Goal: Task Accomplishment & Management: Complete application form

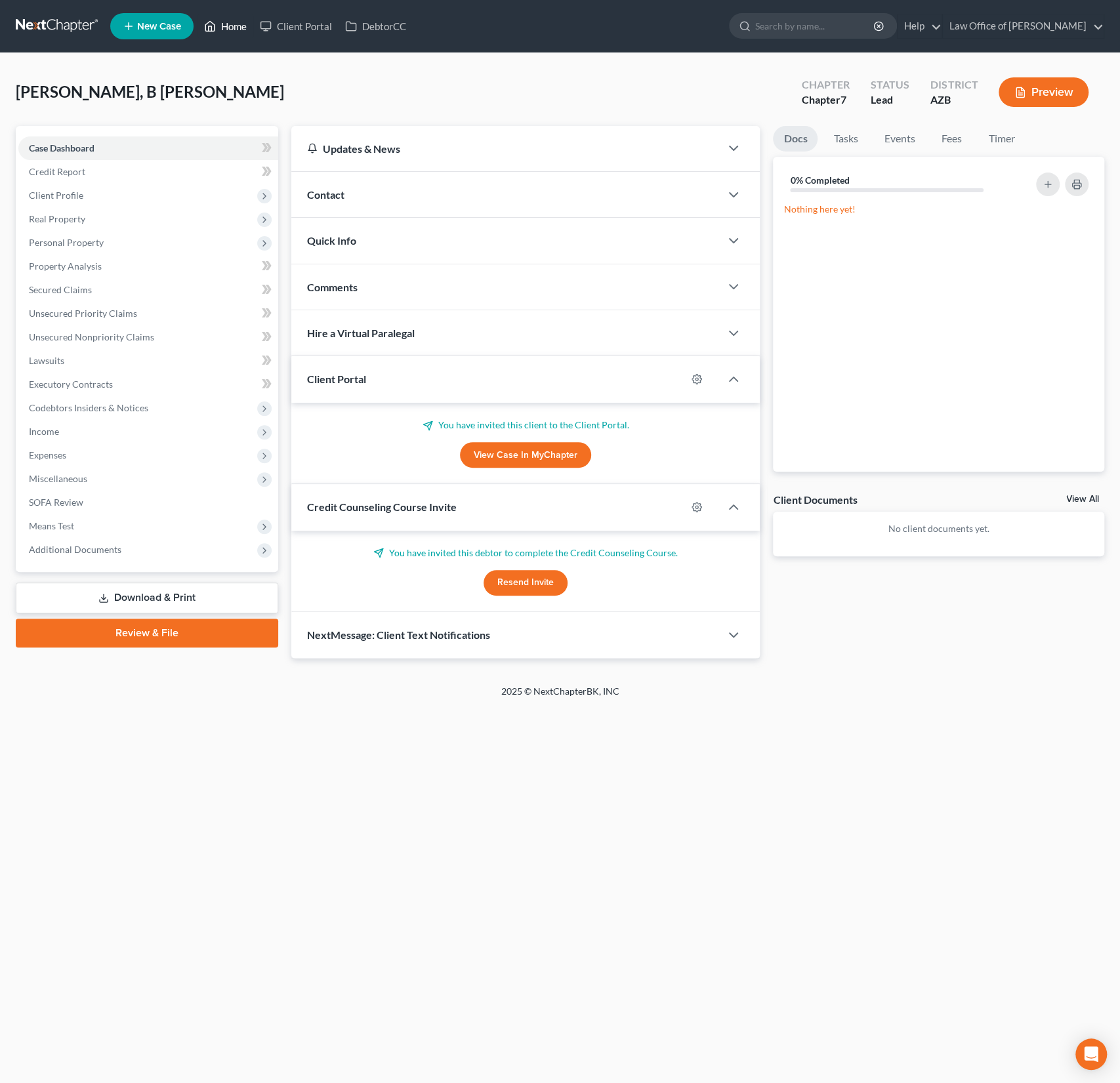
click at [233, 27] on link "Home" at bounding box center [225, 26] width 55 height 24
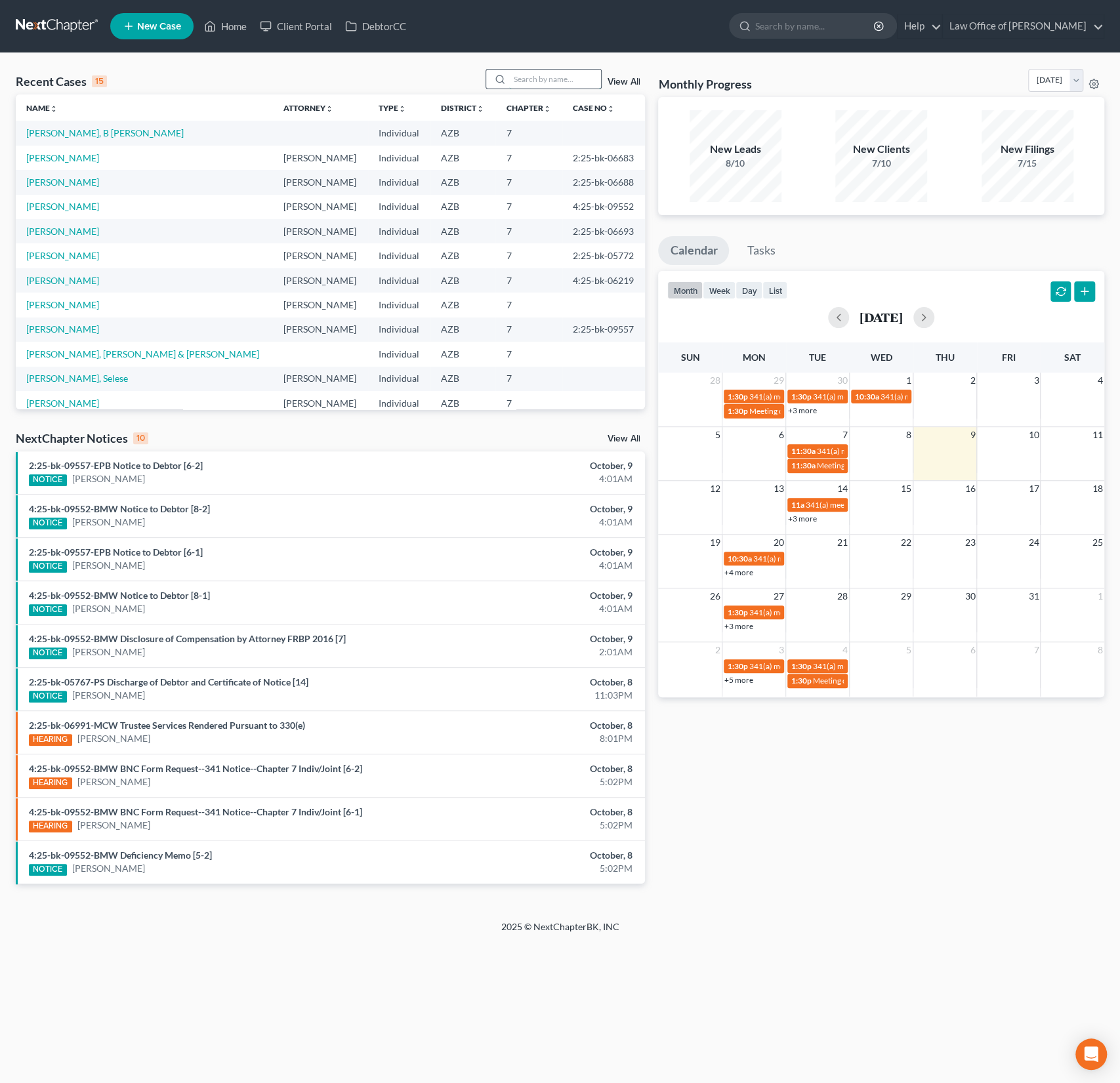
click at [566, 83] on input "search" at bounding box center [555, 79] width 92 height 19
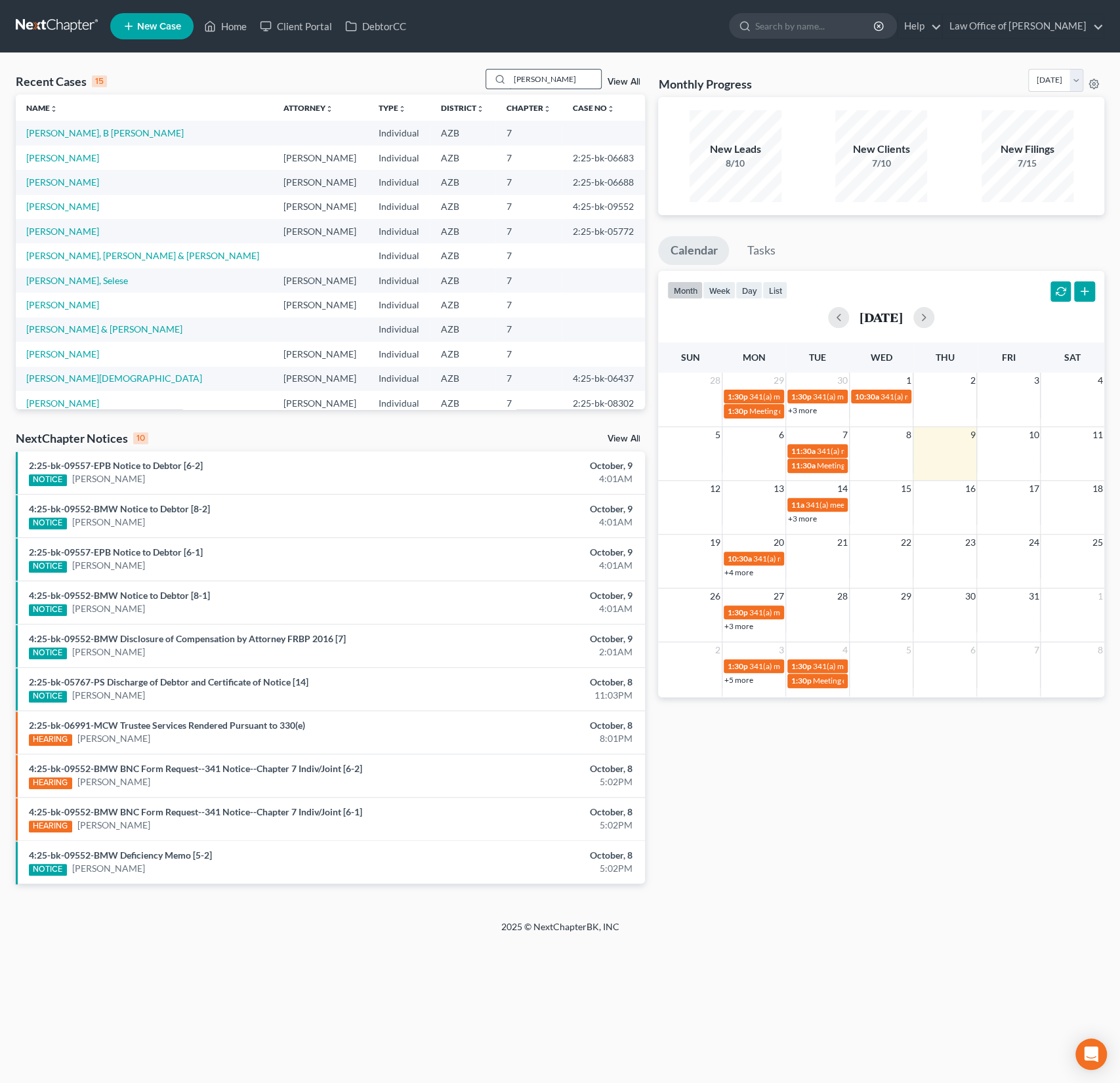
type input "rigo"
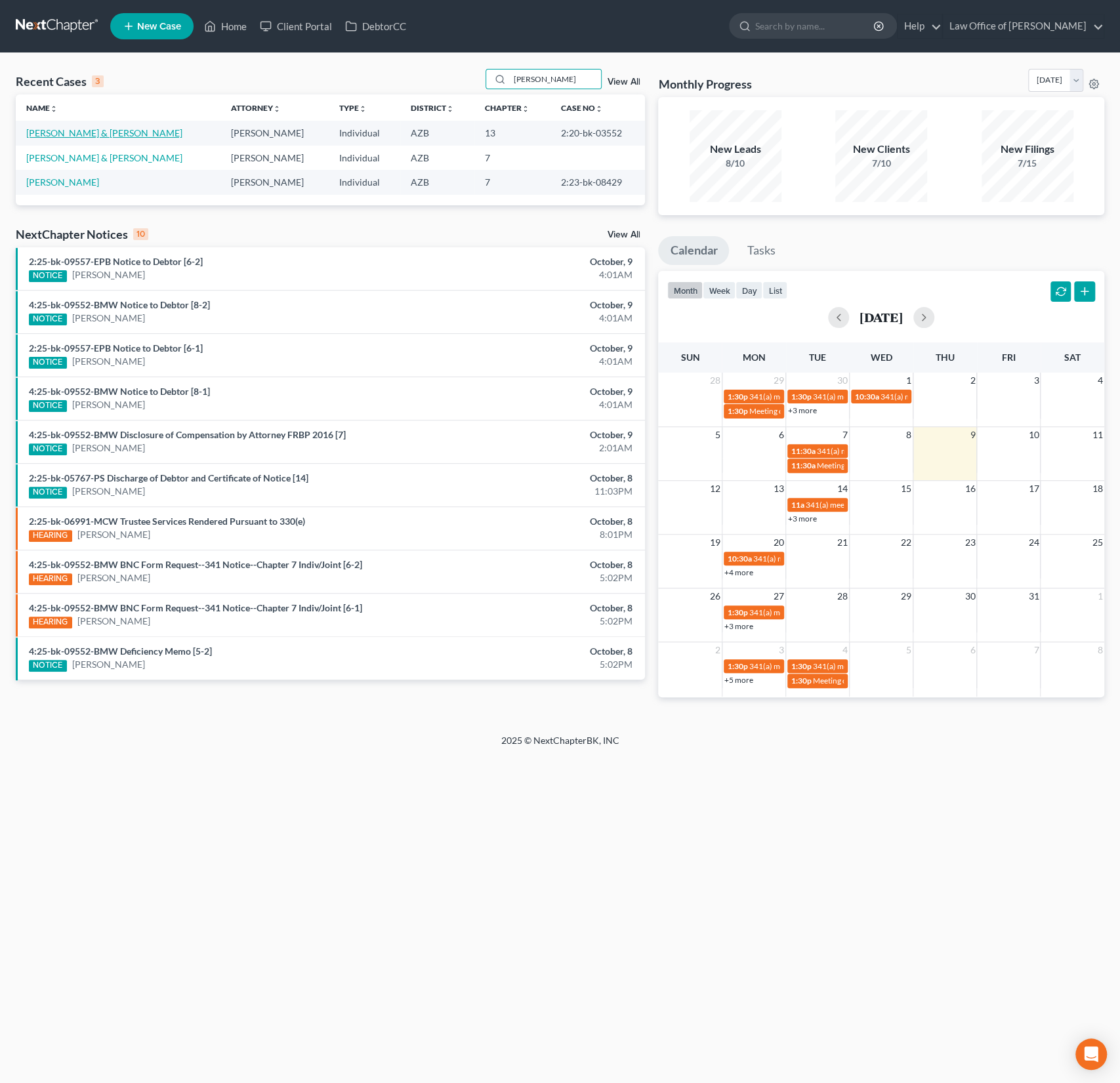
click at [102, 134] on link "Gutierrez, Rigoberto & Alma" at bounding box center [104, 133] width 156 height 11
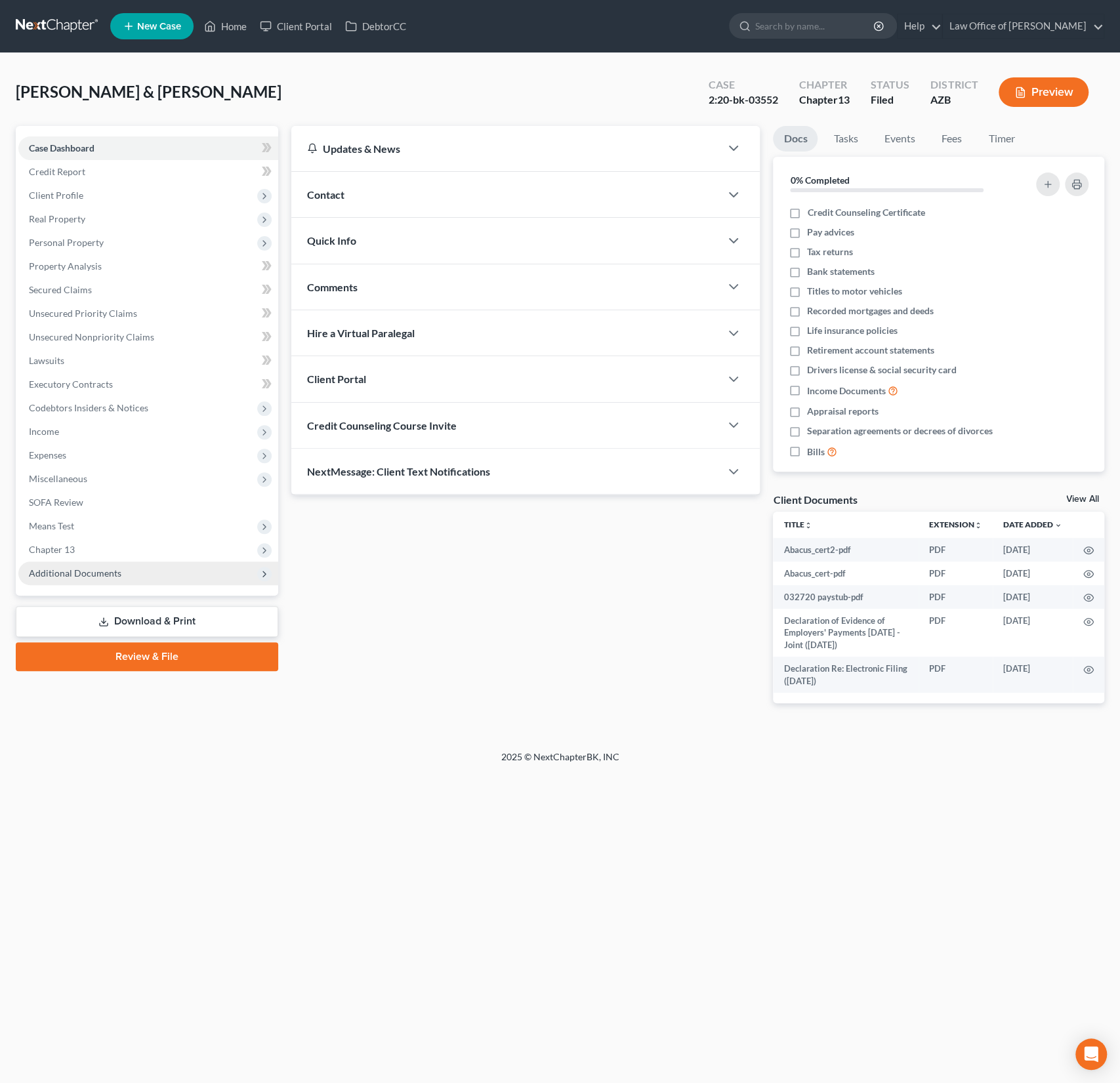
click at [76, 574] on span "Additional Documents" at bounding box center [75, 573] width 92 height 11
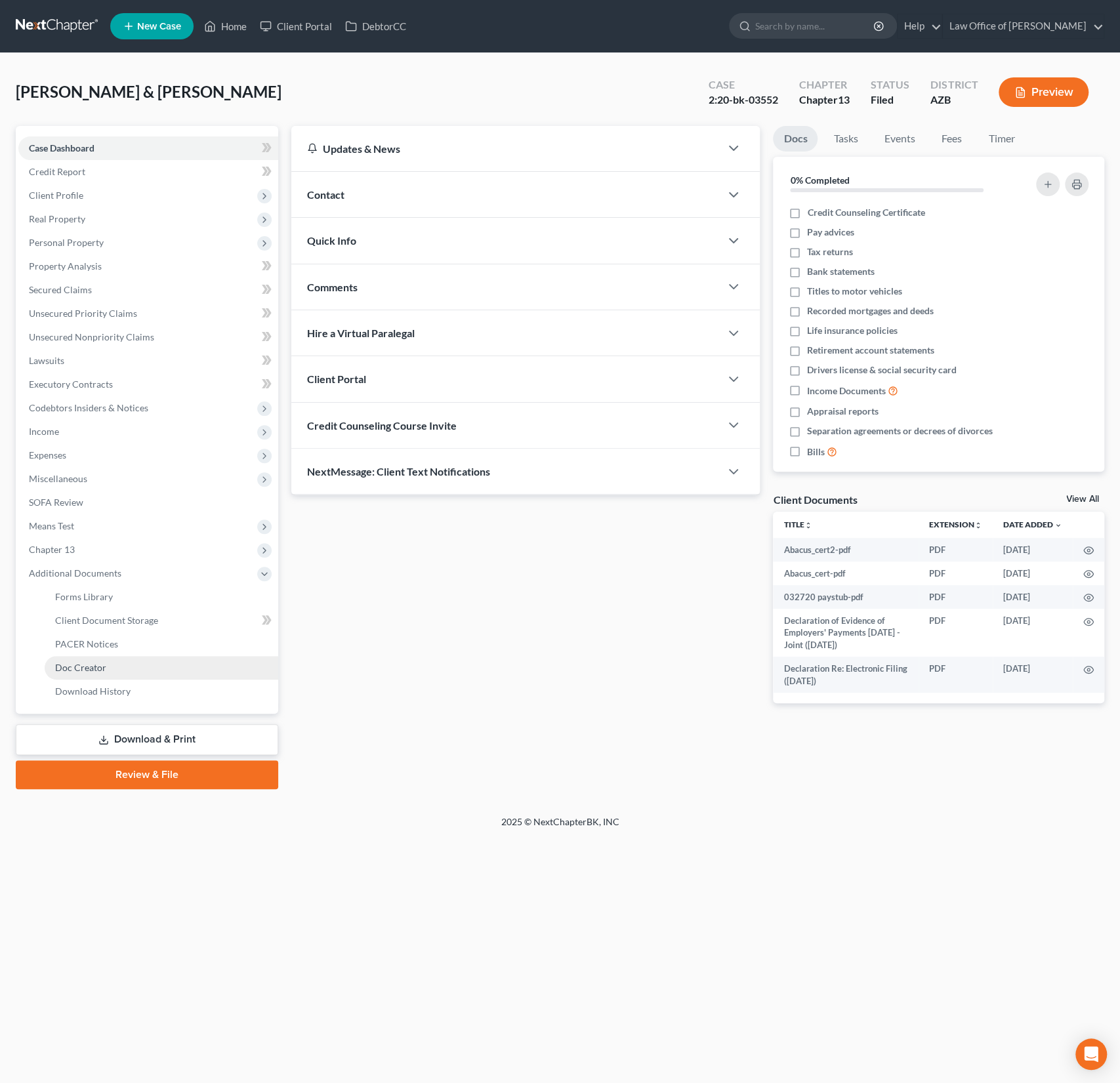
click at [105, 656] on link "Doc Creator" at bounding box center [161, 668] width 234 height 24
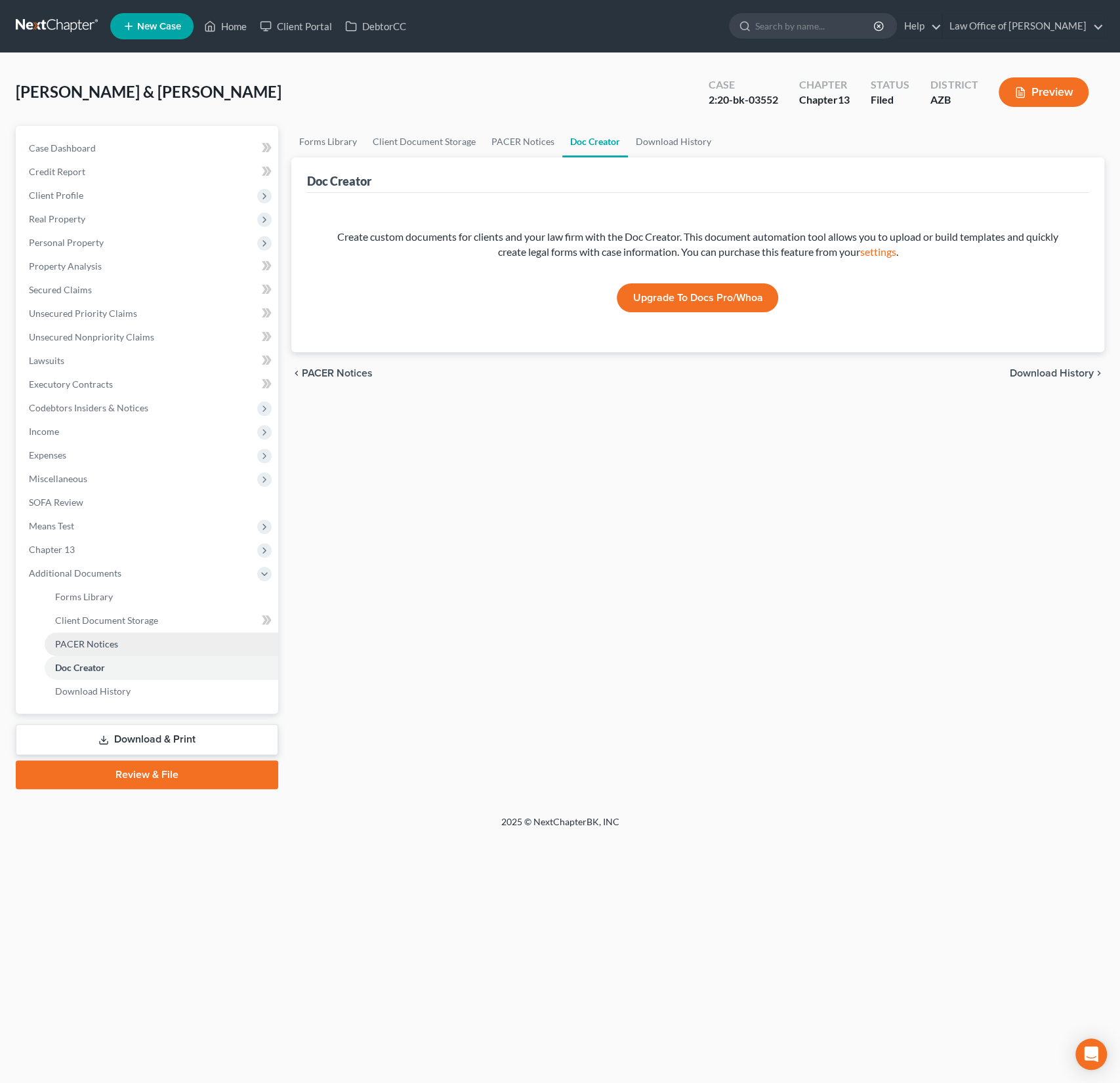
click at [103, 644] on span "PACER Notices" at bounding box center [87, 644] width 63 height 11
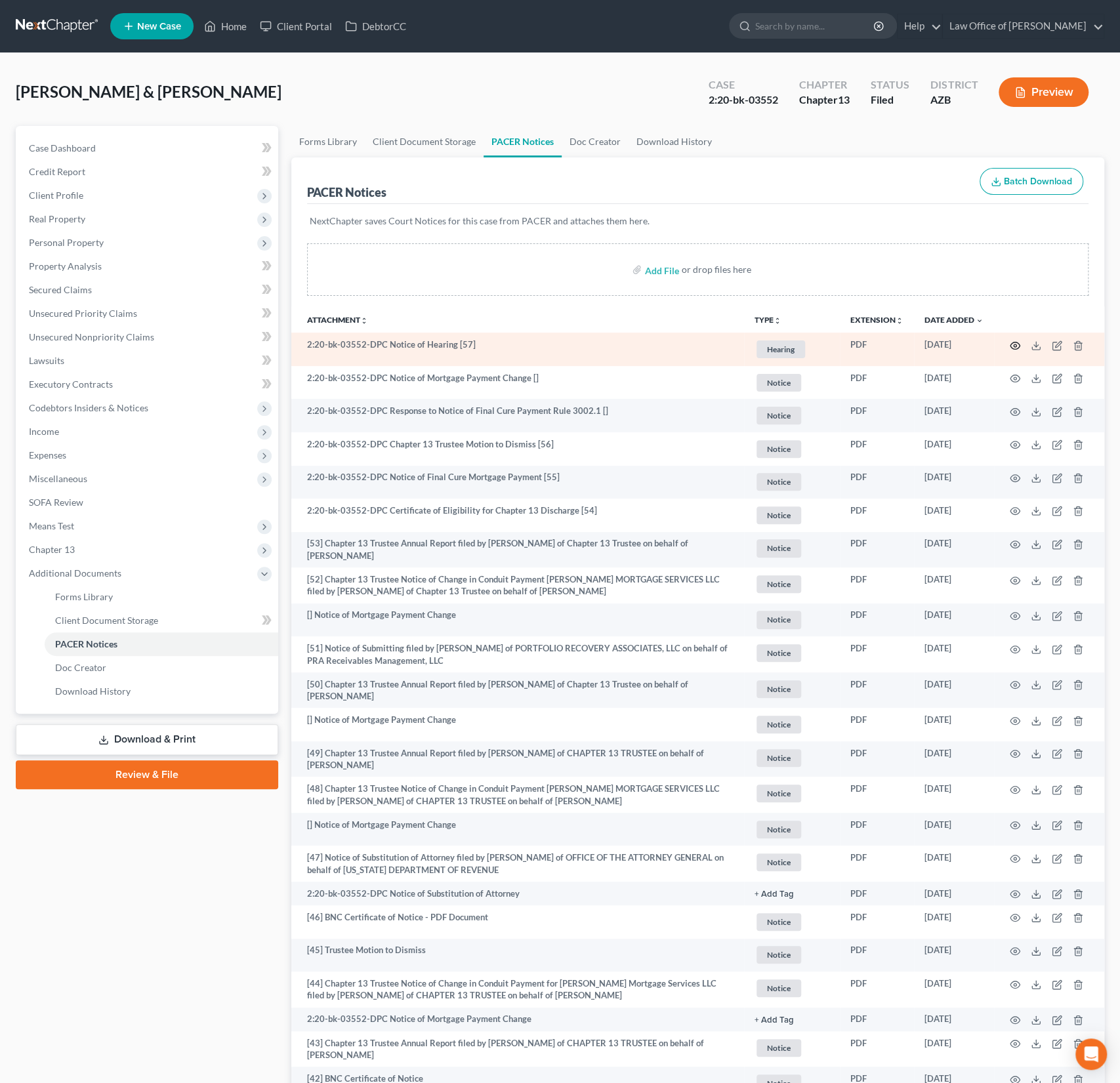
click at [1013, 340] on icon "button" at bounding box center [1015, 345] width 10 height 10
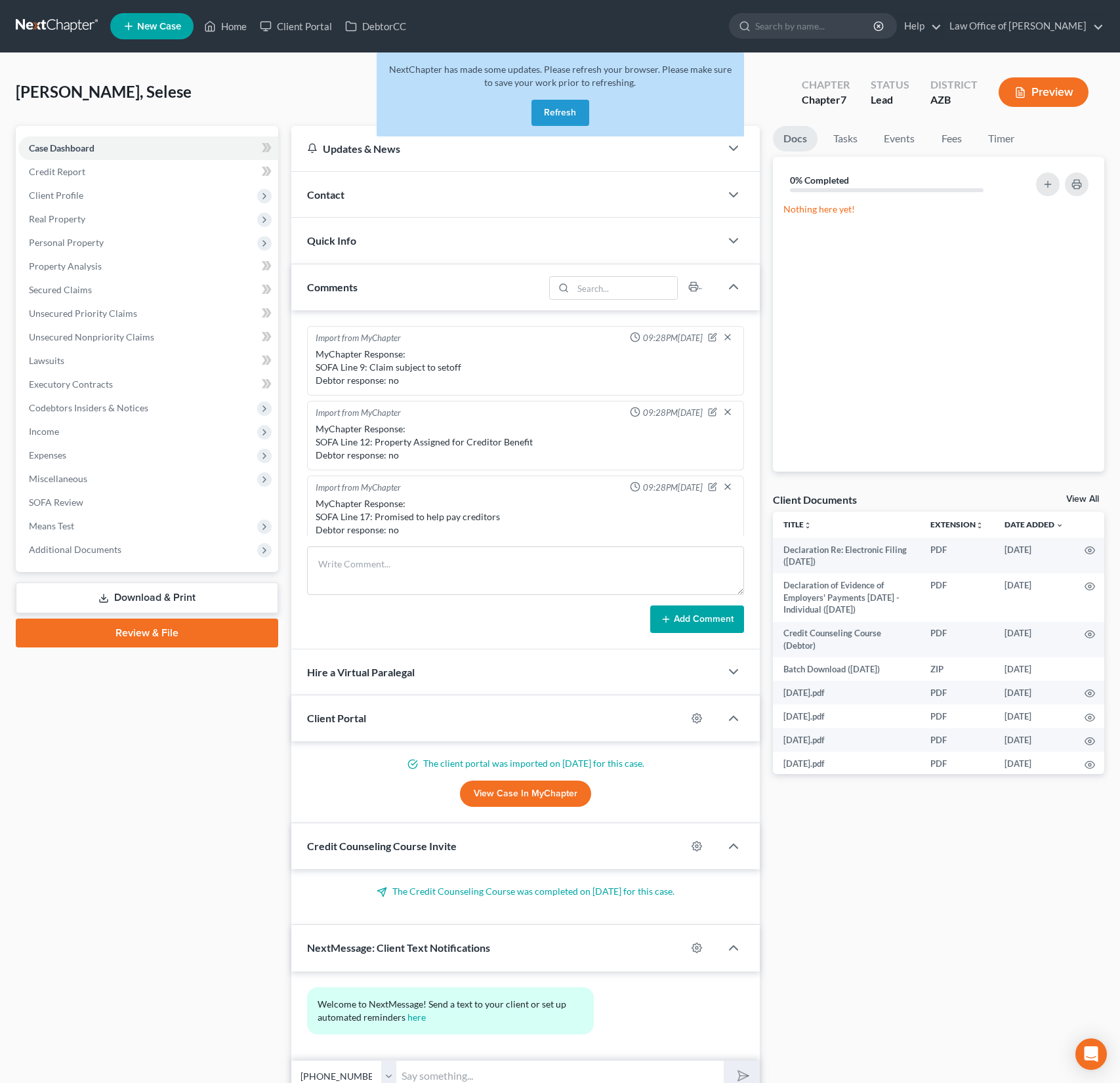
select select "0"
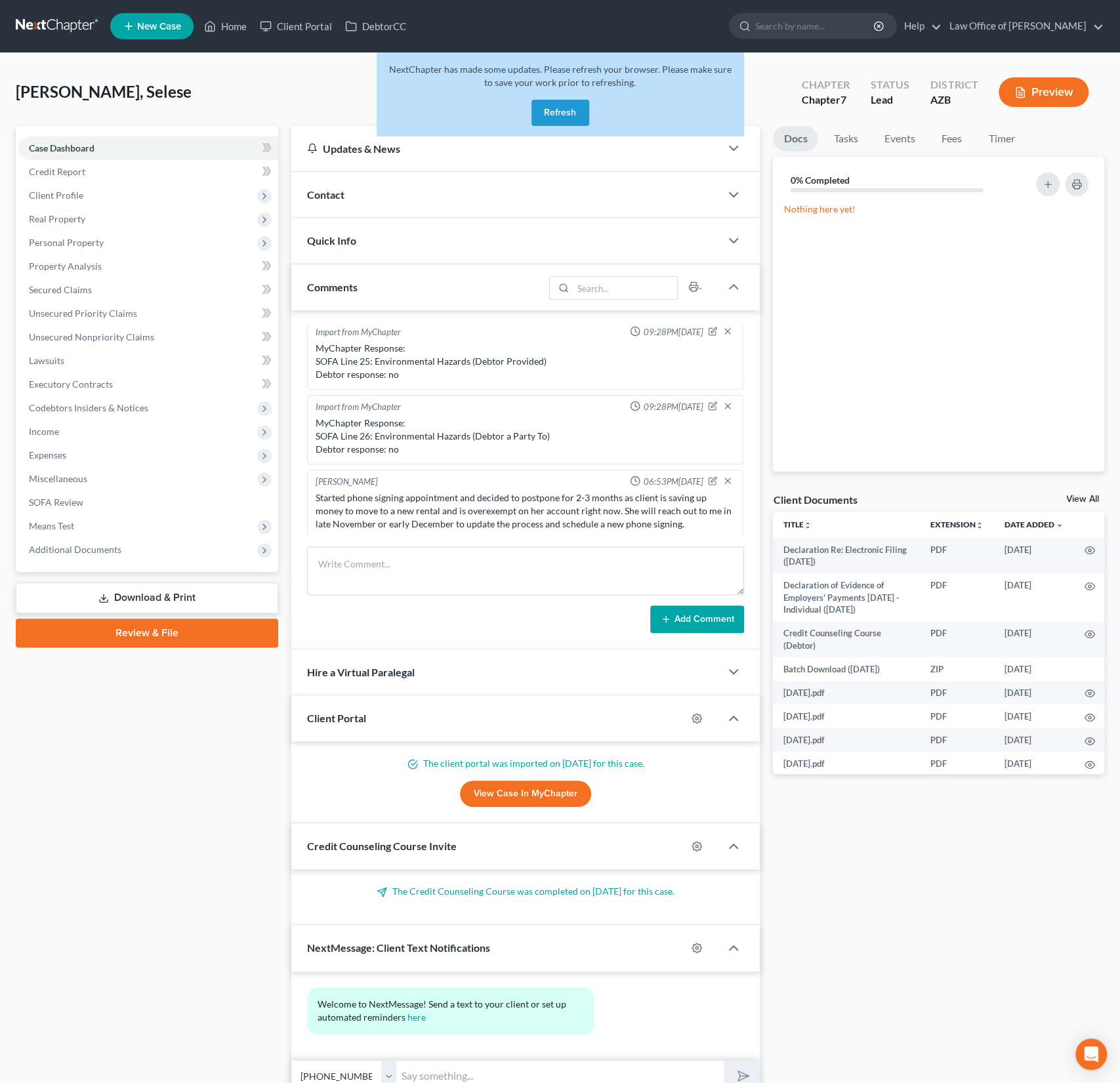
click at [566, 118] on button "Refresh" at bounding box center [560, 113] width 58 height 26
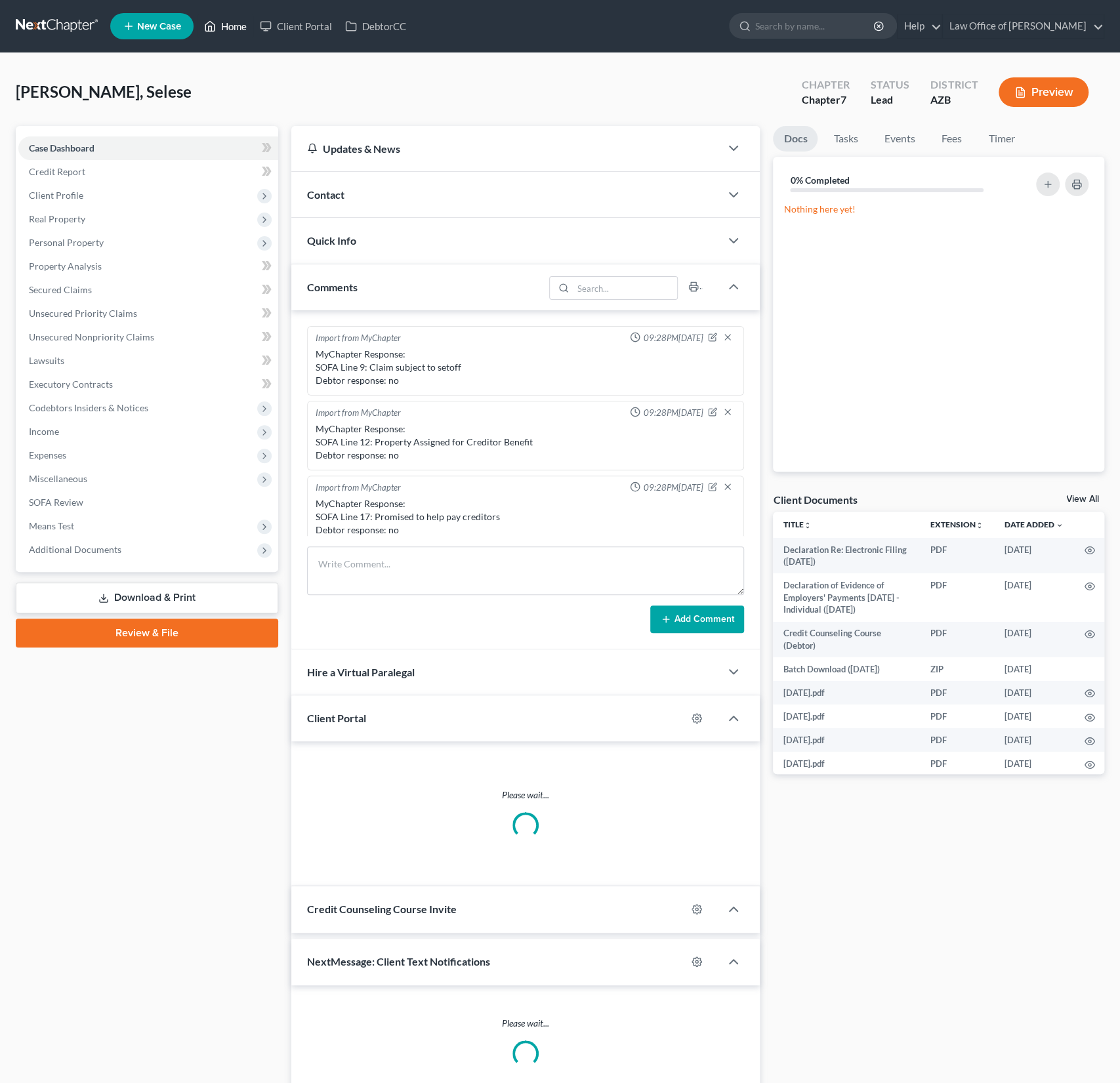
click at [239, 22] on link "Home" at bounding box center [225, 26] width 55 height 24
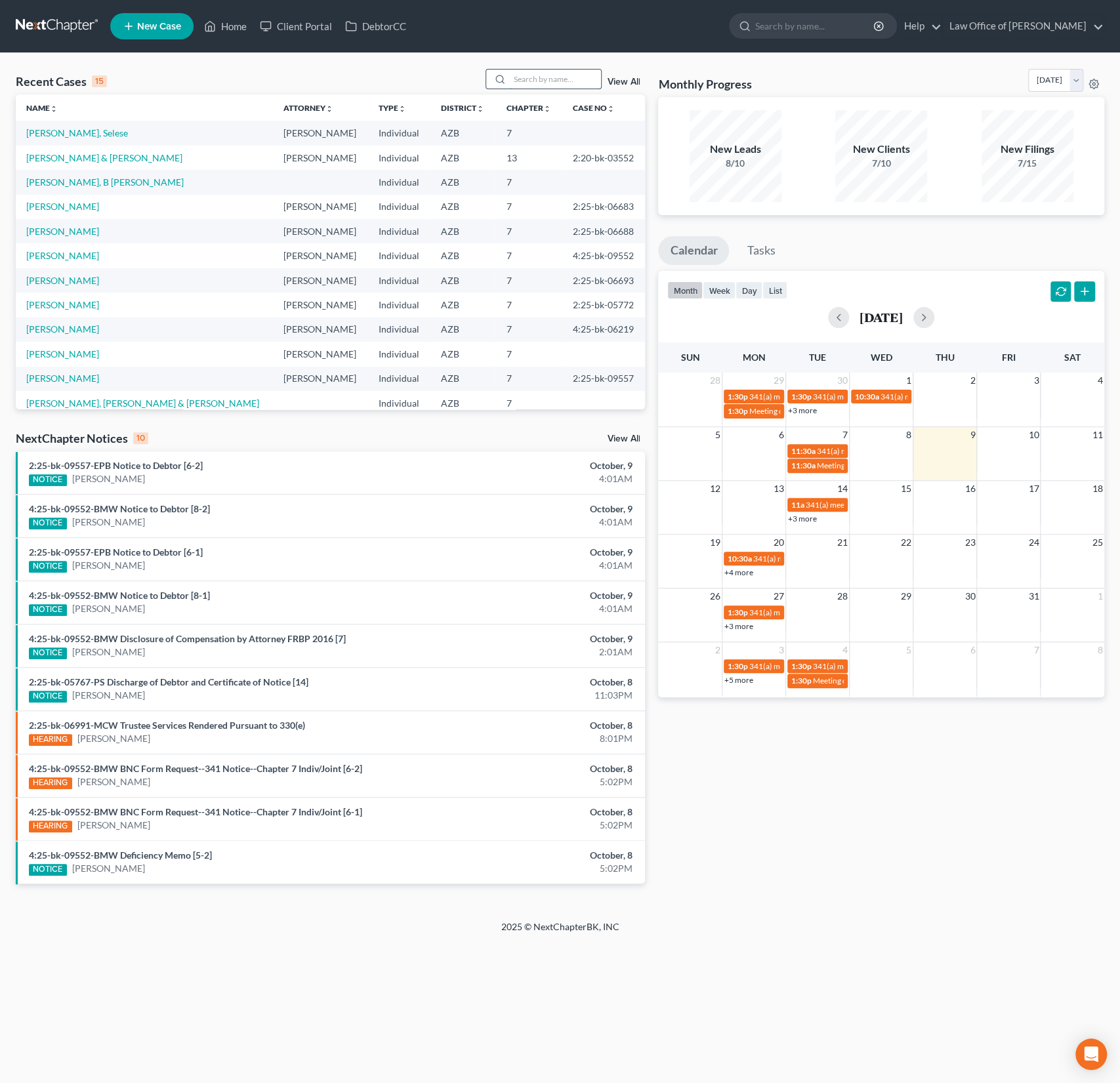
click at [554, 84] on input "search" at bounding box center [555, 79] width 92 height 19
type input "lester"
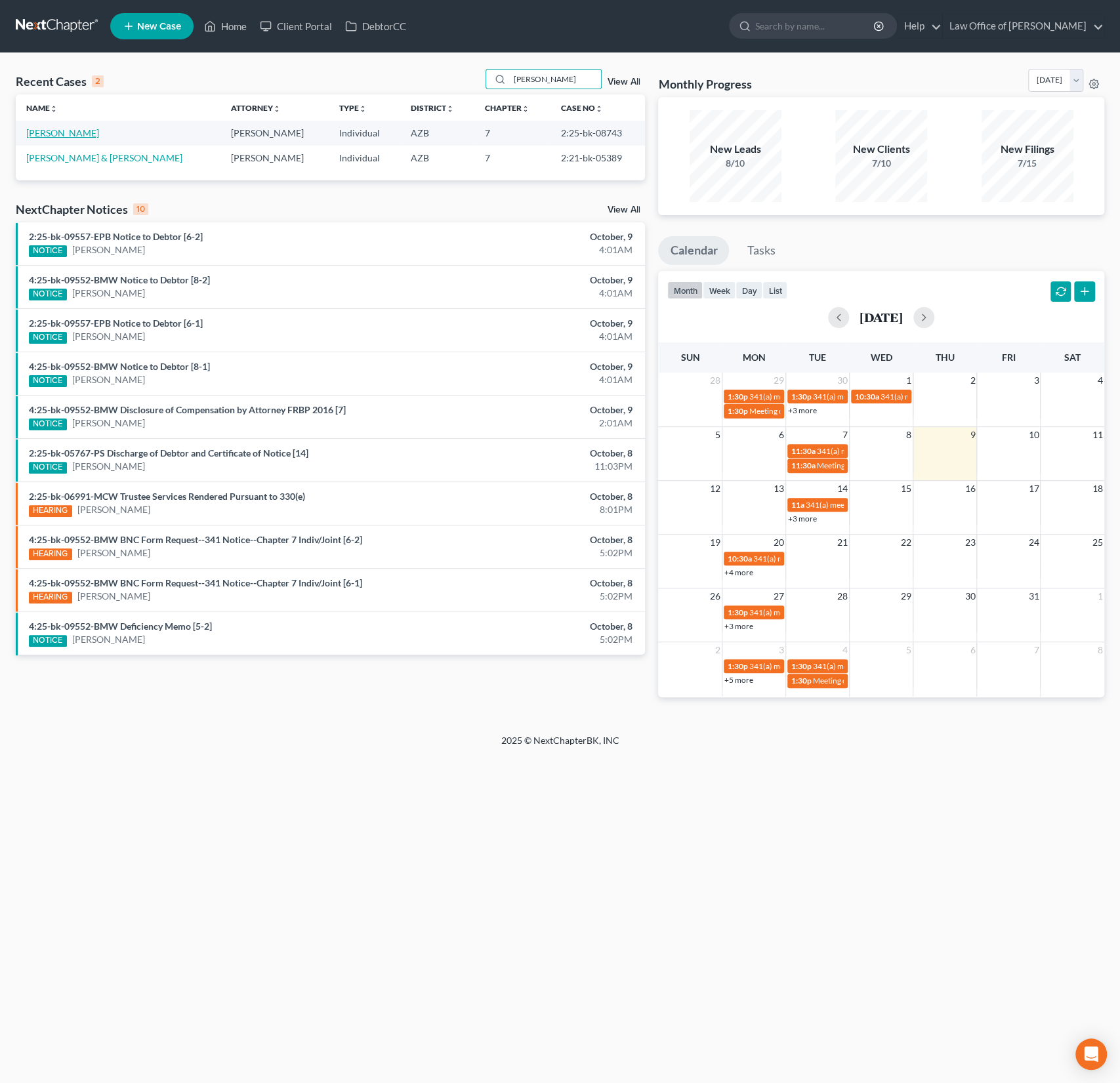
click at [84, 133] on link "[PERSON_NAME]" at bounding box center [62, 133] width 73 height 11
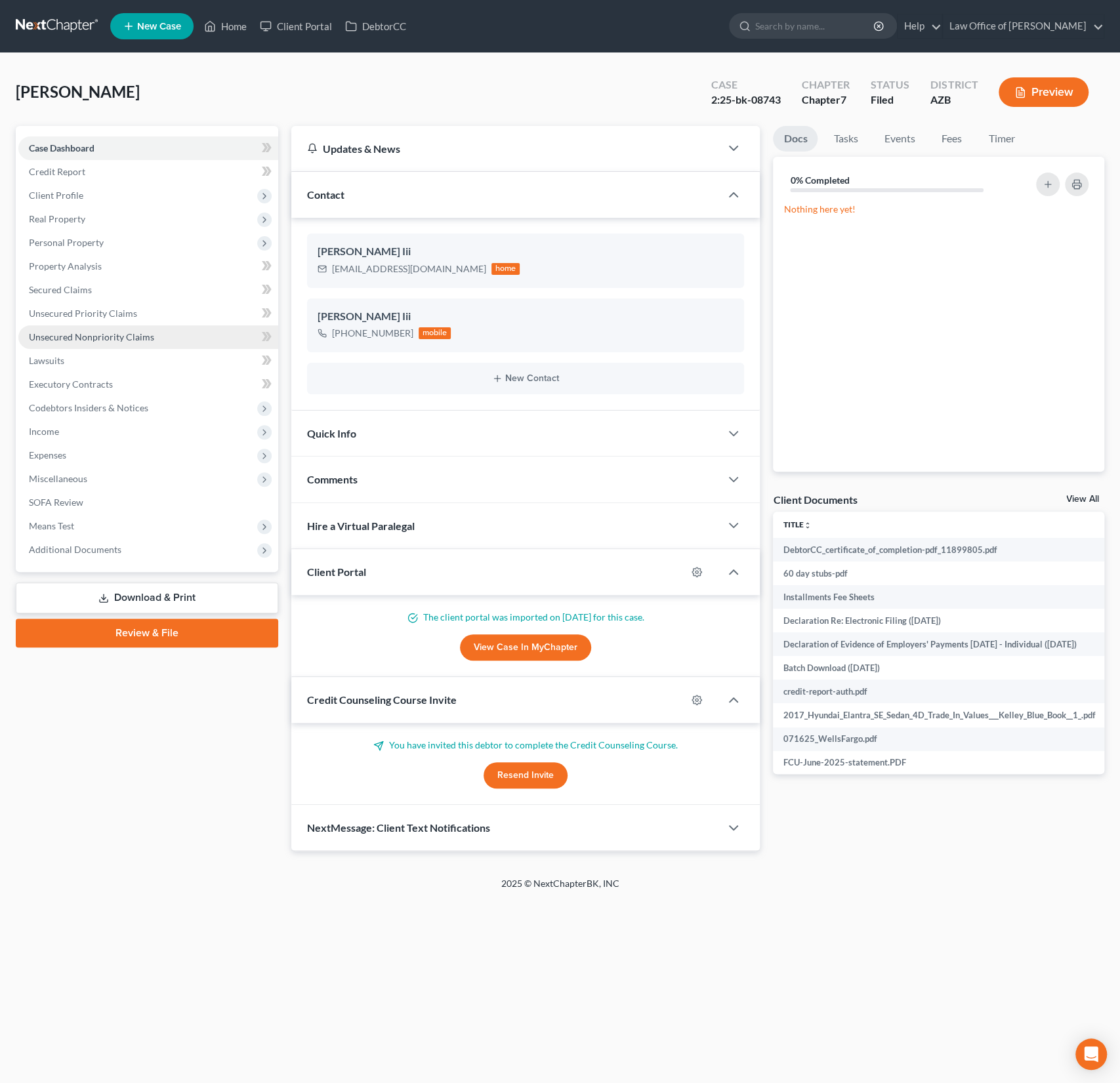
click at [129, 335] on span "Unsecured Nonpriority Claims" at bounding box center [91, 336] width 125 height 11
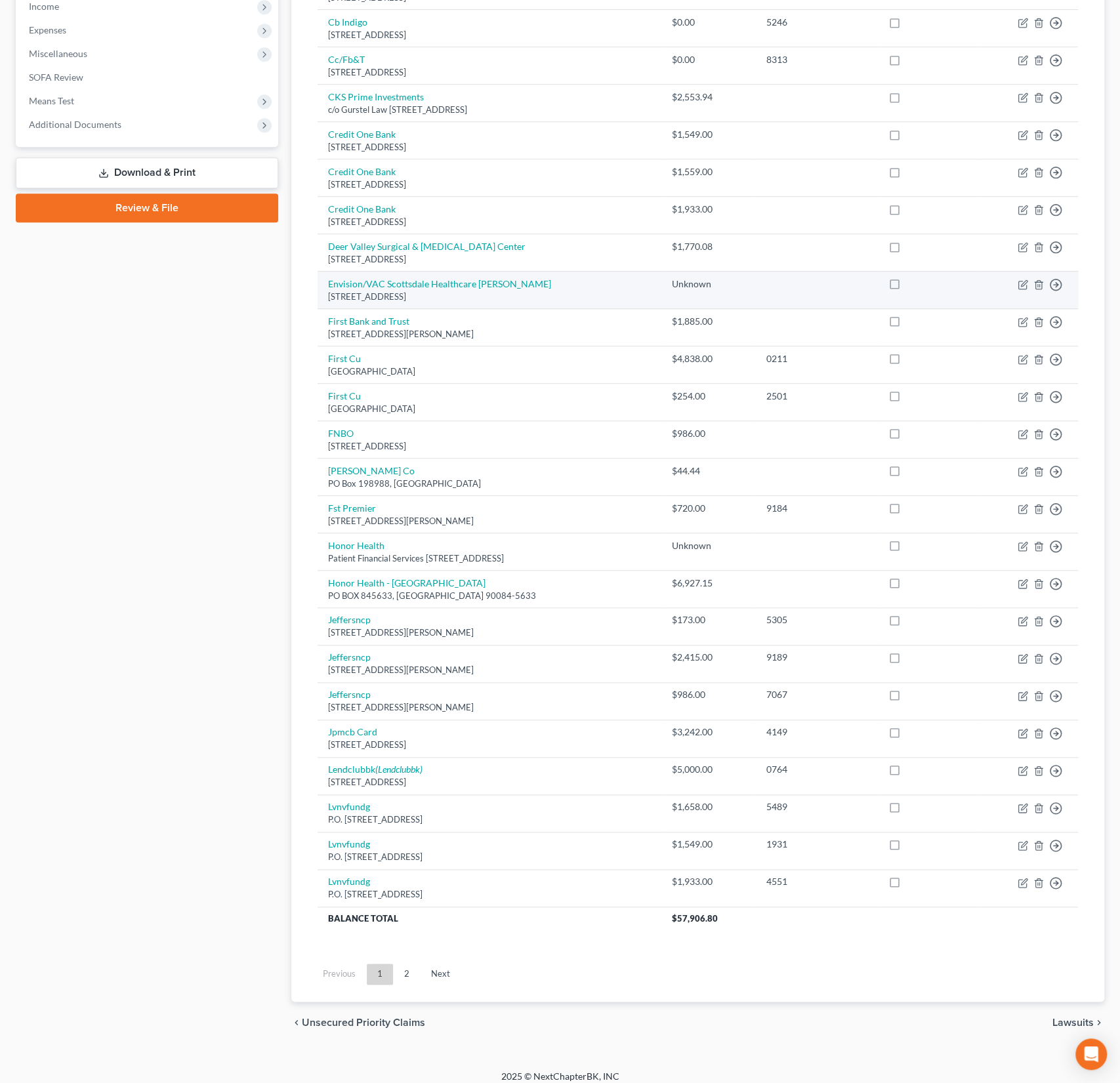
scroll to position [428, 0]
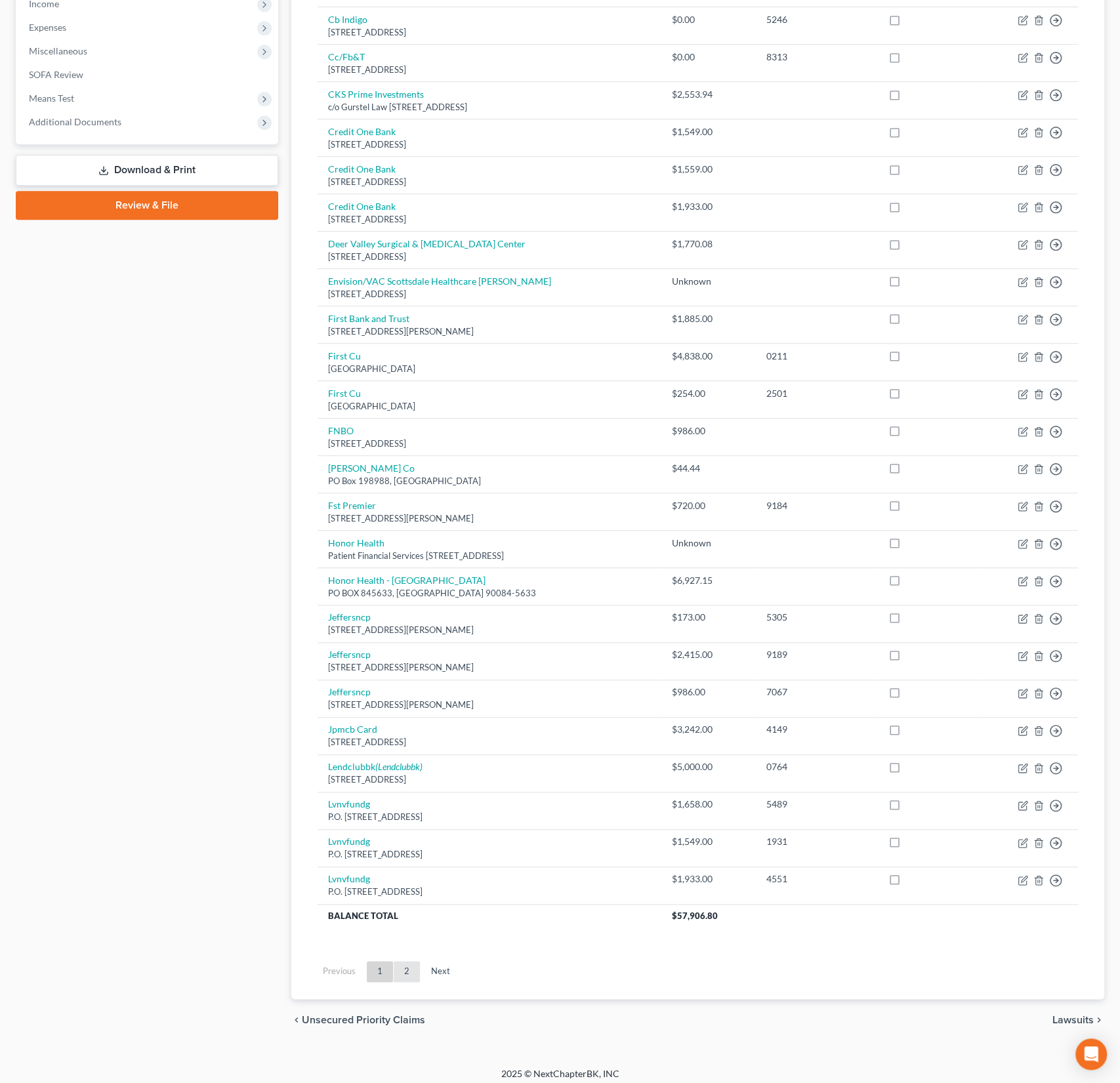
click at [406, 963] on link "2" at bounding box center [407, 971] width 26 height 21
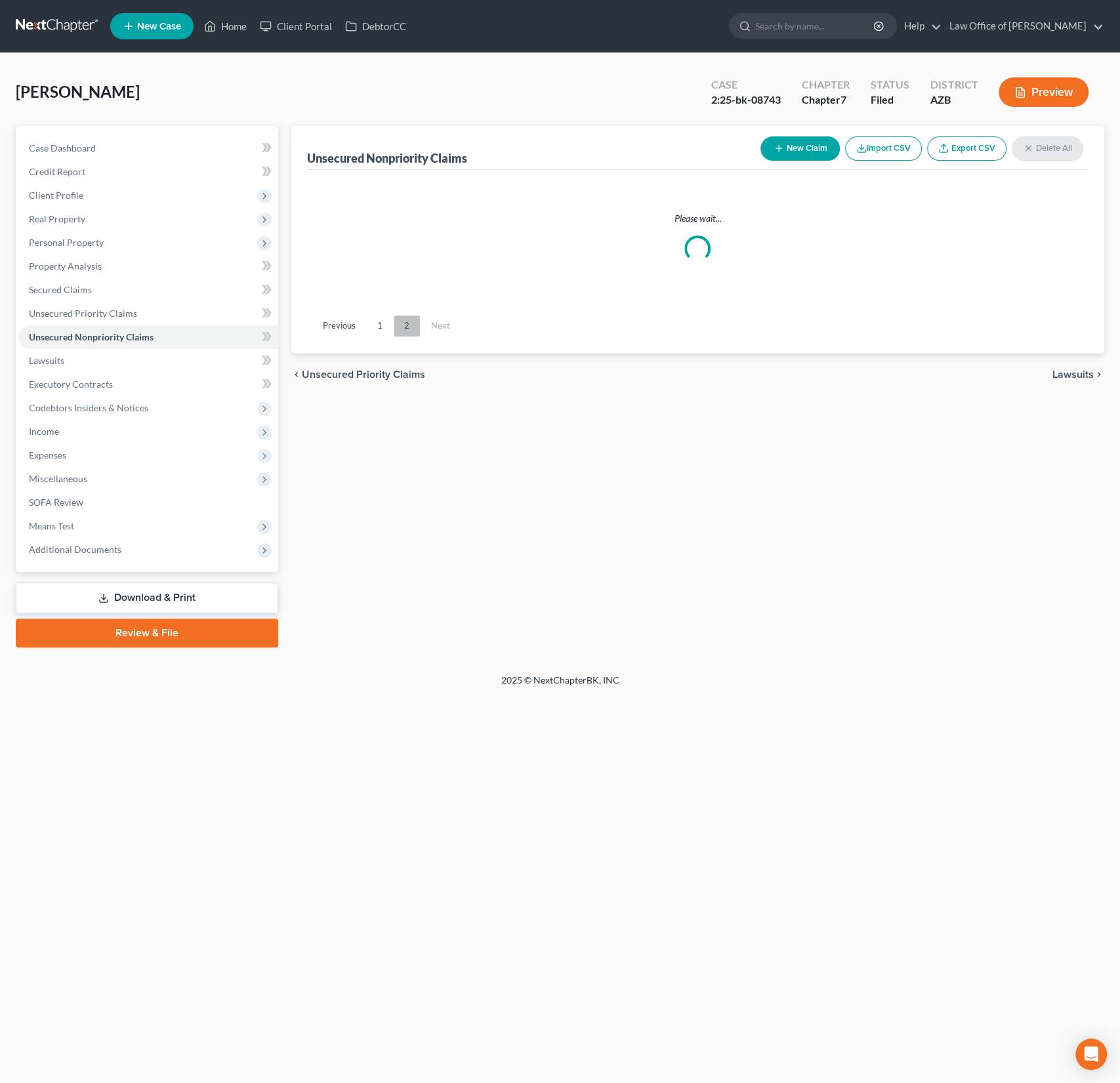
scroll to position [0, 0]
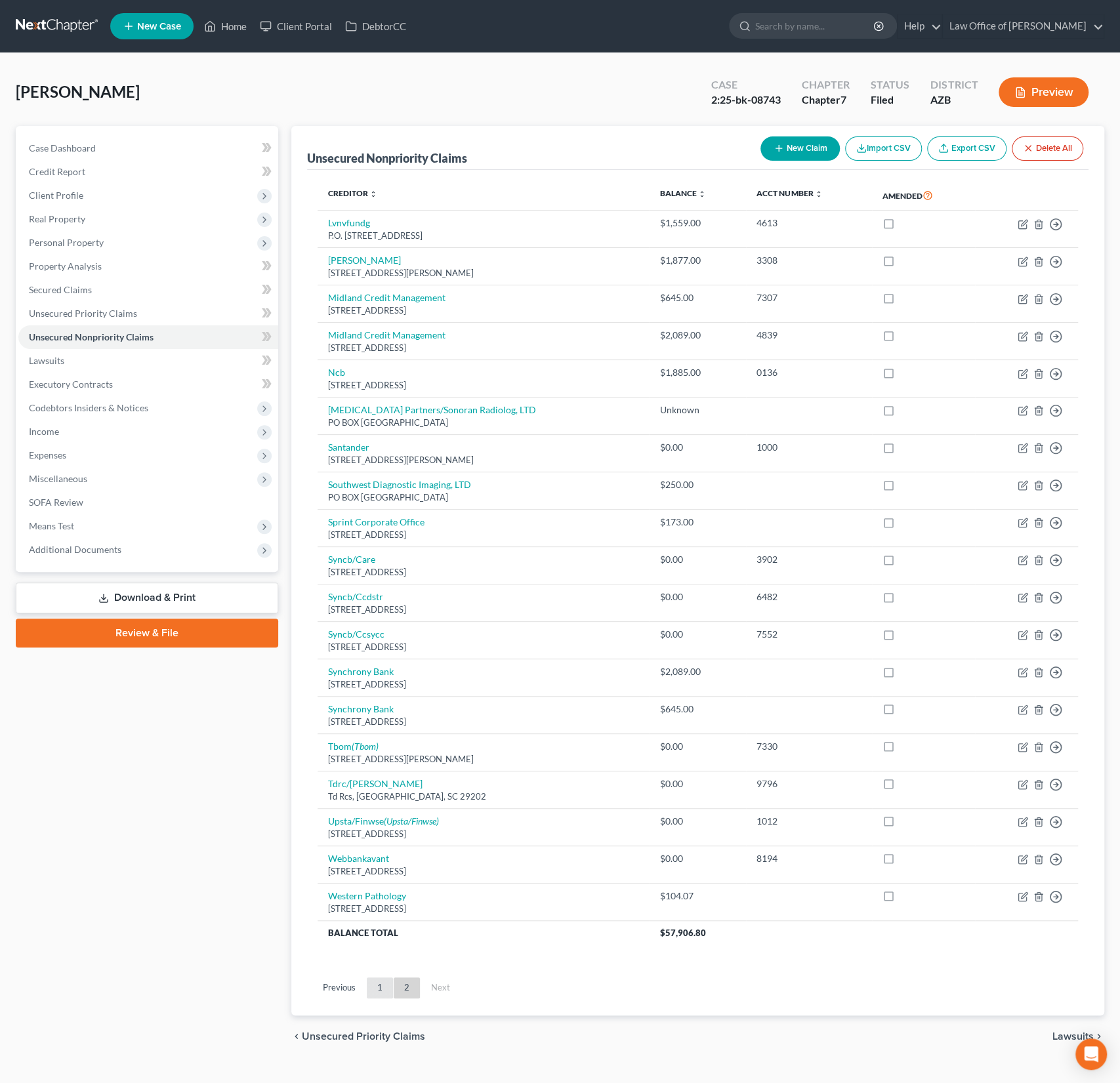
click at [379, 990] on link "1" at bounding box center [380, 988] width 26 height 21
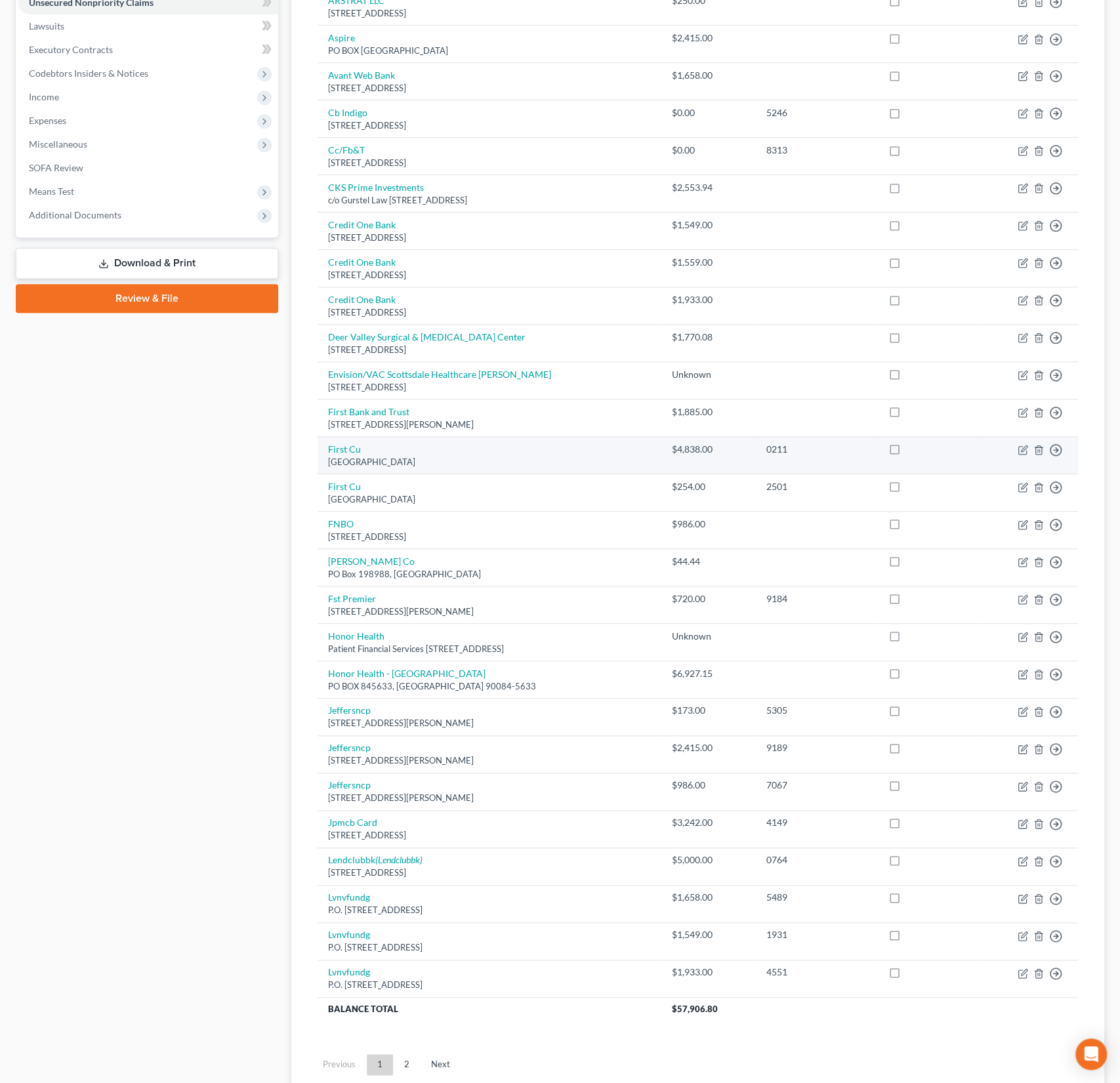
scroll to position [344, 0]
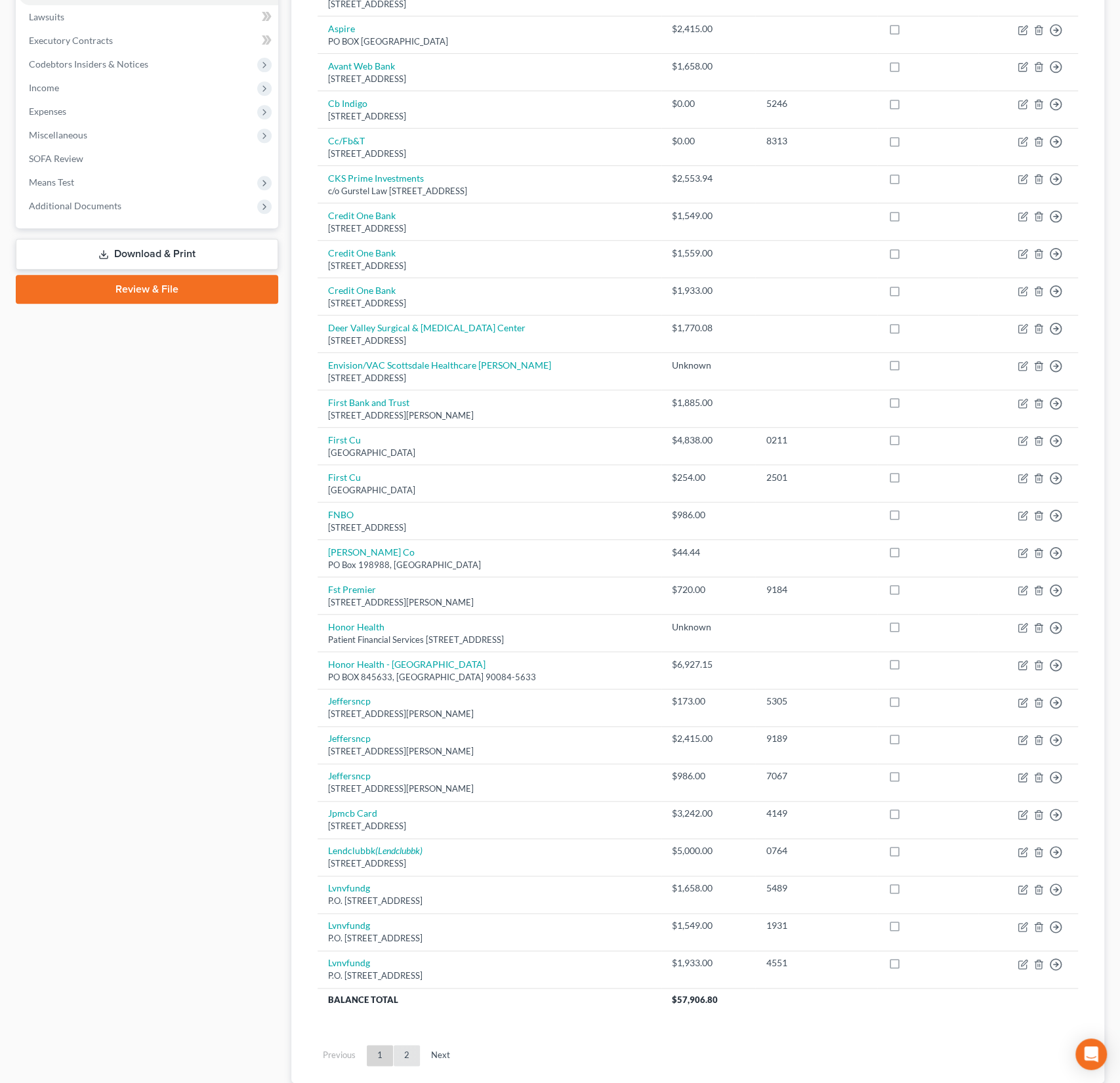
click at [407, 1055] on link "2" at bounding box center [407, 1055] width 26 height 21
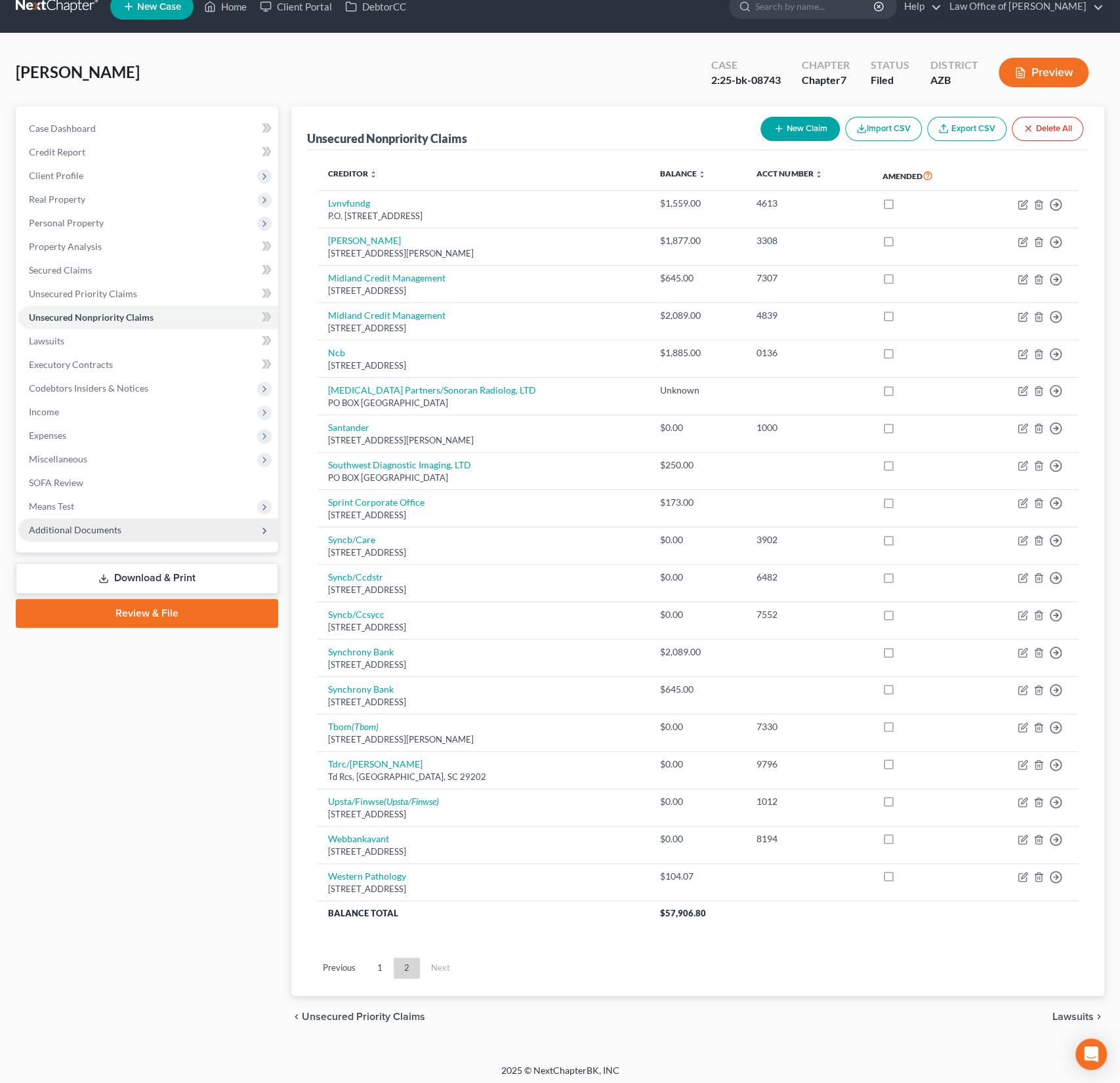
click at [103, 526] on span "Additional Documents" at bounding box center [75, 529] width 92 height 11
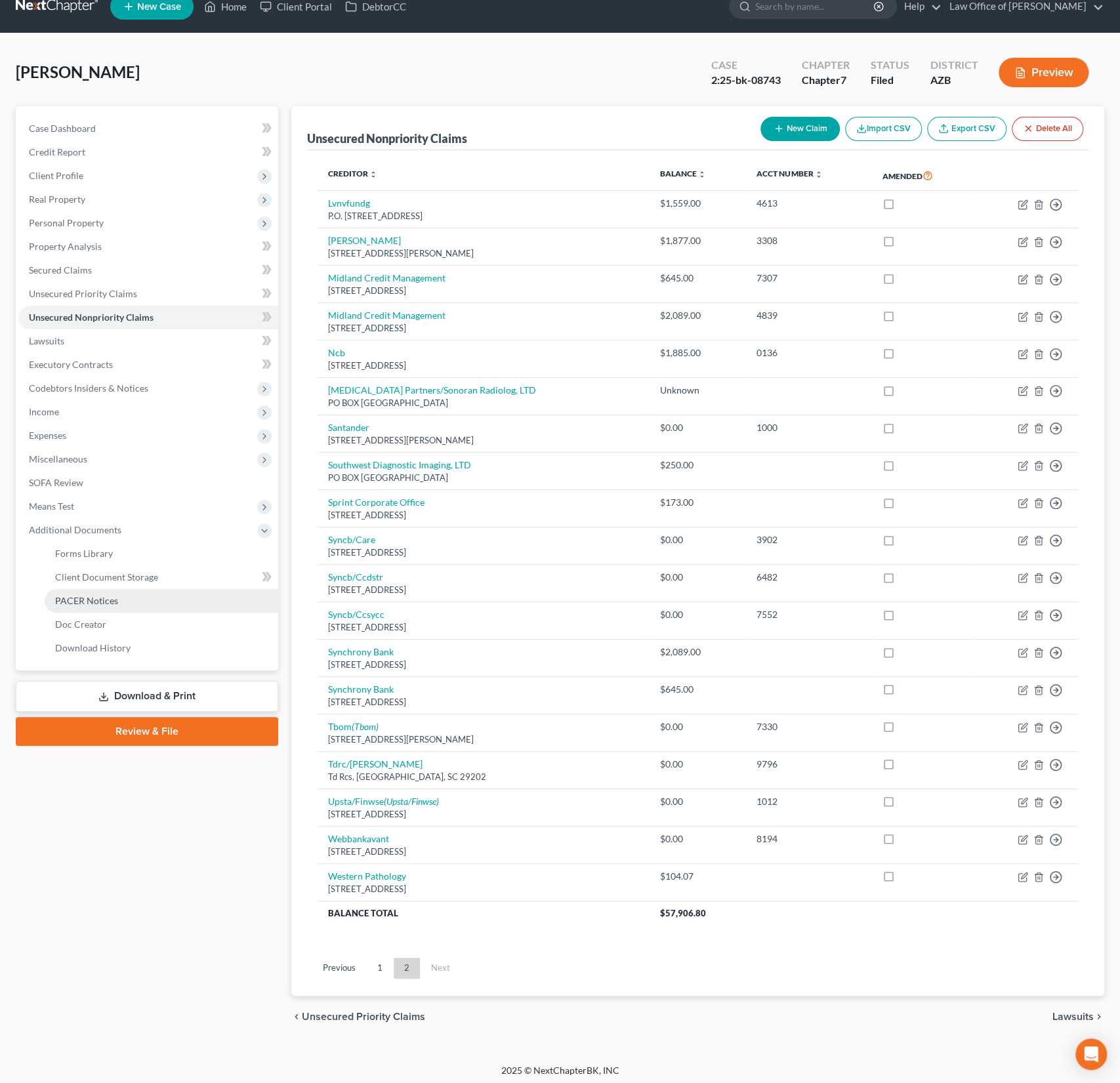
click at [93, 601] on span "PACER Notices" at bounding box center [87, 600] width 63 height 11
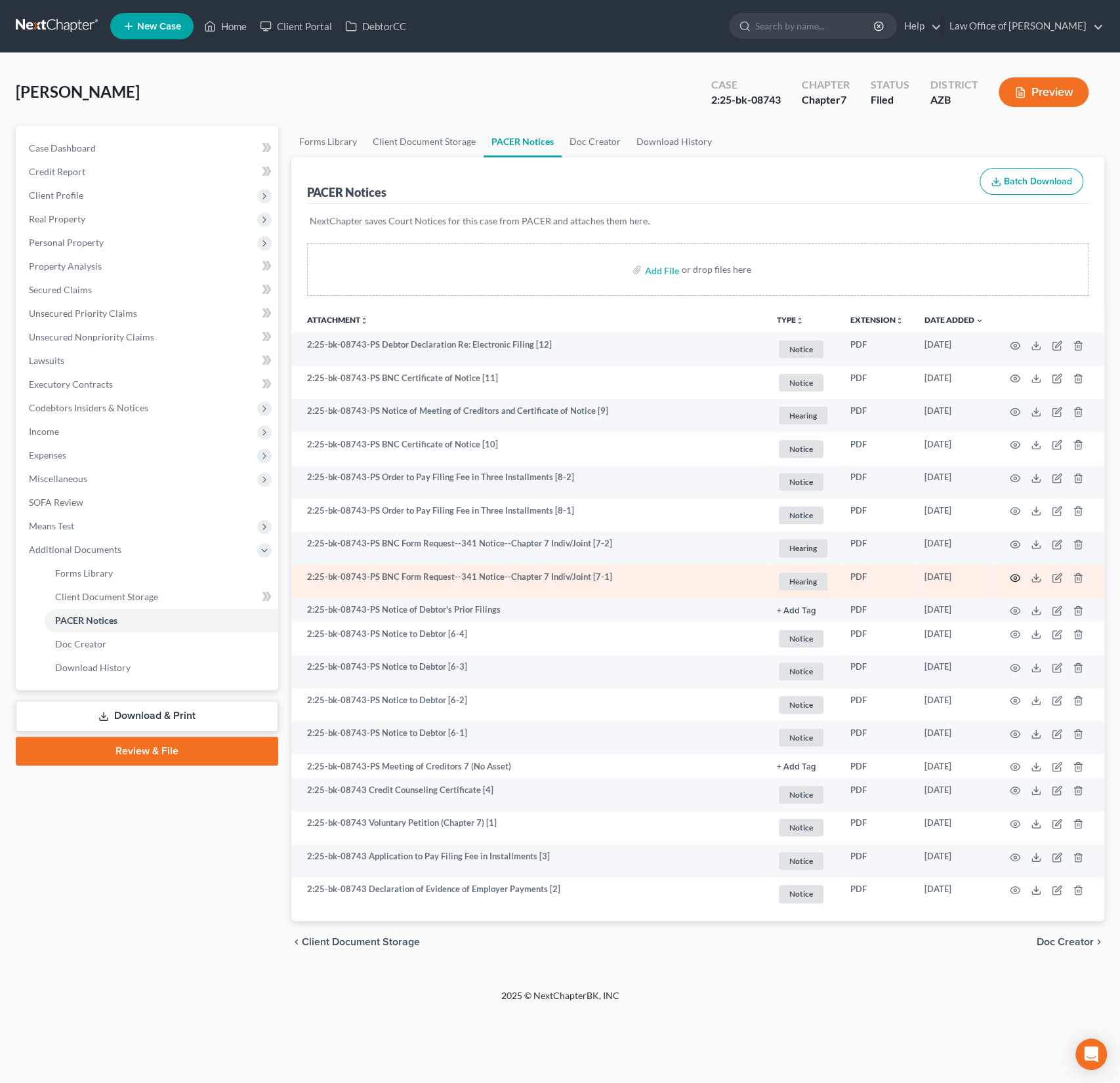
click at [1018, 574] on icon "button" at bounding box center [1015, 578] width 10 height 10
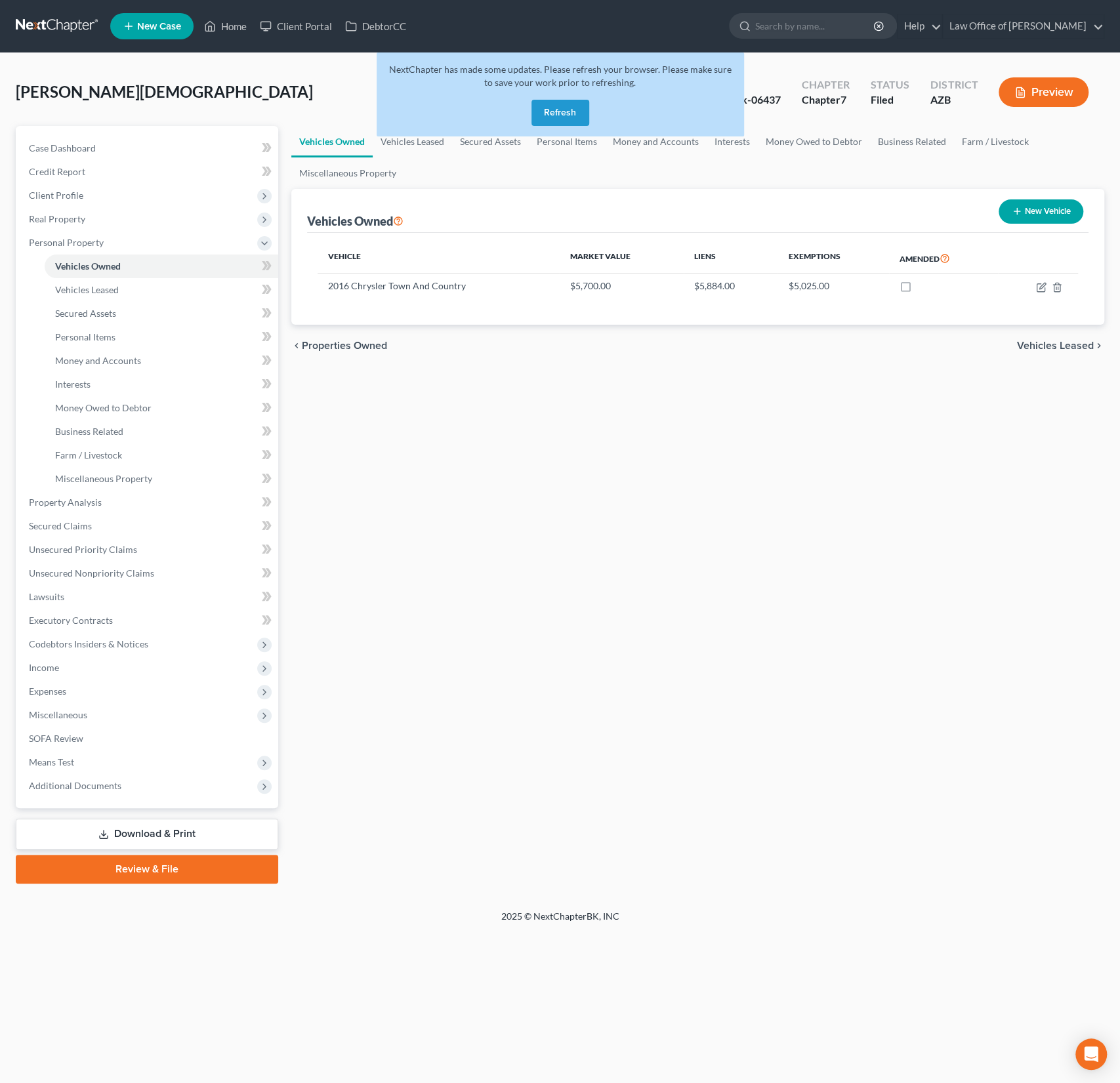
click at [155, 25] on span "New Case" at bounding box center [159, 27] width 44 height 10
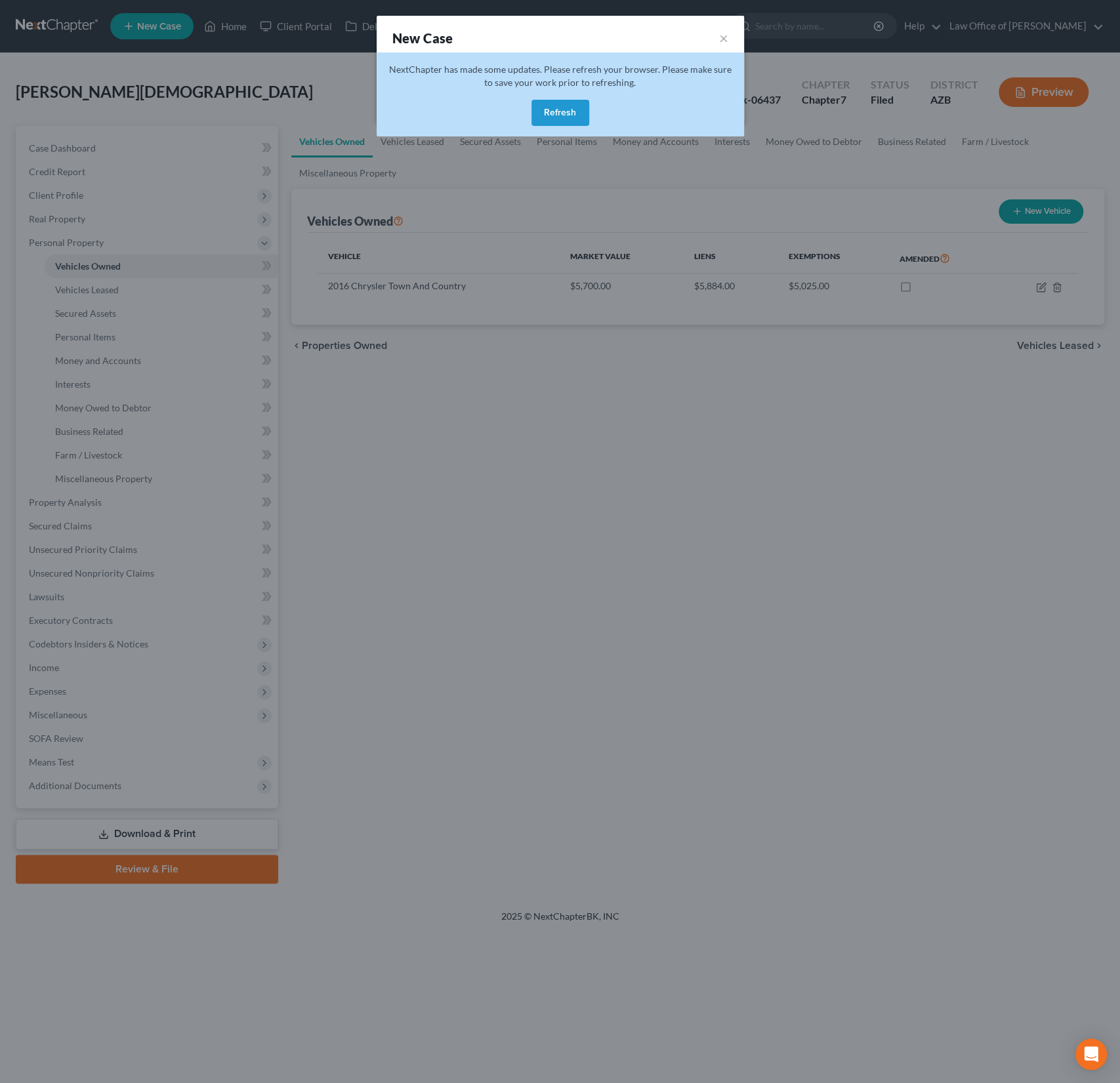
select select "4"
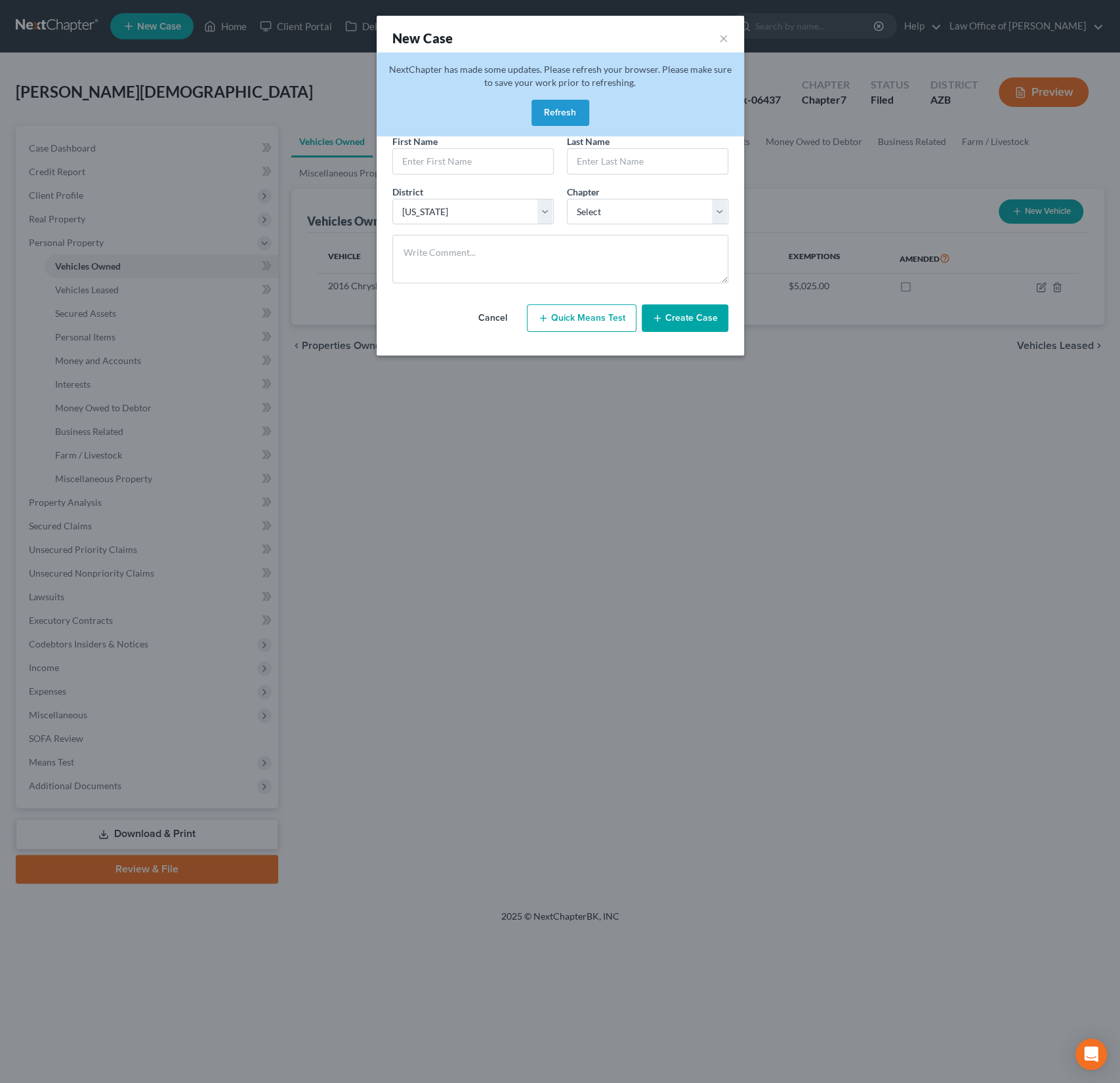
click at [565, 106] on button "Refresh" at bounding box center [560, 113] width 58 height 26
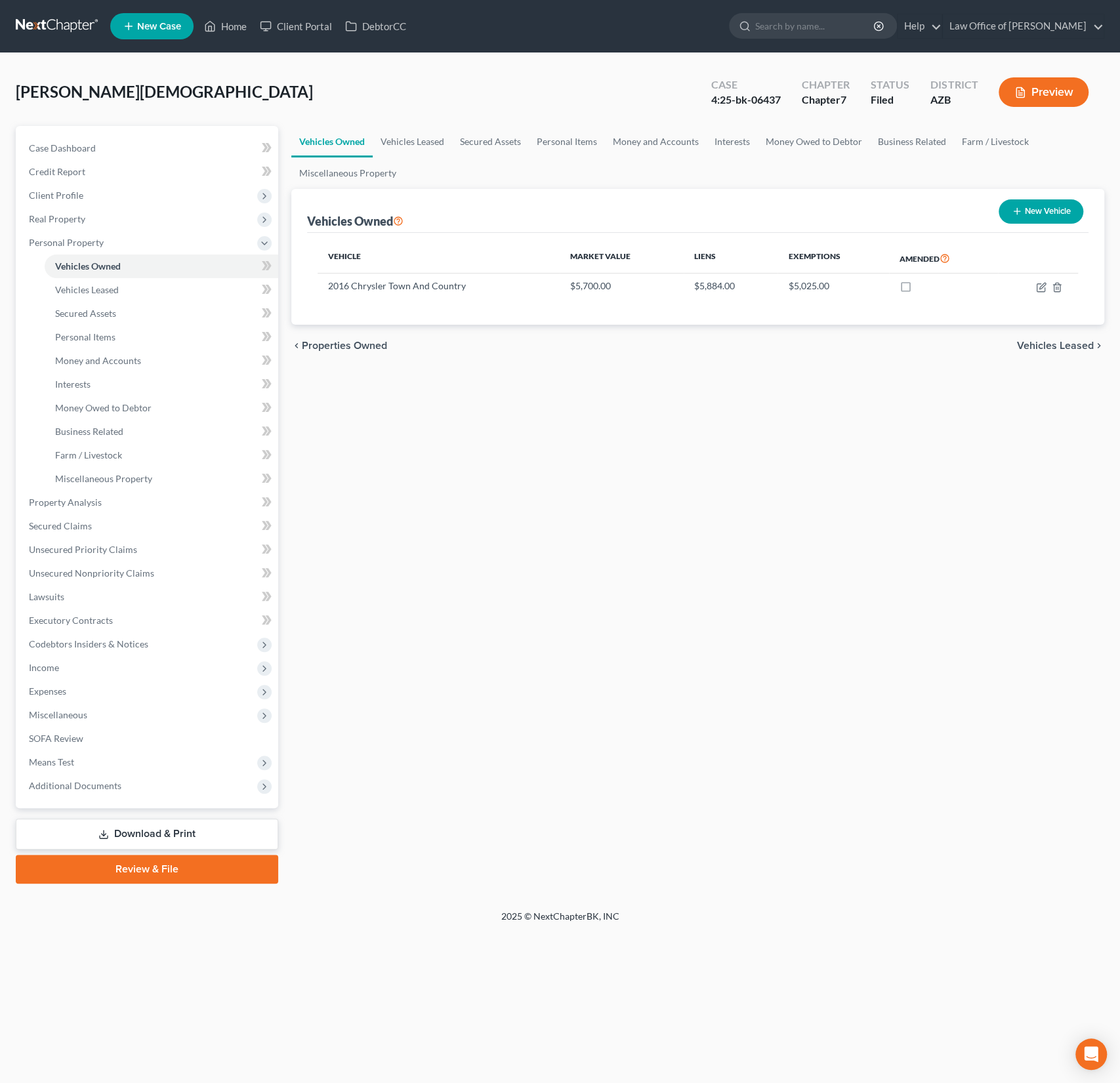
click at [145, 31] on span "New Case" at bounding box center [159, 27] width 44 height 10
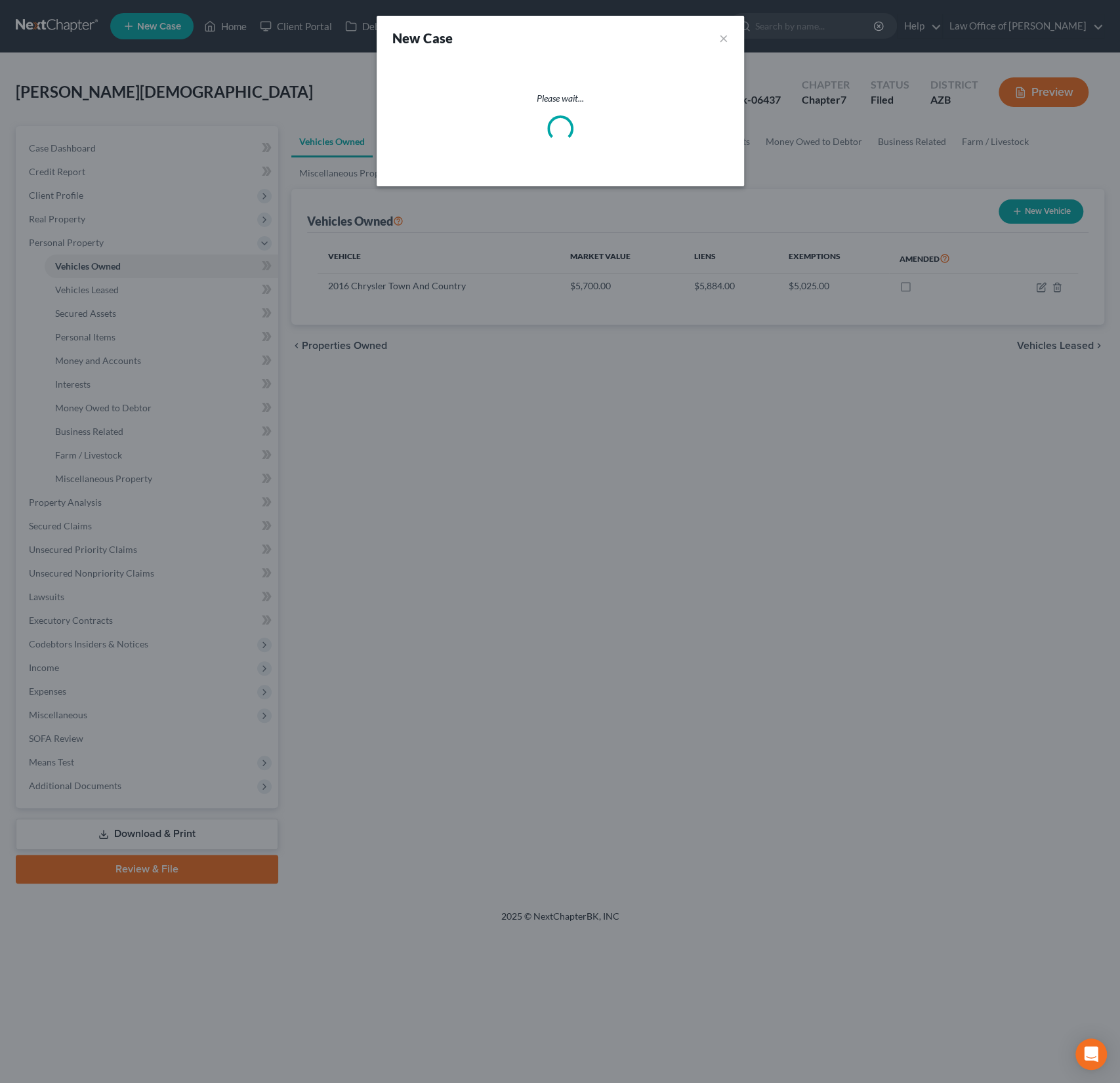
select select "4"
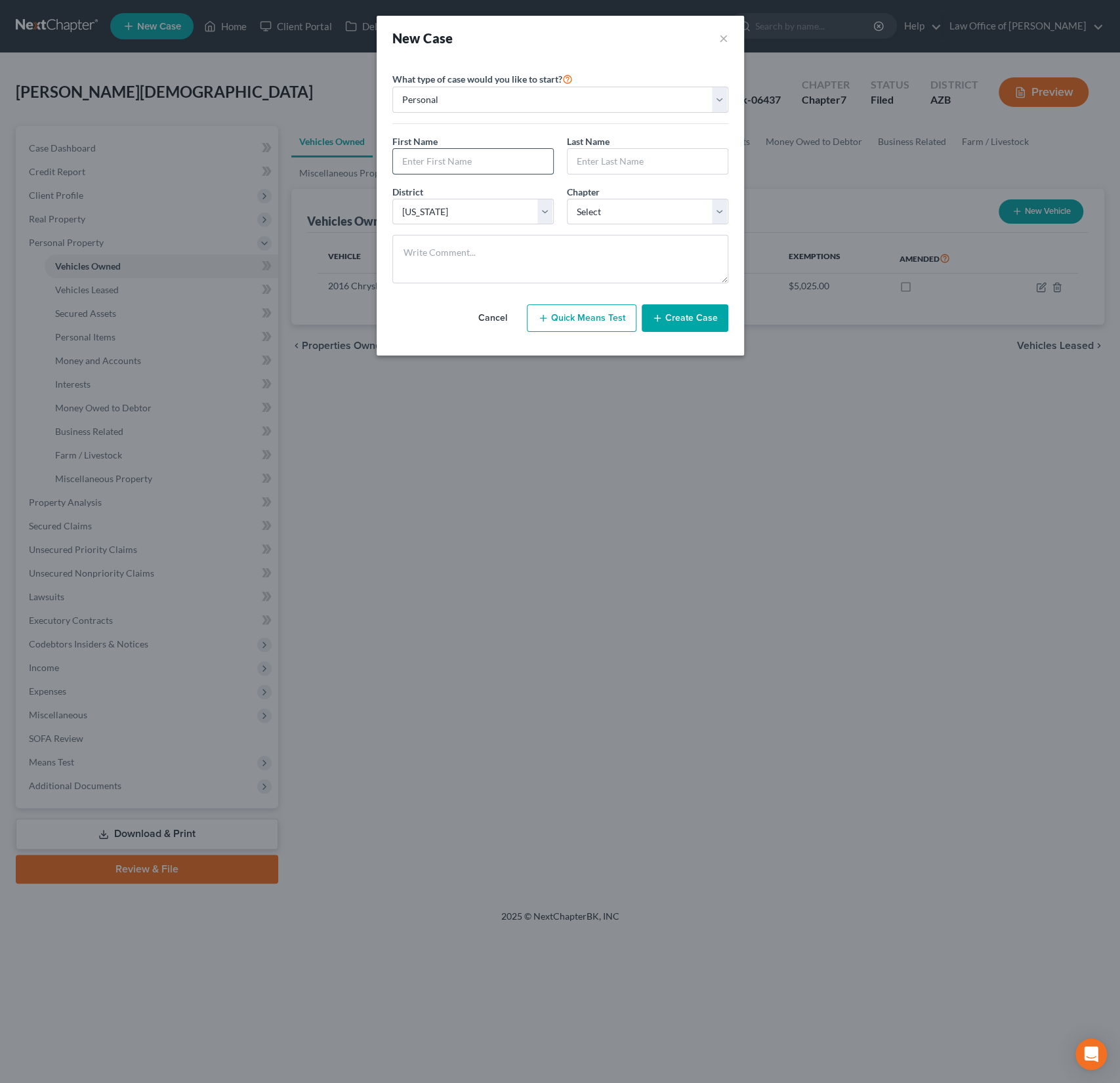
click at [459, 164] on input "text" at bounding box center [473, 161] width 160 height 25
type input "Natalie"
type input "Blevins"
click at [640, 218] on select "Select 7 11 12 13" at bounding box center [648, 212] width 161 height 26
select select "0"
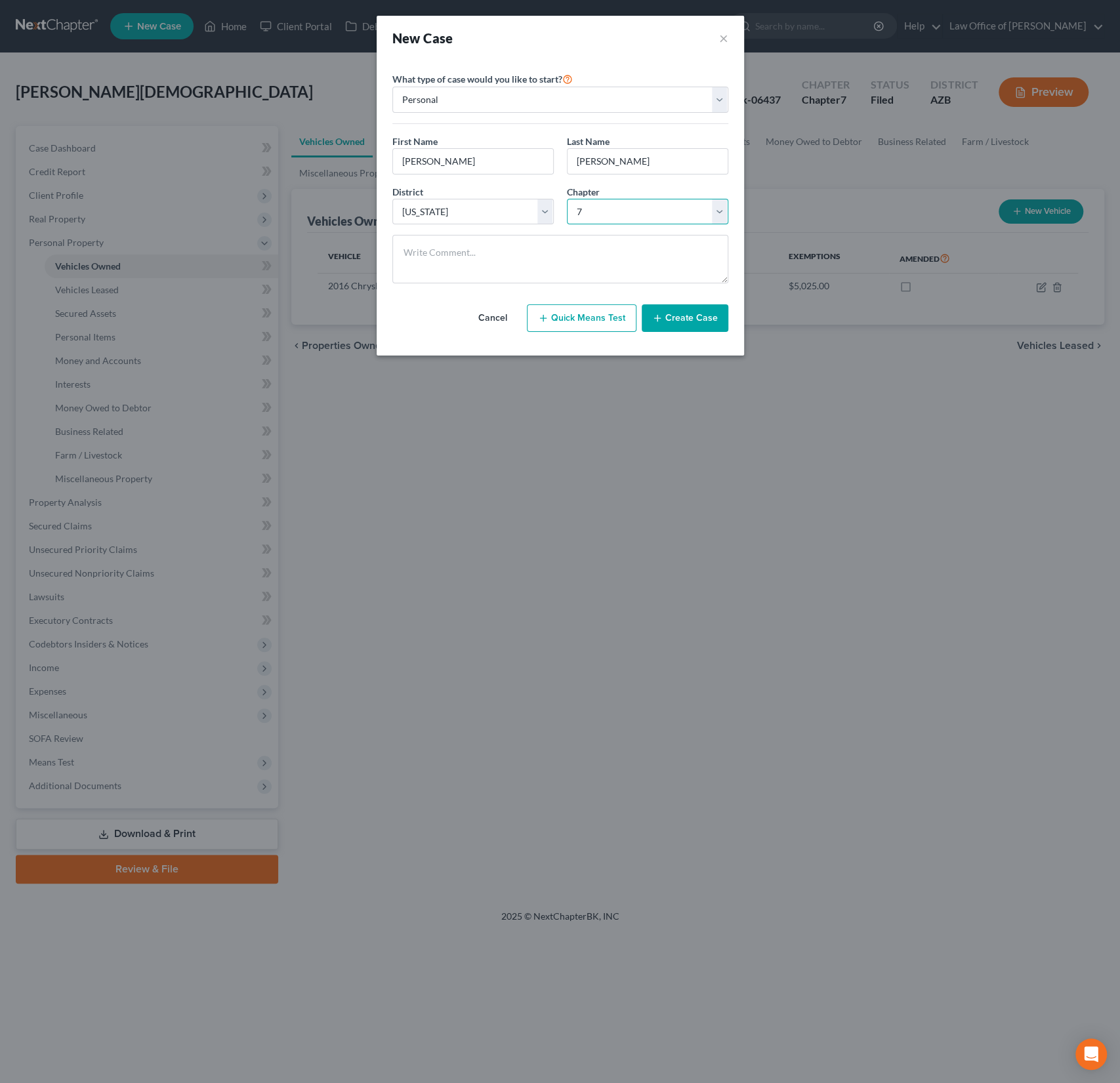
click at [567, 199] on select "Select 7 11 12 13" at bounding box center [648, 212] width 161 height 26
click at [704, 320] on button "Create Case" at bounding box center [685, 318] width 87 height 28
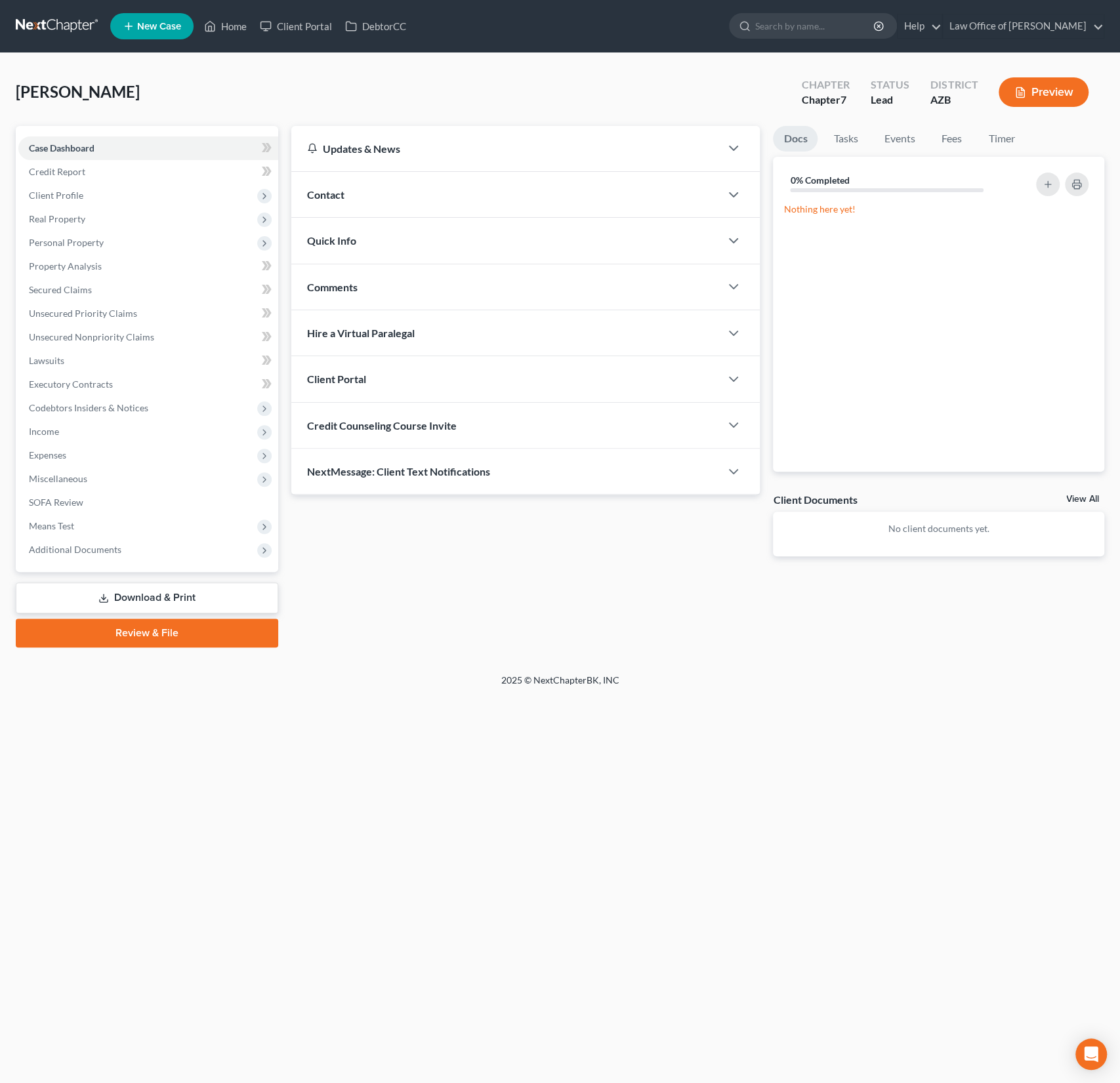
click at [367, 420] on span "Credit Counseling Course Invite" at bounding box center [381, 425] width 150 height 13
click at [357, 477] on input "text" at bounding box center [450, 478] width 287 height 25
paste input "mailto:natglines@gmail.com"
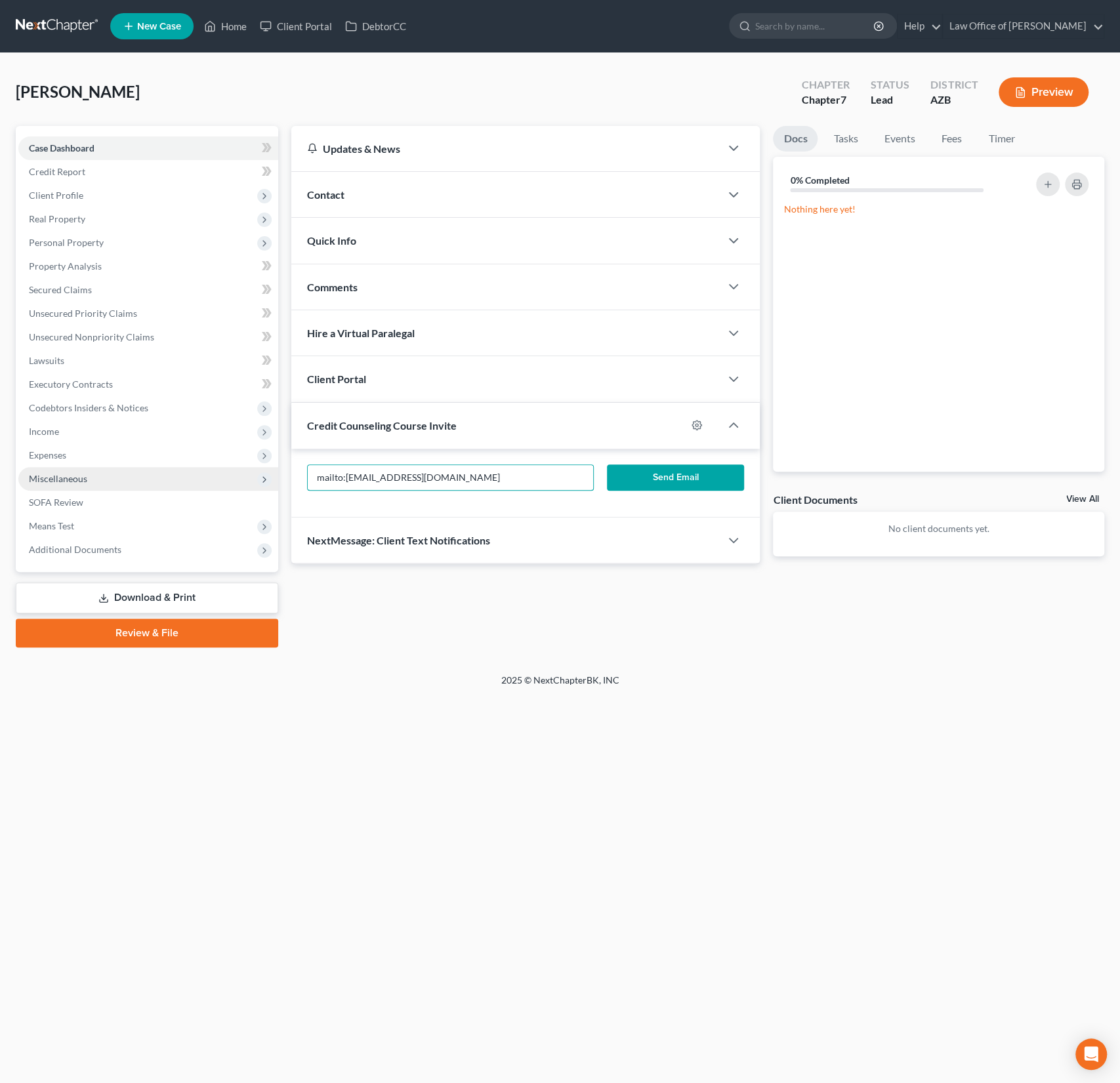
drag, startPoint x: 343, startPoint y: 478, endPoint x: 266, endPoint y: 469, distance: 77.5
click at [266, 469] on div "Petition Navigation Case Dashboard Payments Invoices Payments Payments Credit R…" at bounding box center [560, 386] width 1102 height 522
type input "natglines@gmail.com"
drag, startPoint x: 424, startPoint y: 480, endPoint x: 258, endPoint y: 463, distance: 166.9
click at [258, 463] on div "Petition Navigation Case Dashboard Payments Invoices Payments Payments Credit R…" at bounding box center [560, 386] width 1102 height 522
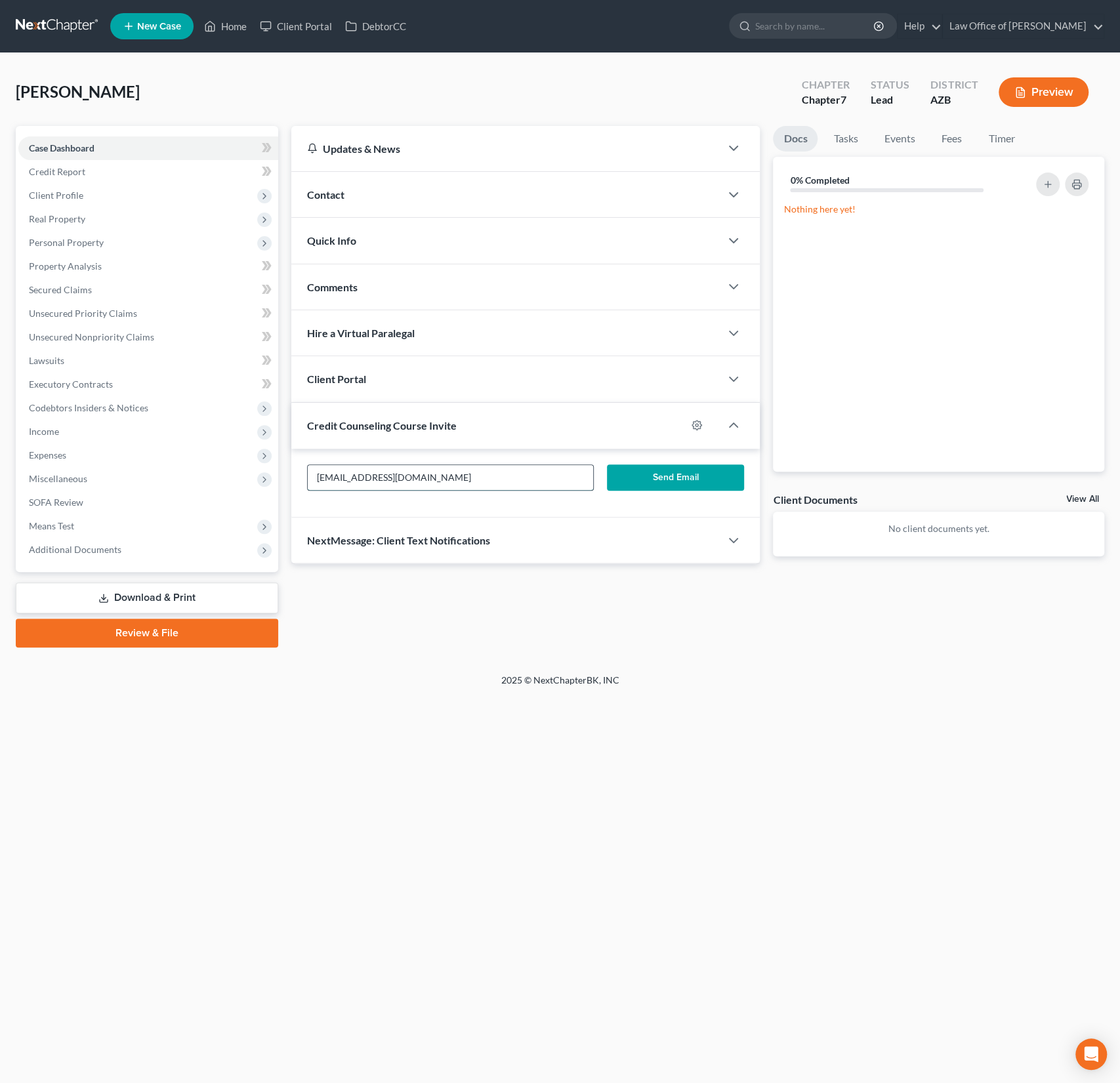
click at [462, 487] on input "natglines@gmail.com" at bounding box center [450, 478] width 287 height 25
click at [660, 478] on button "Send Email" at bounding box center [675, 477] width 137 height 26
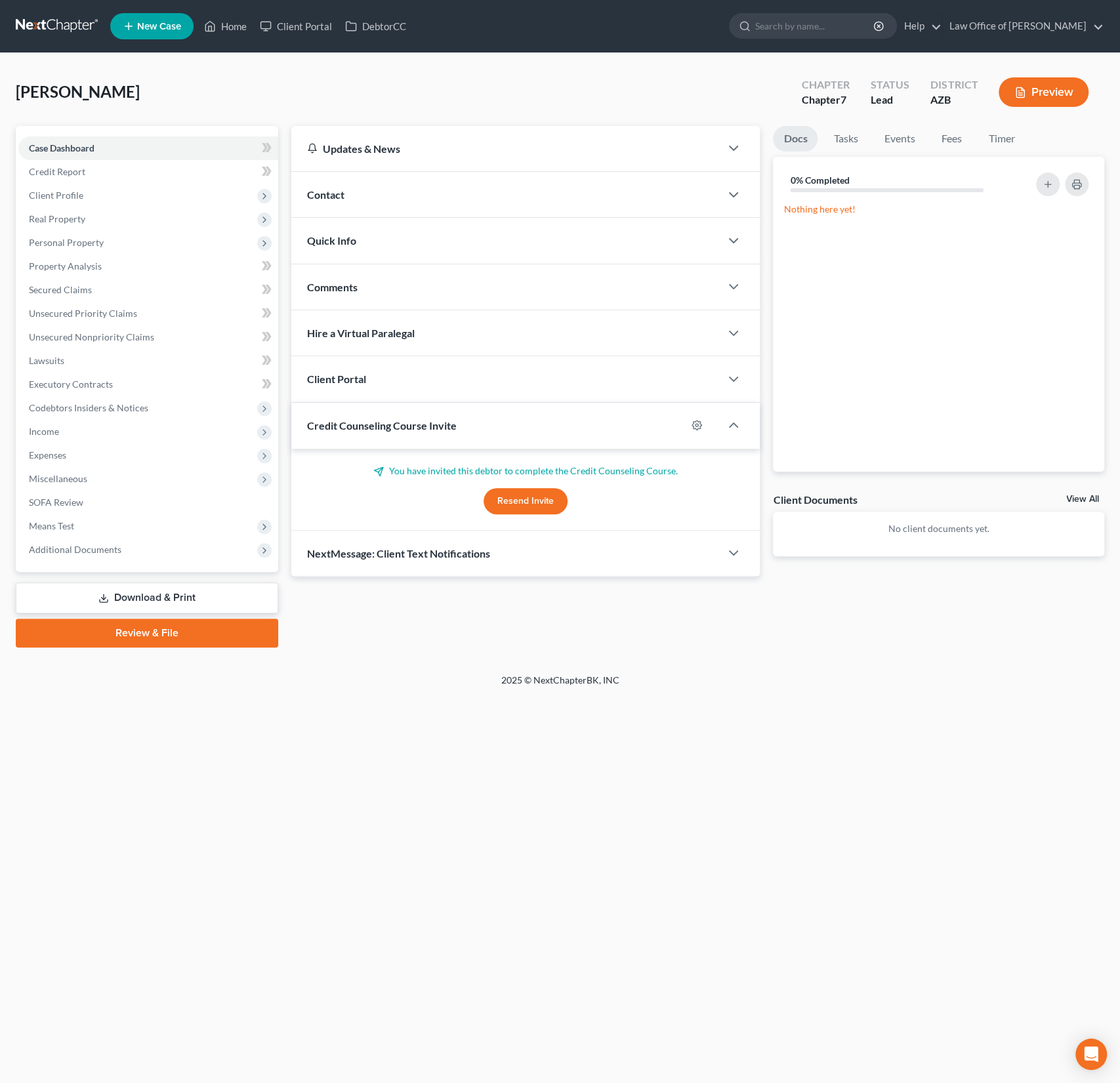
click at [342, 376] on span "Client Portal" at bounding box center [336, 379] width 59 height 13
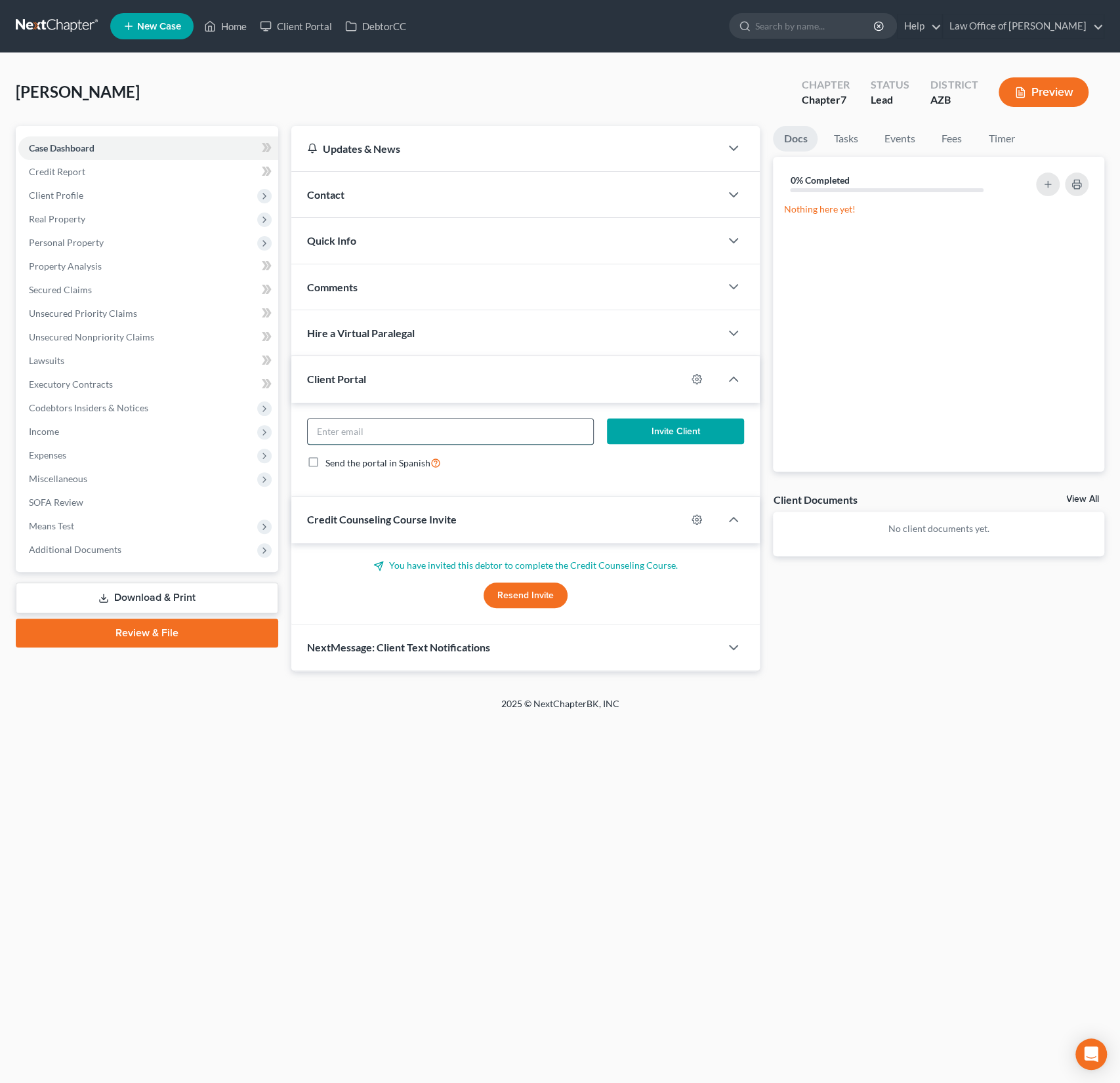
click at [352, 428] on input "email" at bounding box center [450, 432] width 287 height 25
paste input "natglines@gmail.com"
type input "natglines@gmail.com"
click at [655, 428] on button "Invite Client" at bounding box center [675, 431] width 137 height 26
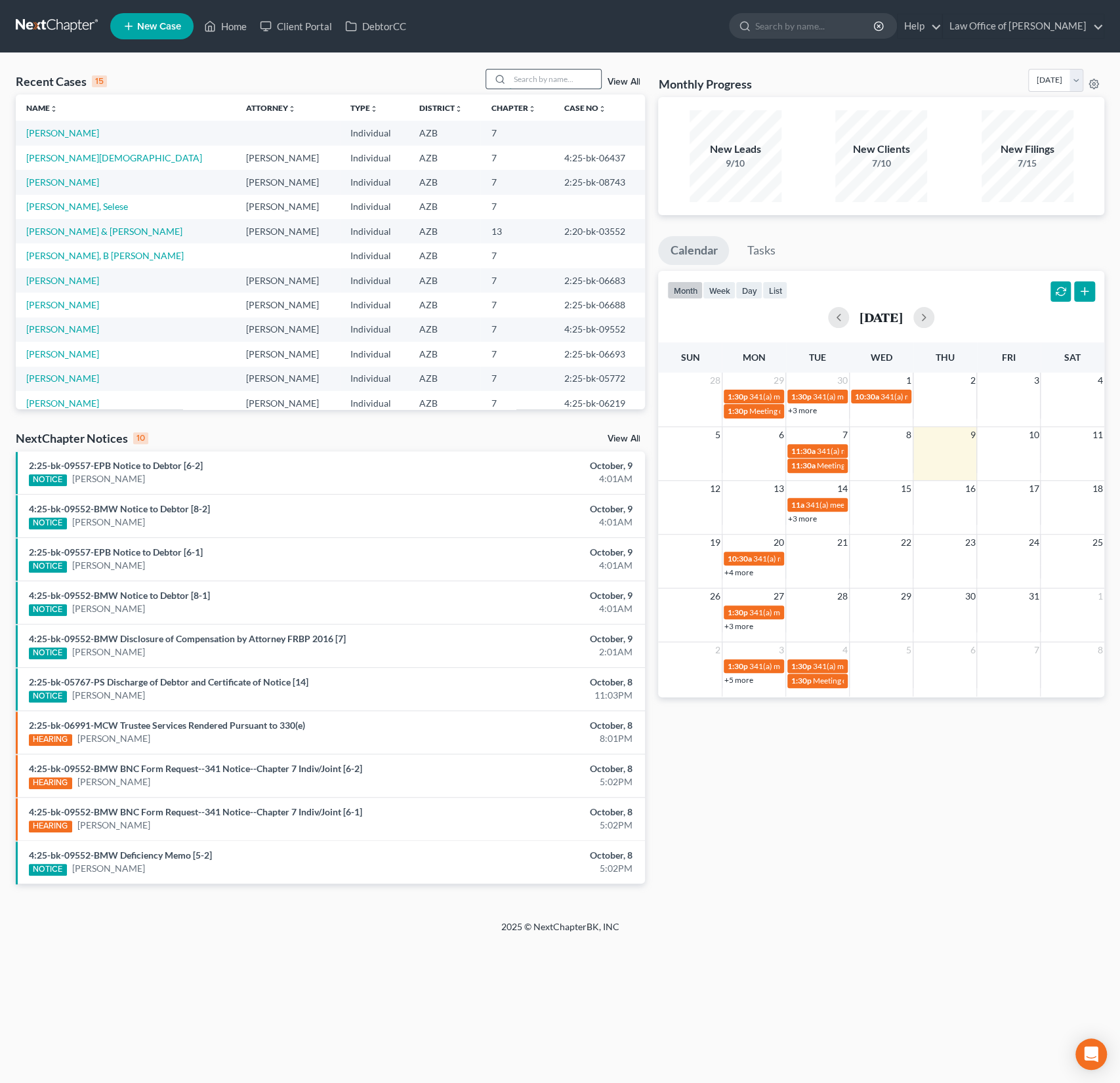
click at [528, 84] on input "search" at bounding box center [555, 79] width 92 height 19
type input "talip"
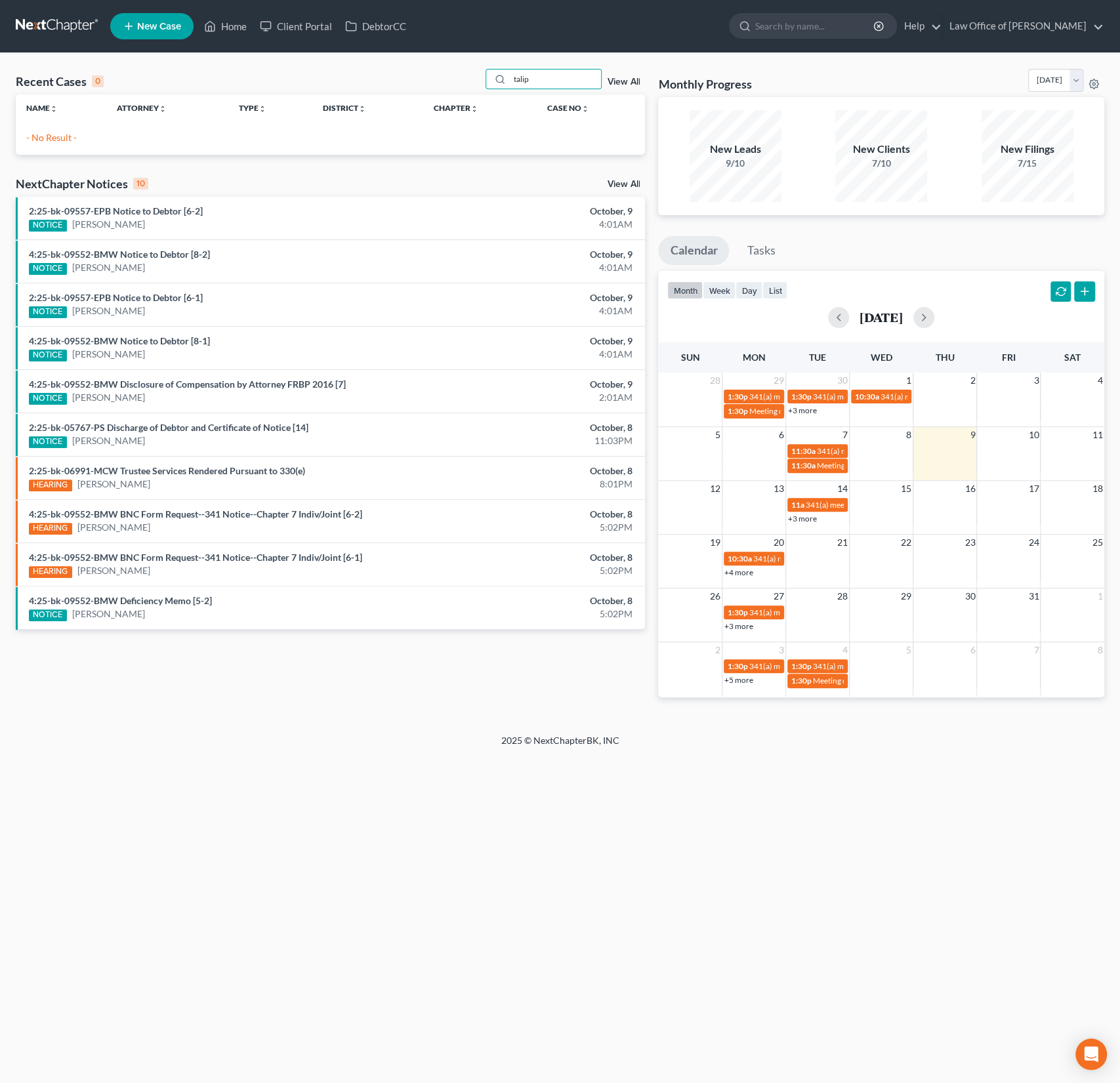
click at [166, 24] on span "New Case" at bounding box center [159, 27] width 44 height 10
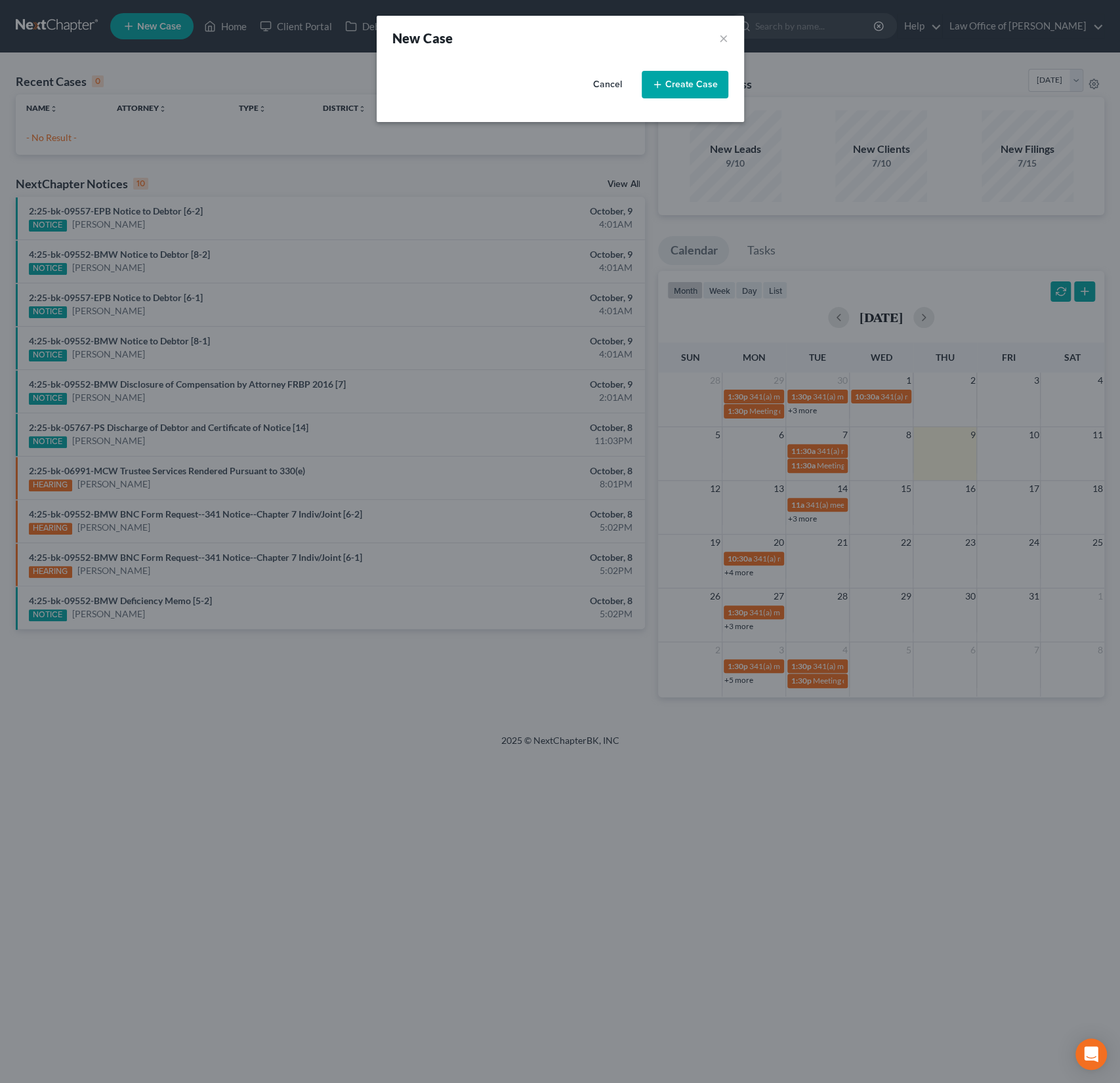
select select "4"
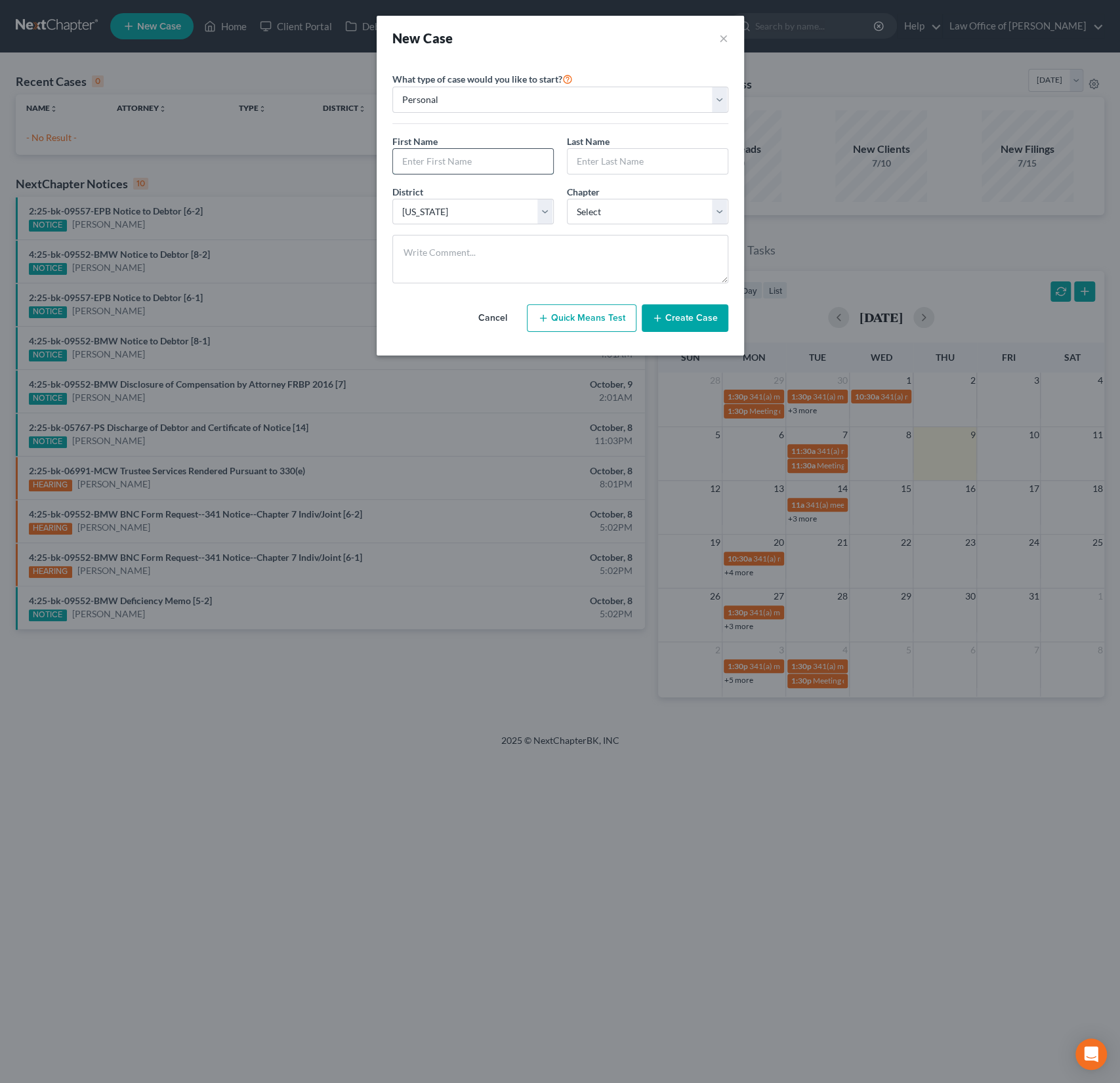
click at [465, 162] on input "text" at bounding box center [473, 161] width 160 height 25
type input "[PERSON_NAME]"
type input "Talip"
click at [630, 208] on select "Select 7 11 12 13" at bounding box center [648, 212] width 161 height 26
select select "0"
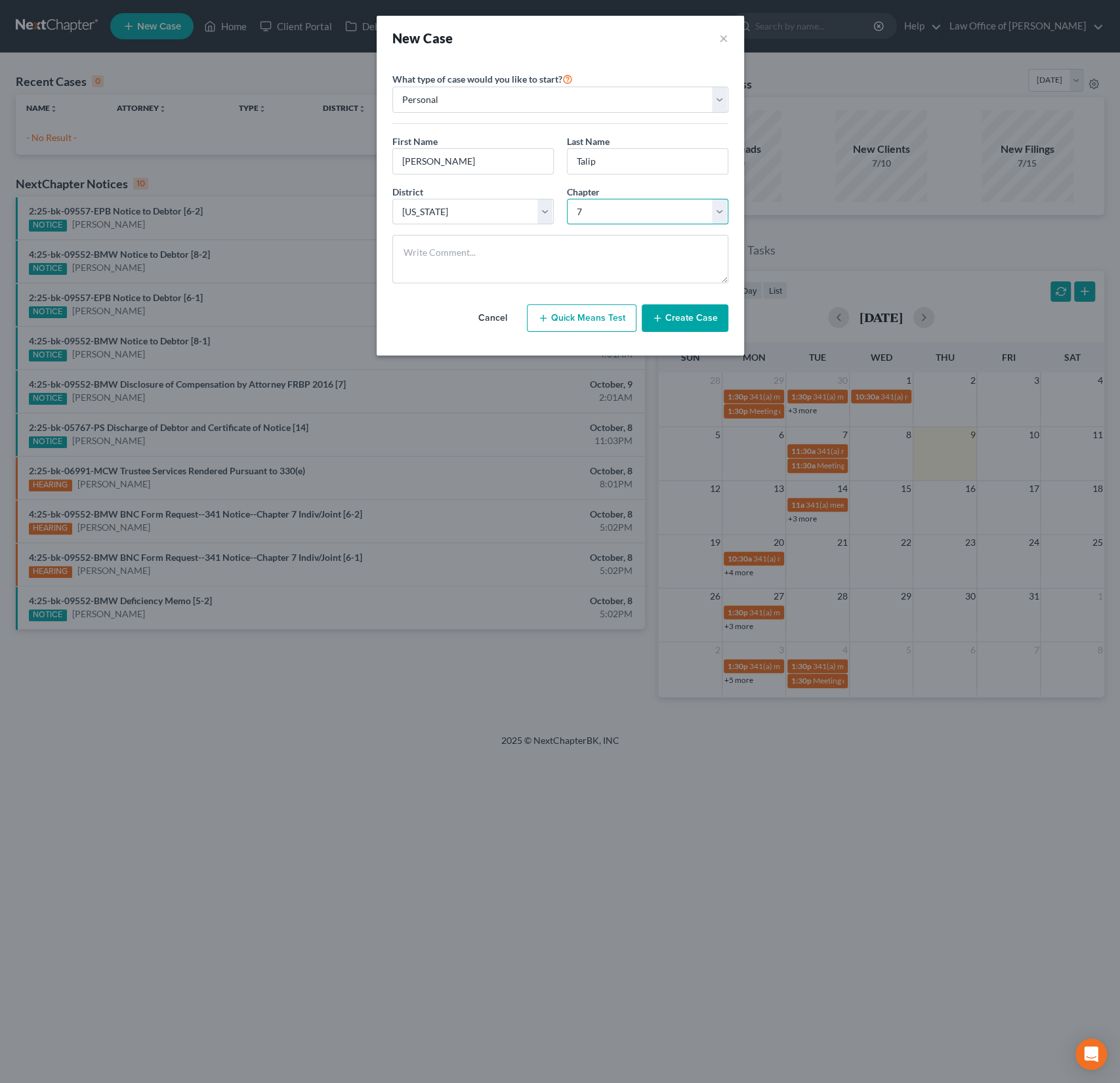
click at [567, 199] on select "Select 7 11 12 13" at bounding box center [648, 212] width 161 height 26
click at [639, 171] on input "Talip" at bounding box center [648, 161] width 160 height 25
type input "Talip INTAKE"
click at [697, 318] on button "Create Case" at bounding box center [685, 318] width 87 height 28
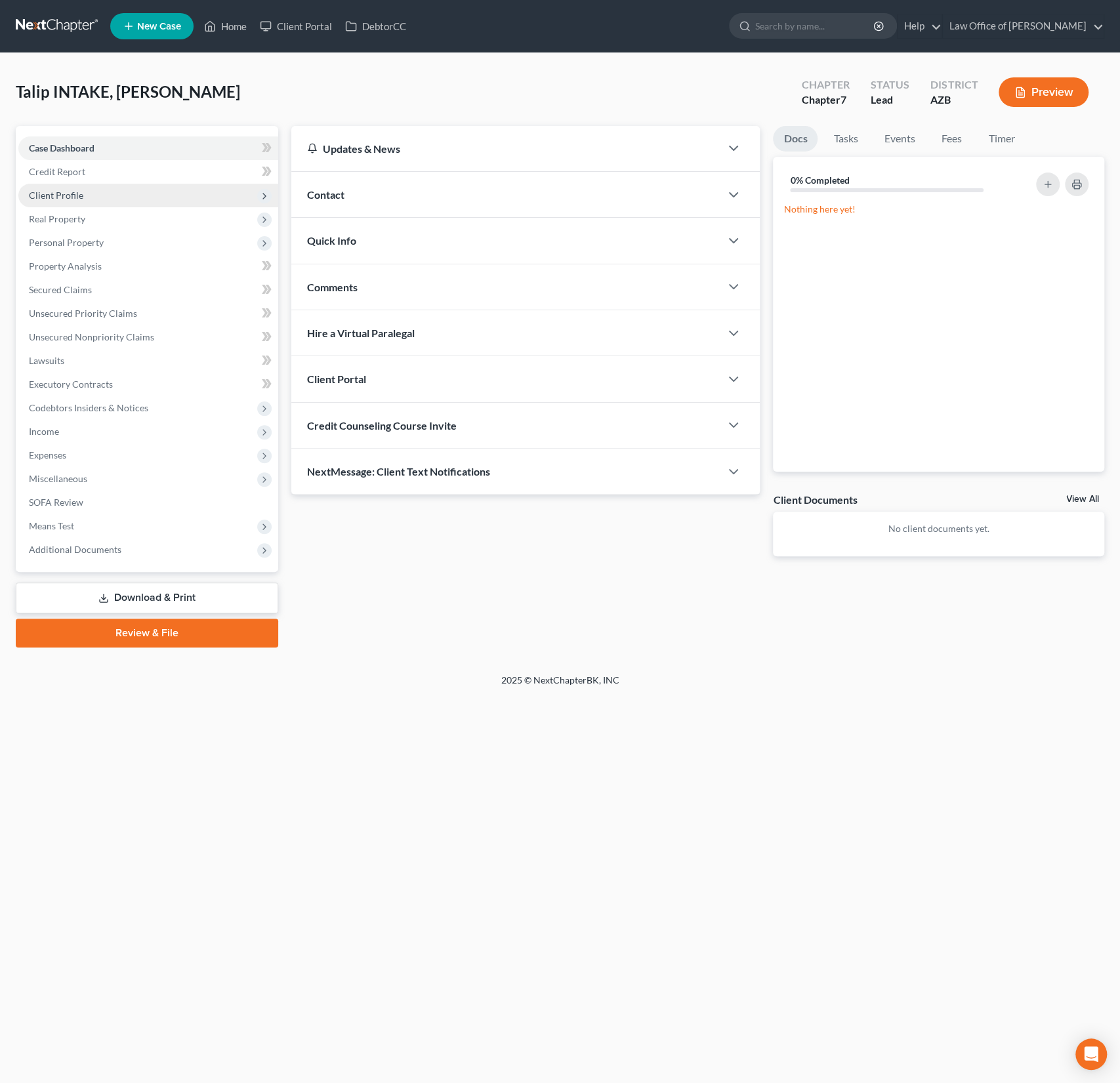
click at [76, 195] on span "Client Profile" at bounding box center [55, 195] width 55 height 11
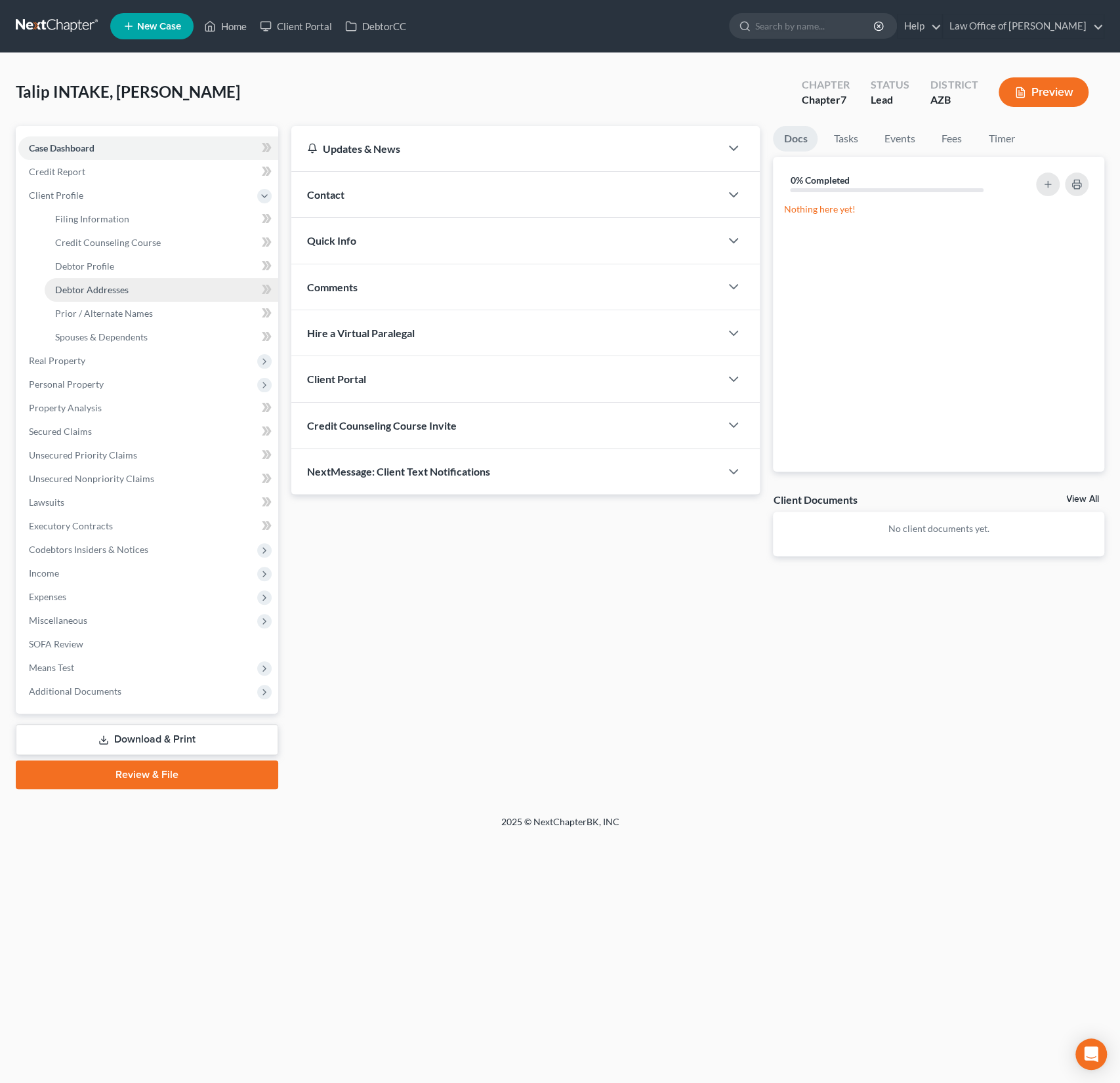
click at [97, 291] on span "Debtor Addresses" at bounding box center [92, 289] width 73 height 11
select select "0"
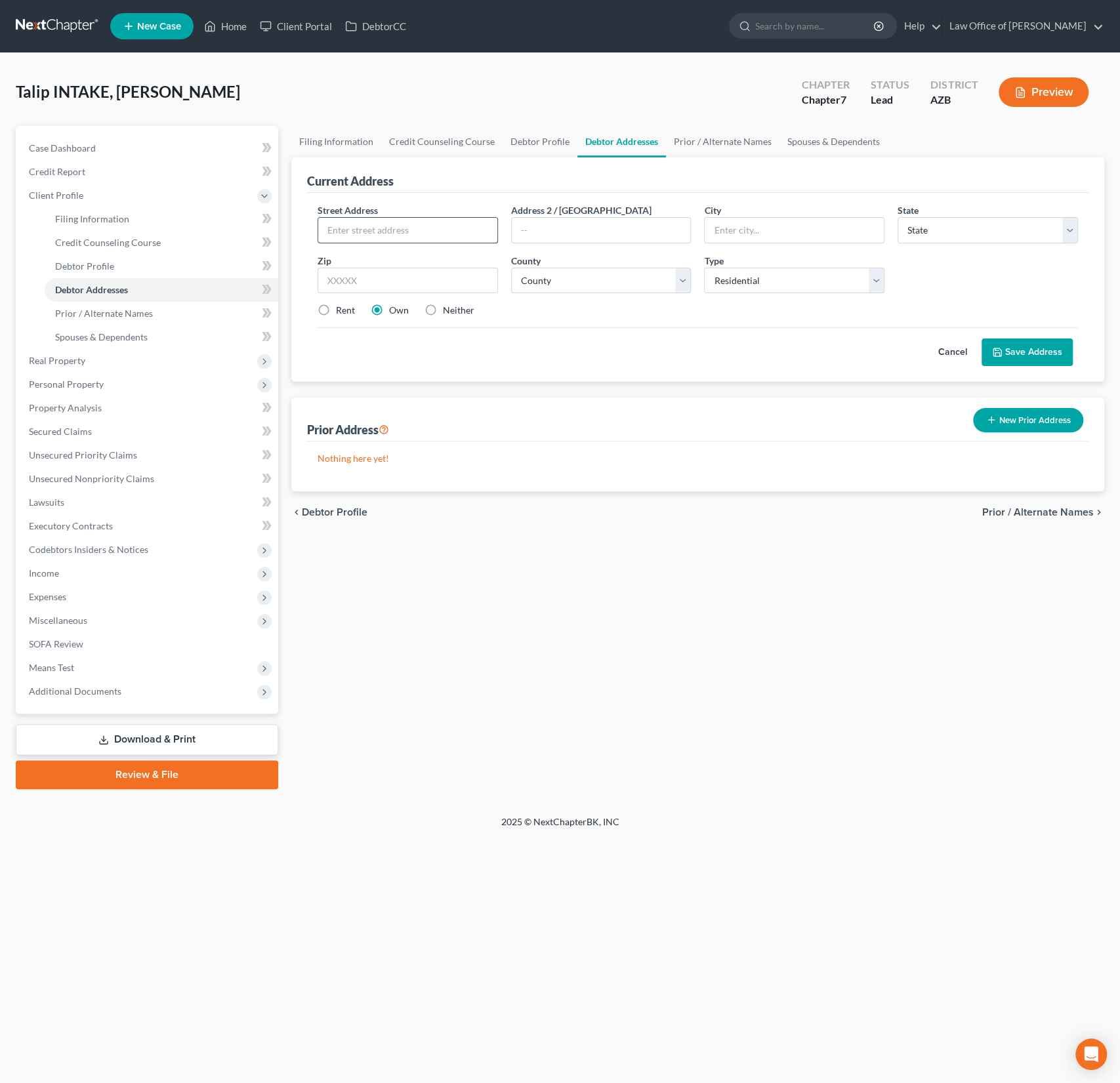
click at [377, 231] on input "text" at bounding box center [408, 230] width 179 height 25
type input "[STREET_ADDRESS]"
type input "85323"
type input "Avondale"
select select "3"
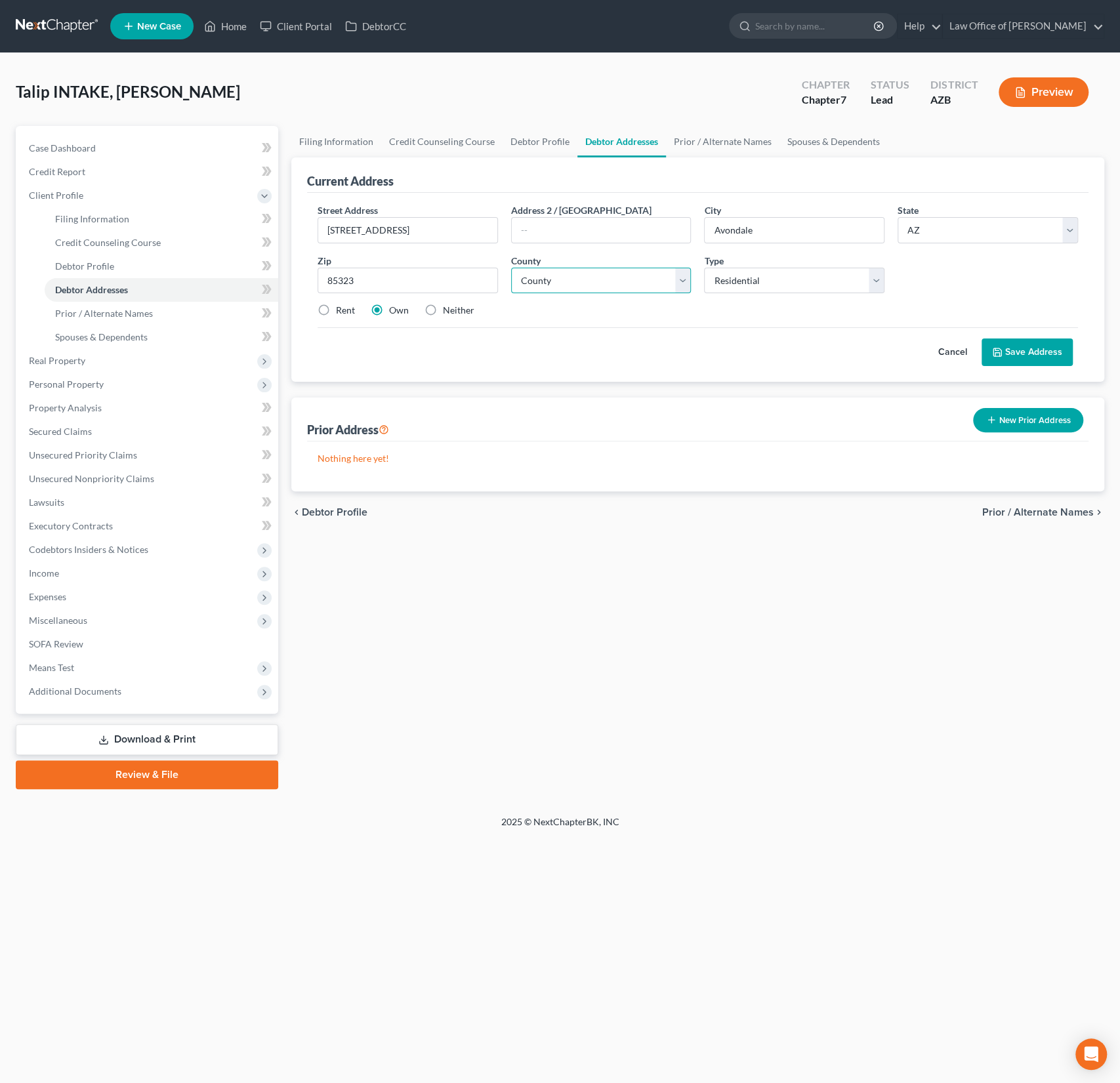
click at [607, 280] on select "County [GEOGRAPHIC_DATA] [GEOGRAPHIC_DATA] [GEOGRAPHIC_DATA] [GEOGRAPHIC_DATA] …" at bounding box center [601, 281] width 181 height 26
select select "7"
click at [511, 268] on select "County [GEOGRAPHIC_DATA] [GEOGRAPHIC_DATA] [GEOGRAPHIC_DATA] [GEOGRAPHIC_DATA] …" at bounding box center [601, 281] width 181 height 26
click at [1038, 349] on button "Save Address" at bounding box center [1027, 352] width 92 height 28
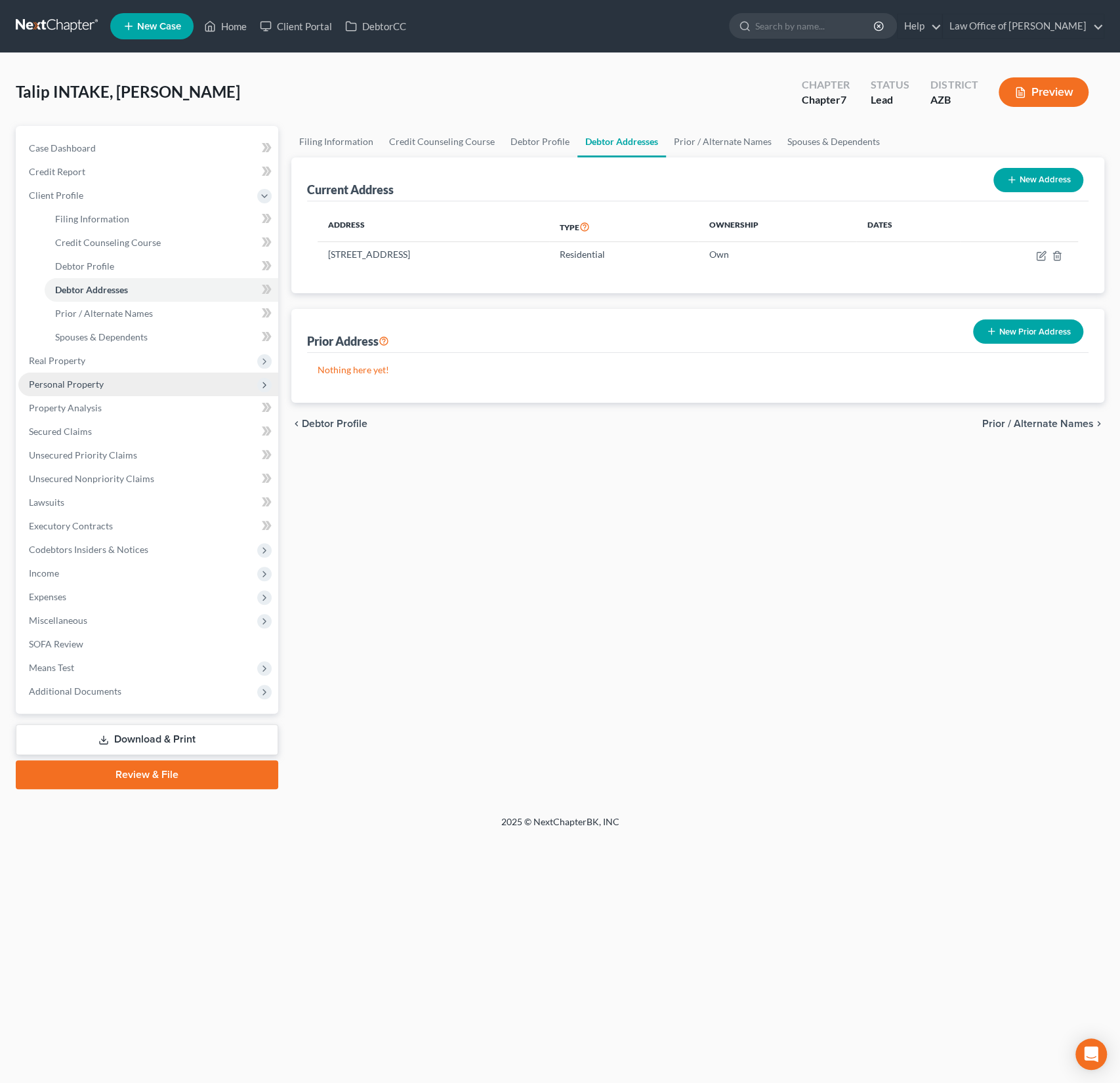
click at [79, 373] on span "Personal Property" at bounding box center [148, 385] width 260 height 24
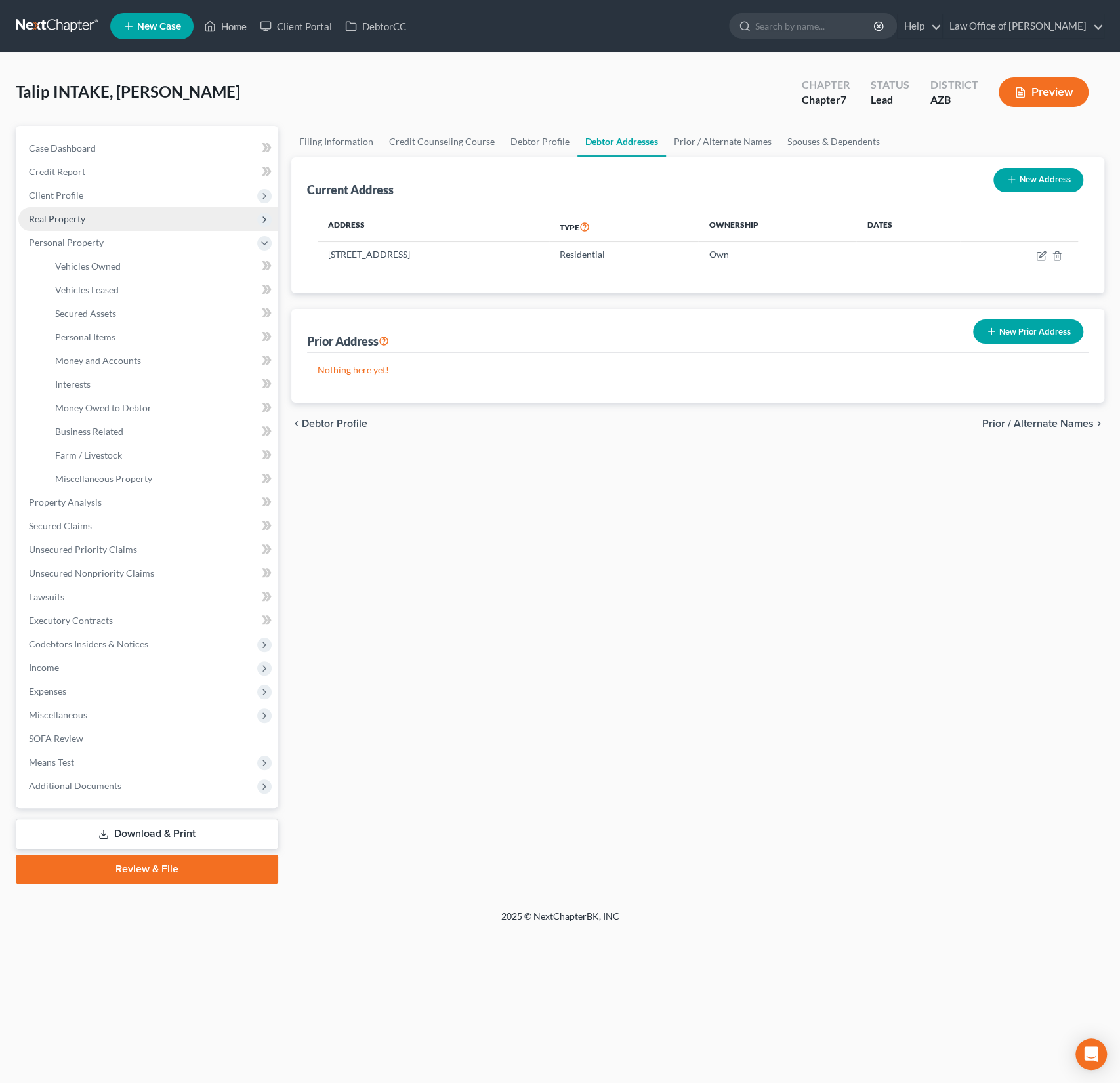
click at [83, 218] on span "Real Property" at bounding box center [56, 218] width 56 height 11
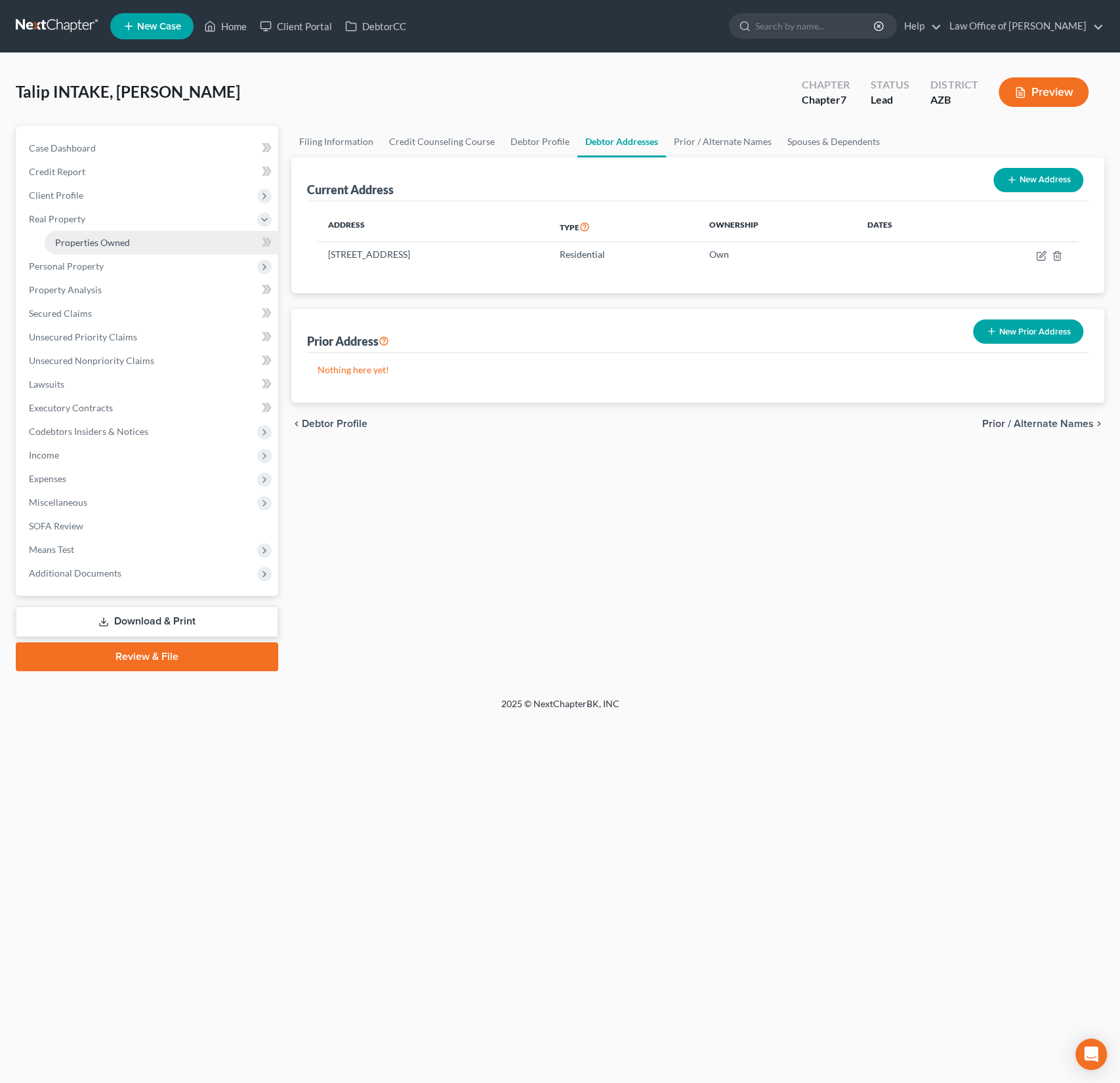
click at [123, 238] on span "Properties Owned" at bounding box center [92, 242] width 75 height 11
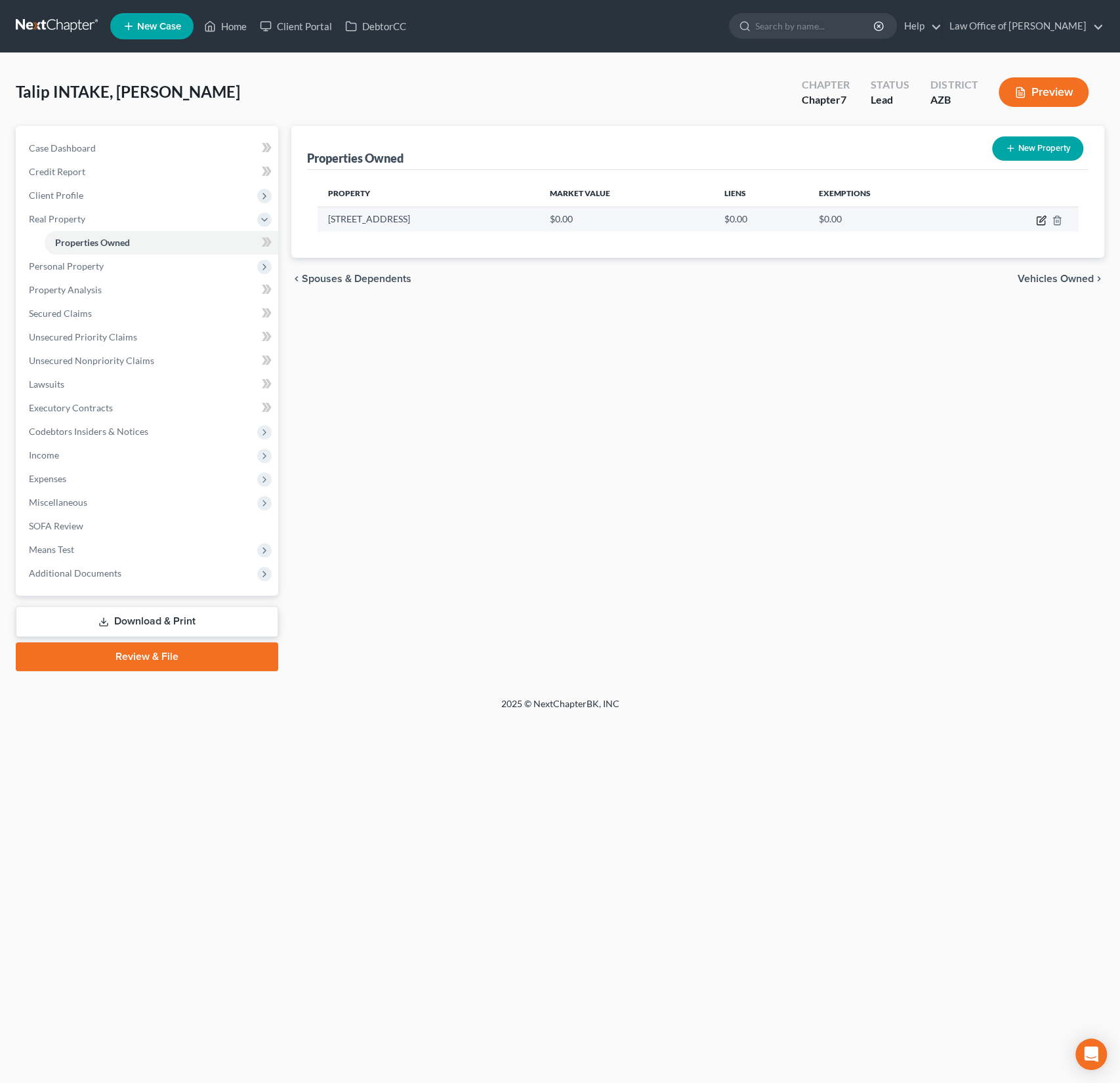
click at [1044, 215] on icon "button" at bounding box center [1041, 220] width 10 height 10
select select "3"
select select "7"
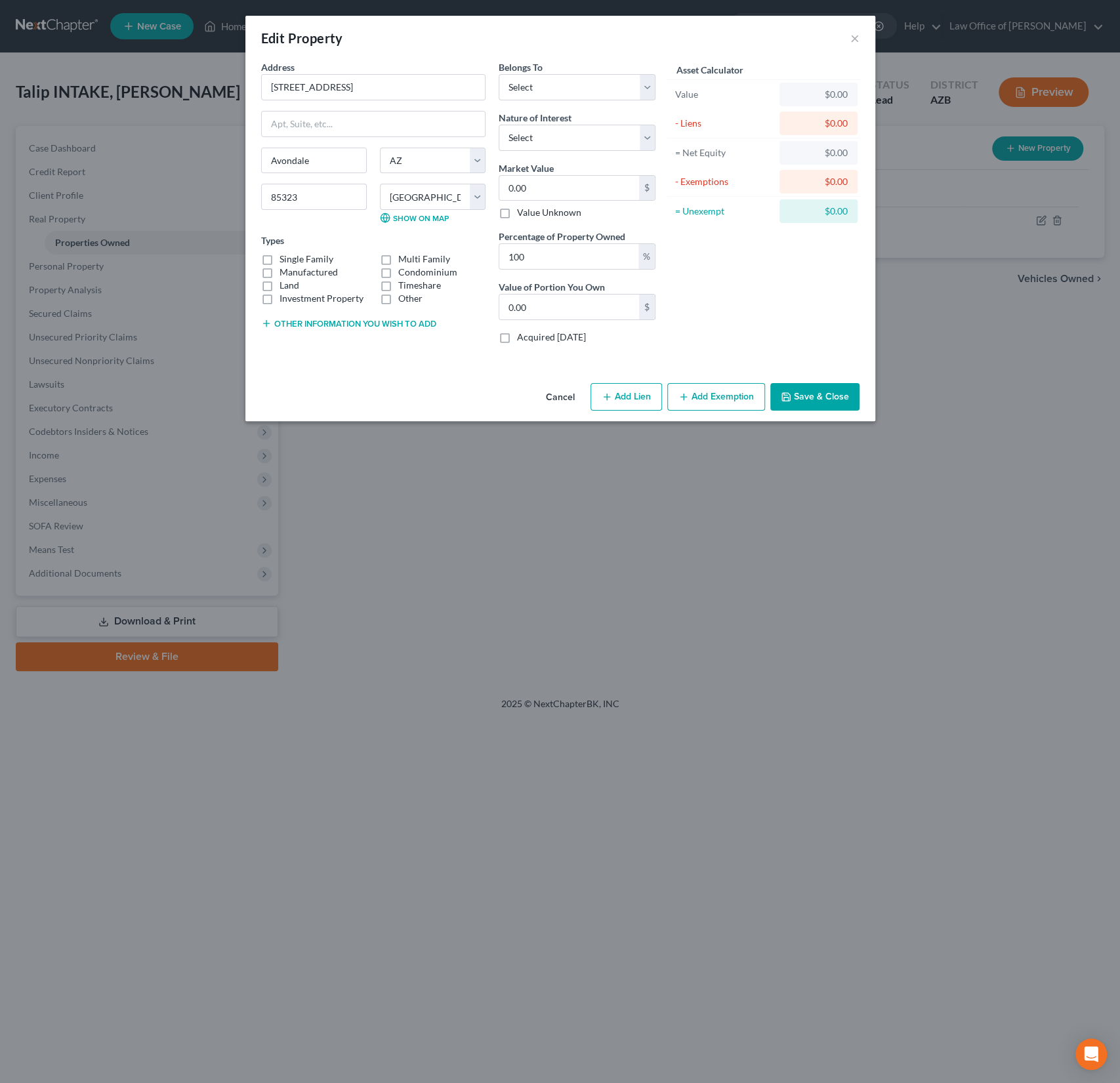
click at [633, 402] on button "Add Lien" at bounding box center [626, 397] width 71 height 28
select select "0"
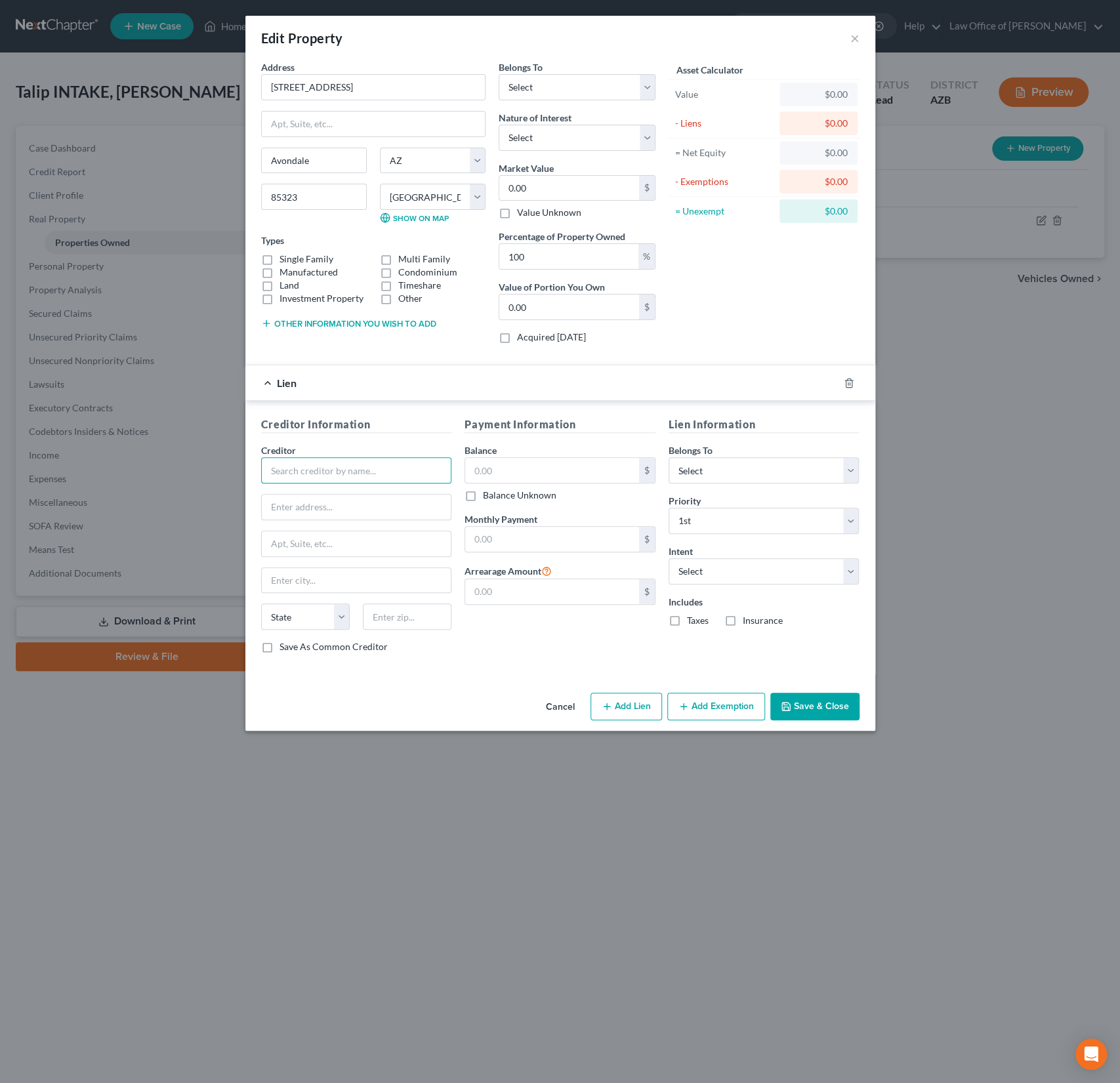
click at [313, 469] on input "text" at bounding box center [356, 470] width 191 height 26
type input "Freedom Mortgage"
click at [512, 469] on input "text" at bounding box center [552, 471] width 174 height 25
type input "223,000"
click at [520, 544] on input "text" at bounding box center [552, 539] width 174 height 25
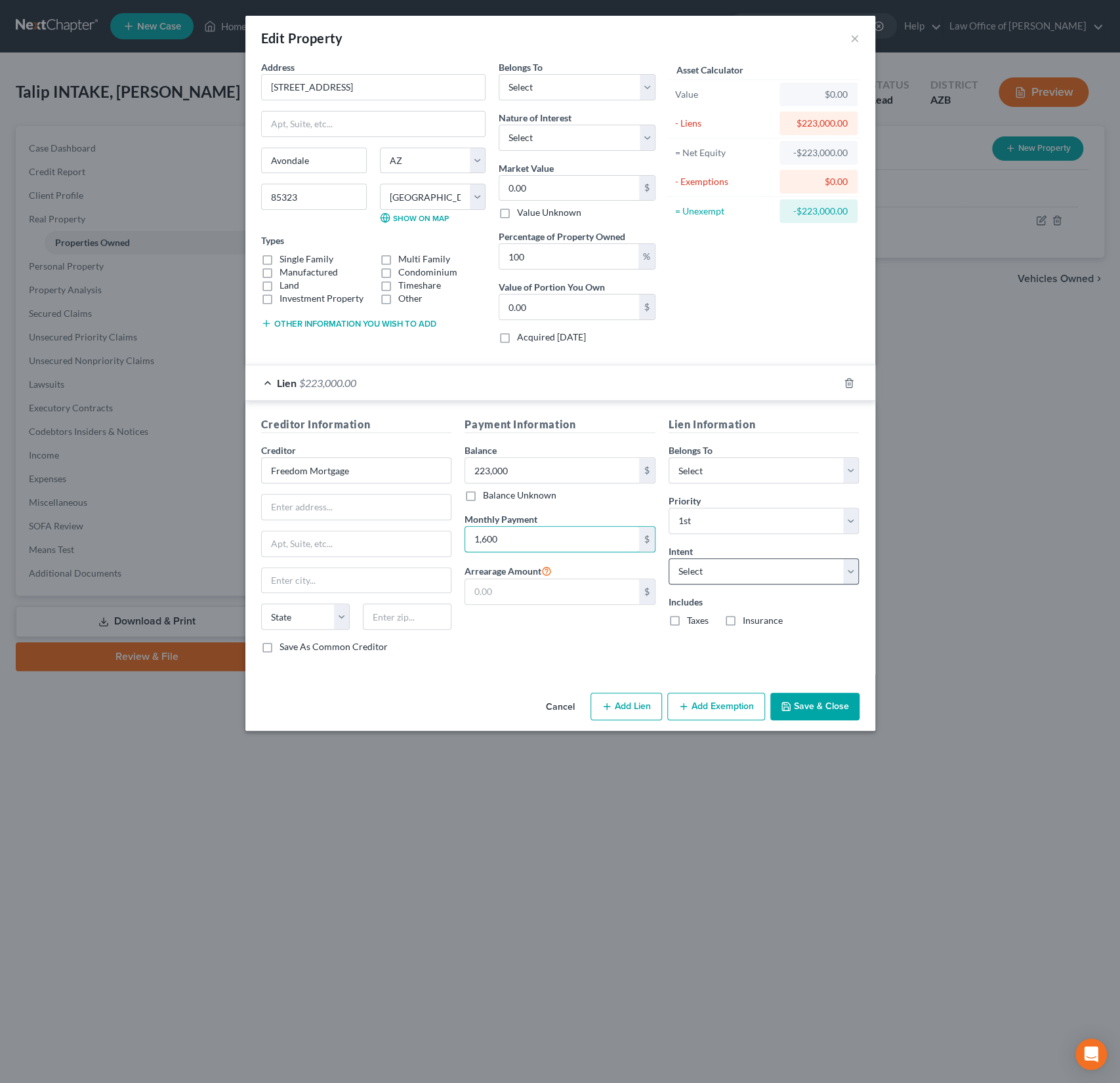
type input "1,600"
click at [716, 573] on select "Select Surrender Redeem Reaffirm Avoid Other" at bounding box center [764, 571] width 191 height 26
select select "4"
click at [669, 559] on select "Select Surrender Redeem Reaffirm Avoid Other" at bounding box center [764, 571] width 191 height 26
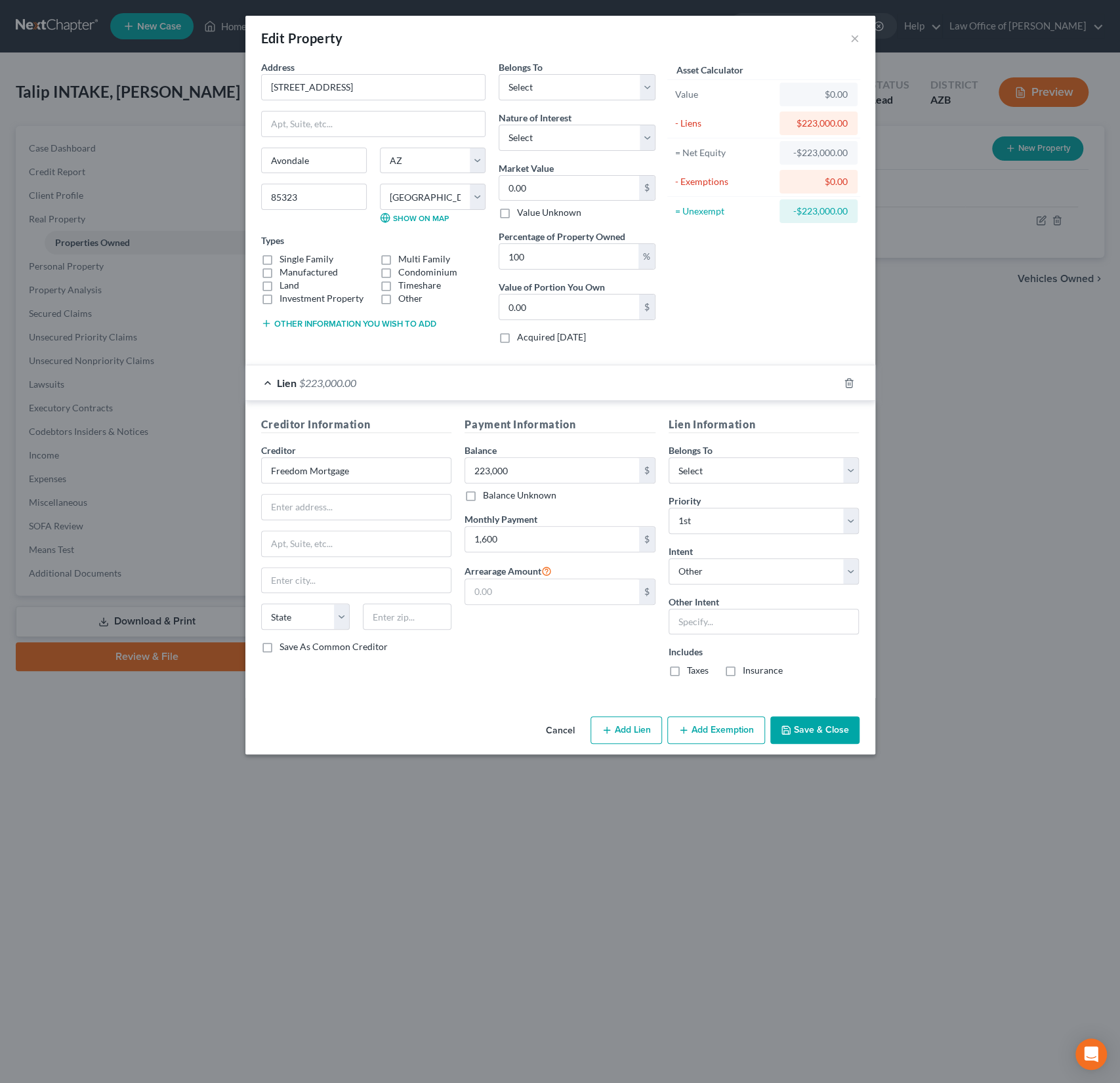
click at [687, 664] on label "Taxes" at bounding box center [698, 670] width 22 height 13
click at [692, 664] on input "Taxes" at bounding box center [697, 668] width 8 height 8
checkbox input "true"
click at [743, 672] on label "Insurance" at bounding box center [763, 670] width 40 height 13
click at [748, 672] on input "Insurance" at bounding box center [752, 668] width 8 height 8
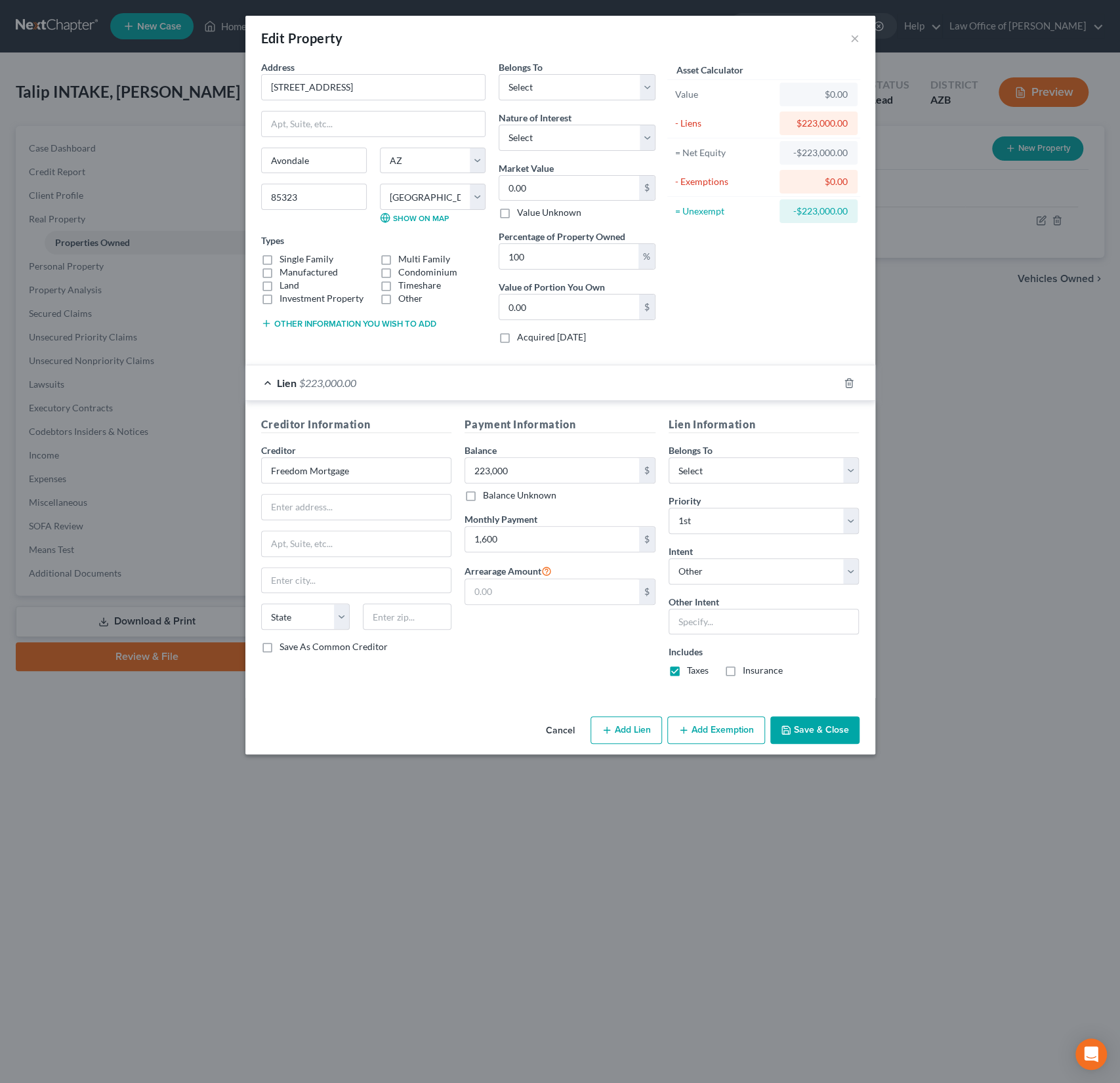
checkbox input "true"
click at [823, 733] on button "Save & Close" at bounding box center [815, 730] width 89 height 28
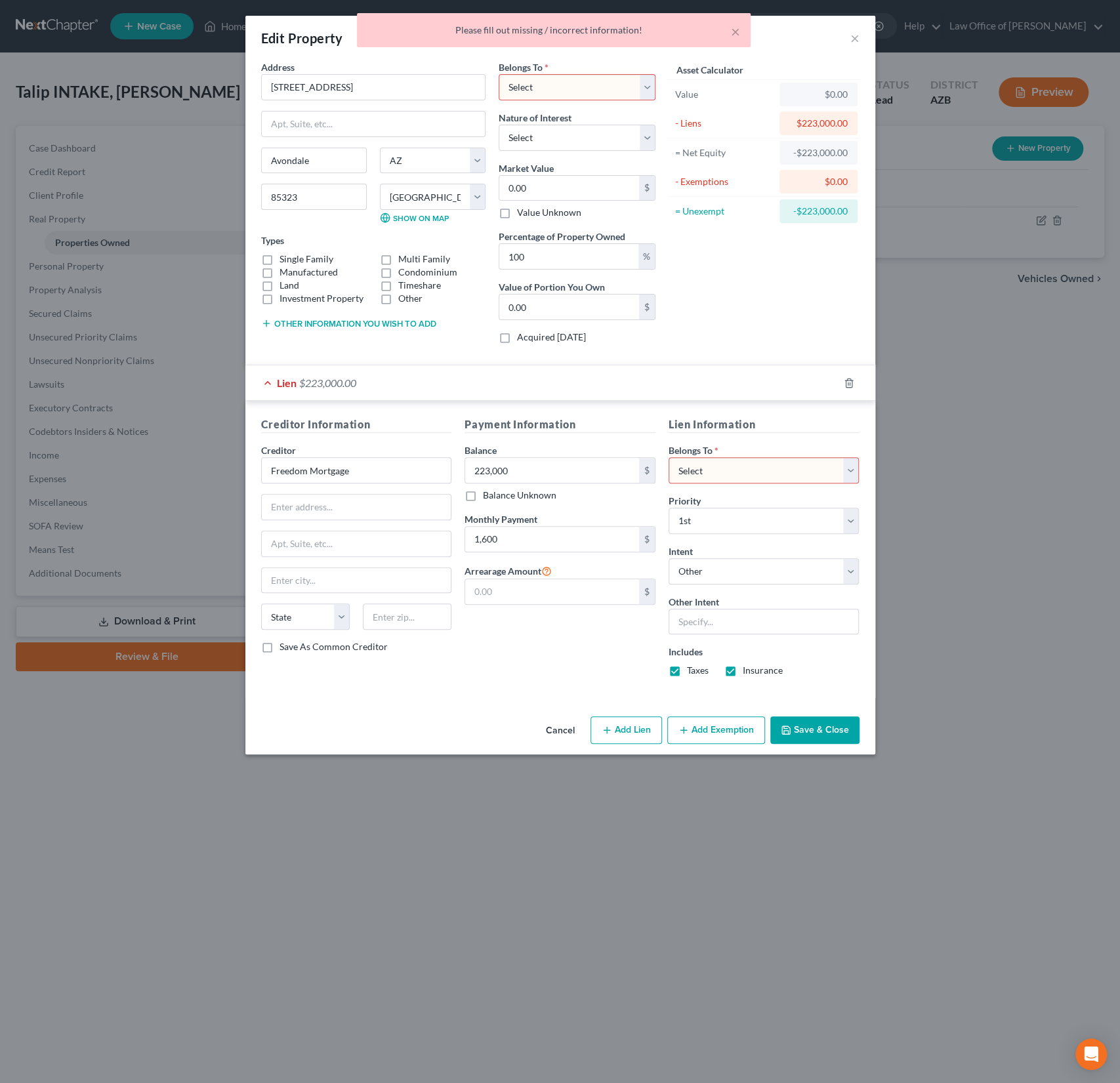
click at [760, 477] on select "Select Debtor 1 Only Debtor 2 Only Debtor 1 And Debtor 2 Only At Least One Of T…" at bounding box center [764, 470] width 191 height 26
click at [669, 457] on select "Select Debtor 1 Only Debtor 2 Only Debtor 1 And Debtor 2 Only At Least One Of T…" at bounding box center [764, 470] width 191 height 26
click at [744, 474] on select "Select Debtor 1 Only Debtor 2 Only Debtor 1 And Debtor 2 Only At Least One Of T…" at bounding box center [764, 470] width 191 height 26
select select "2"
click at [669, 457] on select "Select Debtor 1 Only Debtor 2 Only Debtor 1 And Debtor 2 Only At Least One Of T…" at bounding box center [764, 470] width 191 height 26
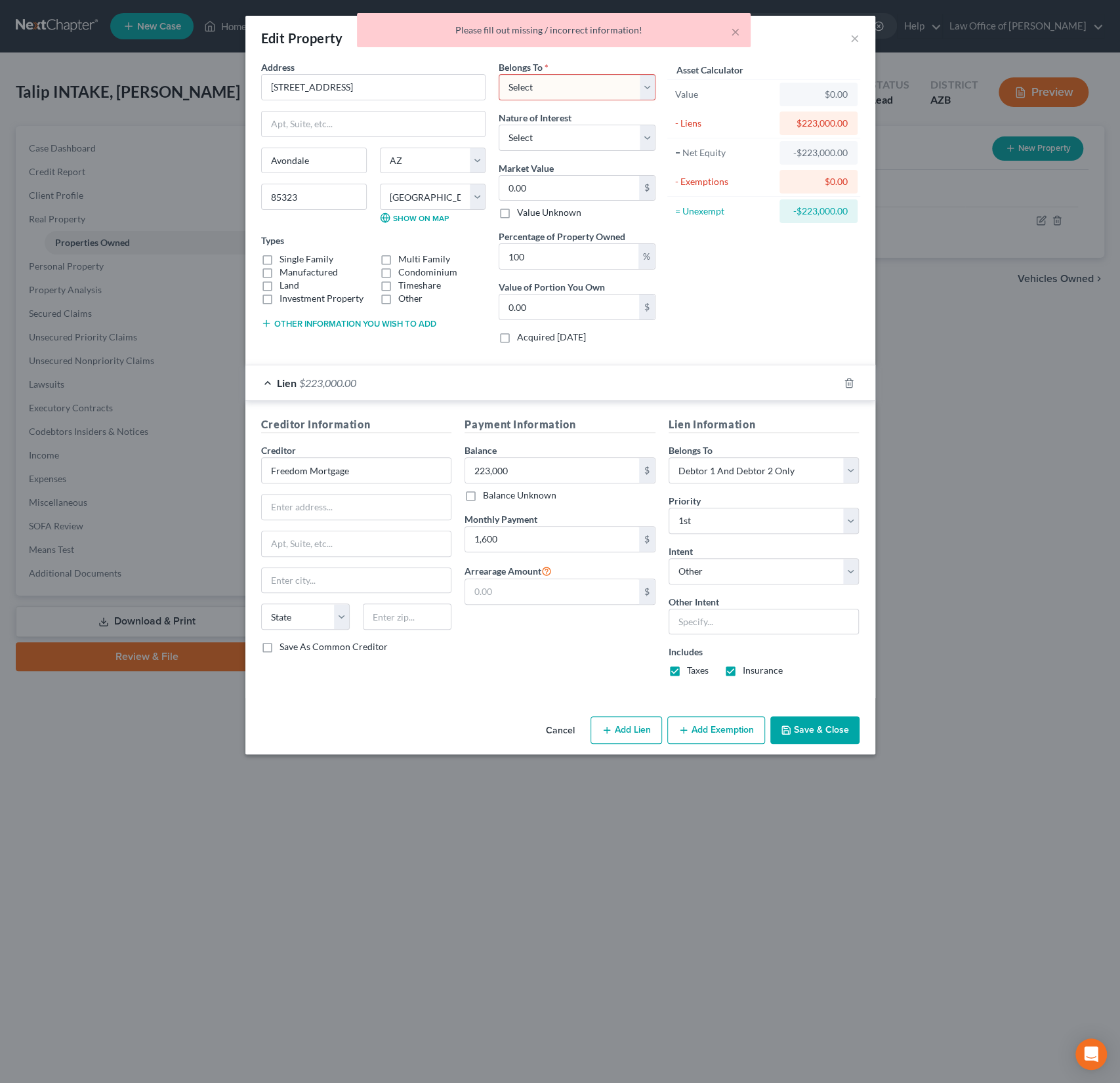
click at [813, 722] on button "Save & Close" at bounding box center [815, 730] width 89 height 28
click at [822, 729] on button "Save & Close" at bounding box center [815, 730] width 89 height 28
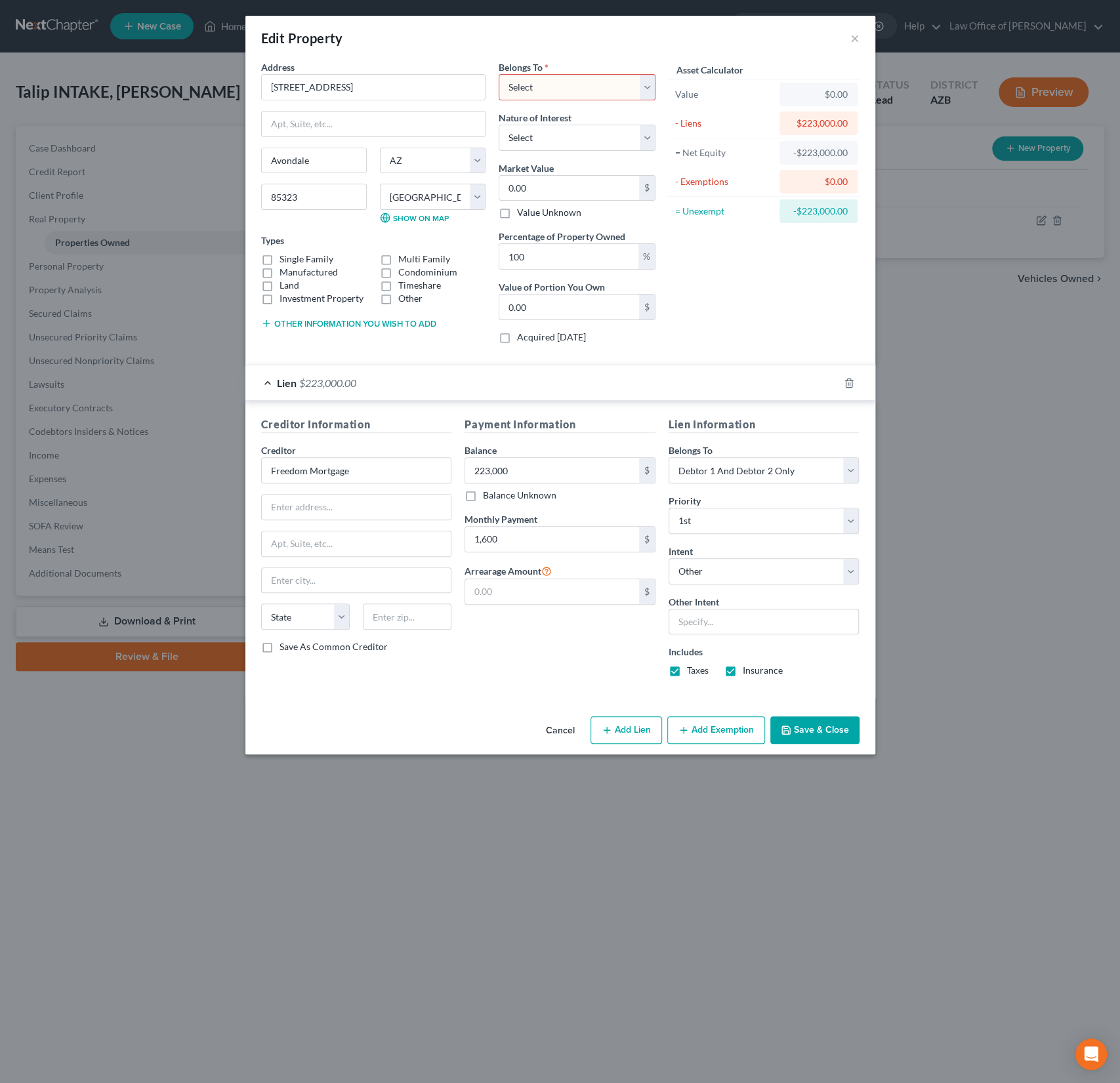
click at [559, 91] on select "Select Debtor 1 Only Debtor 2 Only Debtor 1 And Debtor 2 Only At Least One Of T…" at bounding box center [577, 87] width 157 height 26
select select "2"
click at [499, 74] on select "Select Debtor 1 Only Debtor 2 Only Debtor 1 And Debtor 2 Only At Least One Of T…" at bounding box center [577, 87] width 157 height 26
click at [808, 724] on button "Save & Close" at bounding box center [815, 730] width 89 height 28
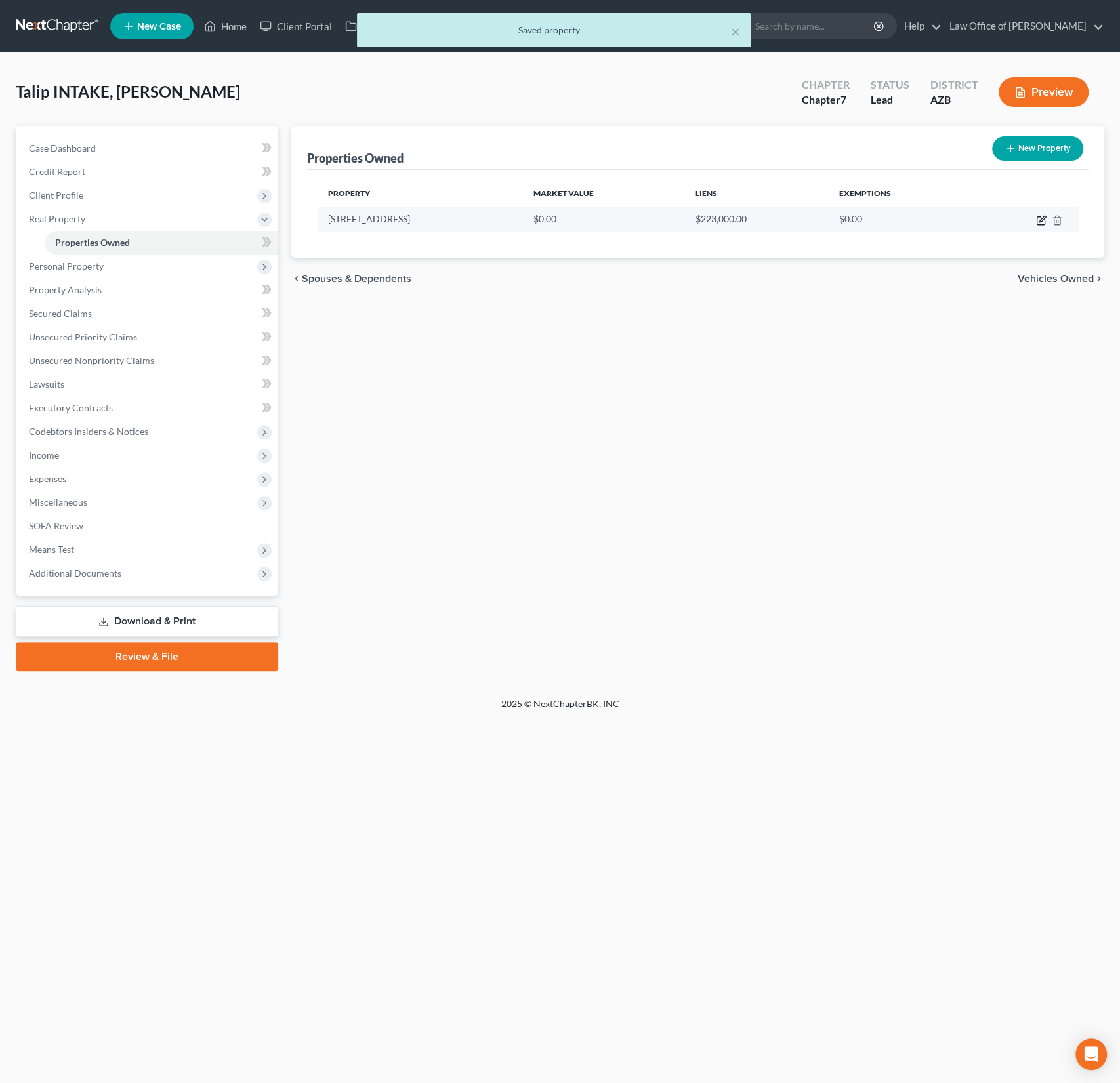
click at [1038, 217] on icon "button" at bounding box center [1041, 220] width 10 height 10
select select "3"
select select "7"
select select "2"
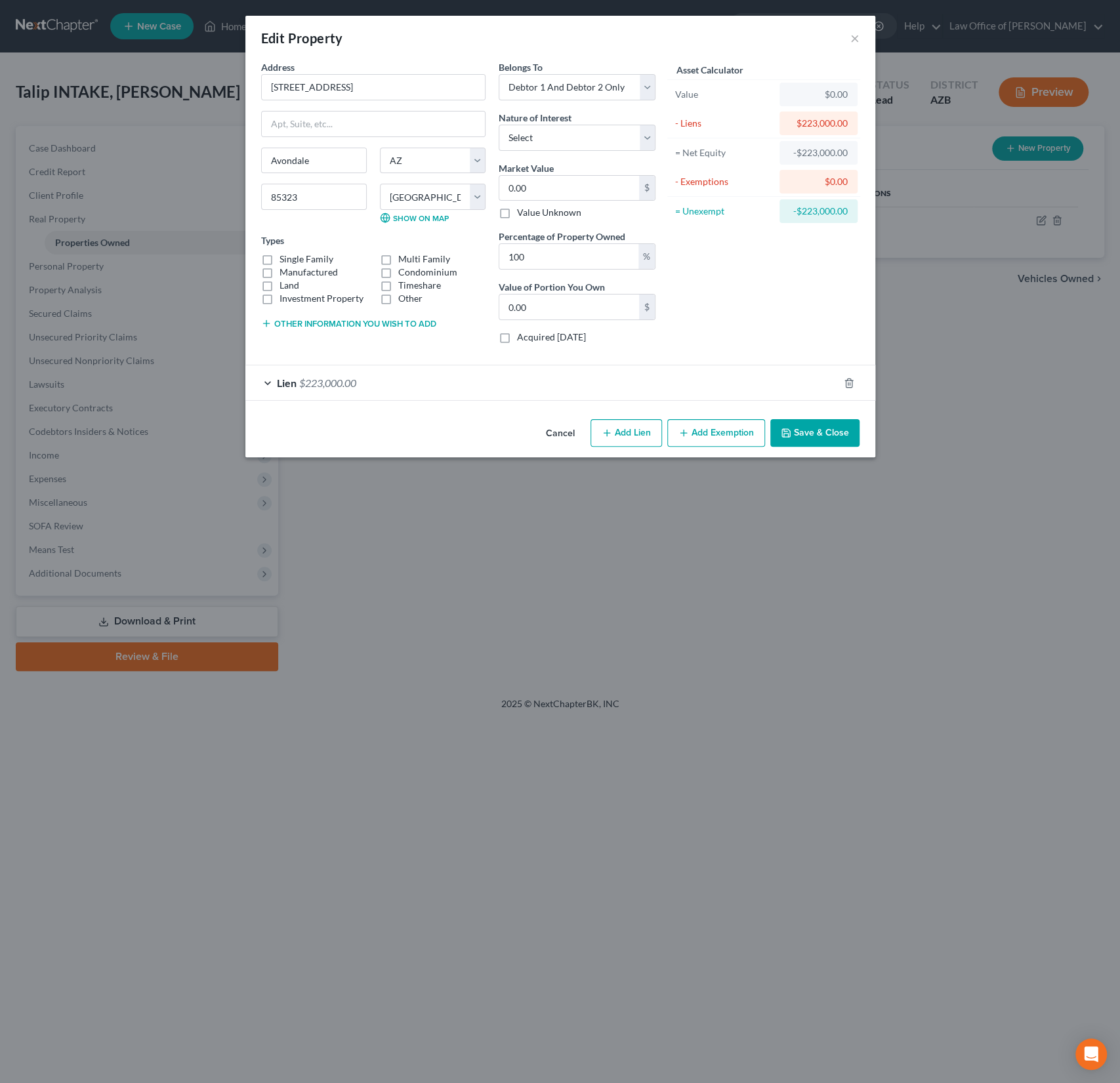
click at [520, 390] on div "Lien $223,000.00" at bounding box center [542, 382] width 593 height 34
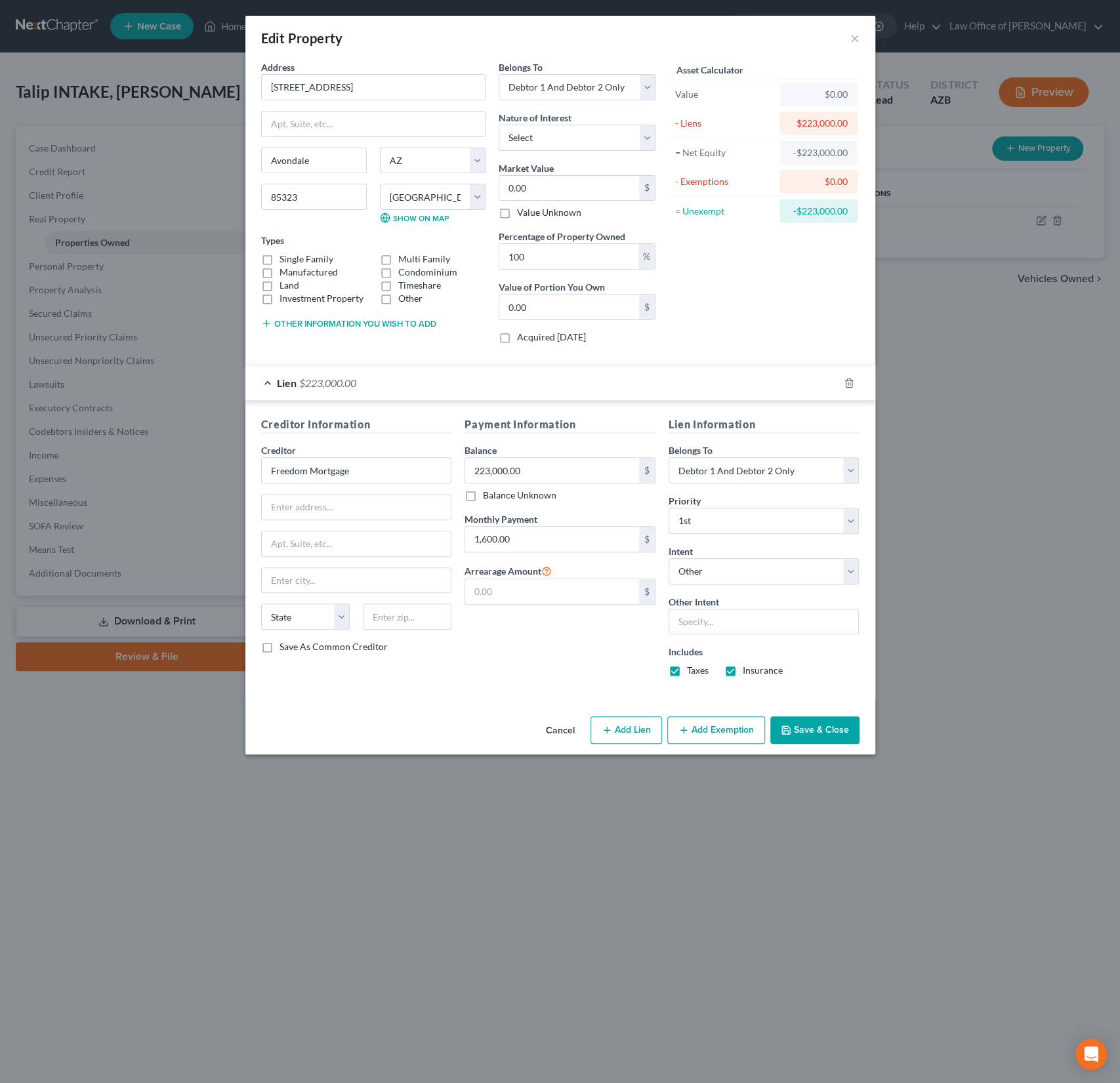
click at [619, 729] on button "Add Lien" at bounding box center [626, 730] width 71 height 28
select select "2"
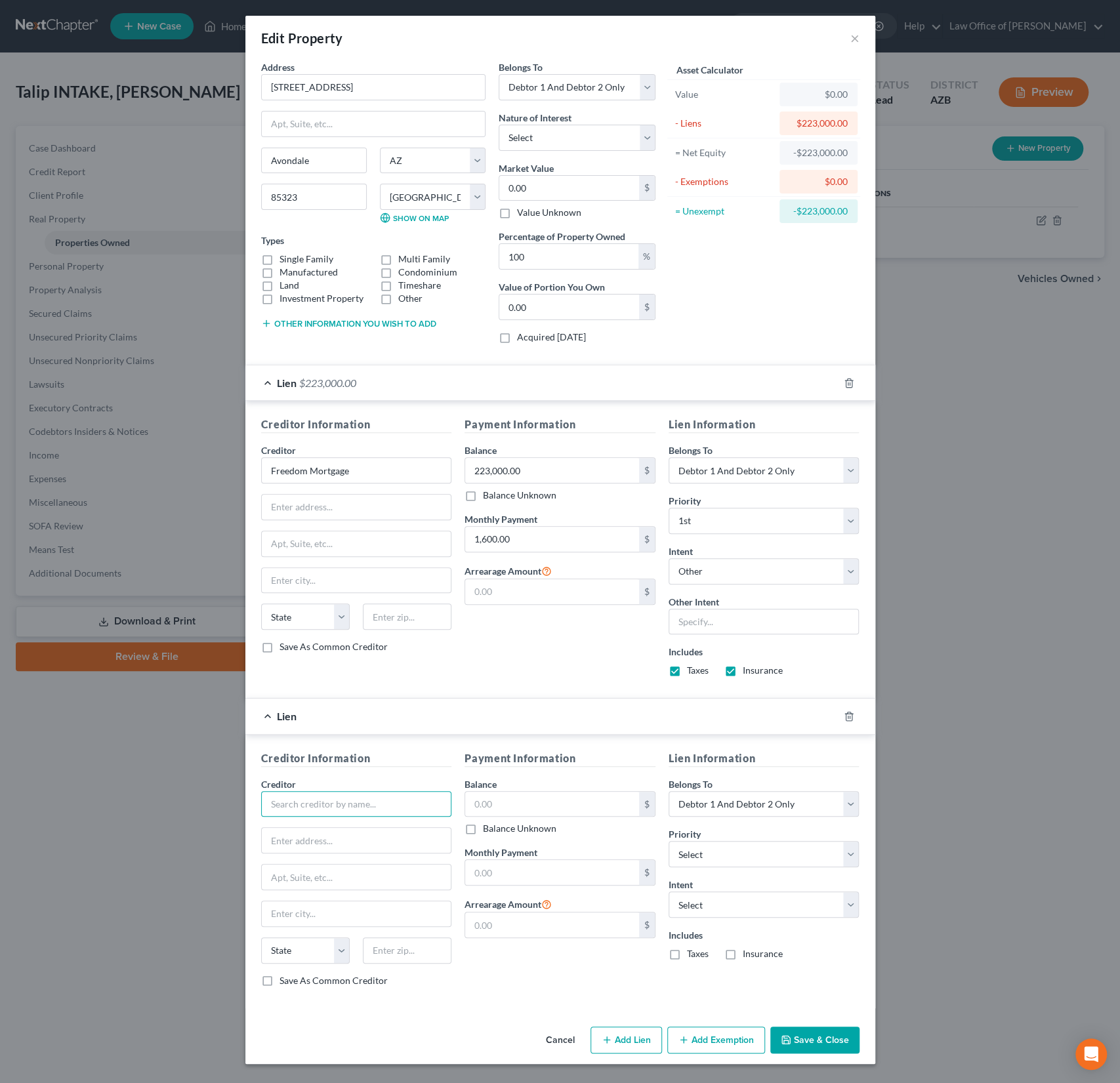
click at [329, 807] on input "text" at bounding box center [356, 804] width 191 height 26
type input "Desert Financial"
click at [505, 805] on input "text" at bounding box center [552, 805] width 174 height 25
type input "7"
type input "90,000"
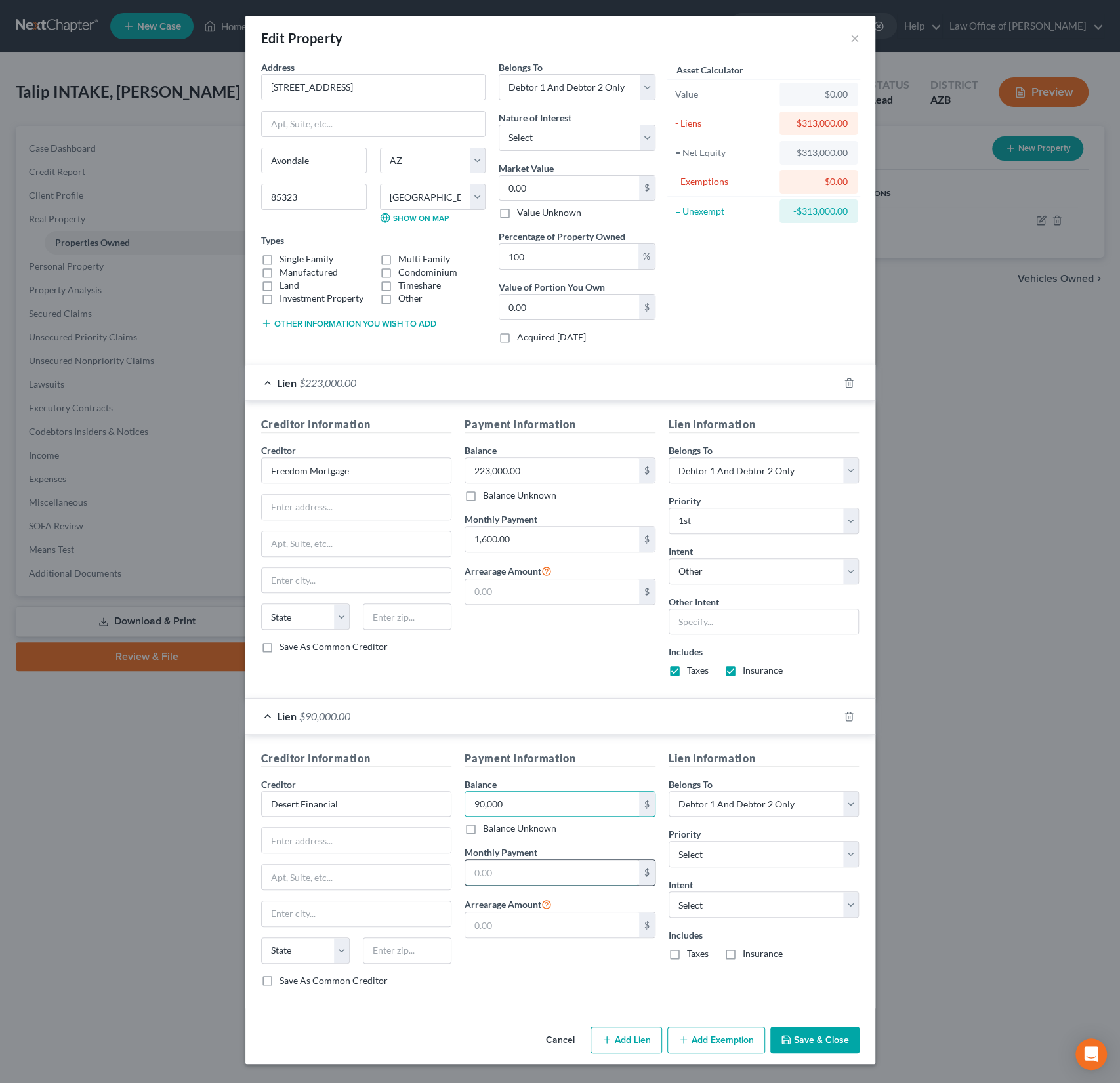
click at [500, 870] on input "text" at bounding box center [552, 873] width 174 height 25
type input "760"
click at [700, 910] on select "Select Surrender Redeem Reaffirm Avoid Other" at bounding box center [764, 904] width 191 height 26
select select "4"
click at [669, 891] on select "Select Surrender Redeem Reaffirm Avoid Other" at bounding box center [764, 904] width 191 height 26
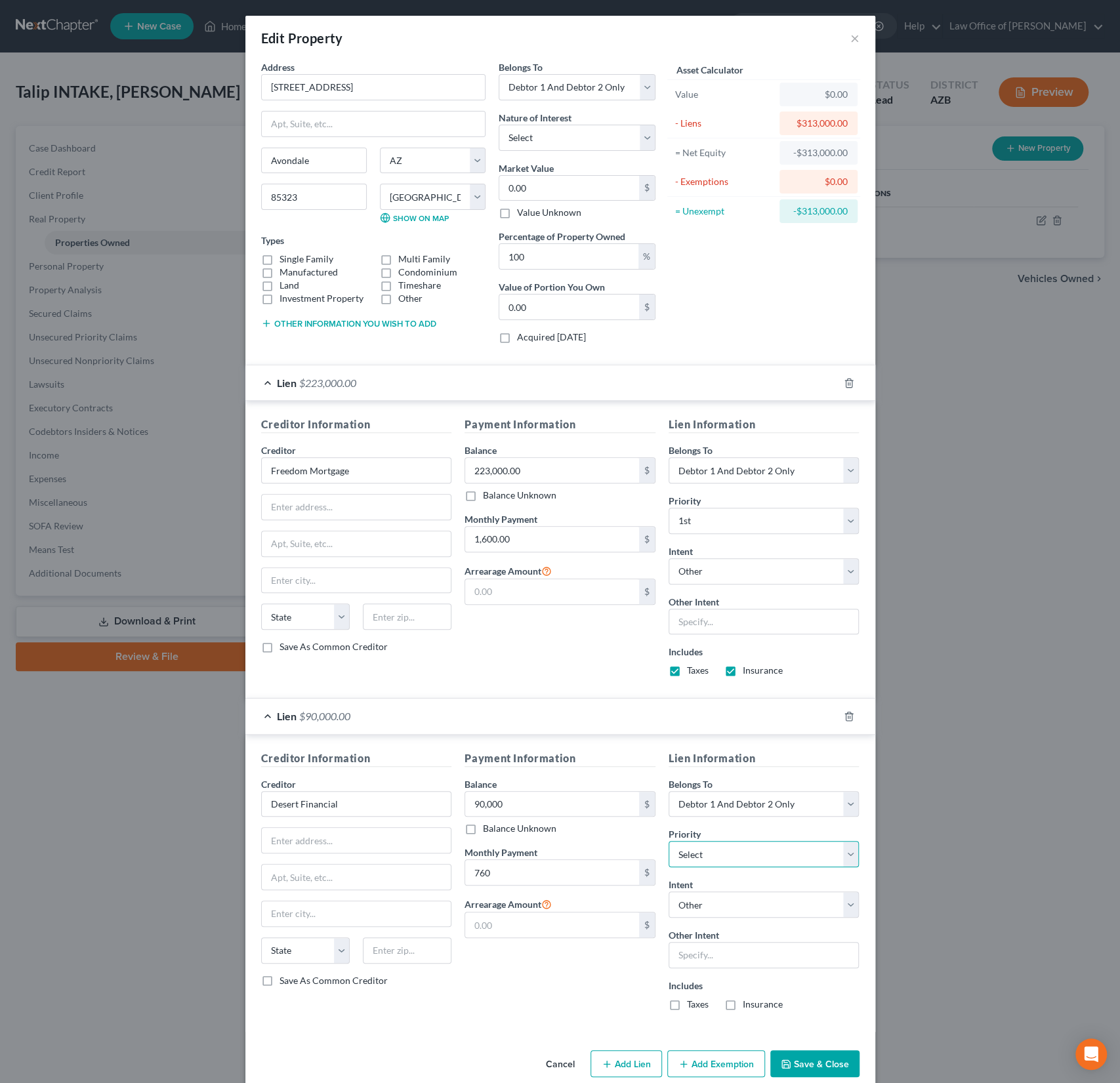
click at [715, 854] on select "Select 1st 2nd 3rd 4th 5th 6th 7th 8th 9th 10th 11th 12th 13th 14th 15th 16th 1…" at bounding box center [764, 854] width 191 height 26
click at [712, 954] on input "text" at bounding box center [764, 954] width 191 height 26
click at [649, 994] on div "Payment Information Balance 90,000.00 $ Balance Unknown Balance Undetermined 90…" at bounding box center [560, 886] width 204 height 271
click at [687, 998] on label "Taxes" at bounding box center [698, 1005] width 22 height 13
click at [692, 998] on input "Taxes" at bounding box center [697, 1002] width 8 height 8
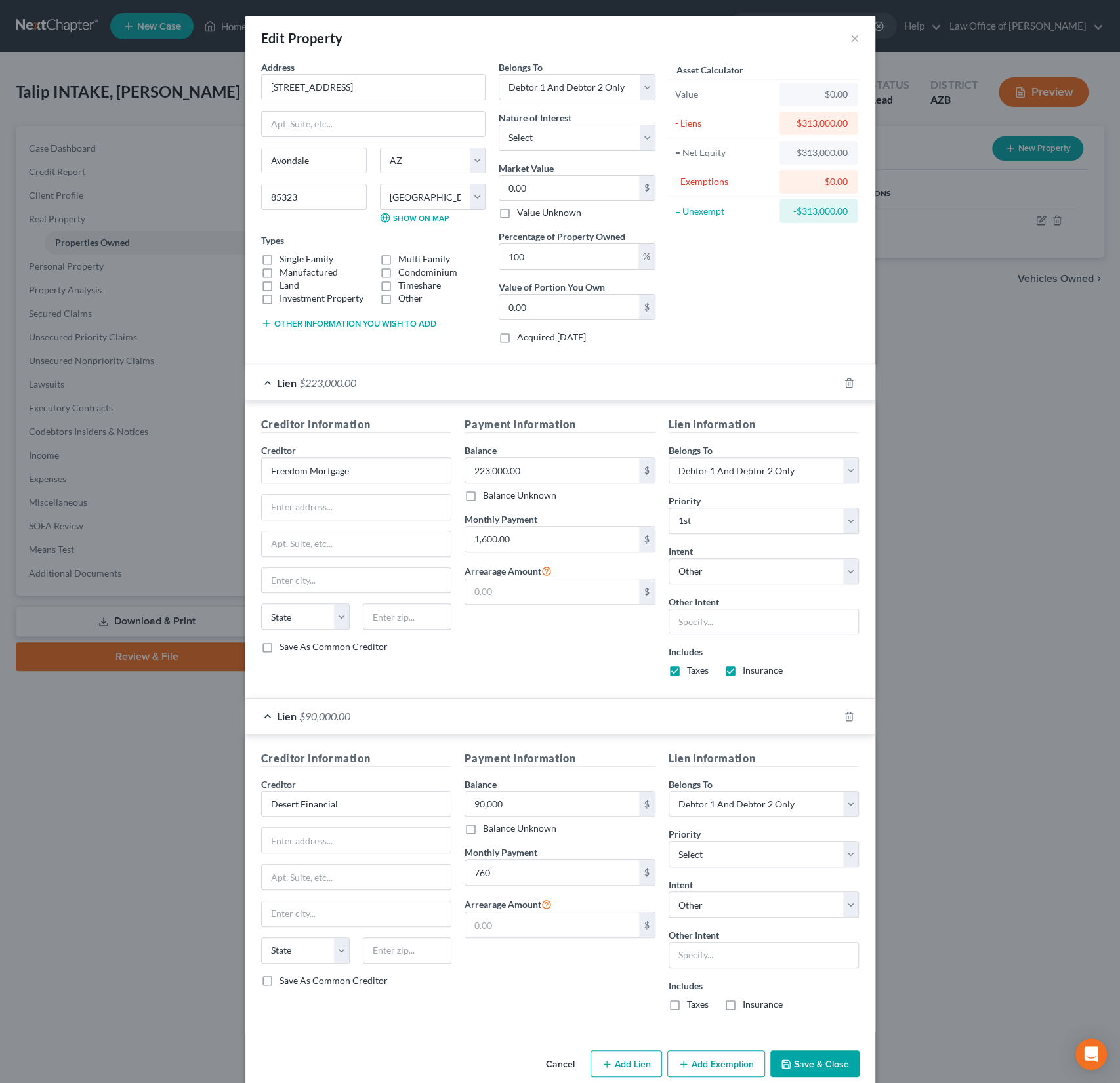
checkbox input "true"
click at [743, 1001] on label "Insurance" at bounding box center [763, 1005] width 40 height 13
click at [748, 1001] on input "Insurance" at bounding box center [752, 1002] width 8 height 8
checkbox input "true"
click at [837, 1066] on button "Save & Close" at bounding box center [815, 1064] width 89 height 28
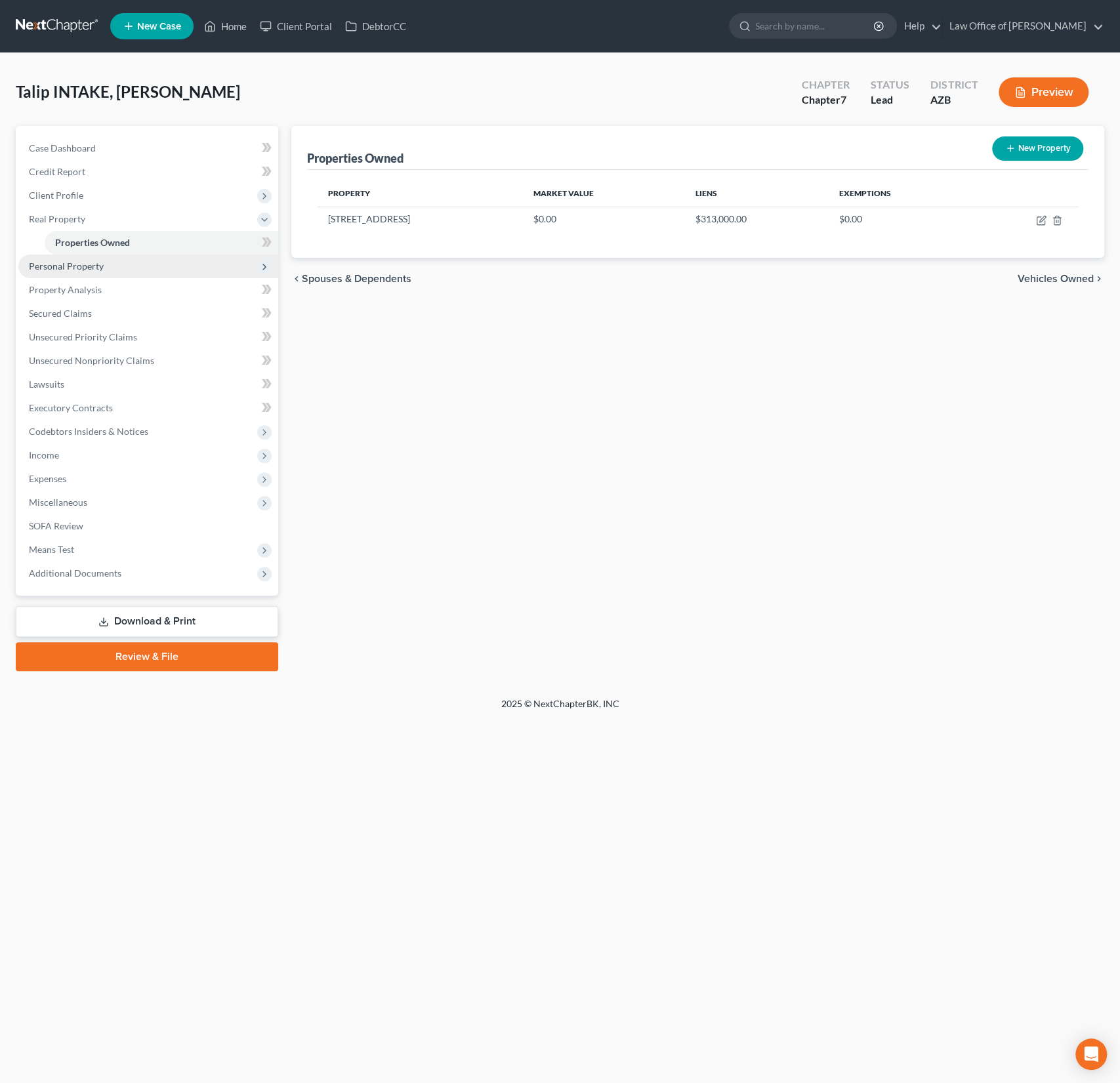
click at [124, 265] on span "Personal Property" at bounding box center [148, 266] width 260 height 24
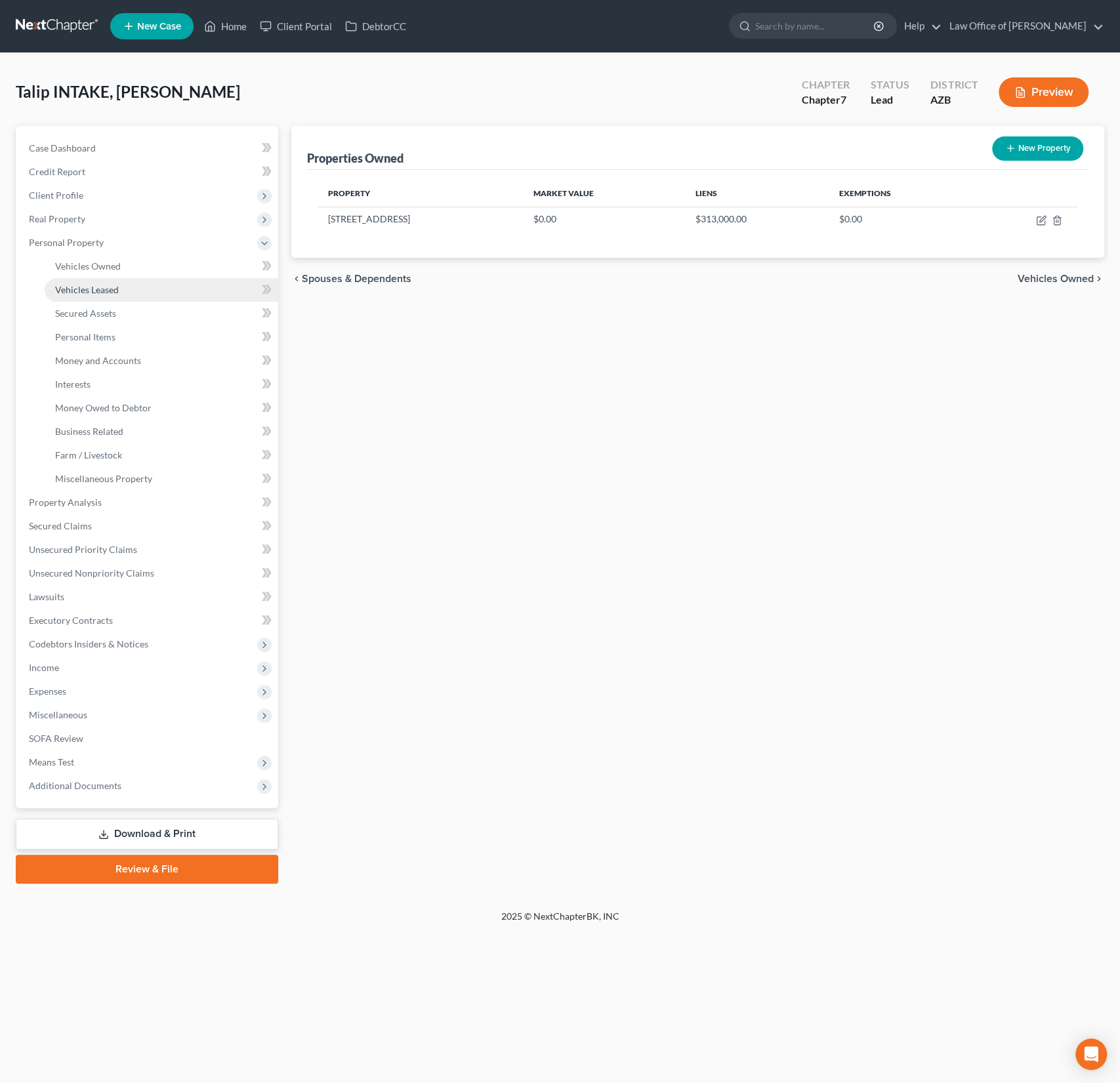
click at [108, 278] on link "Vehicles Leased" at bounding box center [161, 290] width 234 height 24
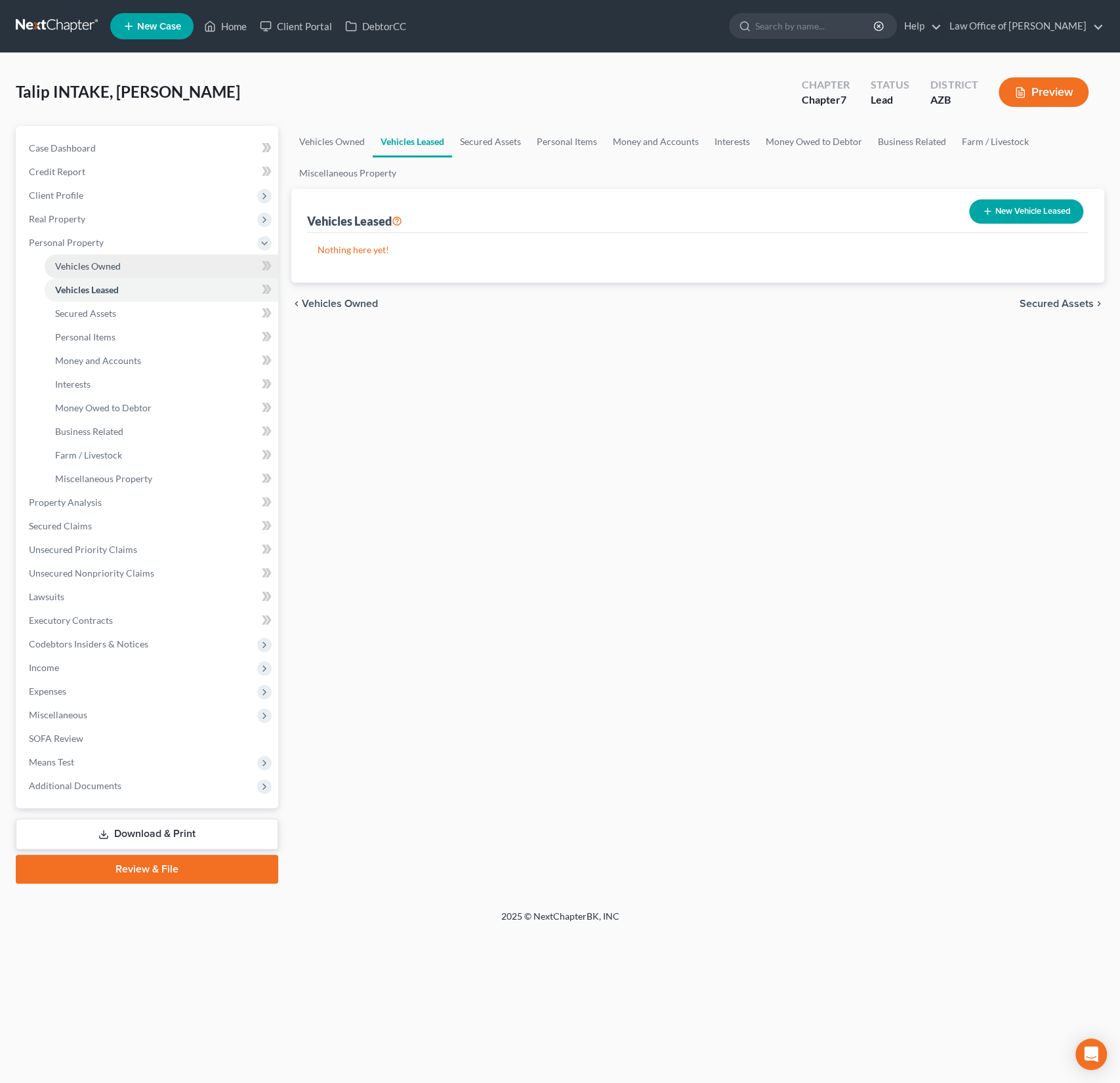
click at [108, 265] on span "Vehicles Owned" at bounding box center [88, 265] width 66 height 11
click at [1039, 212] on button "New Vehicle" at bounding box center [1041, 211] width 85 height 24
select select "0"
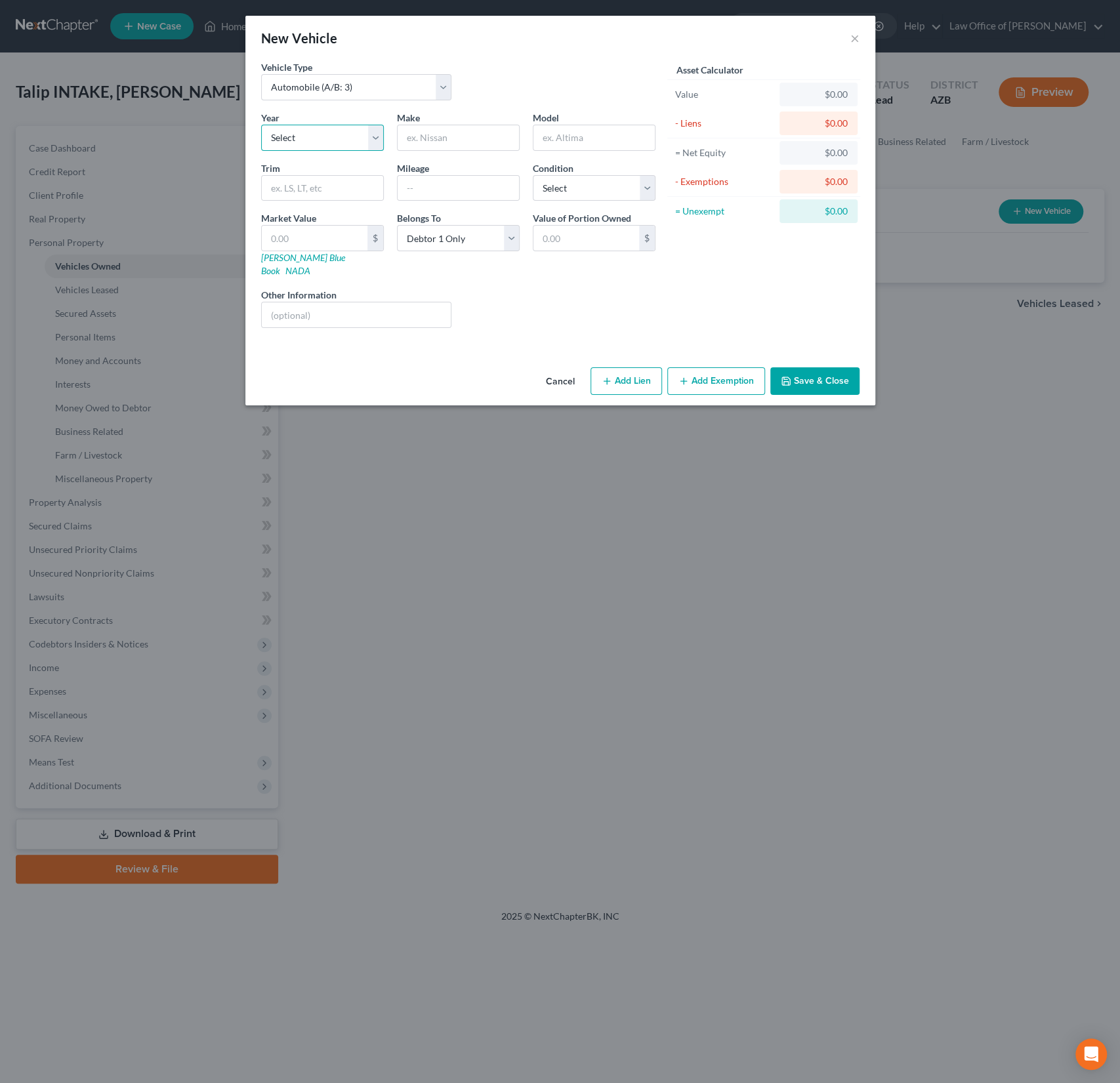
click at [312, 141] on select "Select 2026 2025 2024 2023 2022 2021 2020 2019 2018 2017 2016 2015 2014 2013 20…" at bounding box center [323, 137] width 123 height 26
click at [261, 124] on select "Select 2026 2025 2024 2023 2022 2021 2020 2019 2018 2017 2016 2015 2014 2013 20…" at bounding box center [323, 137] width 123 height 26
click at [337, 141] on select "Select 2026 2025 2024 2023 2022 2021 2020 2019 2018 2017 2016 2015 2014 2013 20…" at bounding box center [323, 137] width 123 height 26
select select "8"
click at [261, 124] on select "Select 2026 2025 2024 2023 2022 2021 2020 2019 2018 2017 2016 2015 2014 2013 20…" at bounding box center [323, 137] width 123 height 26
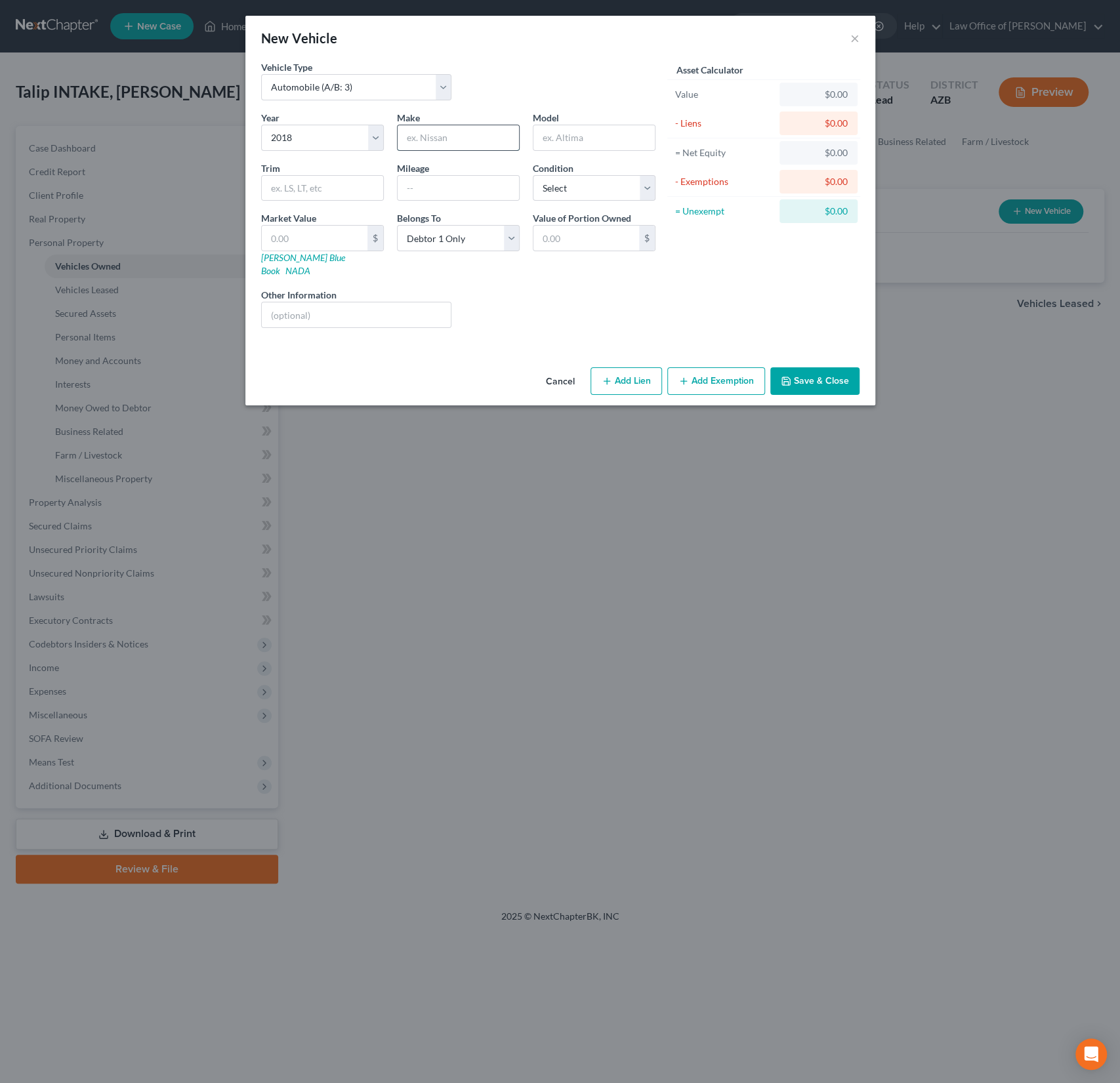
click at [460, 147] on input "text" at bounding box center [458, 138] width 121 height 25
click at [455, 144] on input "text" at bounding box center [458, 138] width 121 height 25
type input "Honda"
type input "Odyssey"
click at [634, 367] on button "Add Lien" at bounding box center [626, 381] width 71 height 28
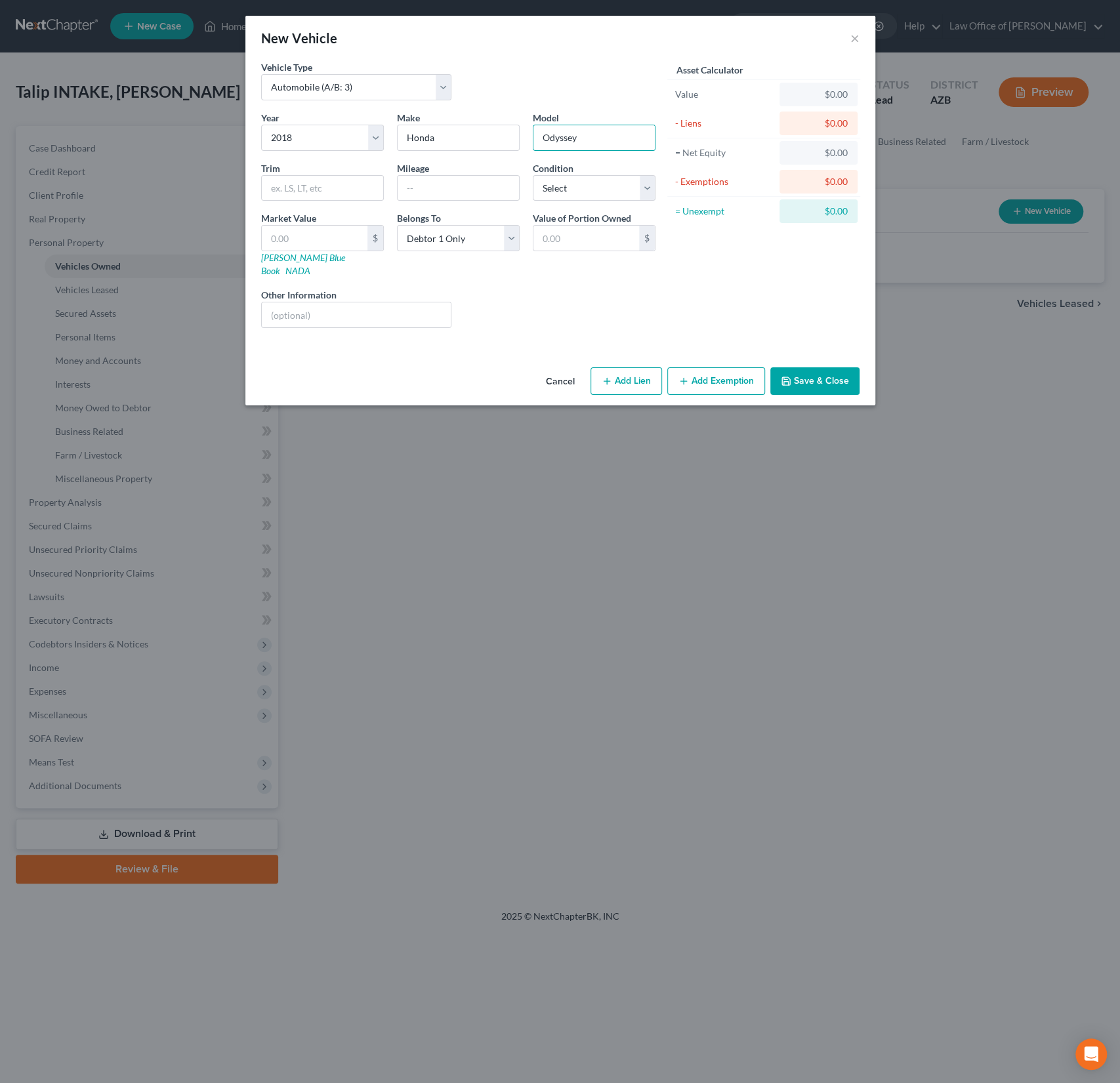
select select "0"
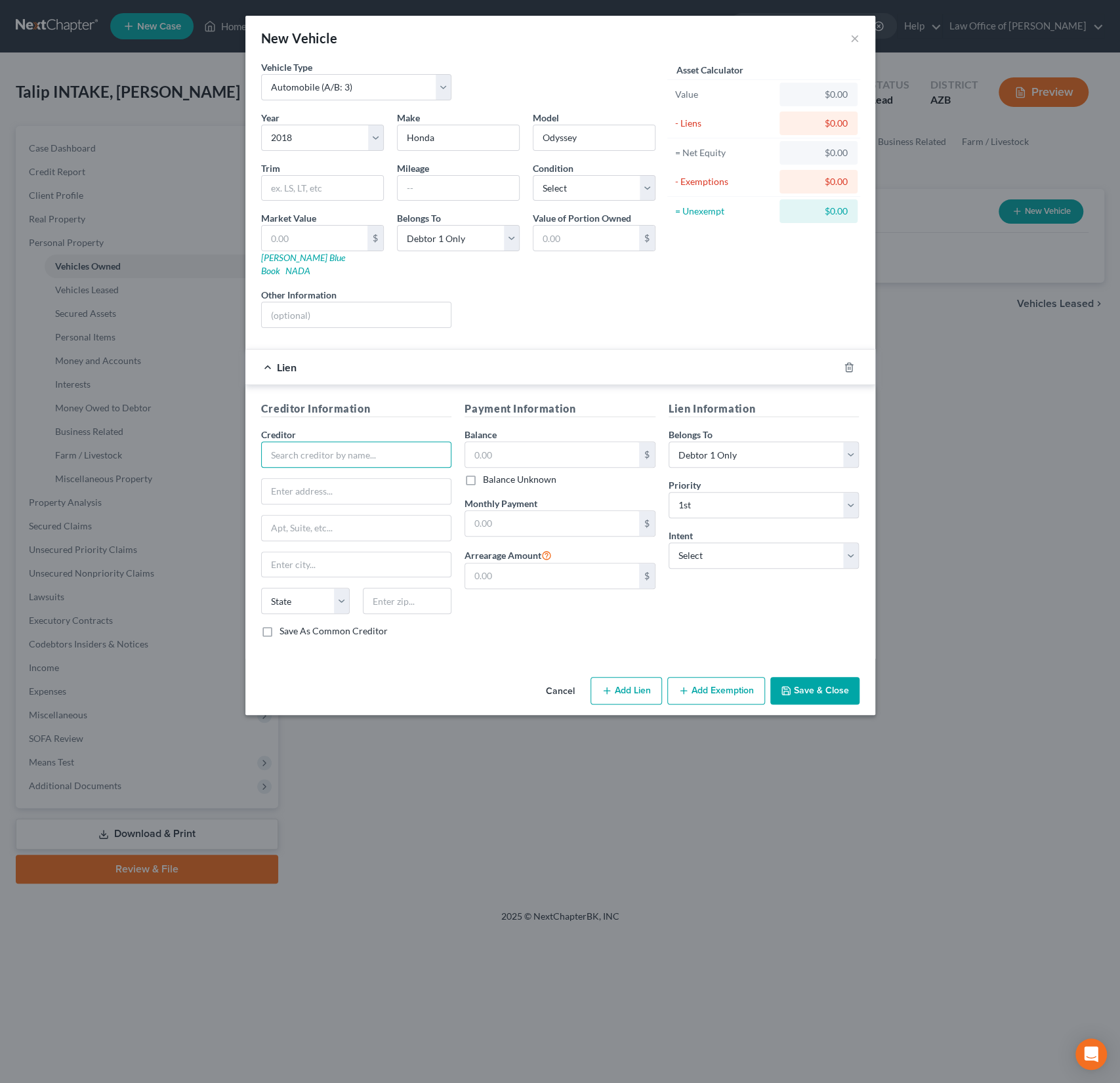
click at [313, 442] on input "text" at bounding box center [356, 455] width 191 height 26
type input "Capital One"
click at [559, 547] on div "Arrearage Amount $" at bounding box center [560, 568] width 191 height 42
click at [518, 511] on input "text" at bounding box center [552, 523] width 174 height 25
type input "660"
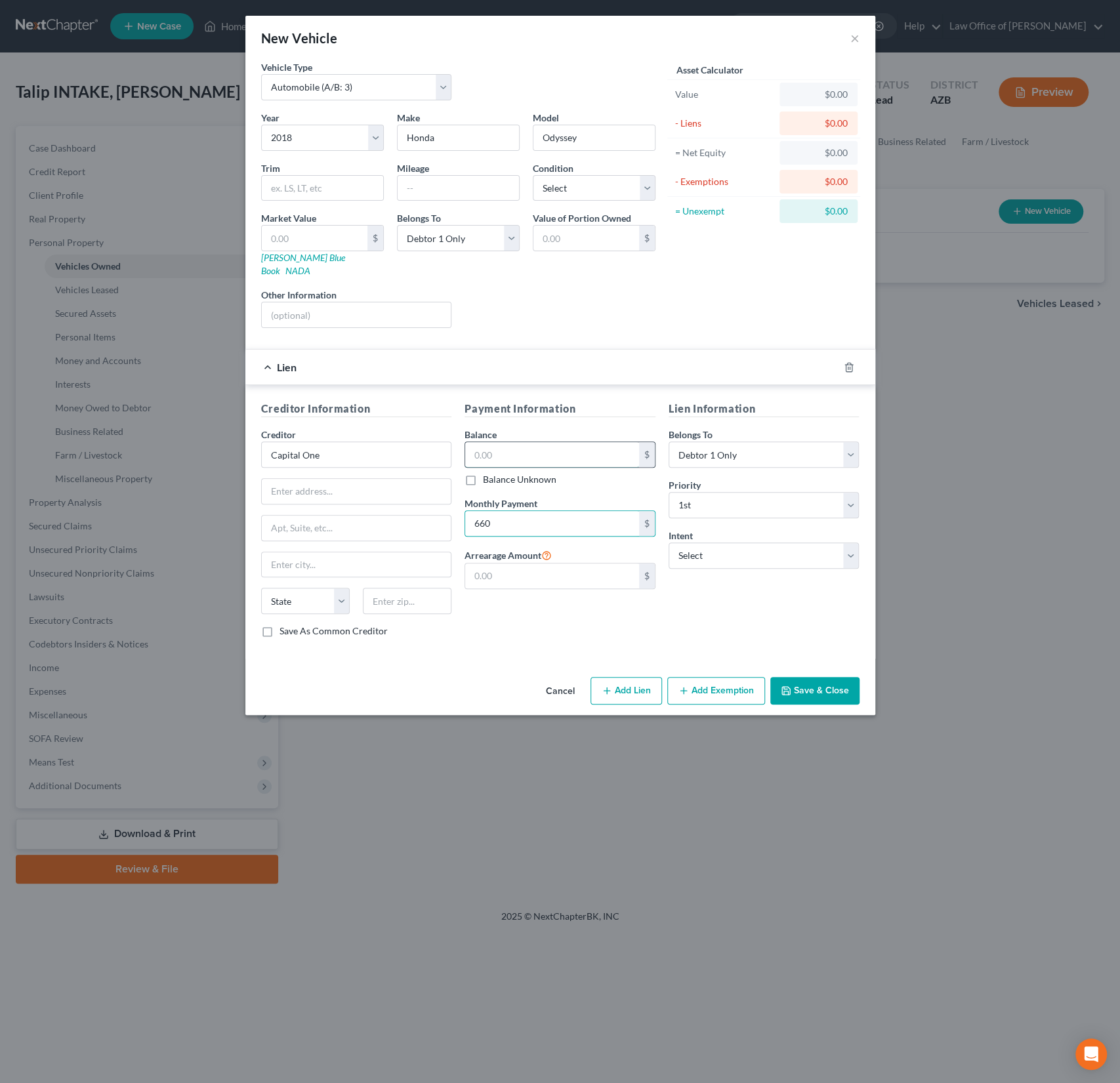
click at [508, 442] on input "text" at bounding box center [552, 455] width 174 height 25
type input "17,000"
click at [687, 549] on select "Select Surrender Redeem Reaffirm Avoid Other" at bounding box center [764, 555] width 191 height 26
select select "2"
click at [669, 543] on select "Select Surrender Redeem Reaffirm Avoid Other" at bounding box center [764, 555] width 191 height 26
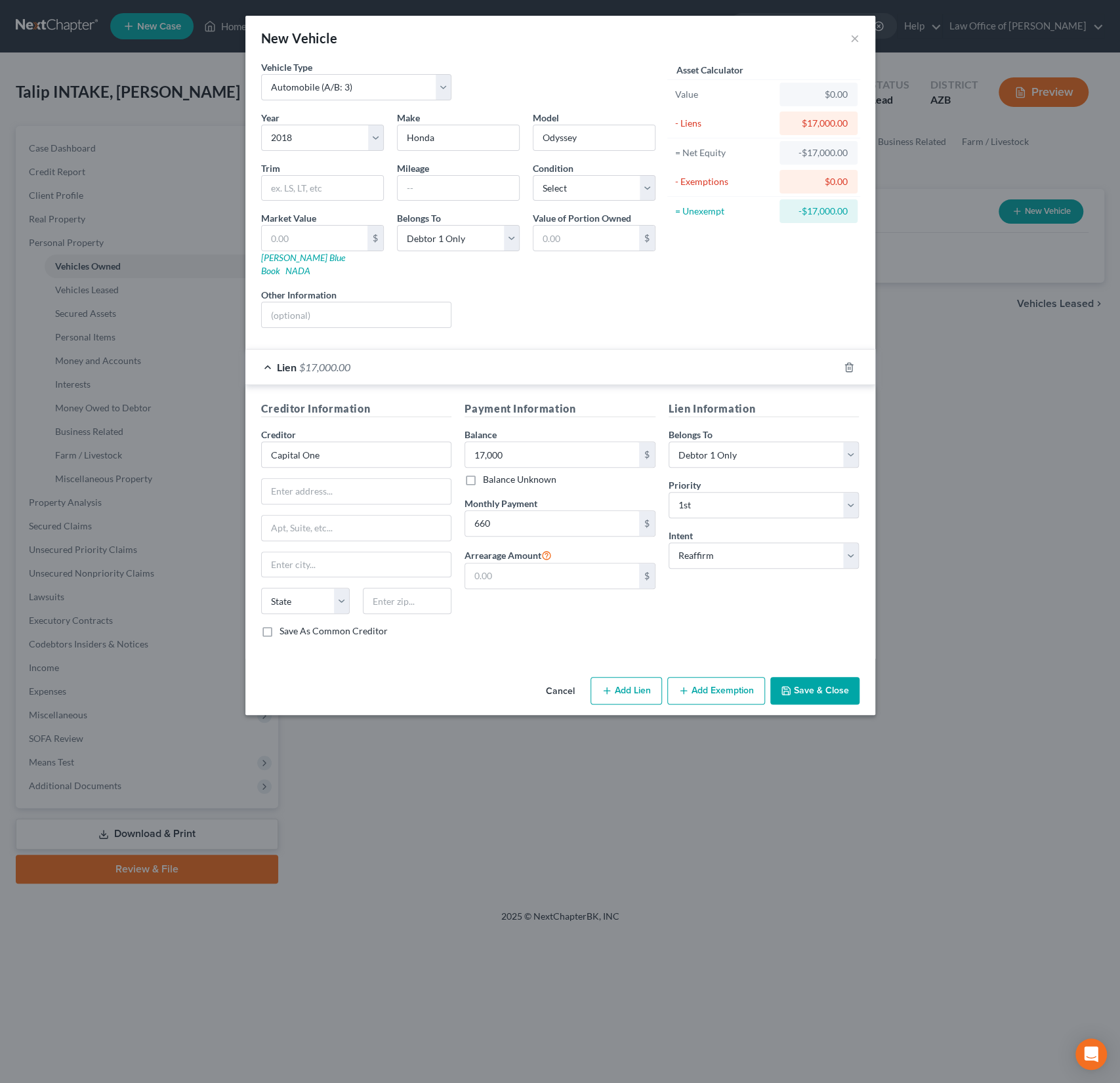
click at [825, 677] on button "Save & Close" at bounding box center [815, 691] width 89 height 28
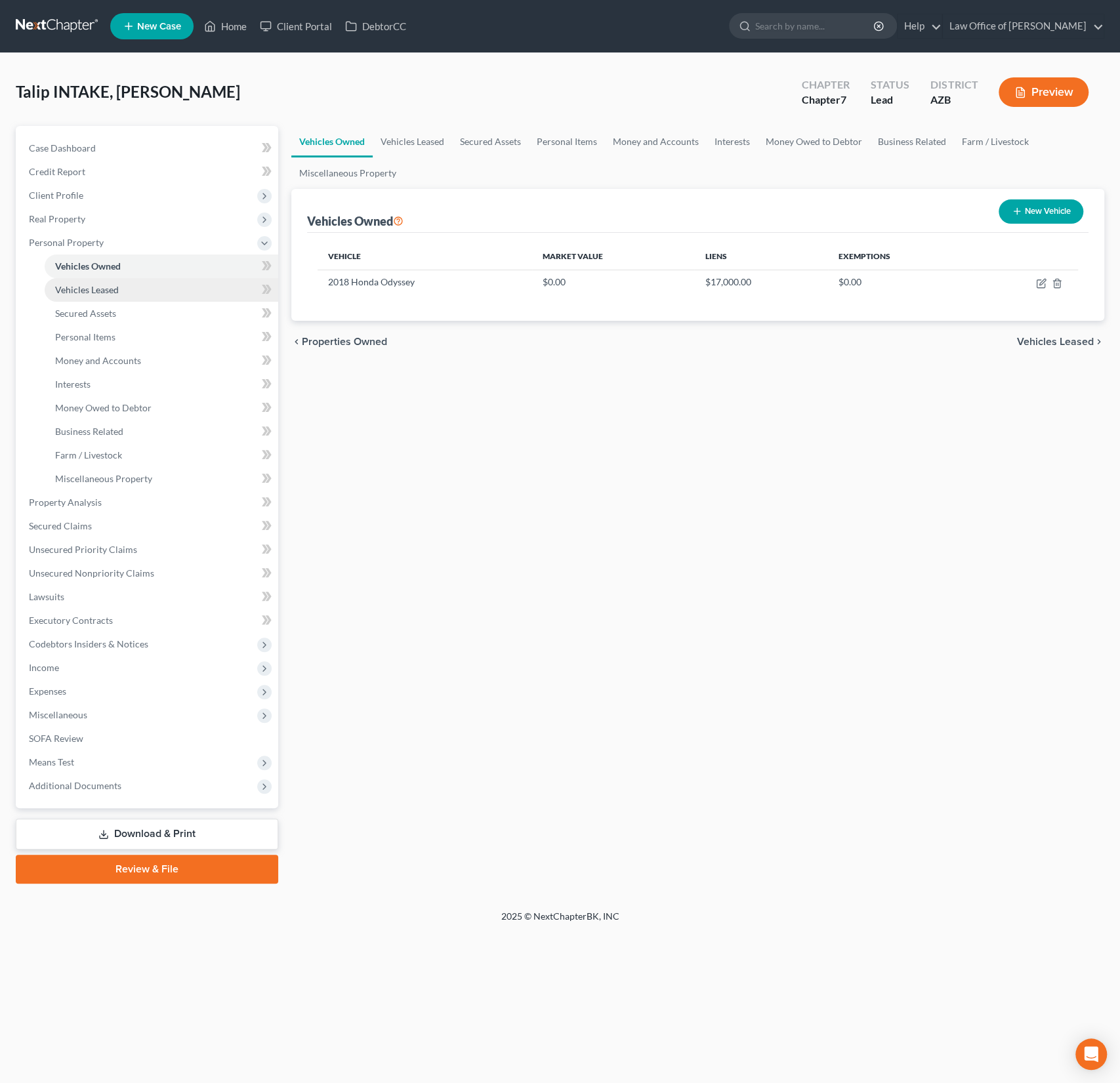
click at [104, 278] on link "Vehicles Leased" at bounding box center [161, 290] width 234 height 24
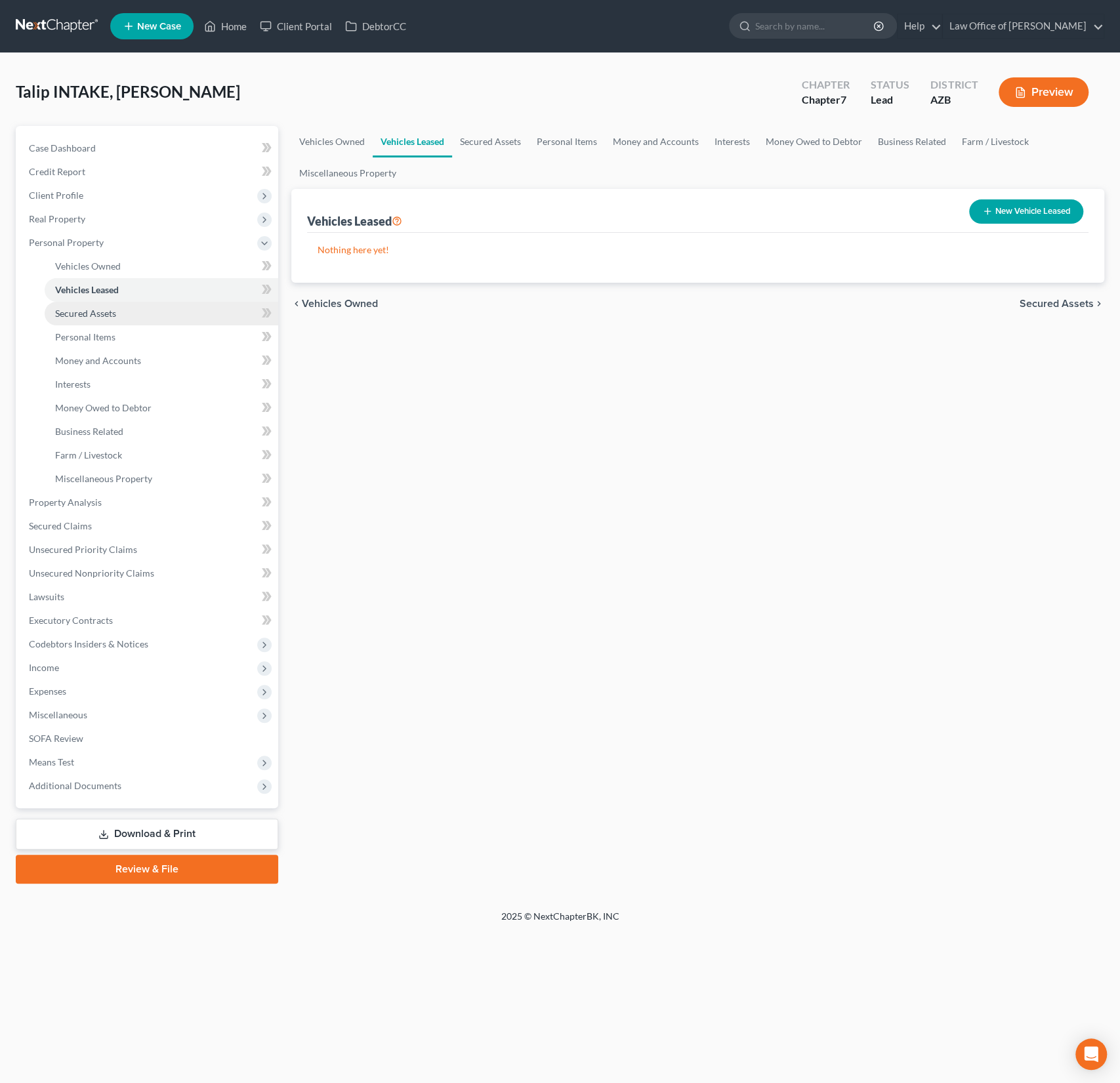
click at [108, 316] on span "Secured Assets" at bounding box center [86, 313] width 61 height 11
click at [106, 341] on span "Personal Items" at bounding box center [86, 336] width 60 height 11
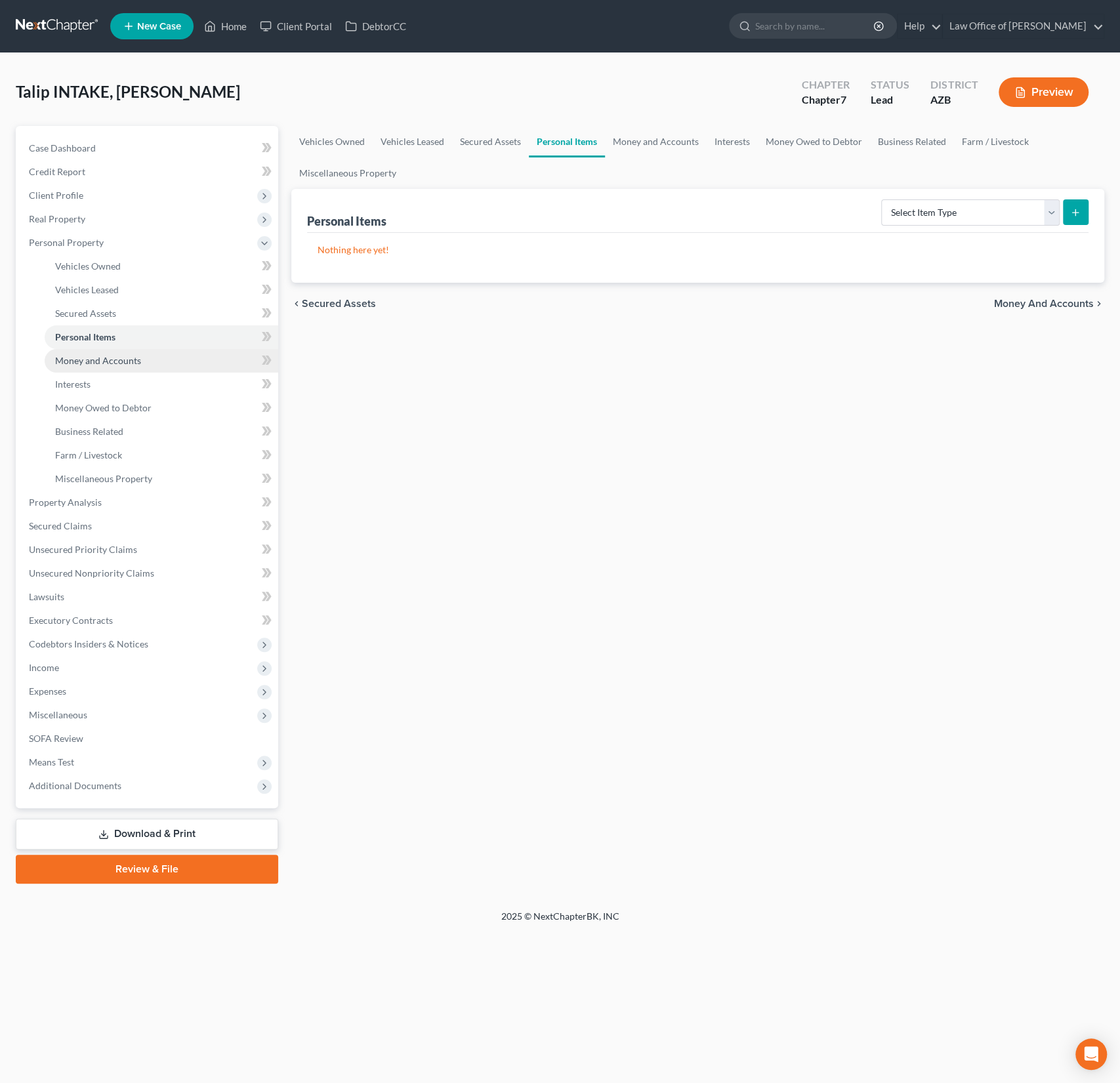
click at [103, 364] on span "Money and Accounts" at bounding box center [98, 360] width 86 height 11
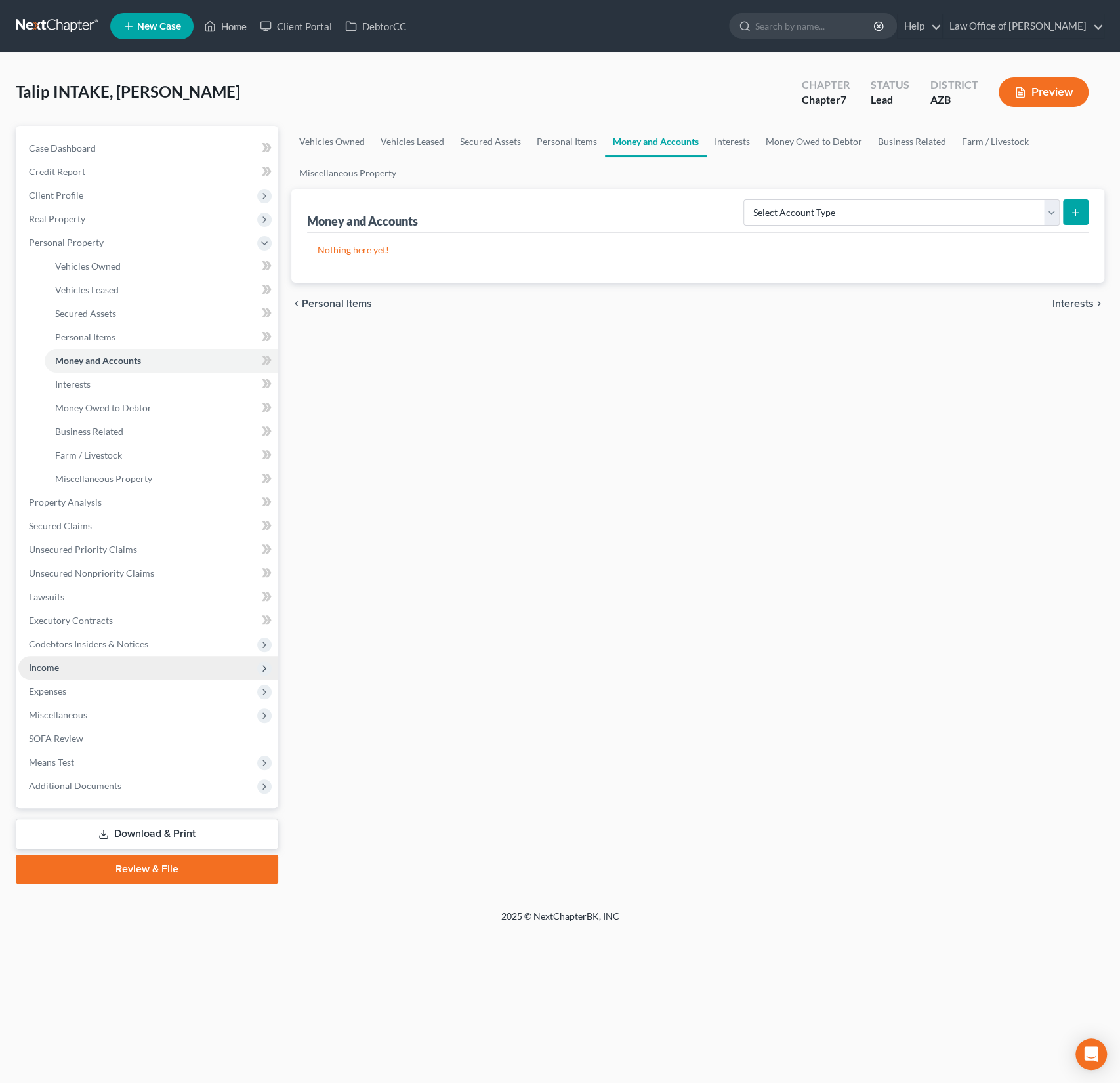
click at [75, 662] on span "Income" at bounding box center [148, 668] width 260 height 24
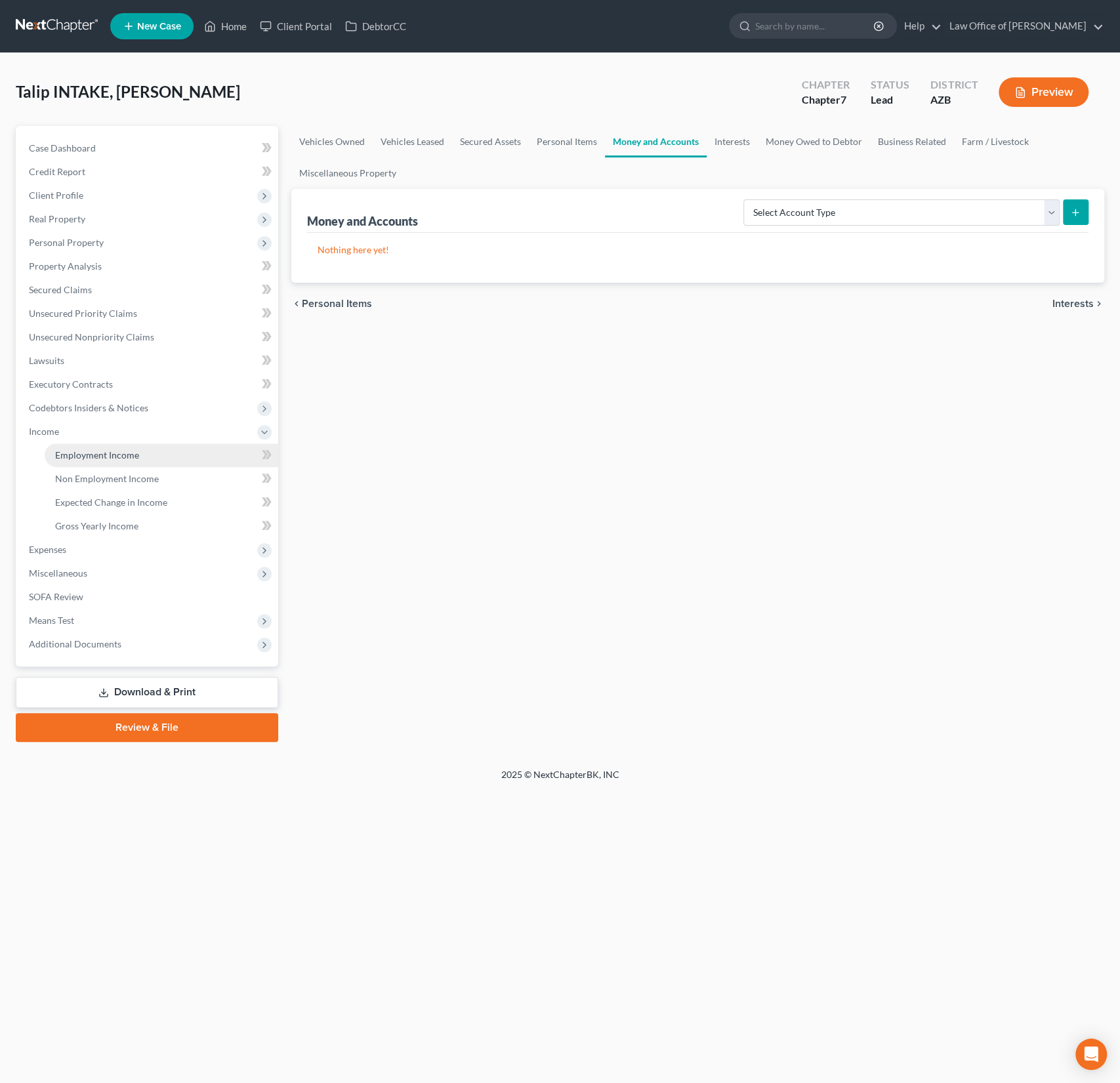
click at [107, 462] on link "Employment Income" at bounding box center [161, 455] width 234 height 24
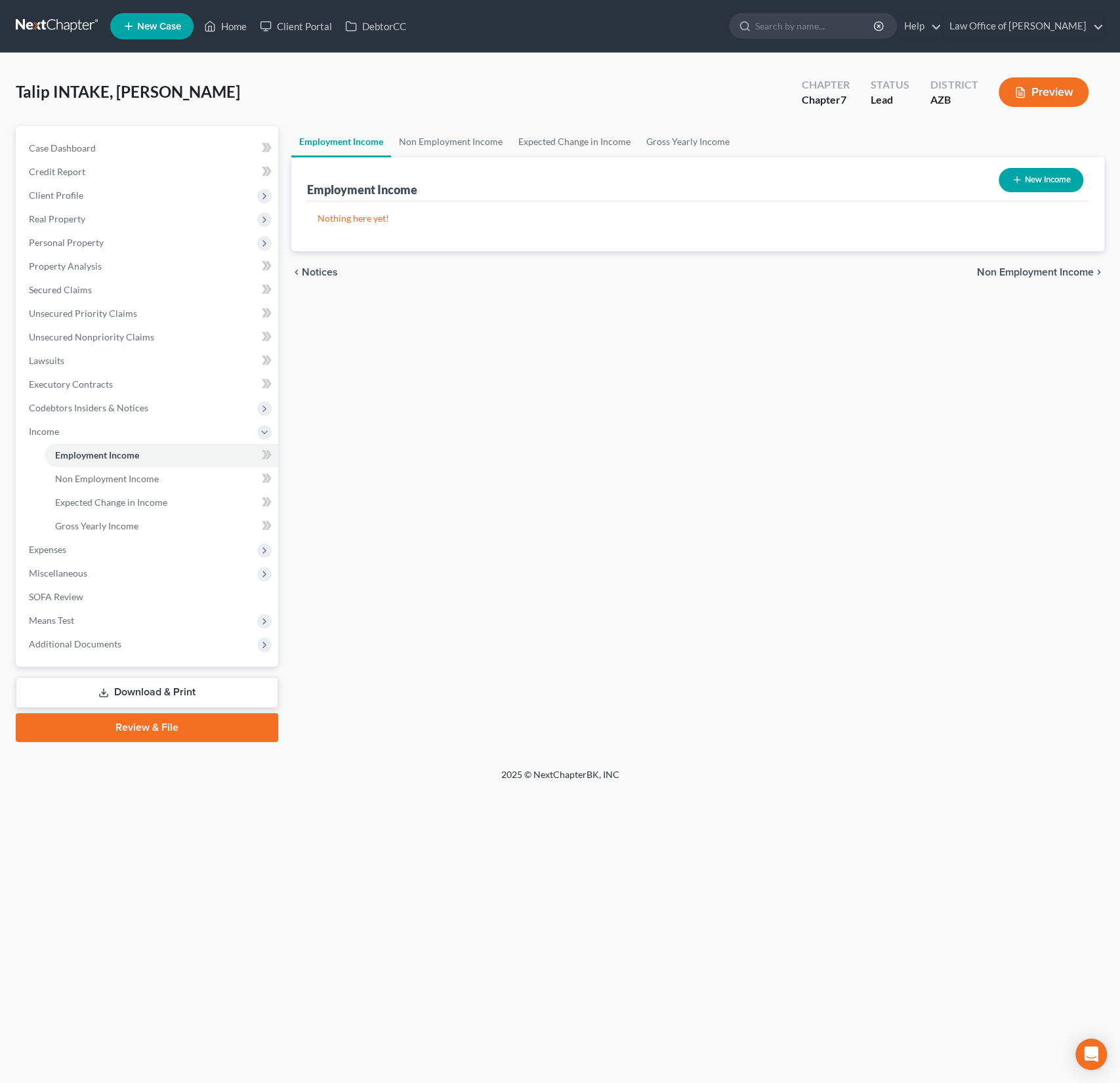
click at [1047, 181] on button "New Income" at bounding box center [1041, 180] width 85 height 24
select select "0"
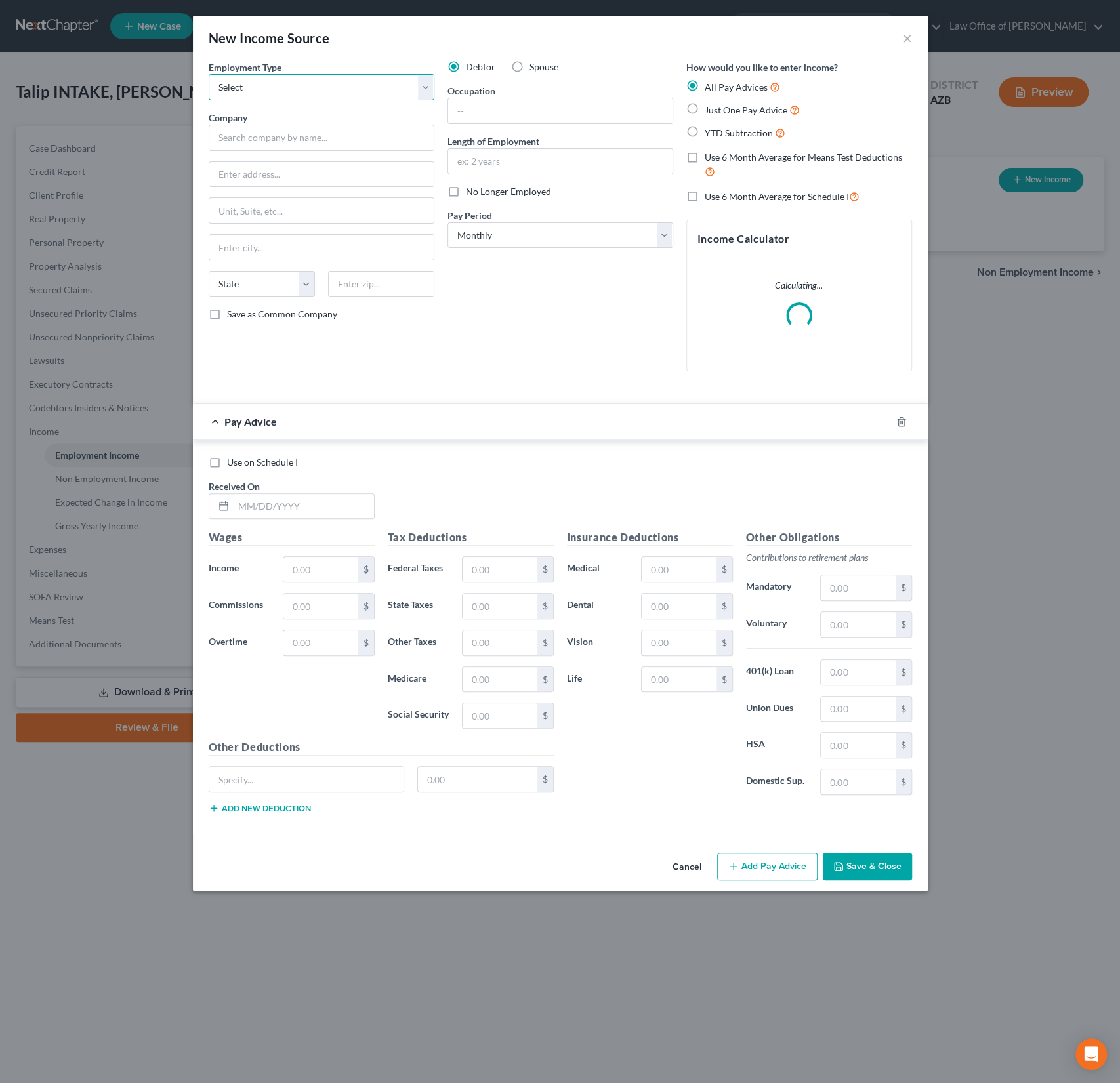
click at [290, 82] on select "Select Full or Part Time Employment Self Employment" at bounding box center [321, 87] width 226 height 26
select select "0"
click at [208, 74] on select "Select Full or Part Time Employment Self Employment" at bounding box center [321, 87] width 226 height 26
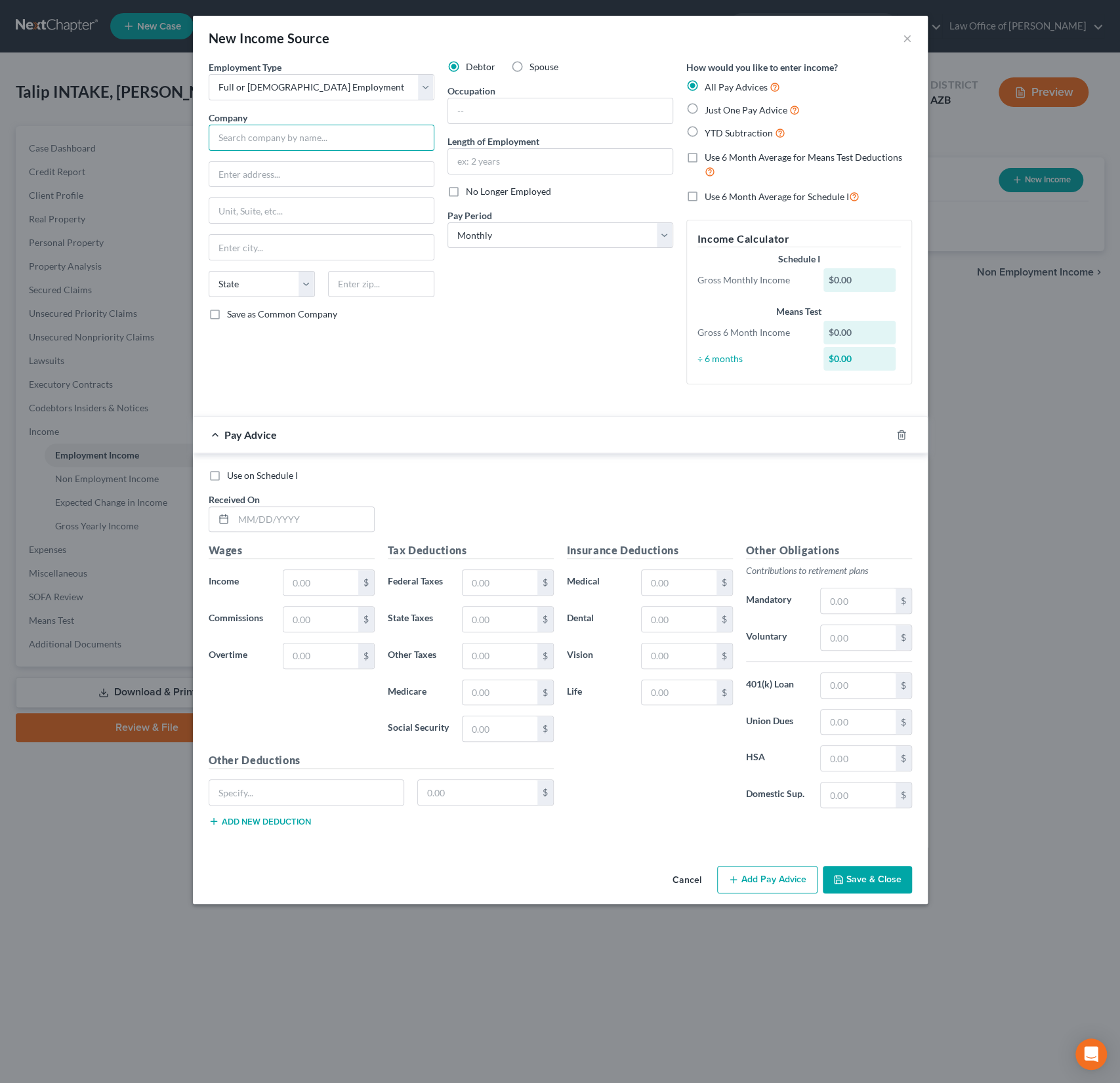
click at [281, 144] on input "text" at bounding box center [321, 137] width 226 height 26
click at [256, 132] on input "text" at bounding box center [321, 137] width 226 height 26
type input "Full Time"
click at [432, 326] on div "Employment Type * Select Full or Part Time Employment Self Employment Company *…" at bounding box center [322, 228] width 239 height 334
click at [705, 131] on label "YTD Subtraction" at bounding box center [745, 133] width 81 height 15
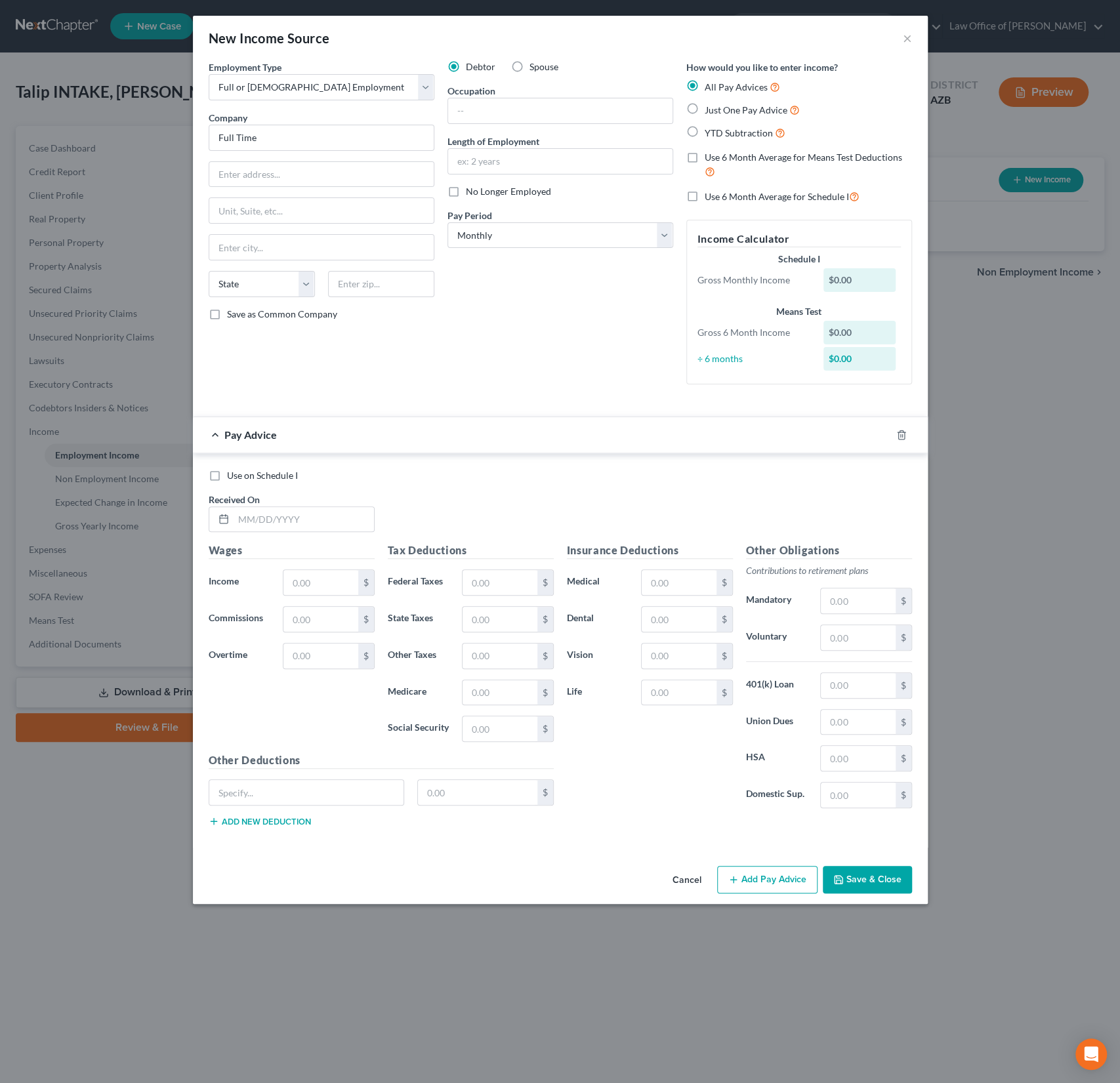
click at [710, 131] on input "YTD Subtraction" at bounding box center [714, 129] width 8 height 8
radio input "true"
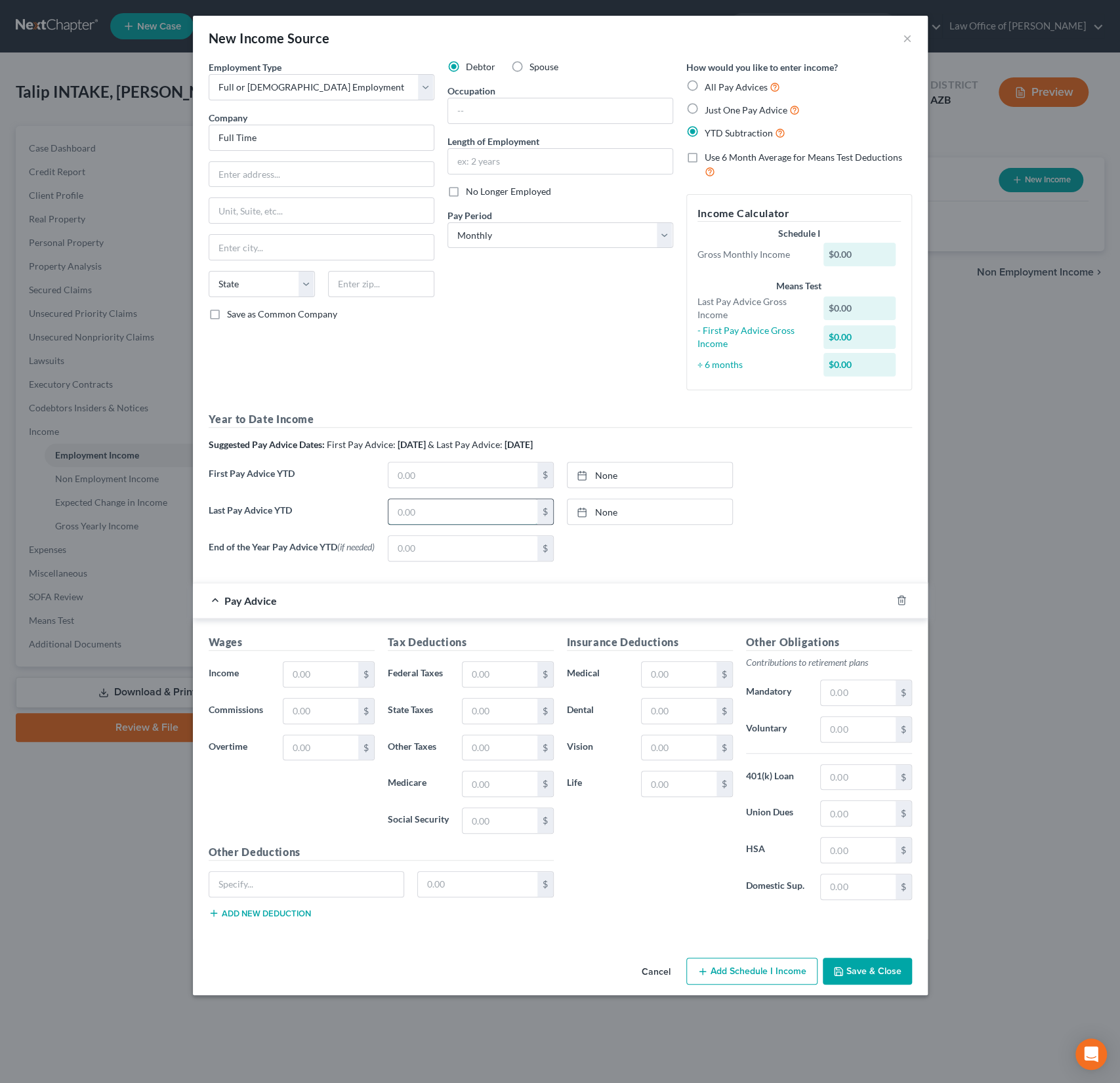
click at [429, 511] on input "text" at bounding box center [462, 512] width 149 height 25
click at [428, 521] on input "text" at bounding box center [462, 512] width 149 height 25
type input "65,000"
click at [613, 511] on link "None" at bounding box center [650, 512] width 165 height 25
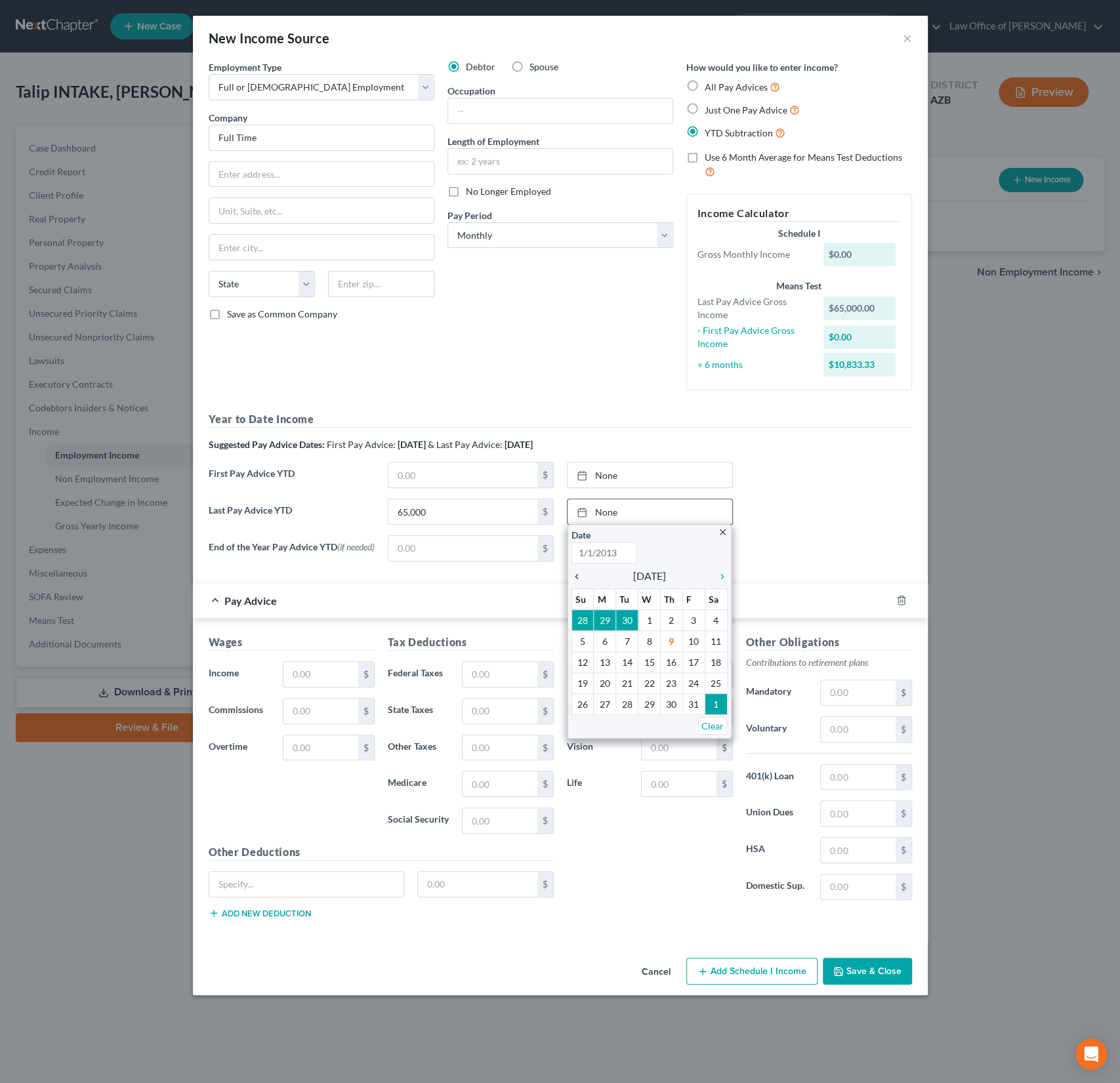
click at [582, 572] on icon "chevron_left" at bounding box center [580, 576] width 17 height 10
type input "10/9/2025"
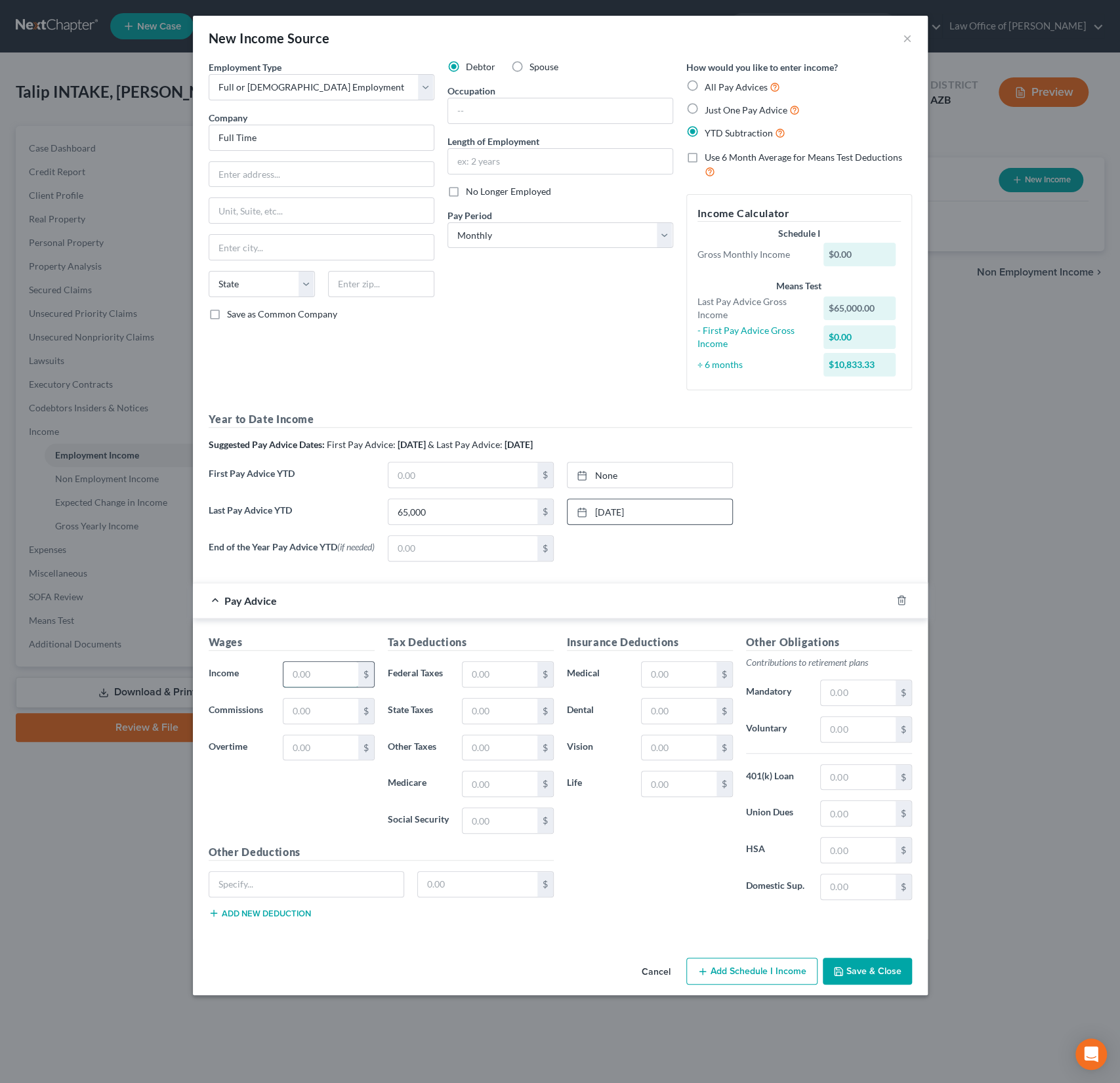
click at [313, 672] on input "text" at bounding box center [320, 675] width 74 height 25
type input "10,833"
click at [392, 687] on label "Federal Taxes" at bounding box center [418, 674] width 75 height 26
click at [672, 675] on input "text" at bounding box center [679, 675] width 74 height 25
type input "500"
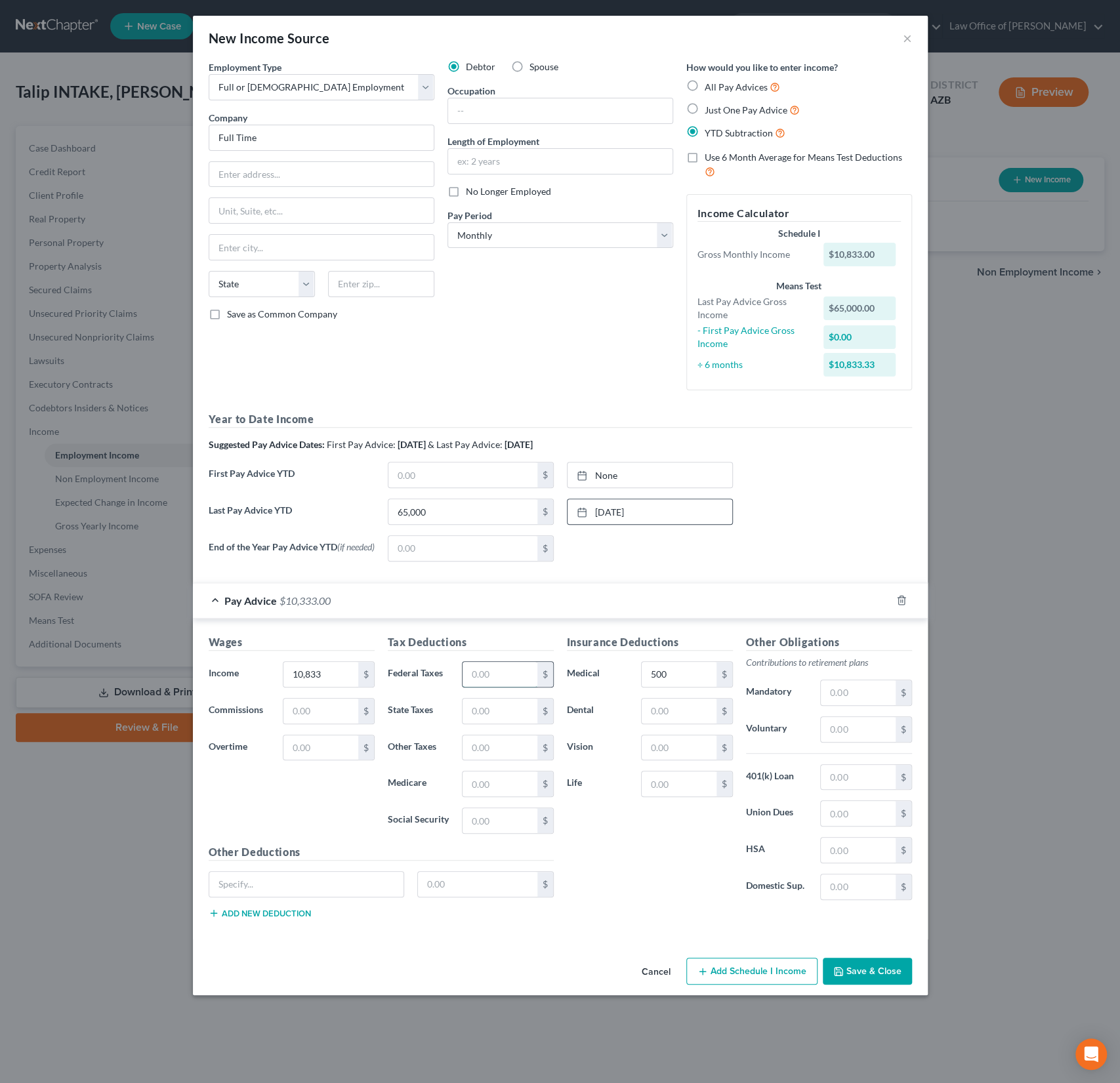
click at [498, 680] on input "text" at bounding box center [500, 675] width 74 height 25
type input "2,708.25"
click at [849, 698] on input "text" at bounding box center [858, 693] width 74 height 25
type input "1,191.63"
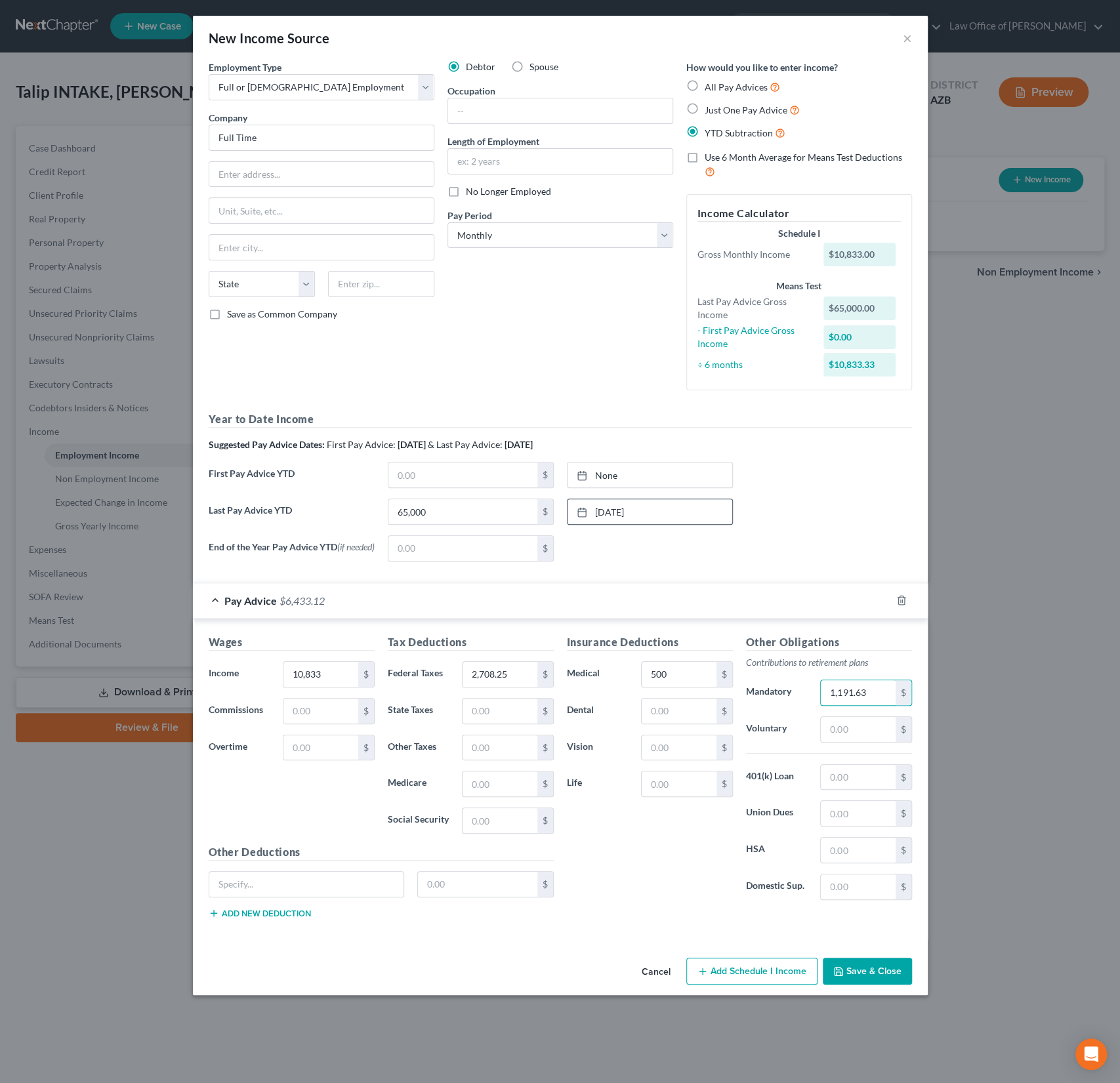
click at [899, 968] on button "Save & Close" at bounding box center [867, 971] width 89 height 28
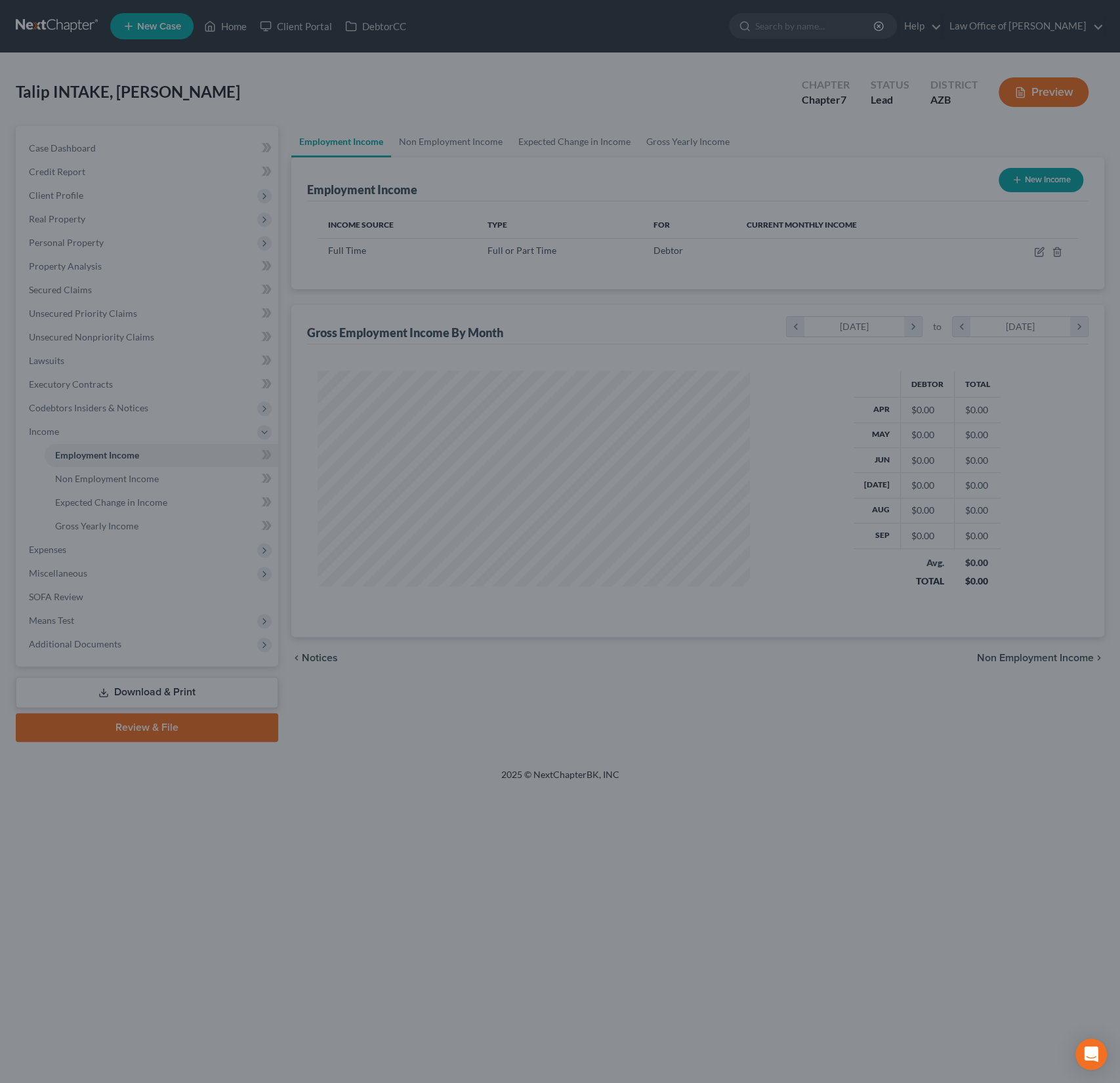
scroll to position [234, 459]
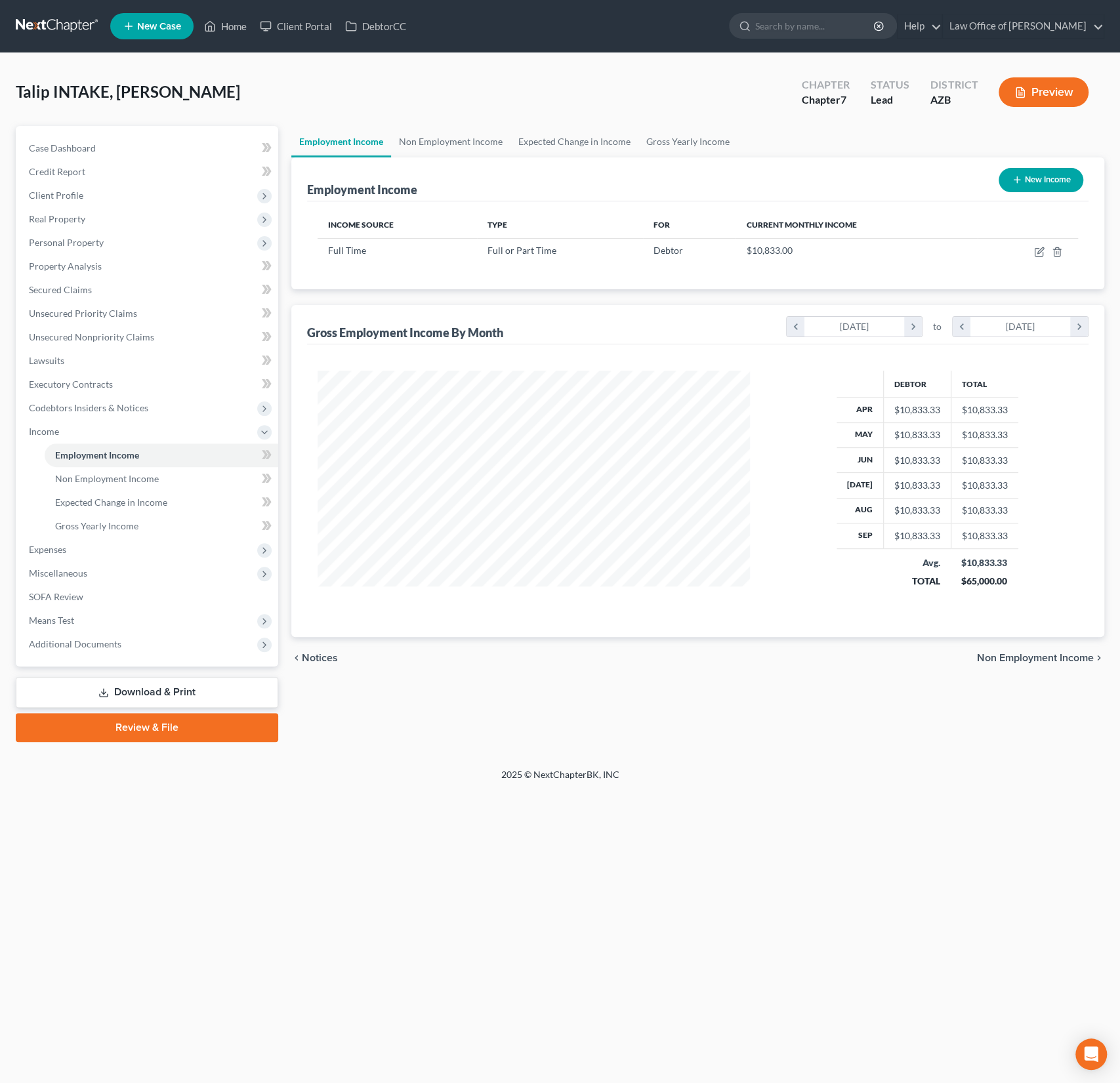
click at [1051, 179] on button "New Income" at bounding box center [1041, 180] width 85 height 24
select select "0"
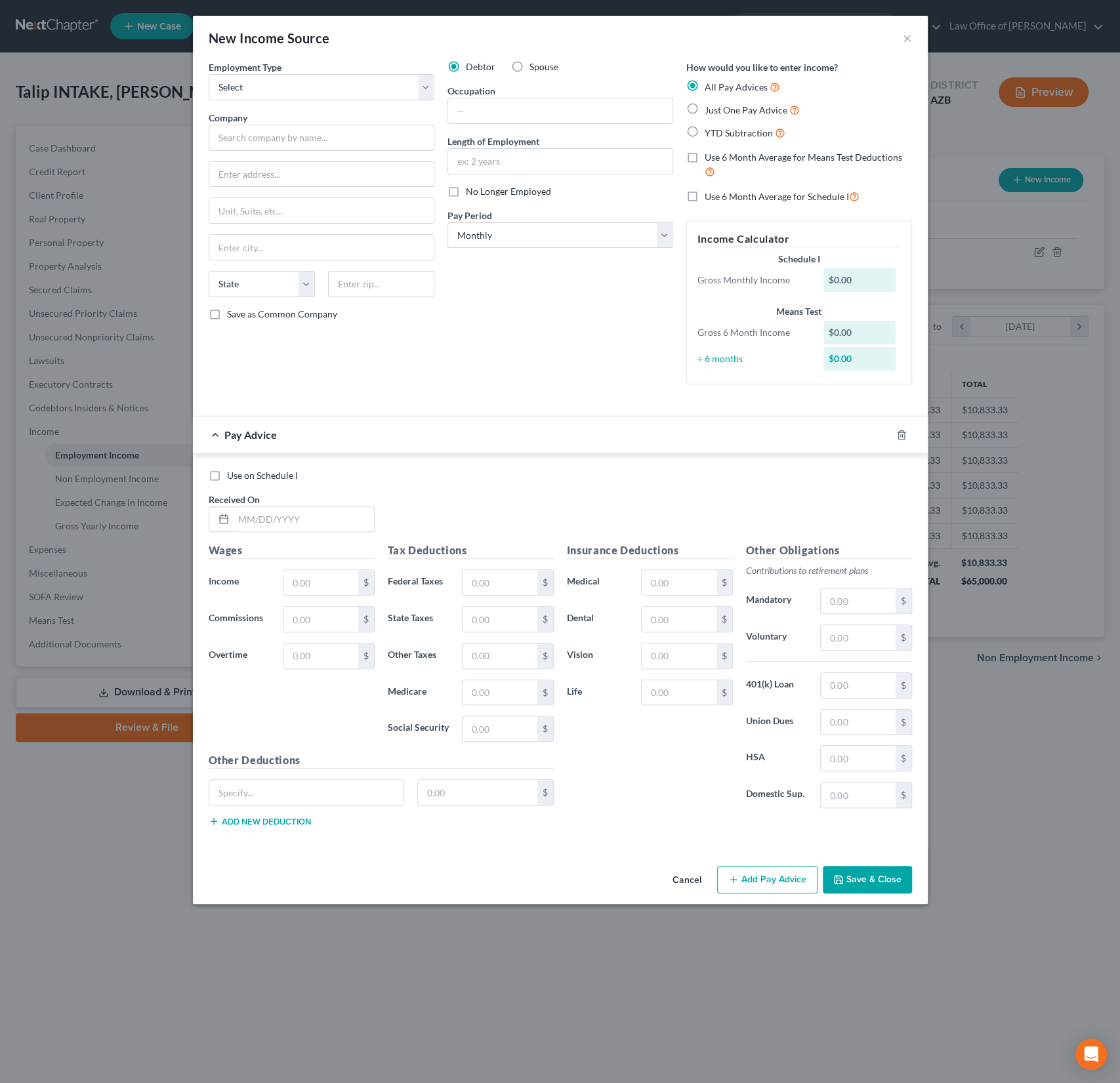
click at [529, 67] on label "Spouse" at bounding box center [544, 67] width 29 height 13
click at [534, 67] on input "Spouse" at bounding box center [539, 65] width 8 height 8
radio input "true"
click at [329, 135] on input "text" at bounding box center [321, 137] width 226 height 26
type input "Self"
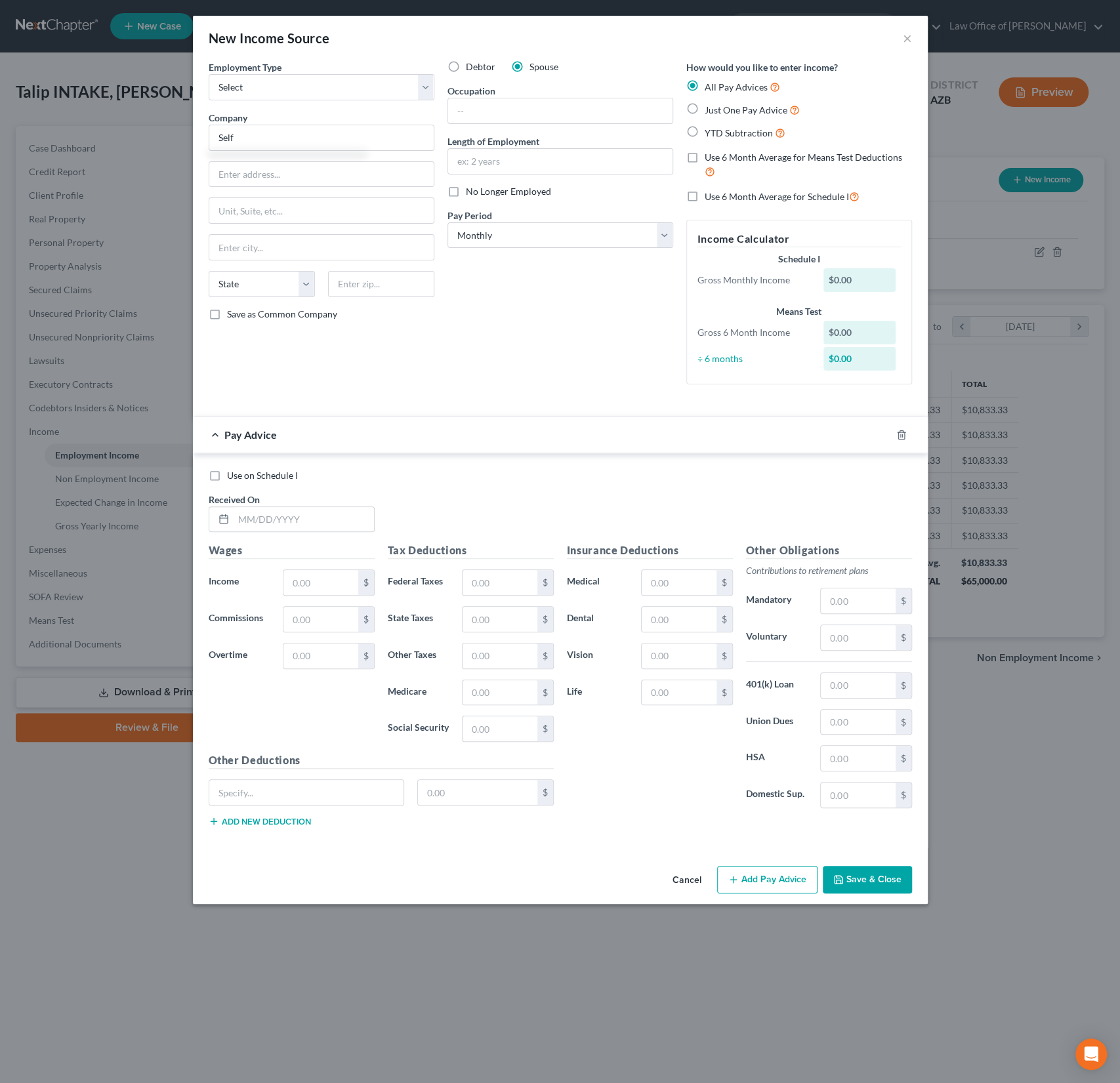
click at [705, 129] on label "YTD Subtraction" at bounding box center [745, 133] width 81 height 15
click at [710, 129] on input "YTD Subtraction" at bounding box center [714, 129] width 8 height 8
radio input "true"
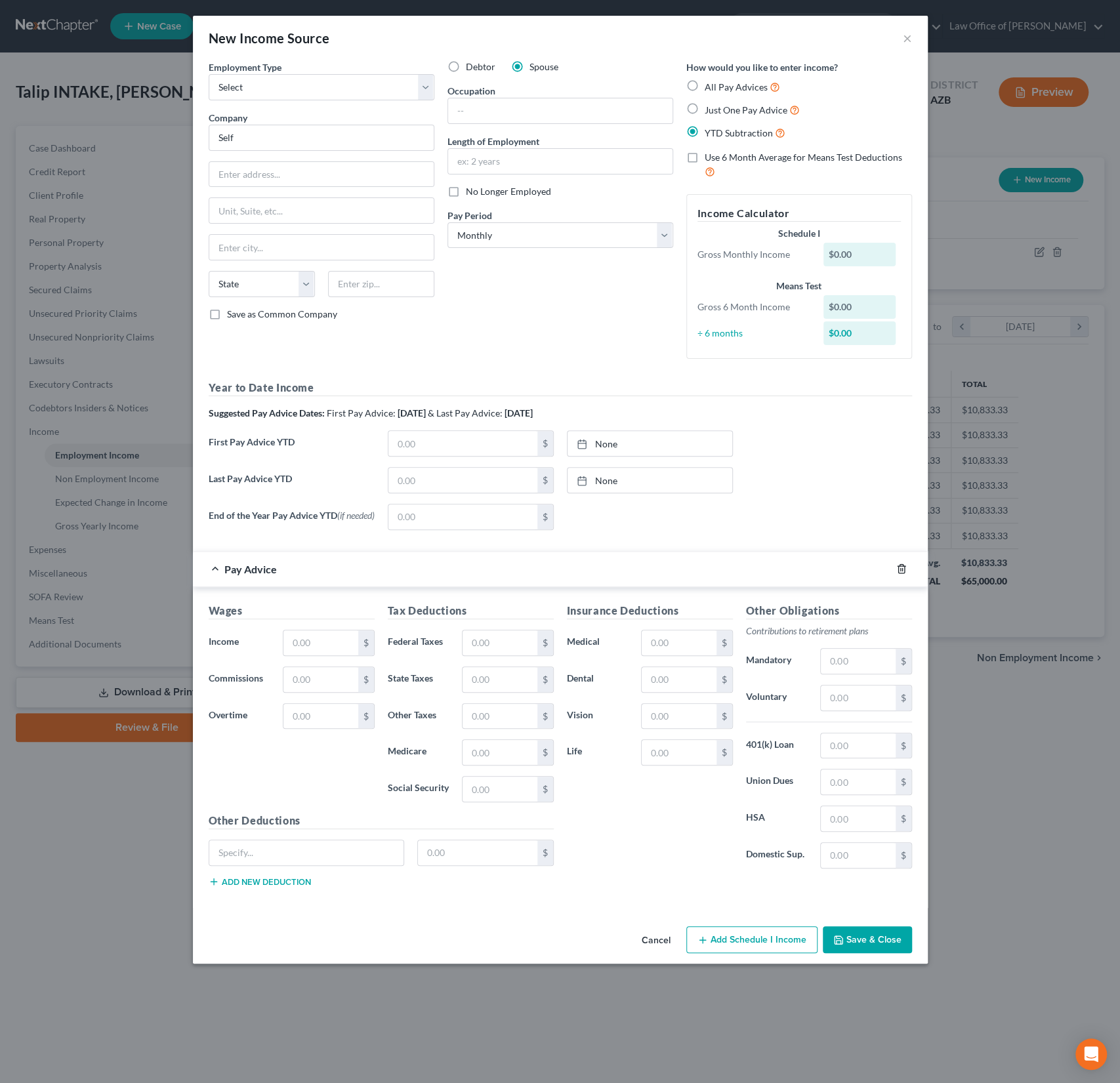
click at [904, 569] on icon "button" at bounding box center [901, 569] width 6 height 8
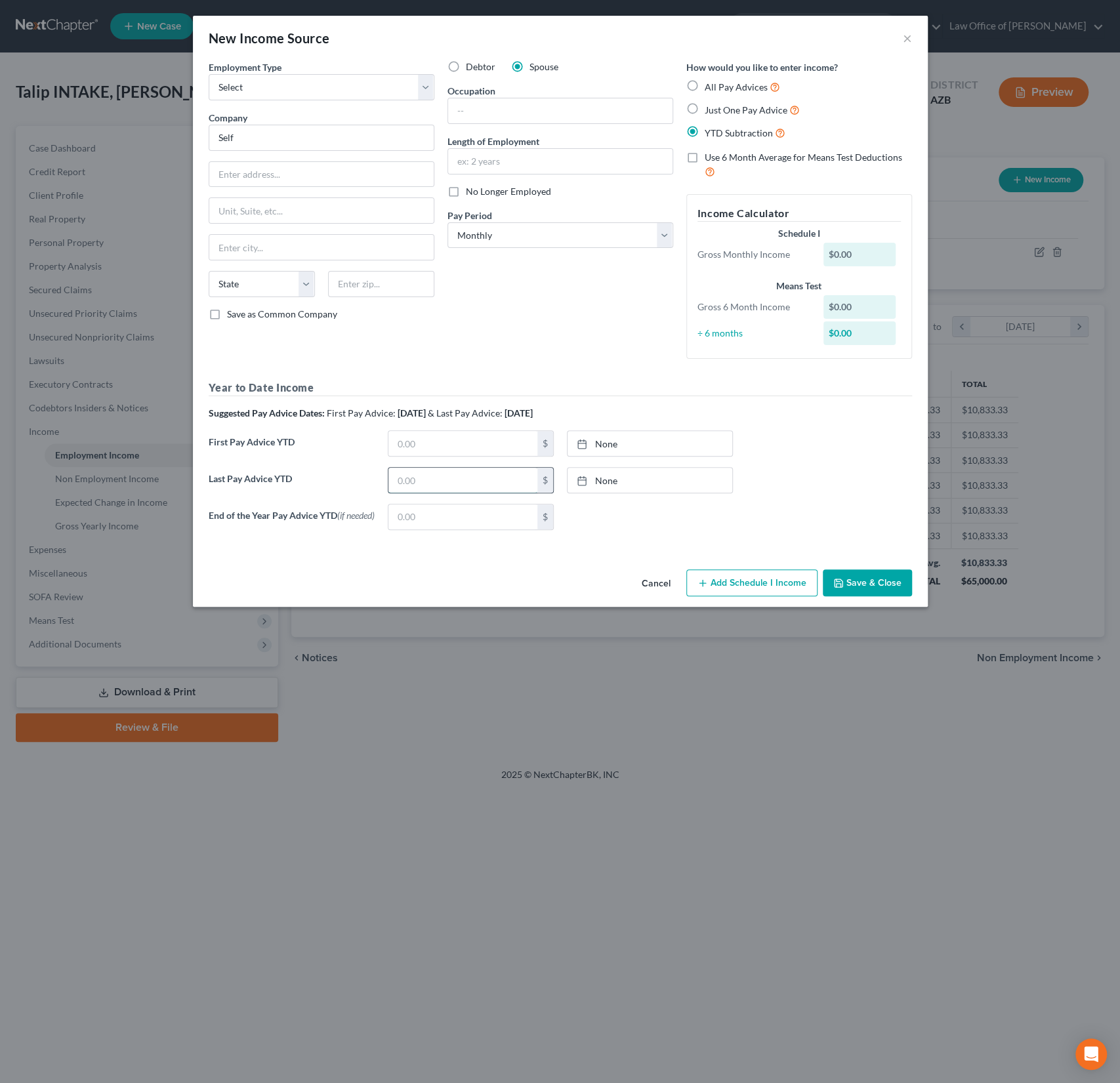
click at [434, 472] on input "text" at bounding box center [462, 481] width 149 height 25
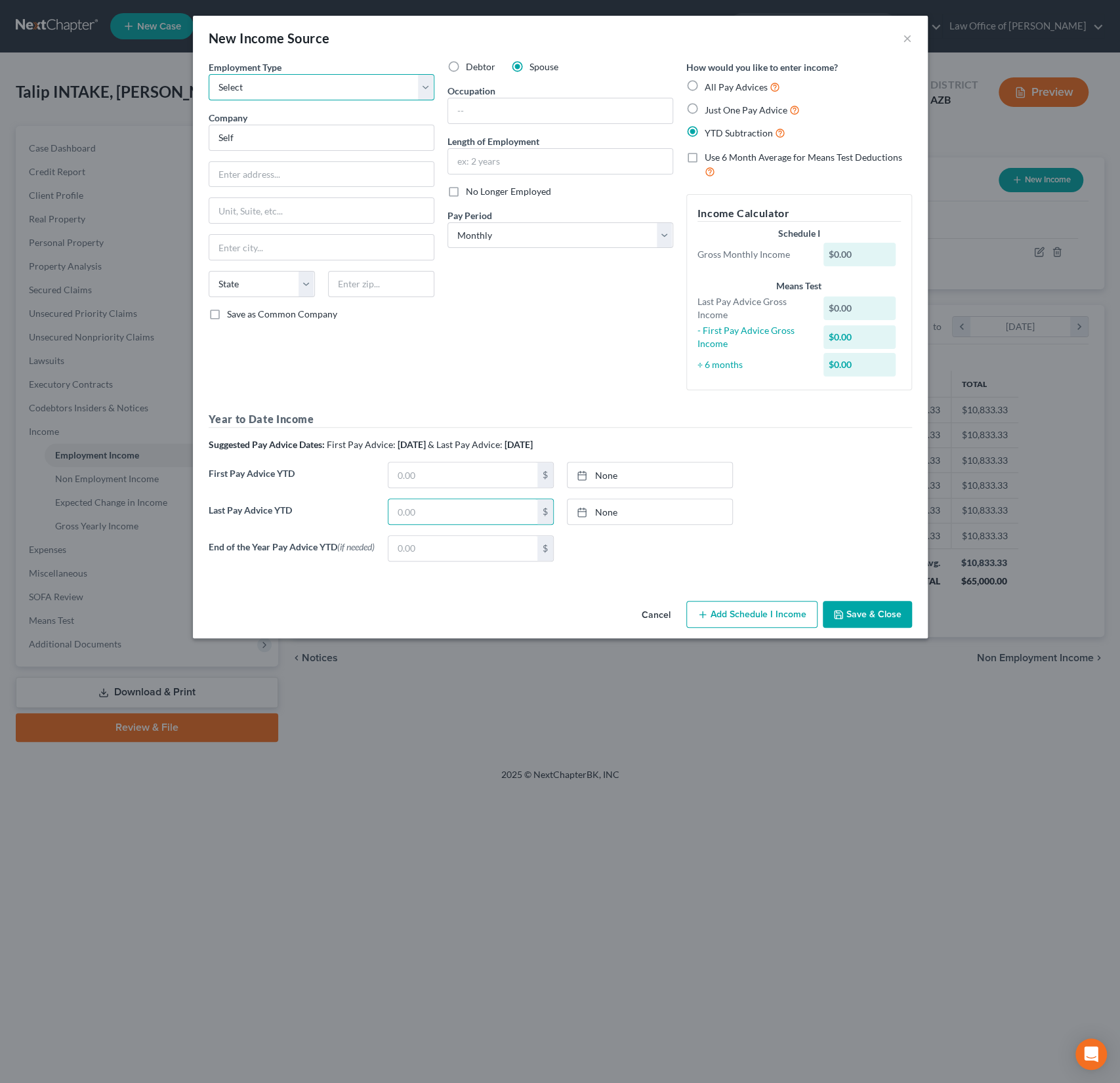
click at [287, 88] on select "Select Full or Part Time Employment Self Employment" at bounding box center [321, 87] width 226 height 26
select select "1"
click at [208, 74] on select "Select Full or Part Time Employment Self Employment" at bounding box center [321, 87] width 226 height 26
click at [445, 519] on input "text" at bounding box center [462, 512] width 149 height 25
type input "2,000"
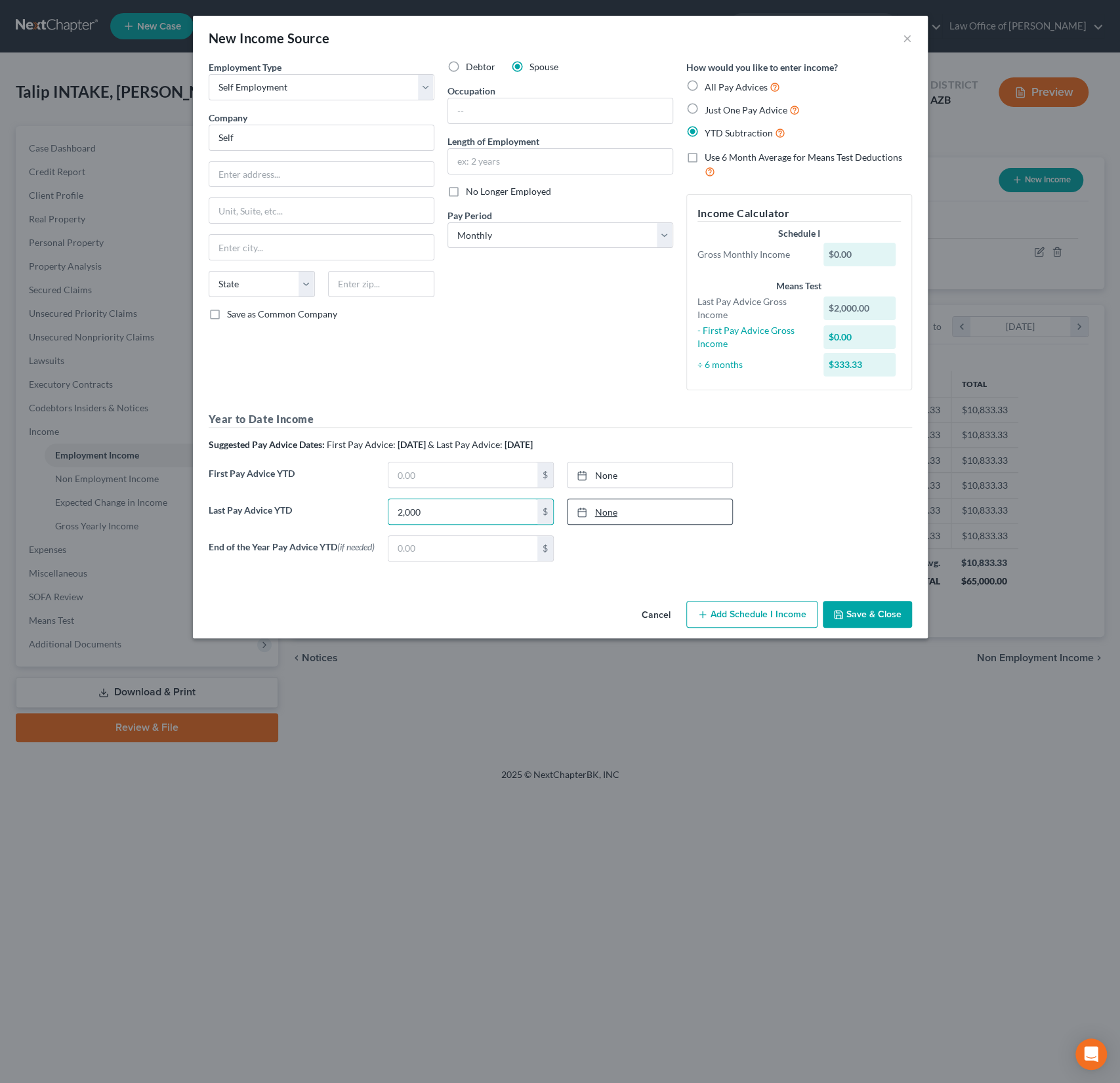
click at [607, 513] on link "None" at bounding box center [650, 512] width 165 height 25
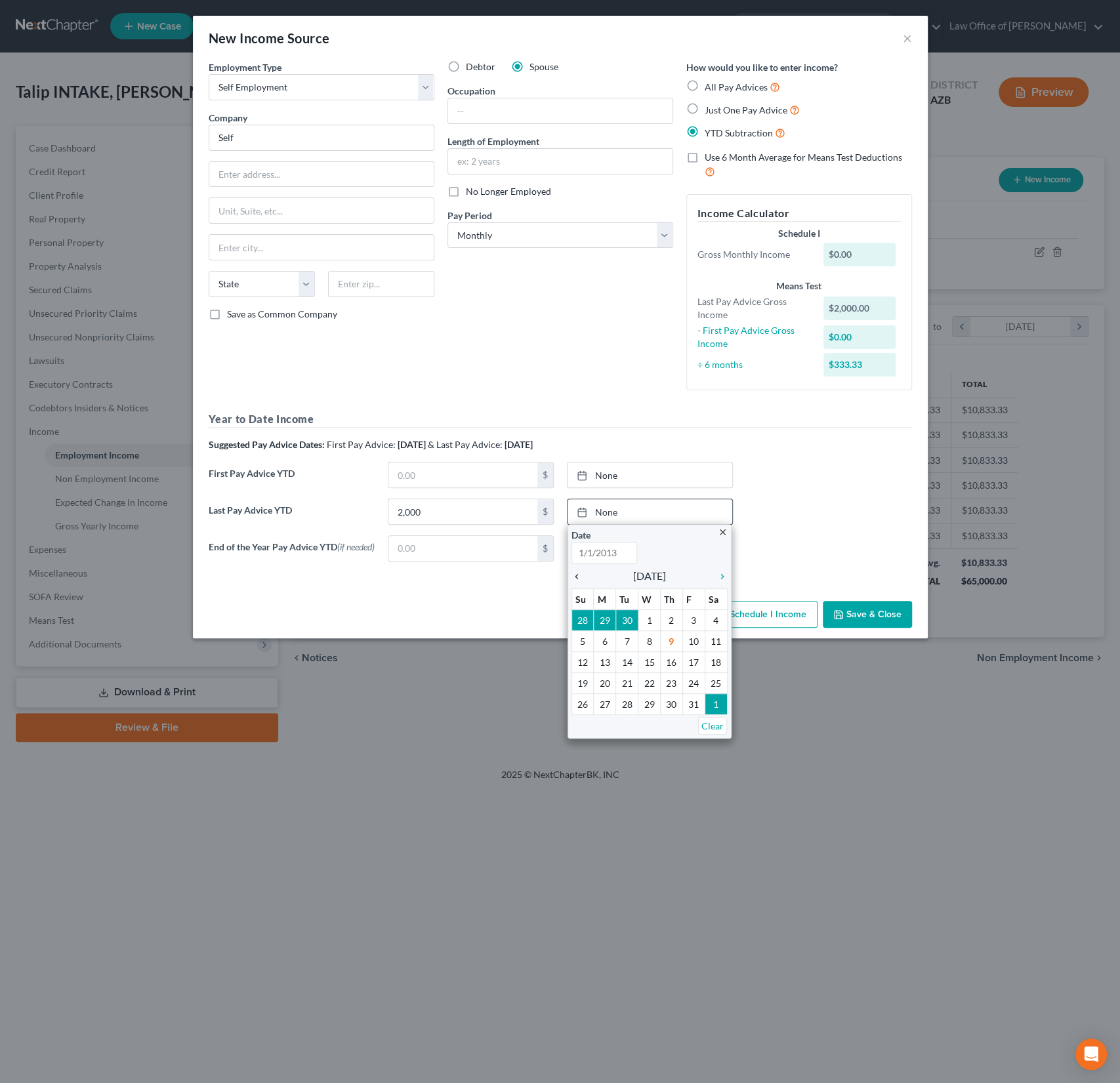
click at [574, 574] on icon "chevron_left" at bounding box center [580, 576] width 17 height 10
type input "10/9/2025"
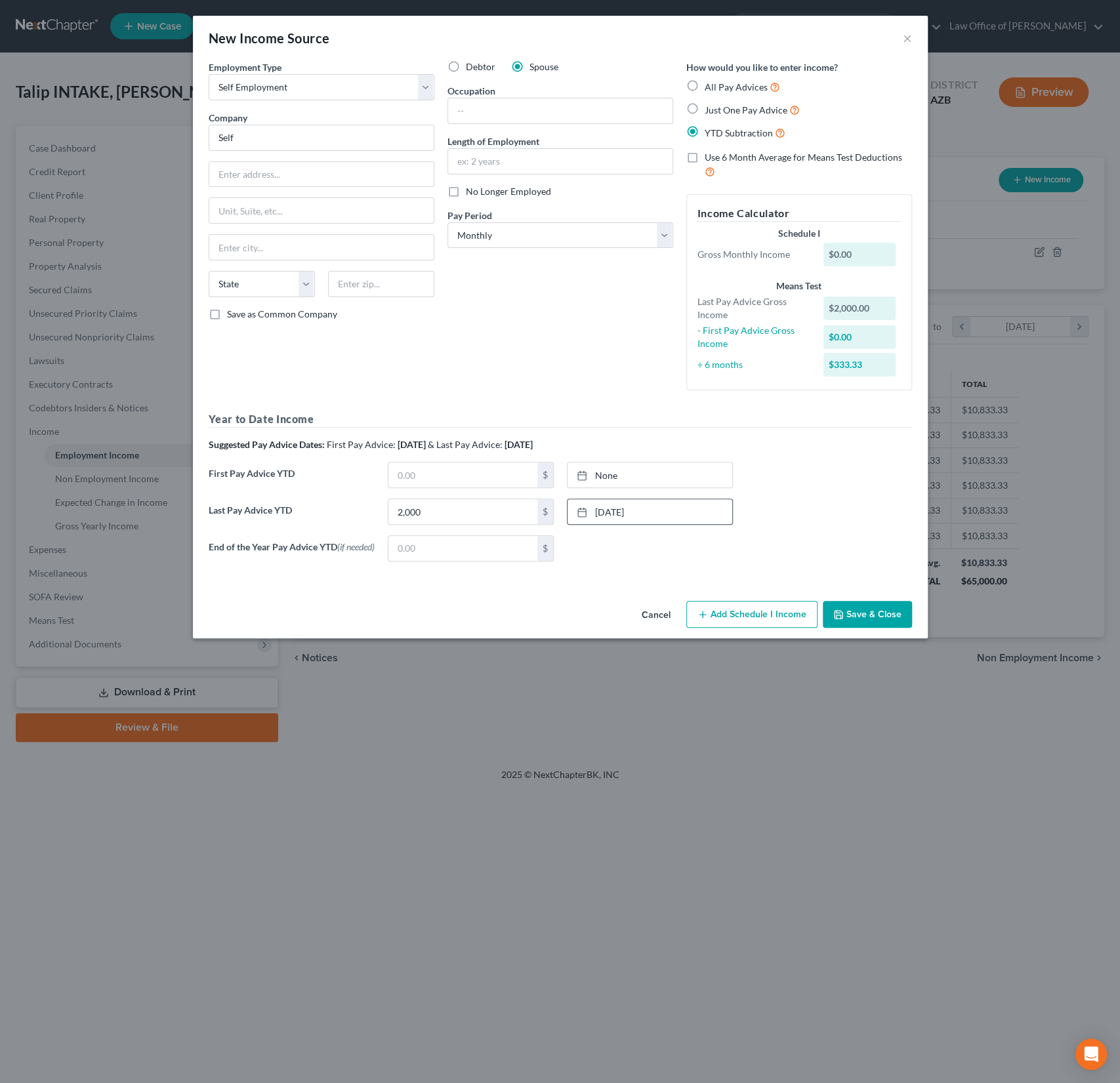
click at [861, 616] on button "Save & Close" at bounding box center [867, 614] width 89 height 28
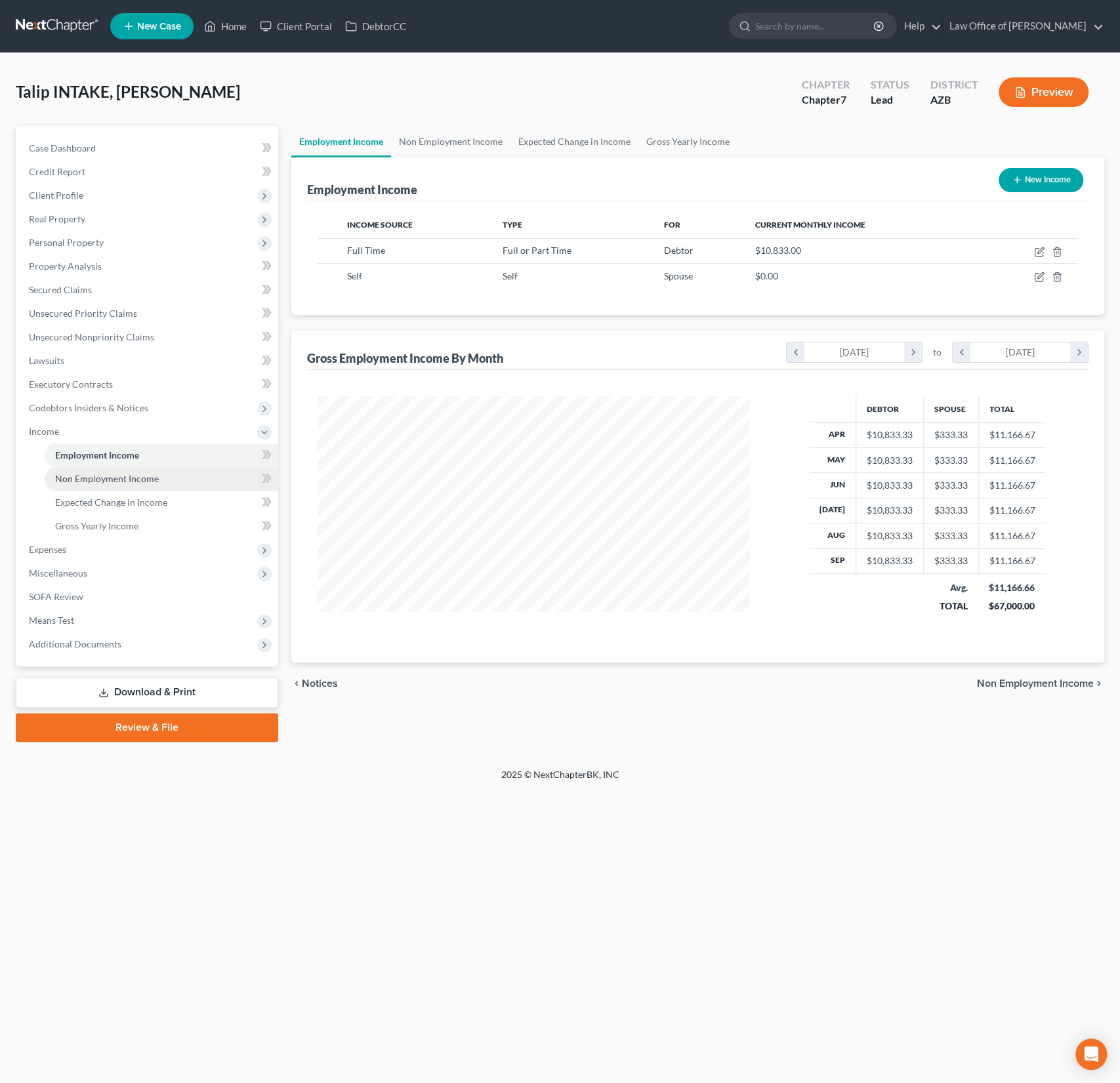
click at [98, 485] on link "Non Employment Income" at bounding box center [161, 479] width 234 height 24
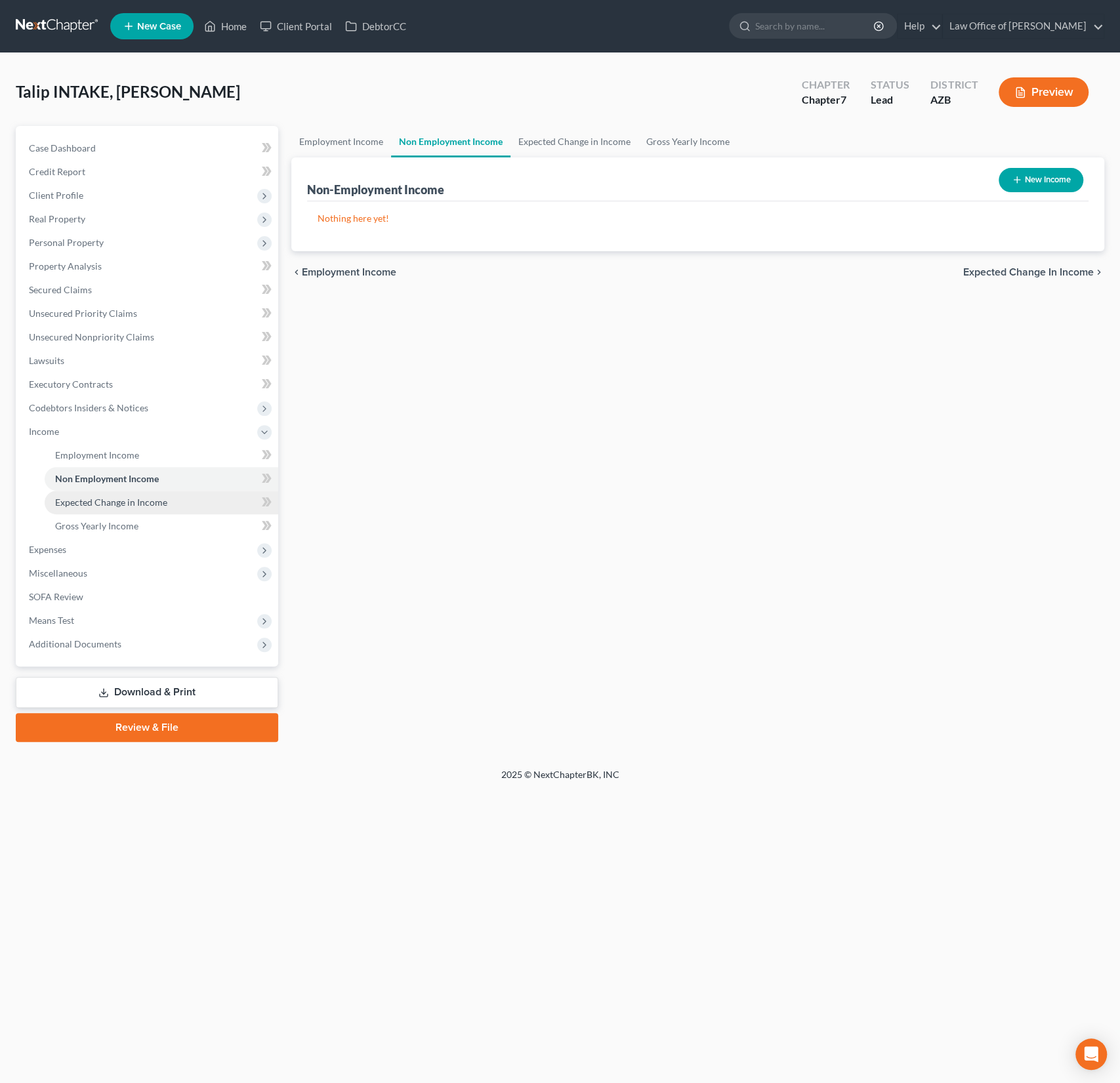
click at [102, 511] on link "Expected Change in Income" at bounding box center [161, 502] width 234 height 24
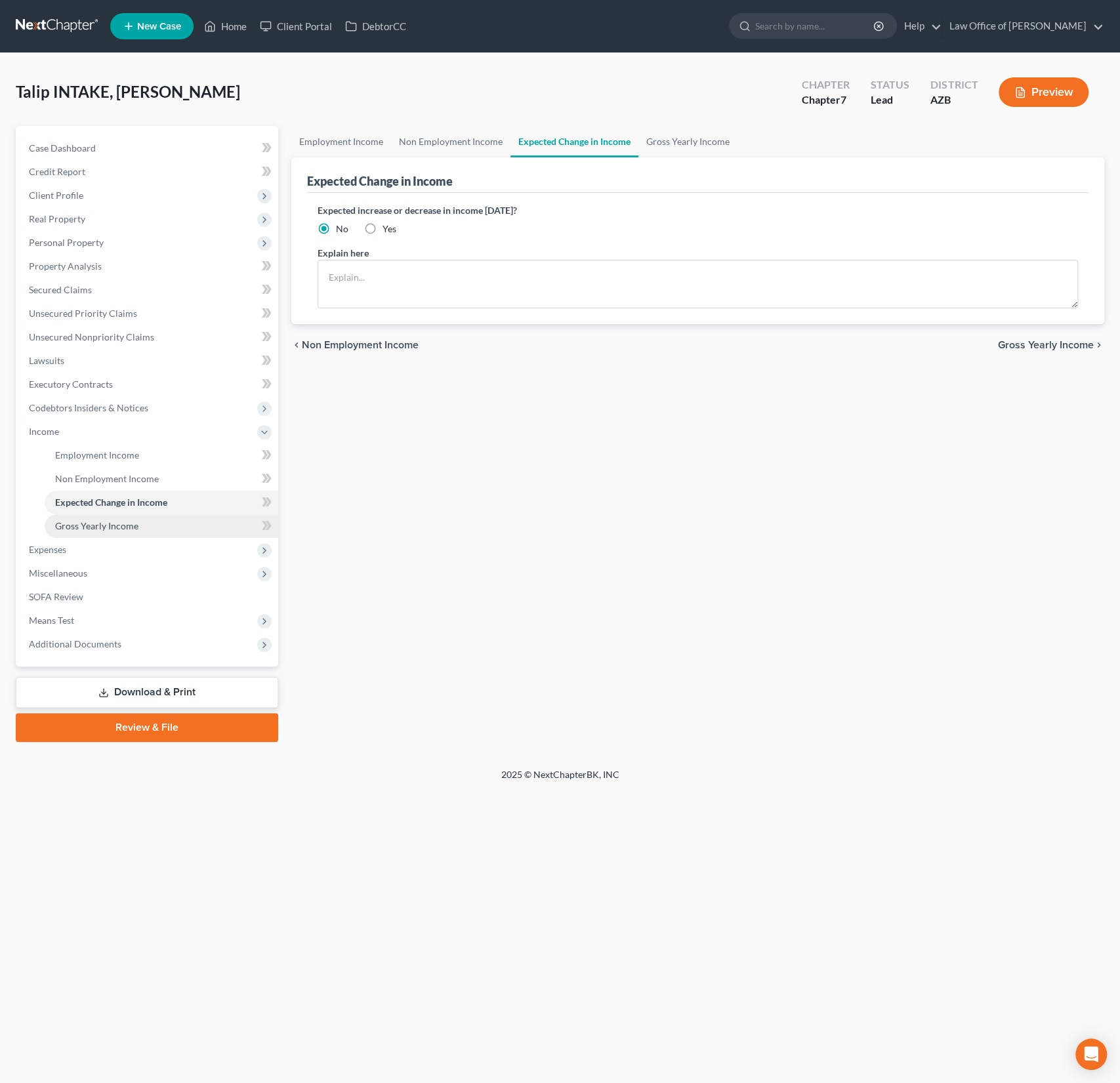
click at [103, 531] on link "Gross Yearly Income" at bounding box center [161, 526] width 234 height 24
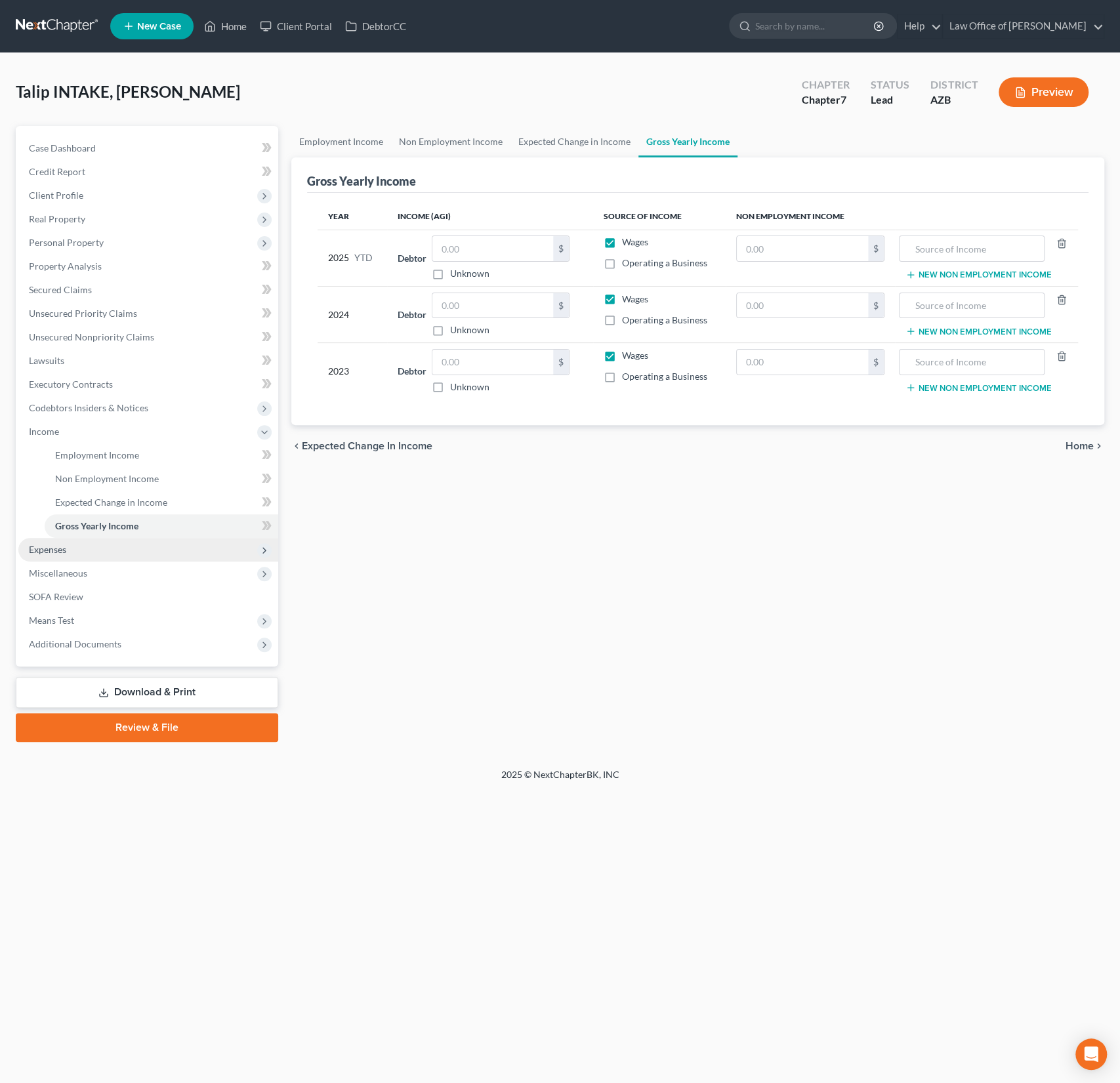
click at [72, 555] on span "Expenses" at bounding box center [148, 549] width 260 height 24
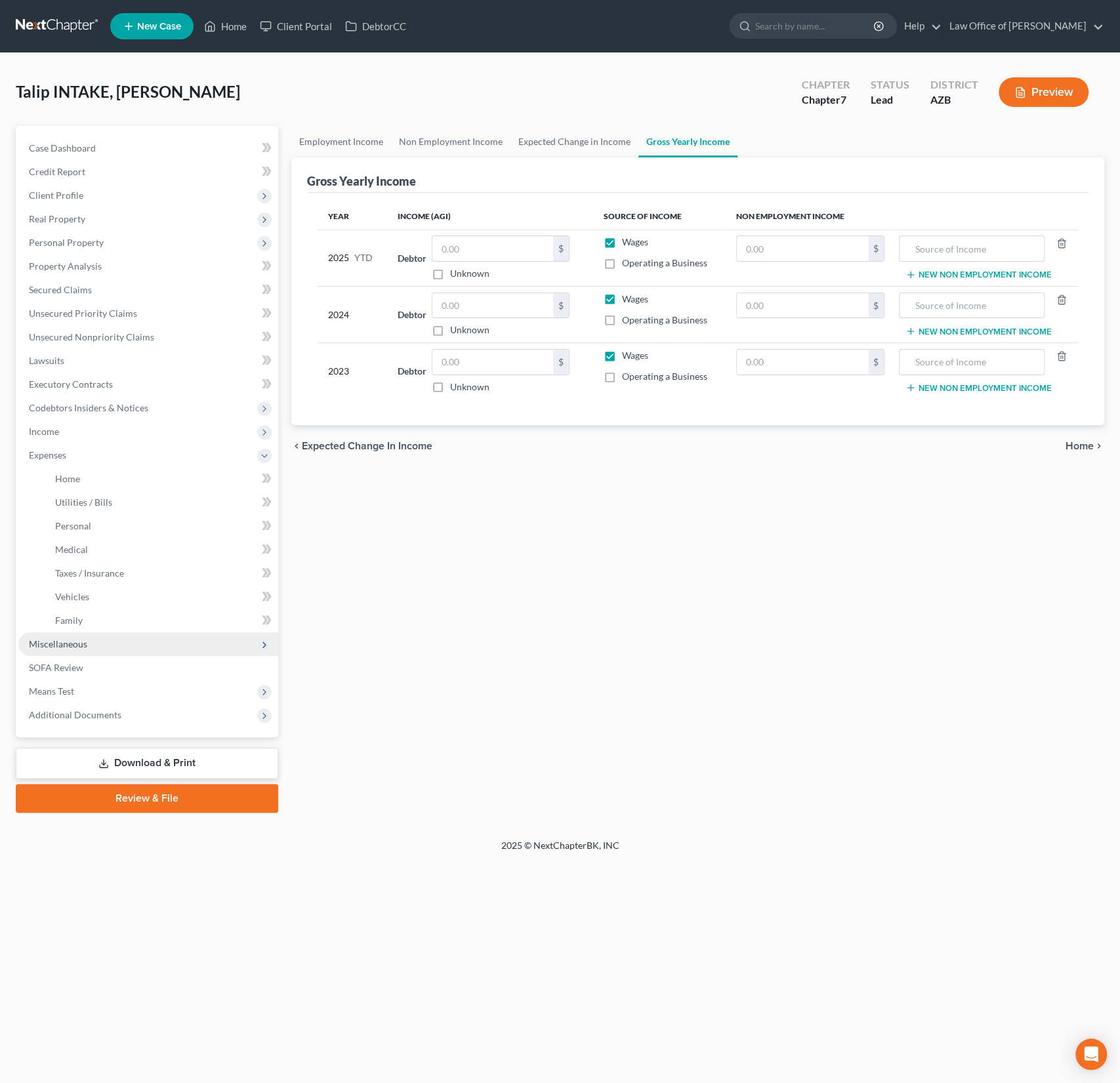
click at [72, 645] on span "Miscellaneous" at bounding box center [58, 644] width 59 height 11
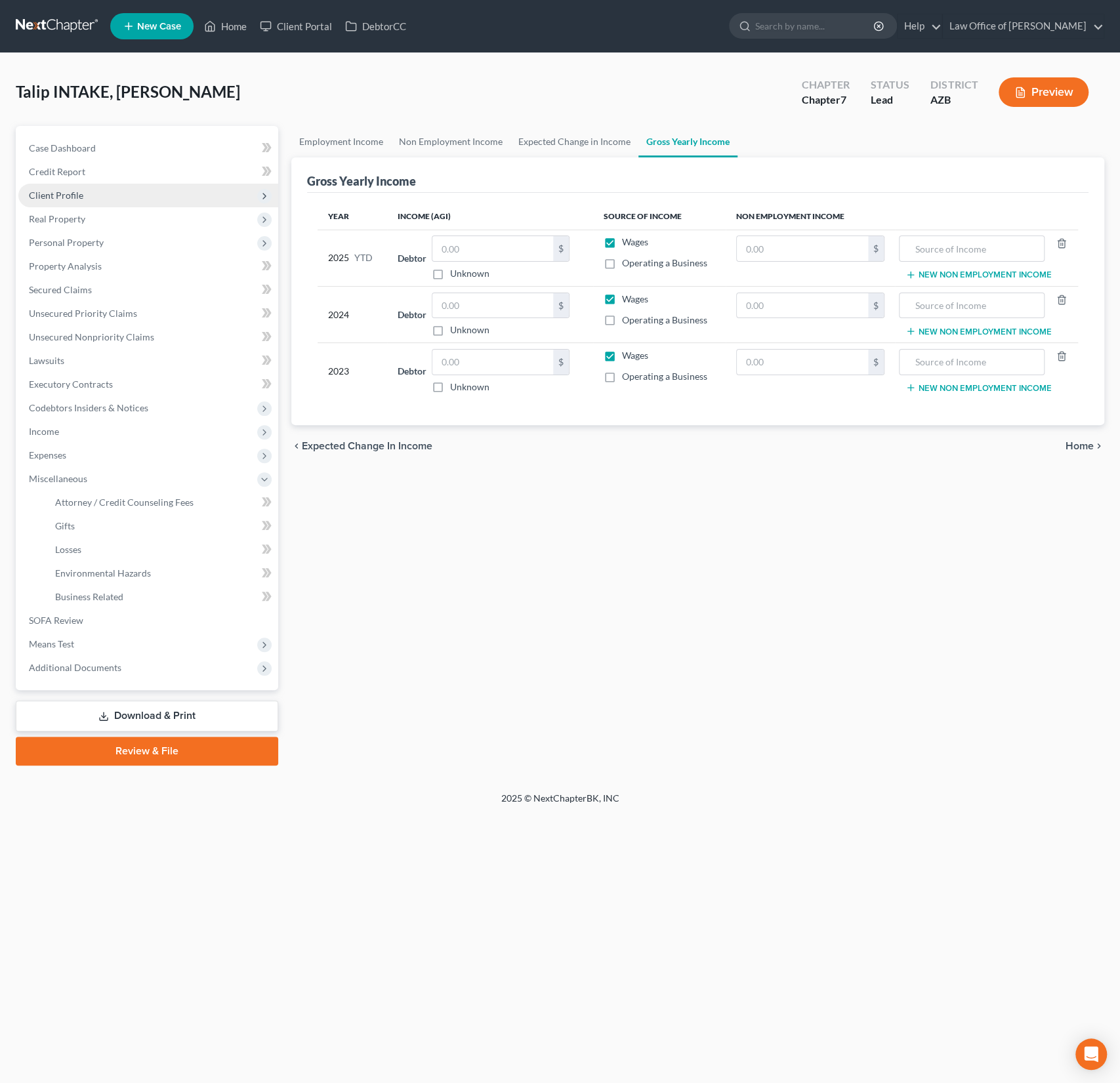
click at [65, 199] on span "Client Profile" at bounding box center [55, 195] width 55 height 11
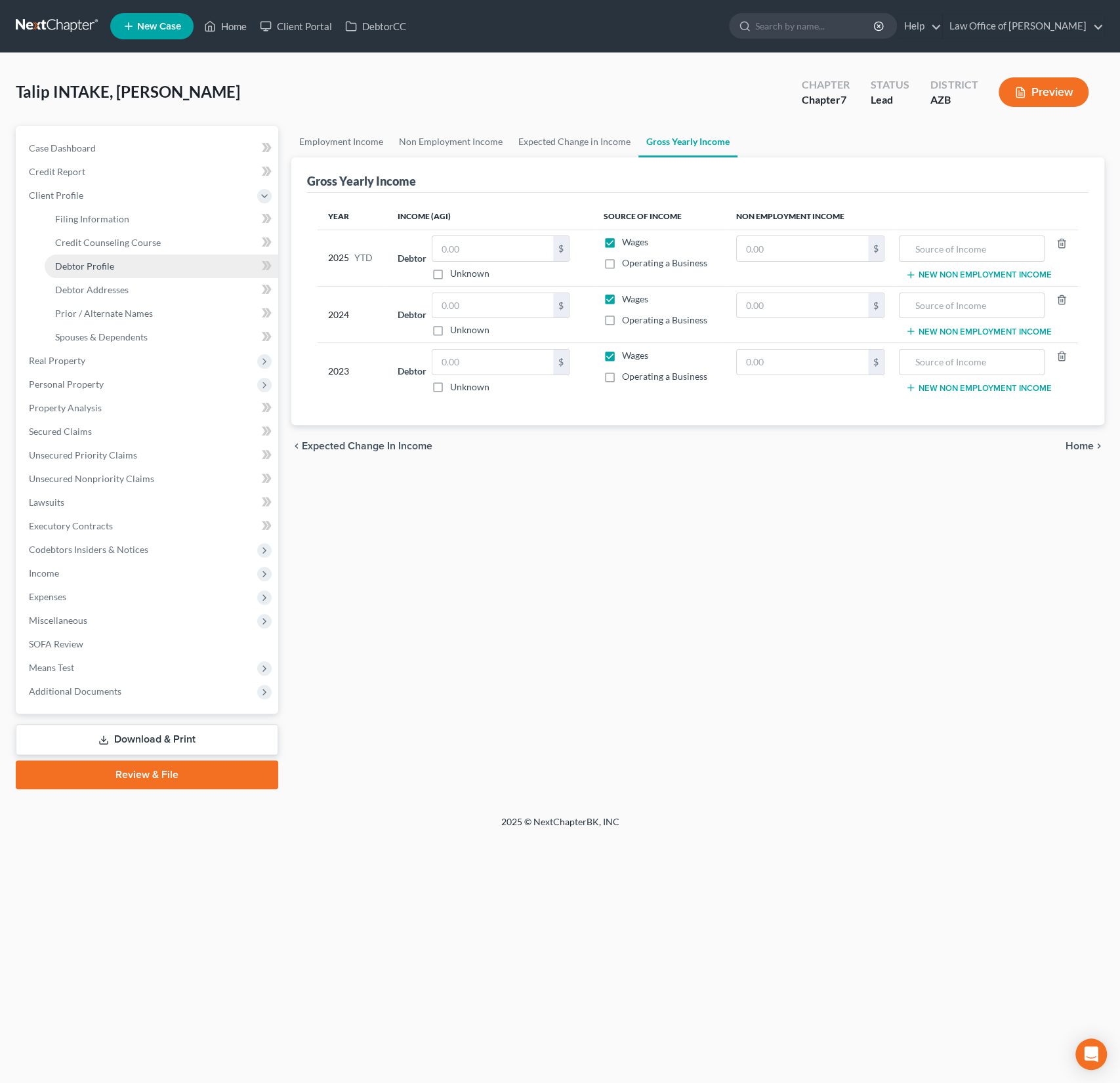
click at [92, 270] on span "Debtor Profile" at bounding box center [85, 265] width 59 height 11
select select "0"
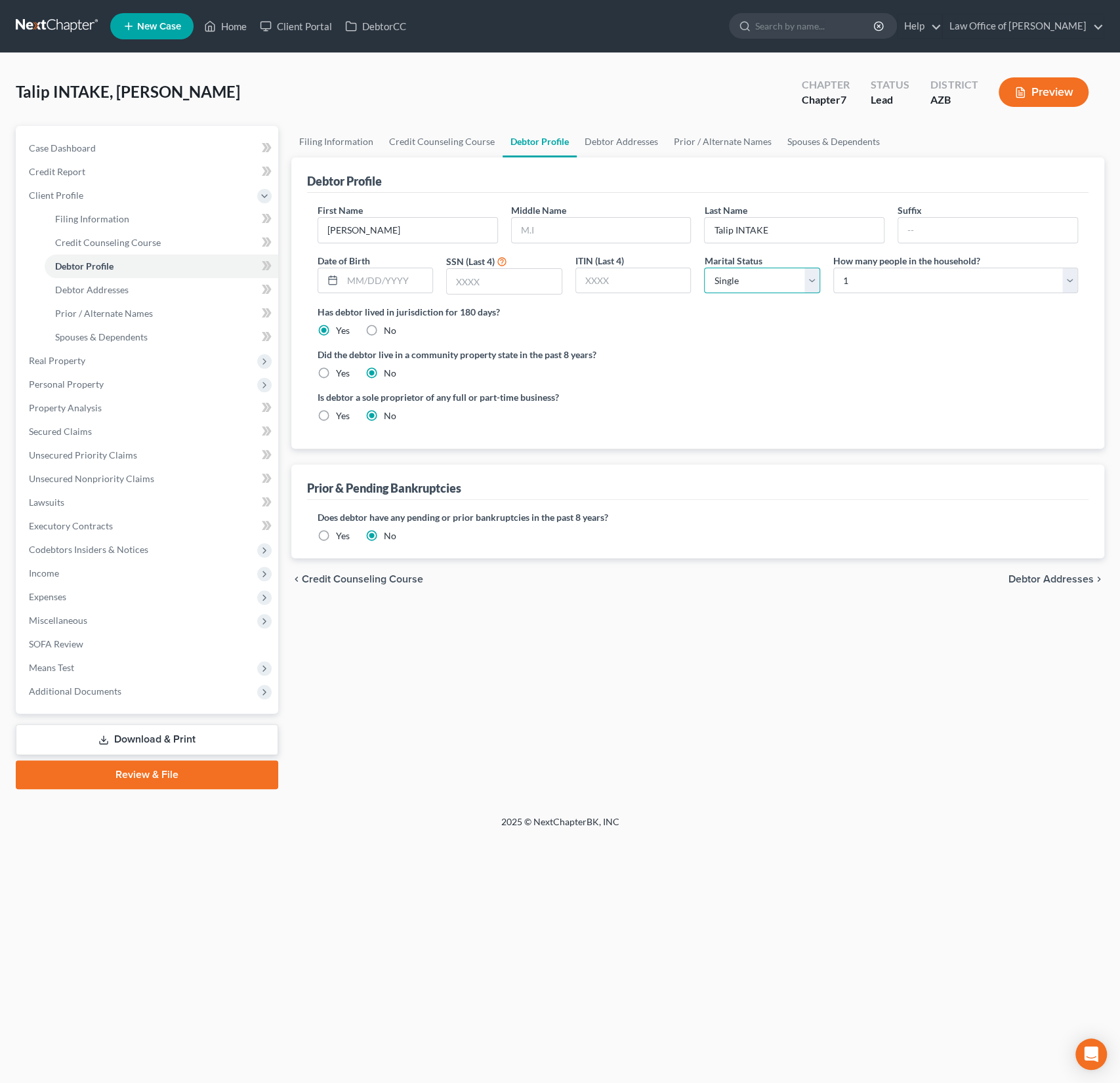
click at [789, 280] on select "Select Single Married Separated Divorced Widowed" at bounding box center [762, 281] width 116 height 26
select select "1"
click at [704, 268] on select "Select Single Married Separated Divorced Widowed" at bounding box center [762, 281] width 116 height 26
click at [81, 213] on span "Filing Information" at bounding box center [92, 218] width 74 height 11
select select "1"
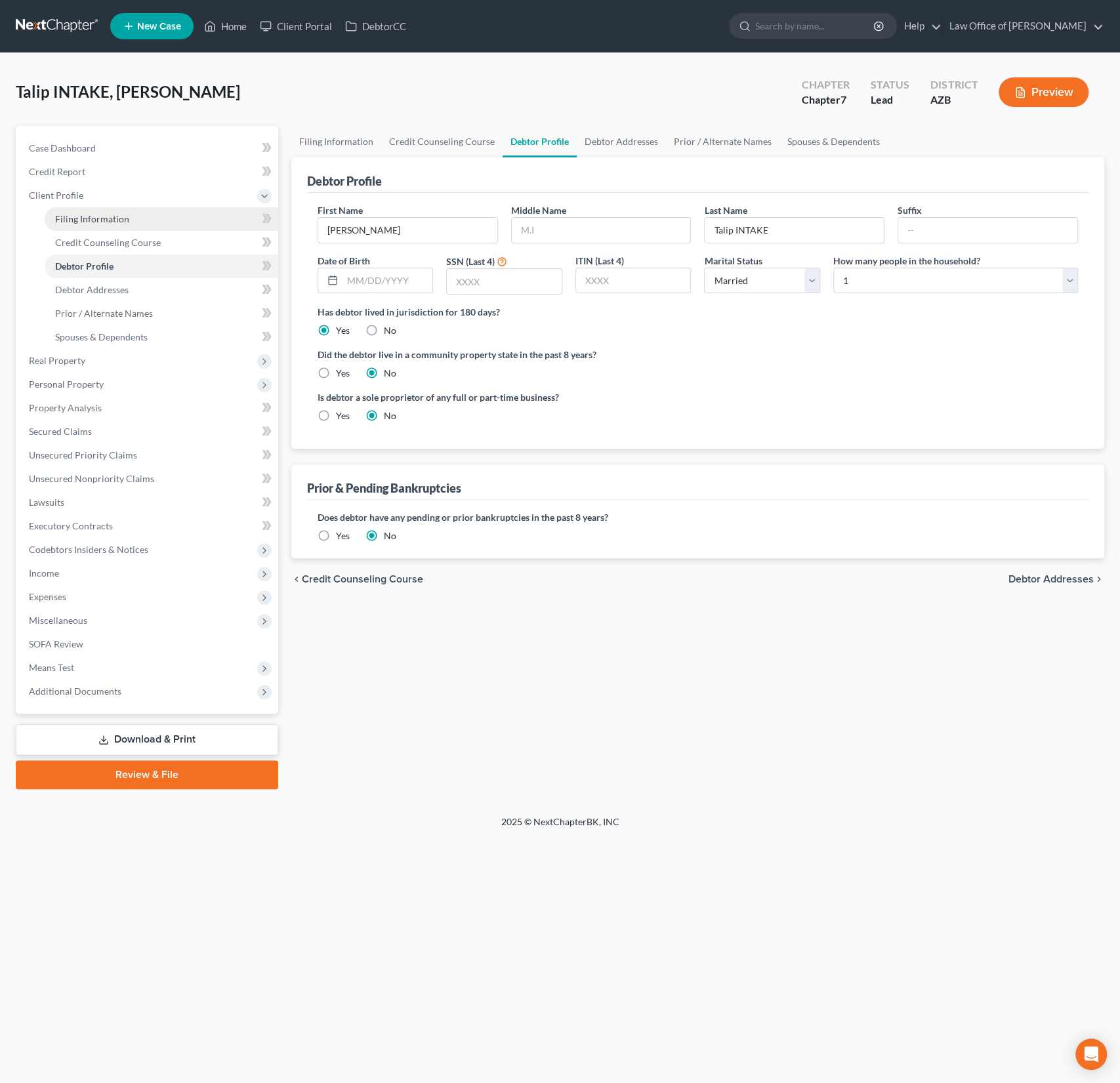
select select "0"
select select "4"
select select "3"
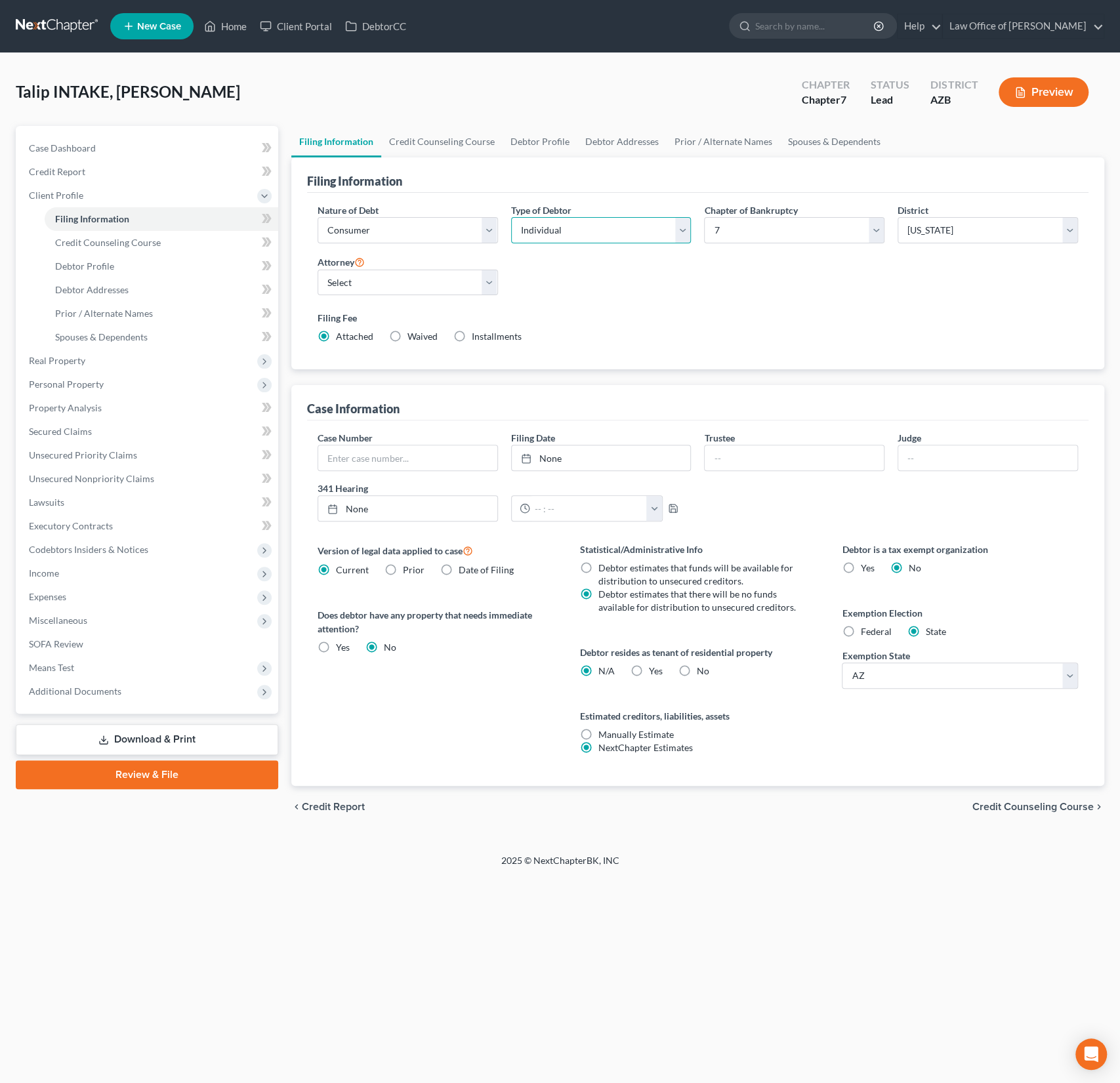
click at [628, 235] on select "Select Individual Joint" at bounding box center [601, 229] width 181 height 26
select select "1"
click at [511, 217] on select "Select Individual Joint" at bounding box center [601, 229] width 181 height 26
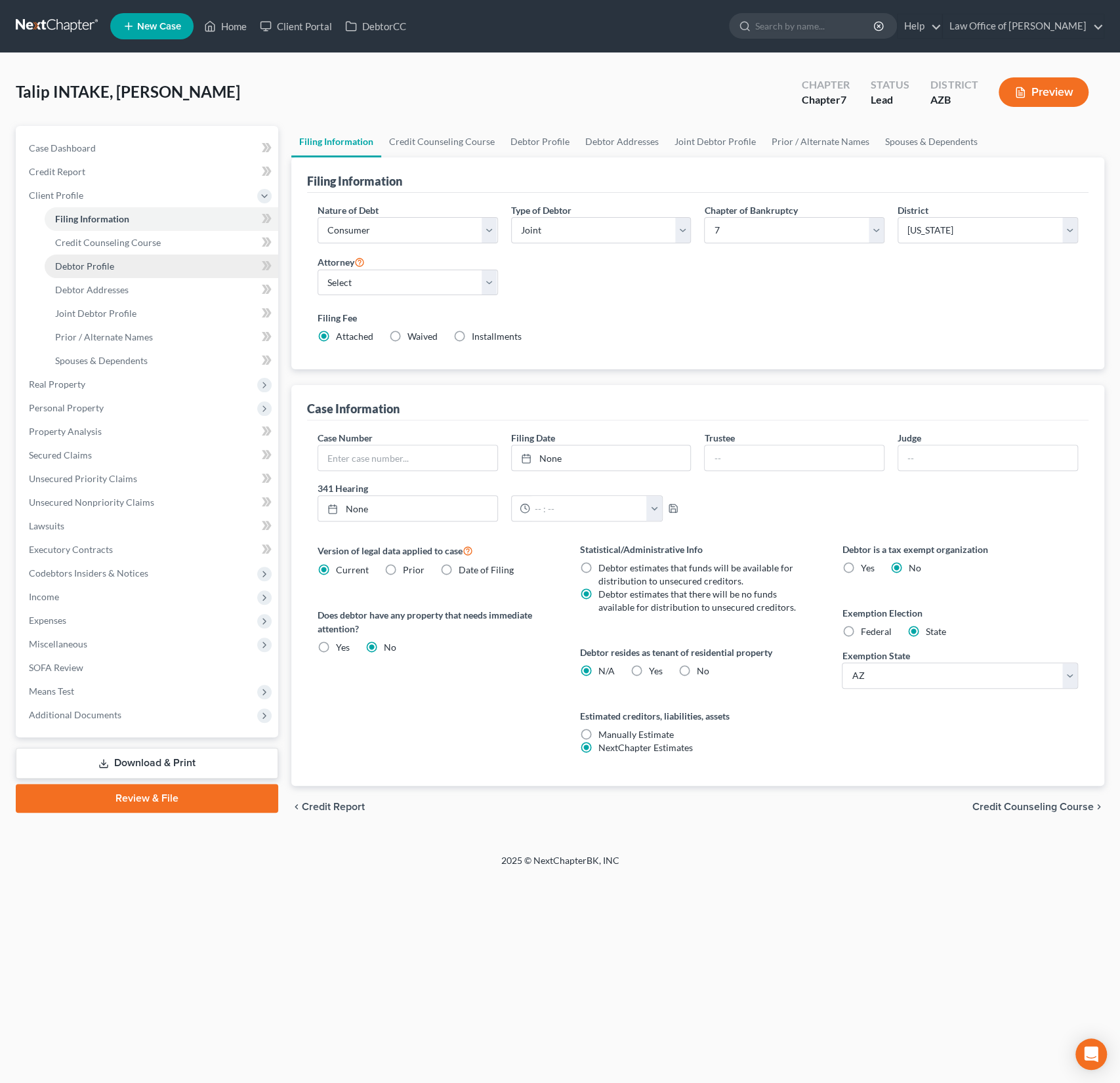
click at [108, 261] on span "Debtor Profile" at bounding box center [85, 265] width 59 height 11
select select "1"
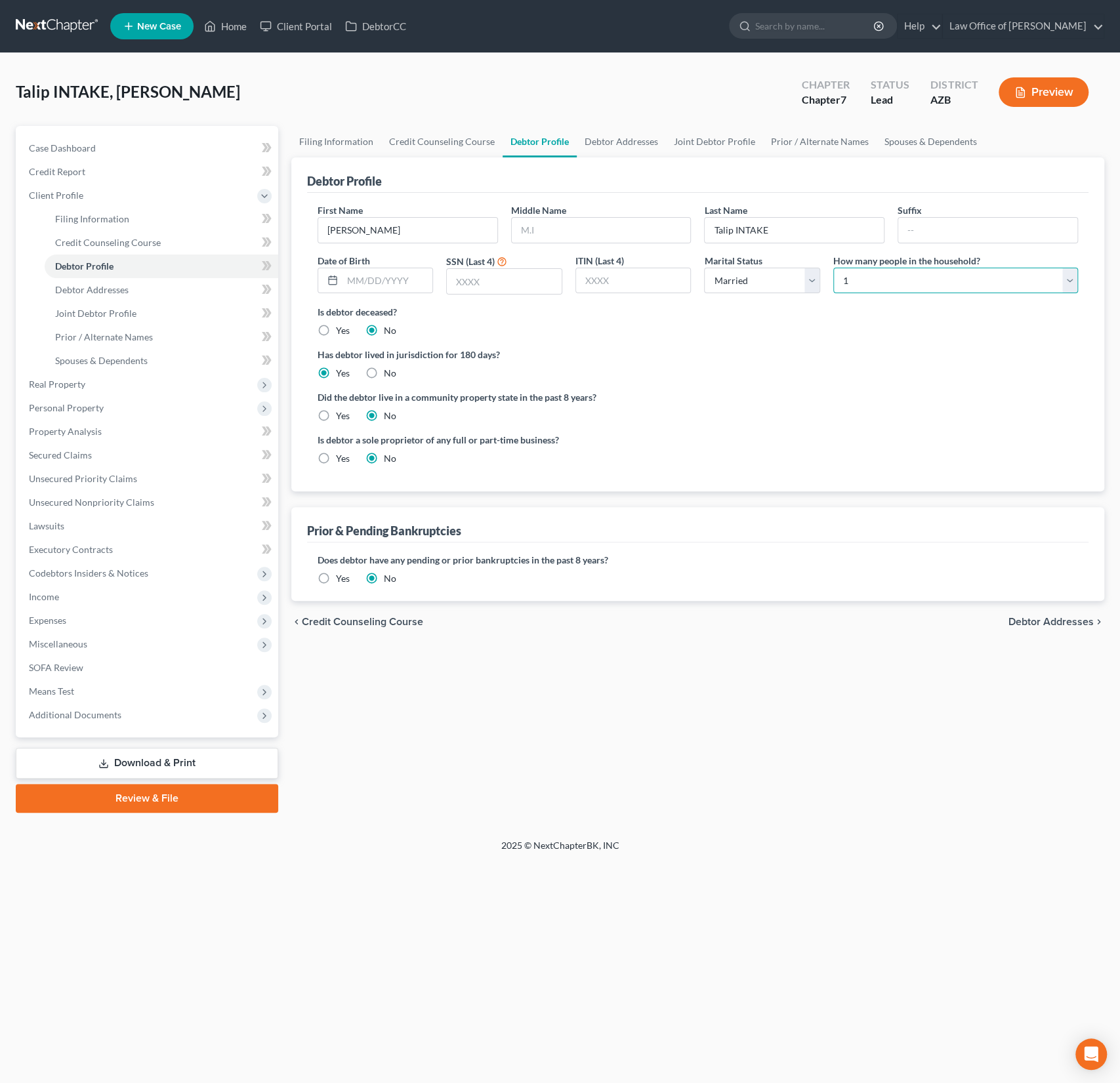
click at [902, 281] on select "Select 1 2 3 4 5 6 7 8 9 10 11 12 13 14 15 16 17 18 19 20" at bounding box center [955, 281] width 245 height 26
select select "3"
click at [833, 268] on select "Select 1 2 3 4 5 6 7 8 9 10 11 12 13 14 15 16 17 18 19 20" at bounding box center [955, 281] width 245 height 26
click at [96, 691] on span "Means Test" at bounding box center [148, 691] width 260 height 24
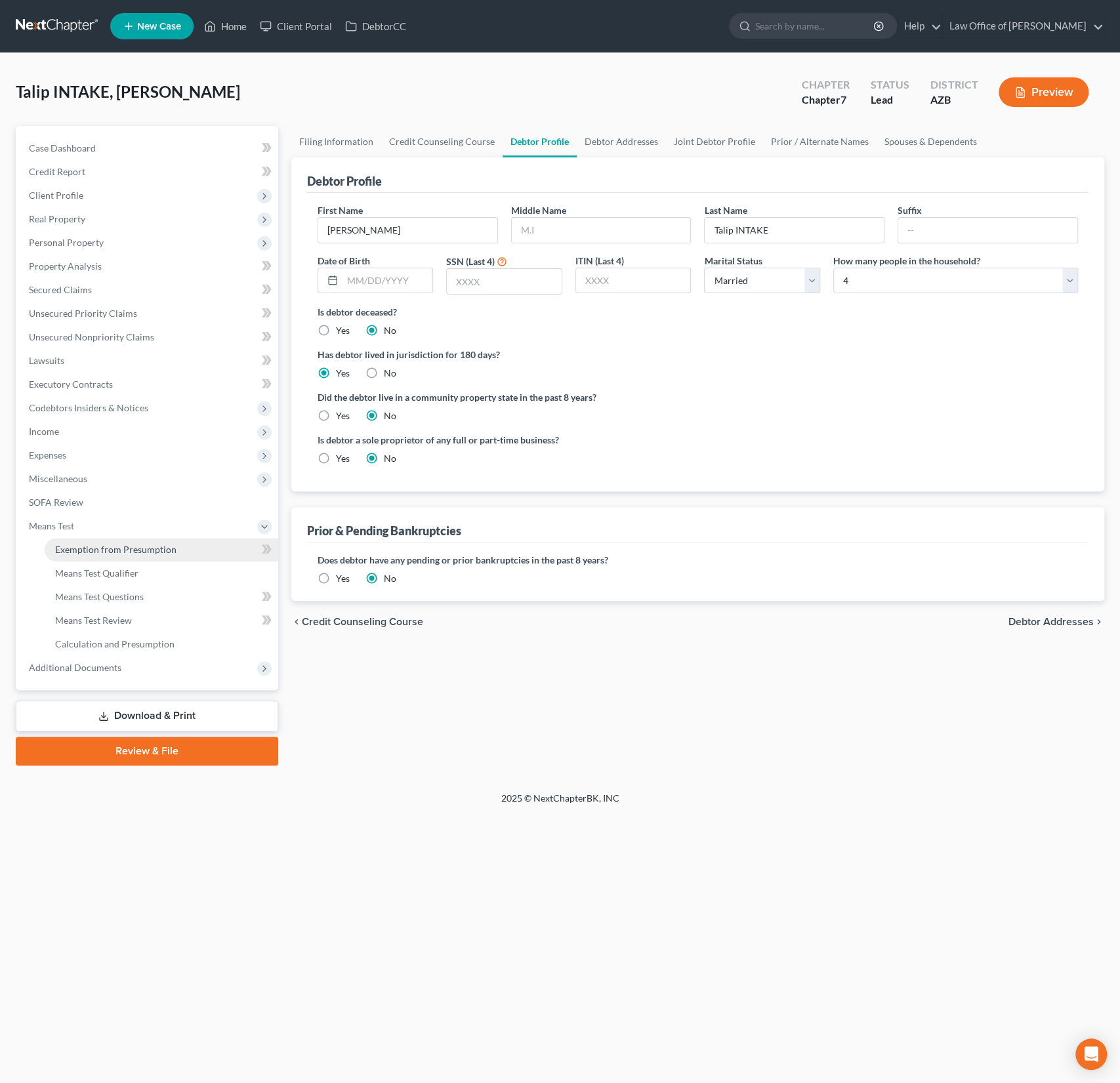
click at [100, 549] on span "Exemption from Presumption" at bounding box center [116, 549] width 121 height 11
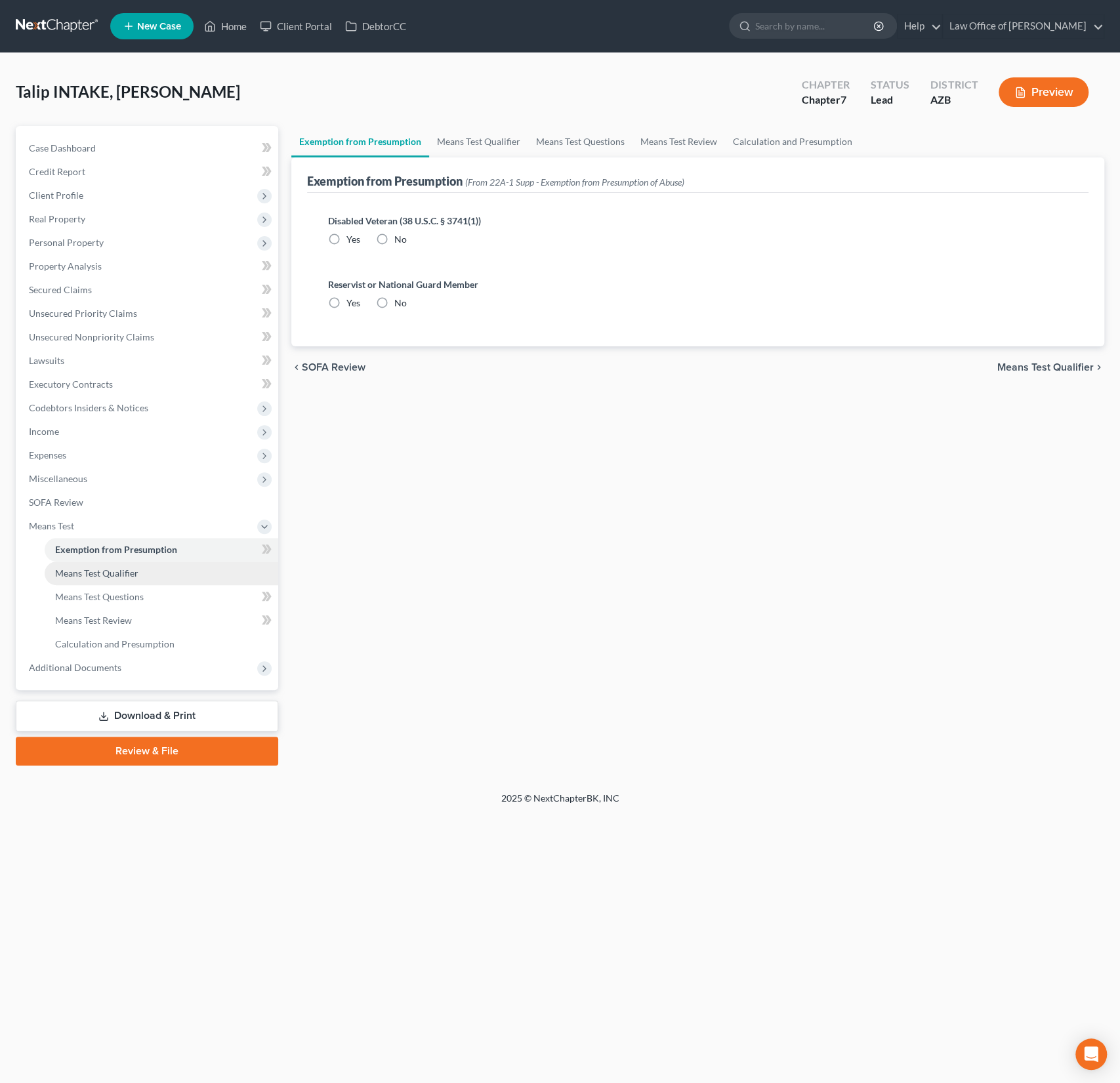
click at [103, 570] on span "Means Test Qualifier" at bounding box center [97, 573] width 83 height 11
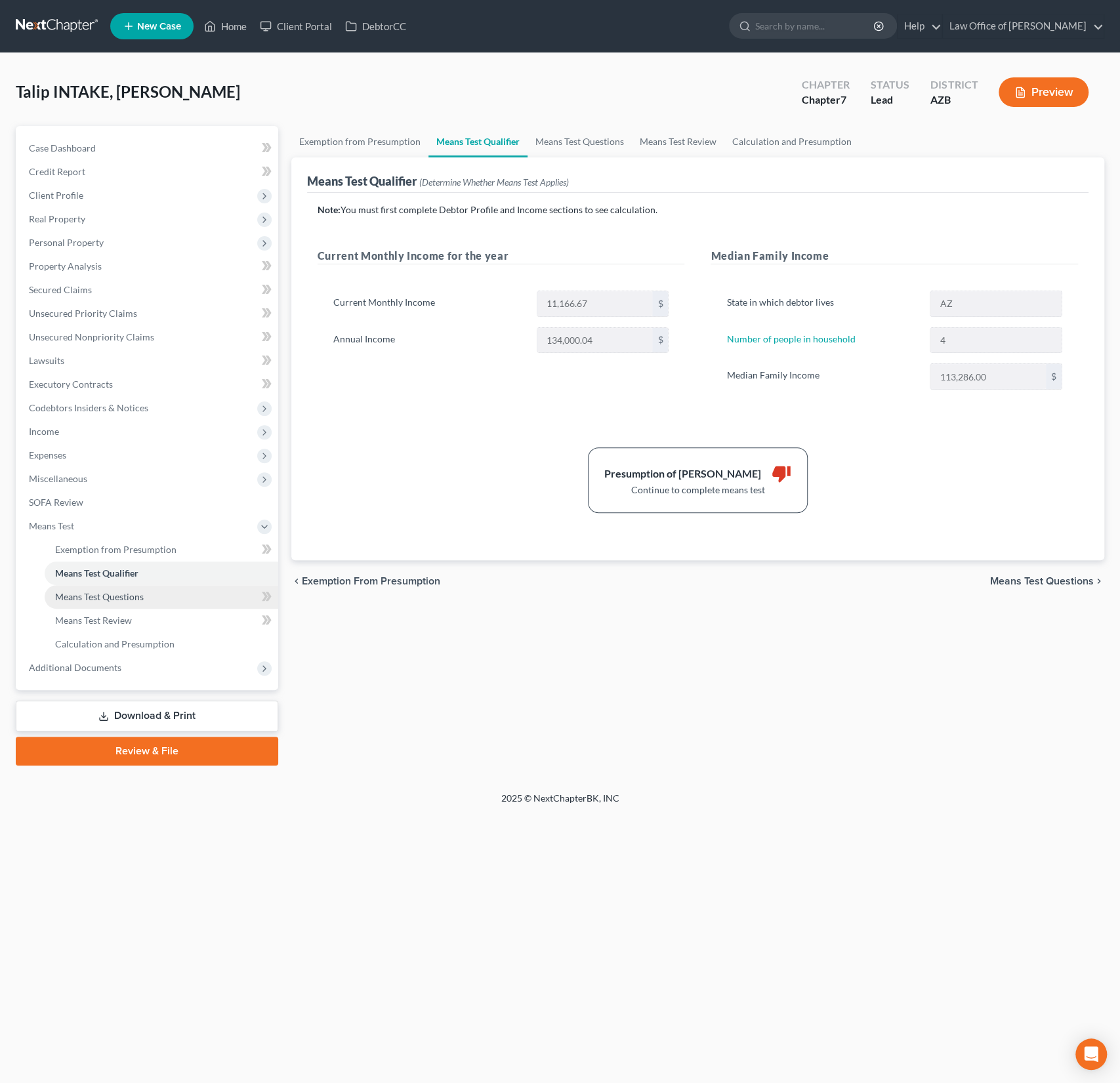
click at [105, 586] on link "Means Test Questions" at bounding box center [161, 597] width 234 height 24
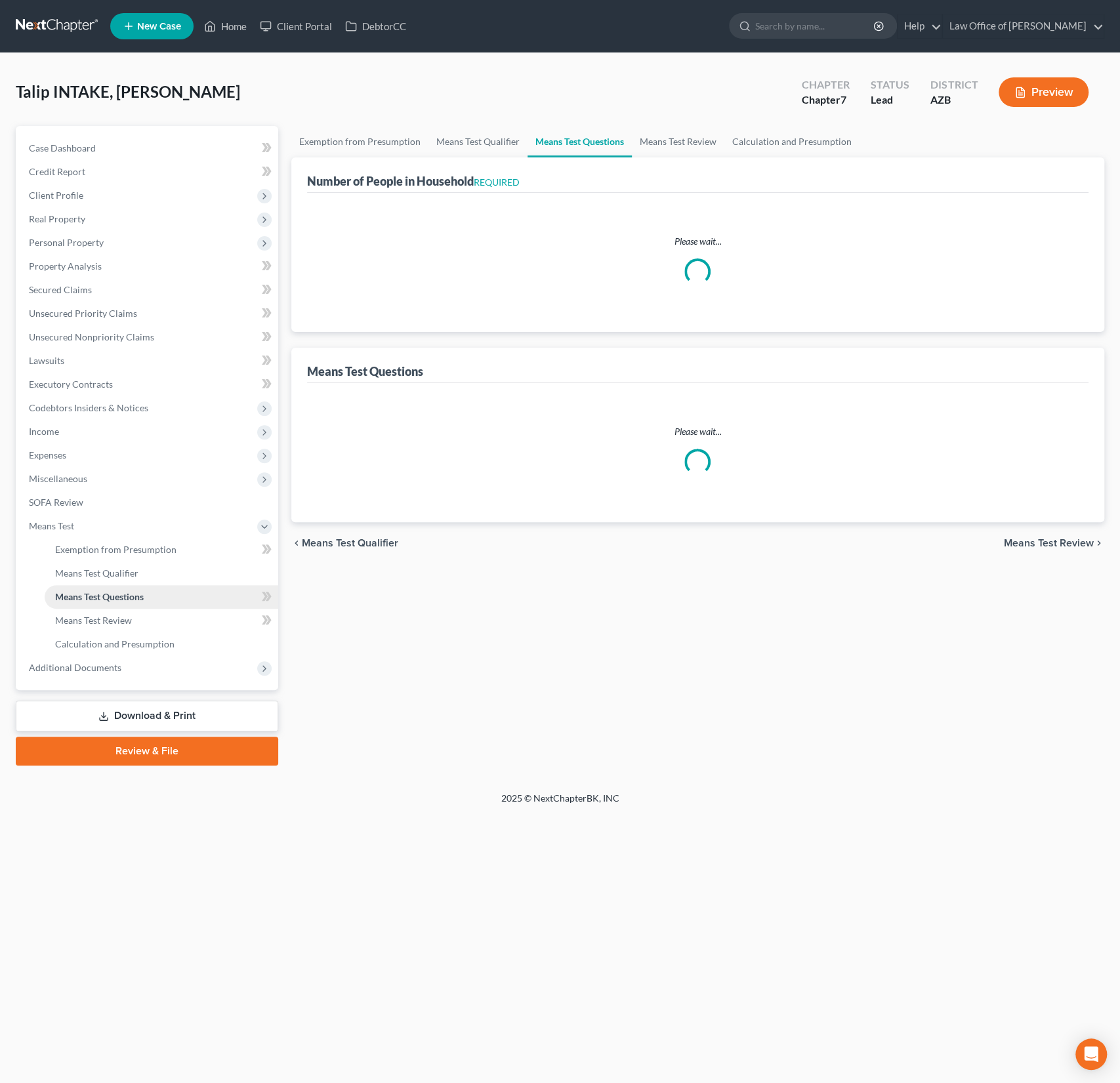
select select "0"
select select "60"
select select "0"
select select "60"
select select "1"
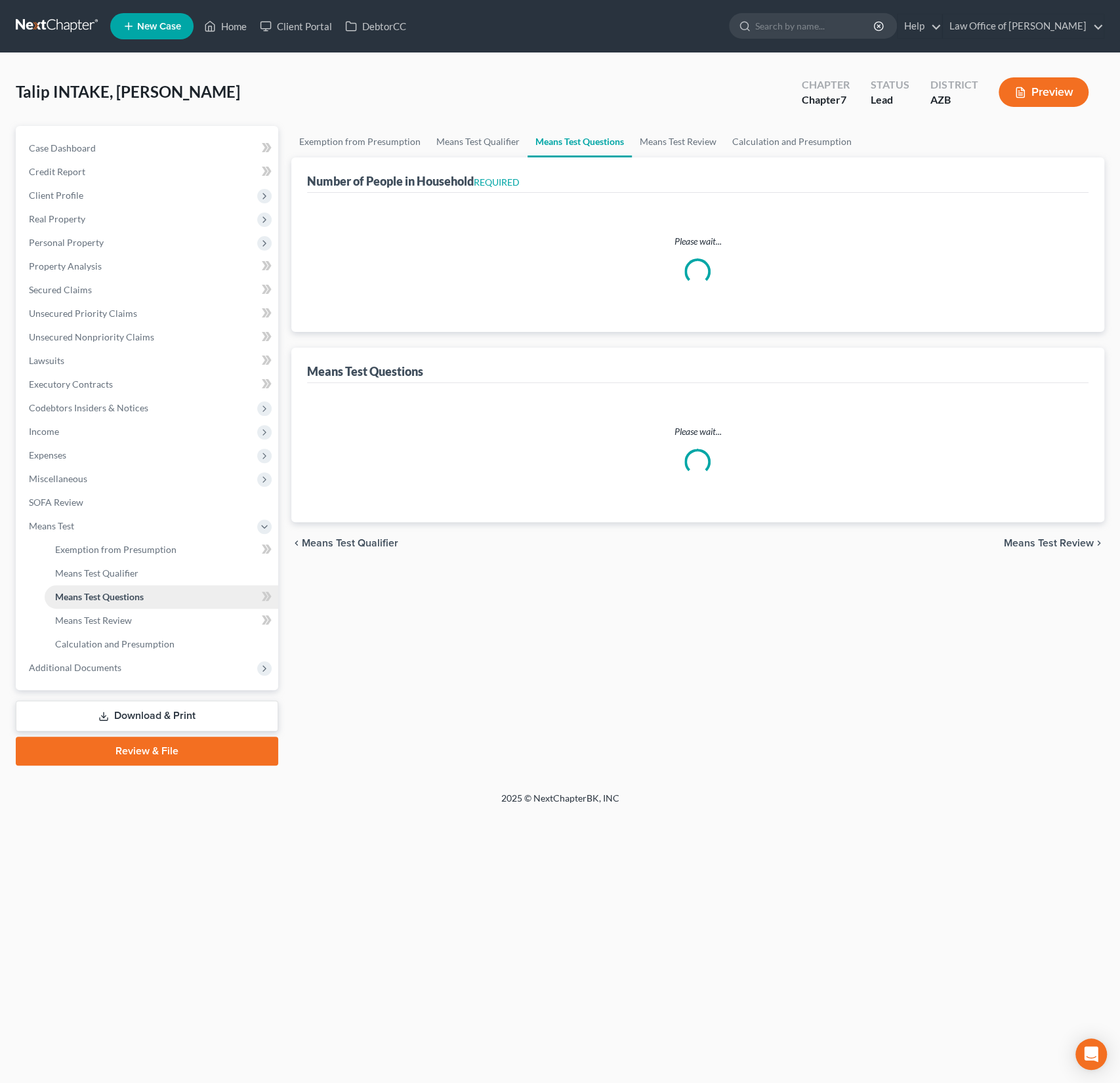
select select "60"
select select "1"
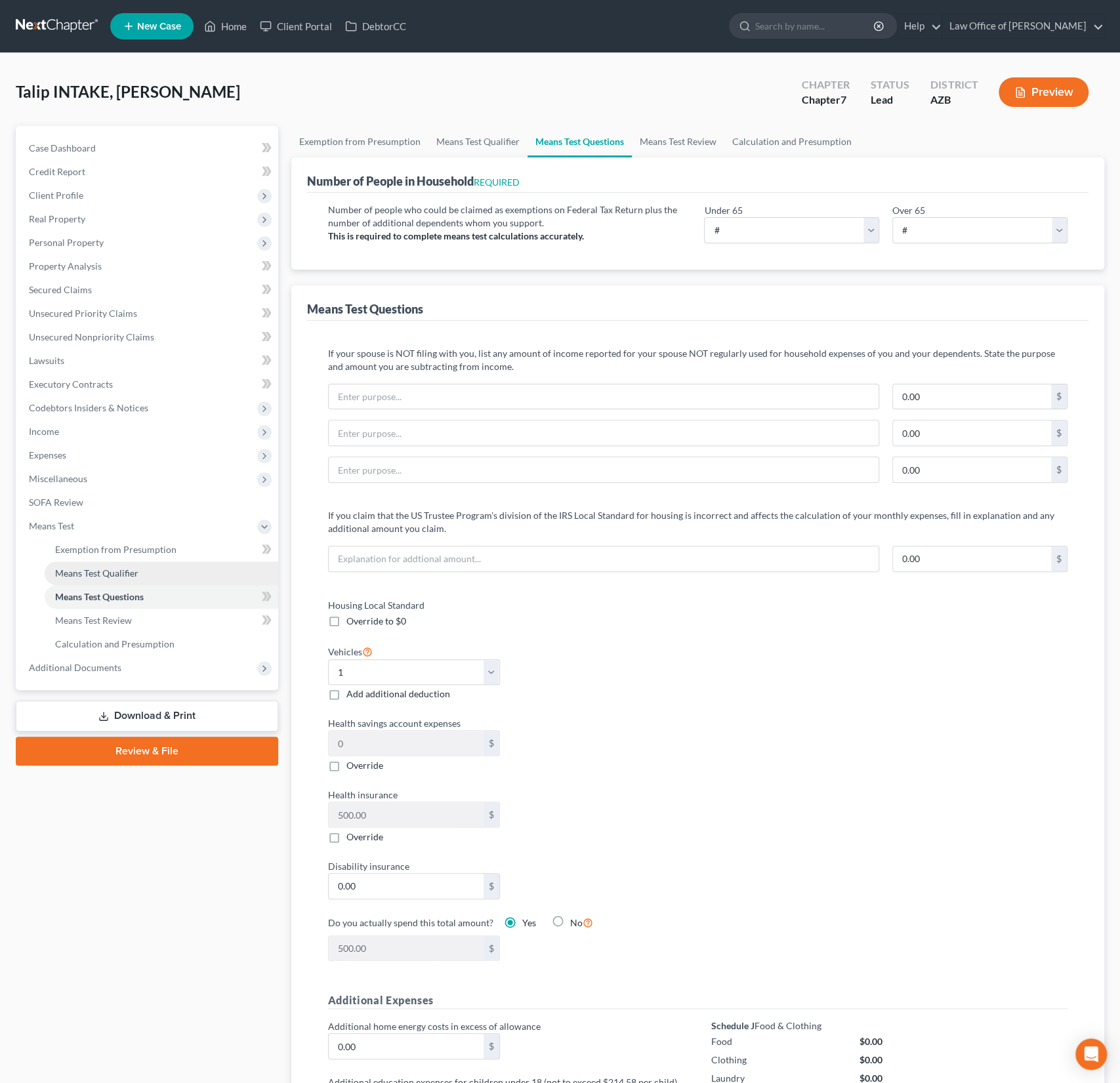
click at [108, 577] on span "Means Test Qualifier" at bounding box center [97, 573] width 83 height 11
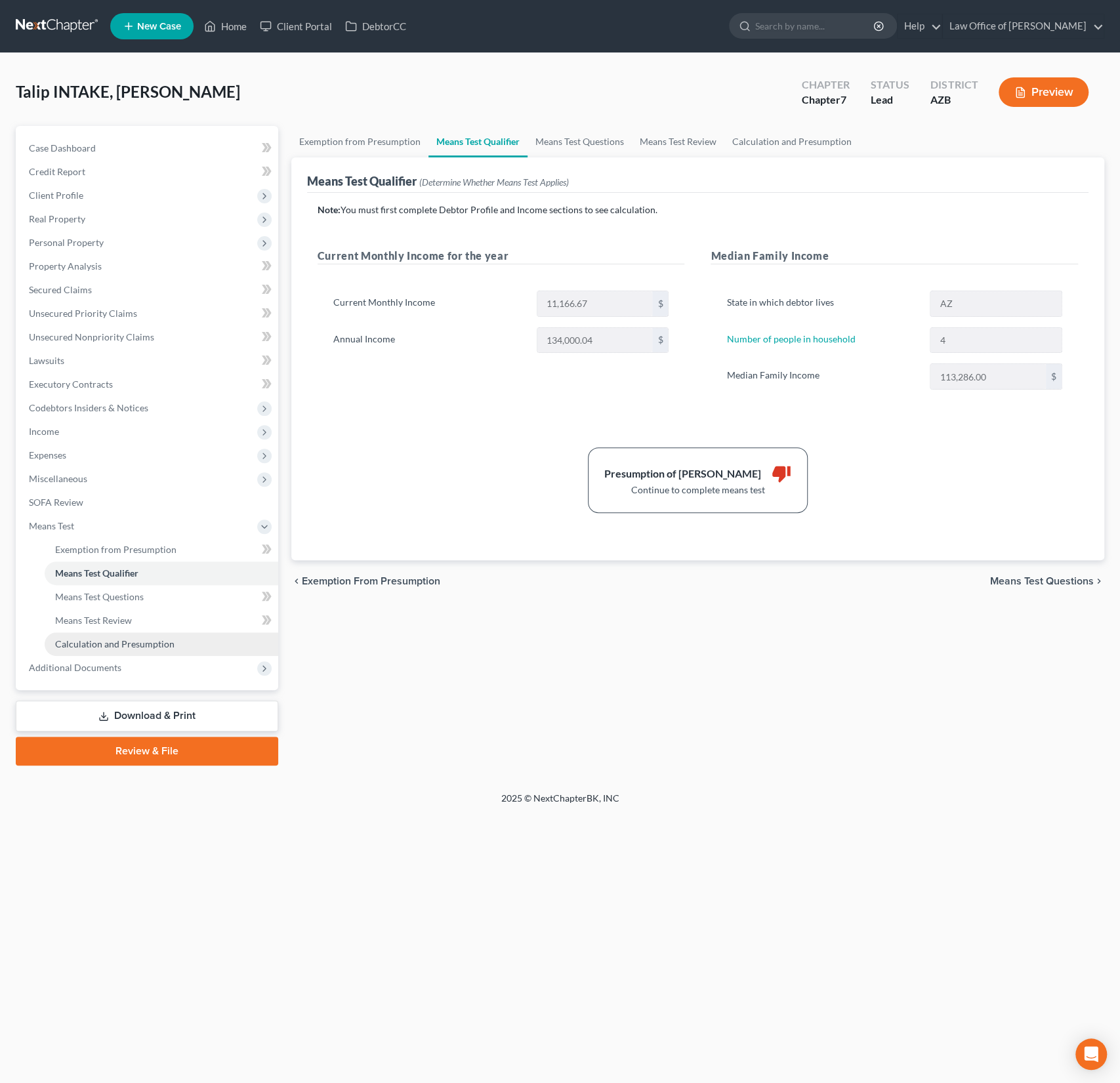
click at [112, 649] on span "Calculation and Presumption" at bounding box center [115, 644] width 119 height 11
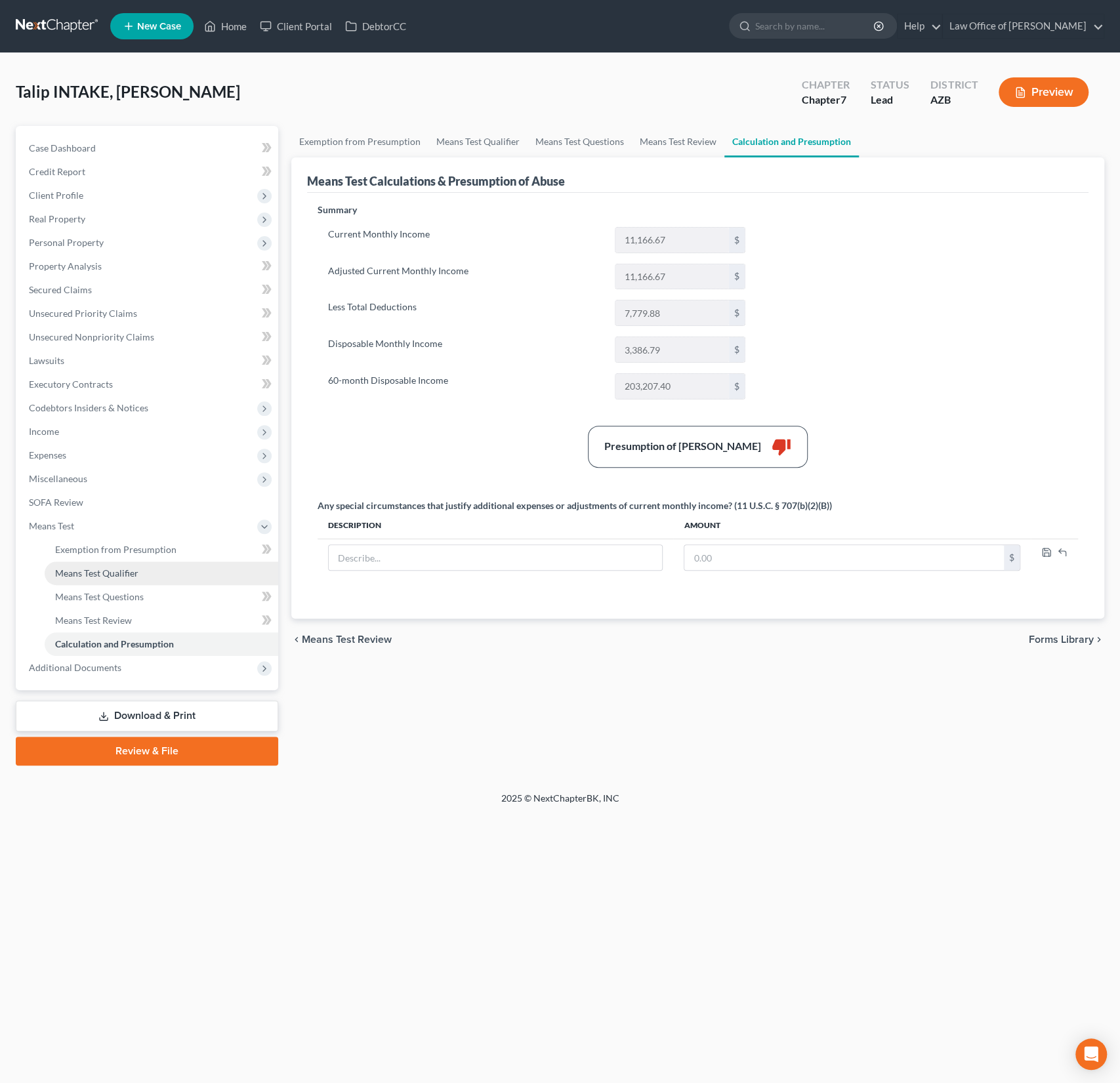
click at [115, 583] on link "Means Test Qualifier" at bounding box center [161, 574] width 234 height 24
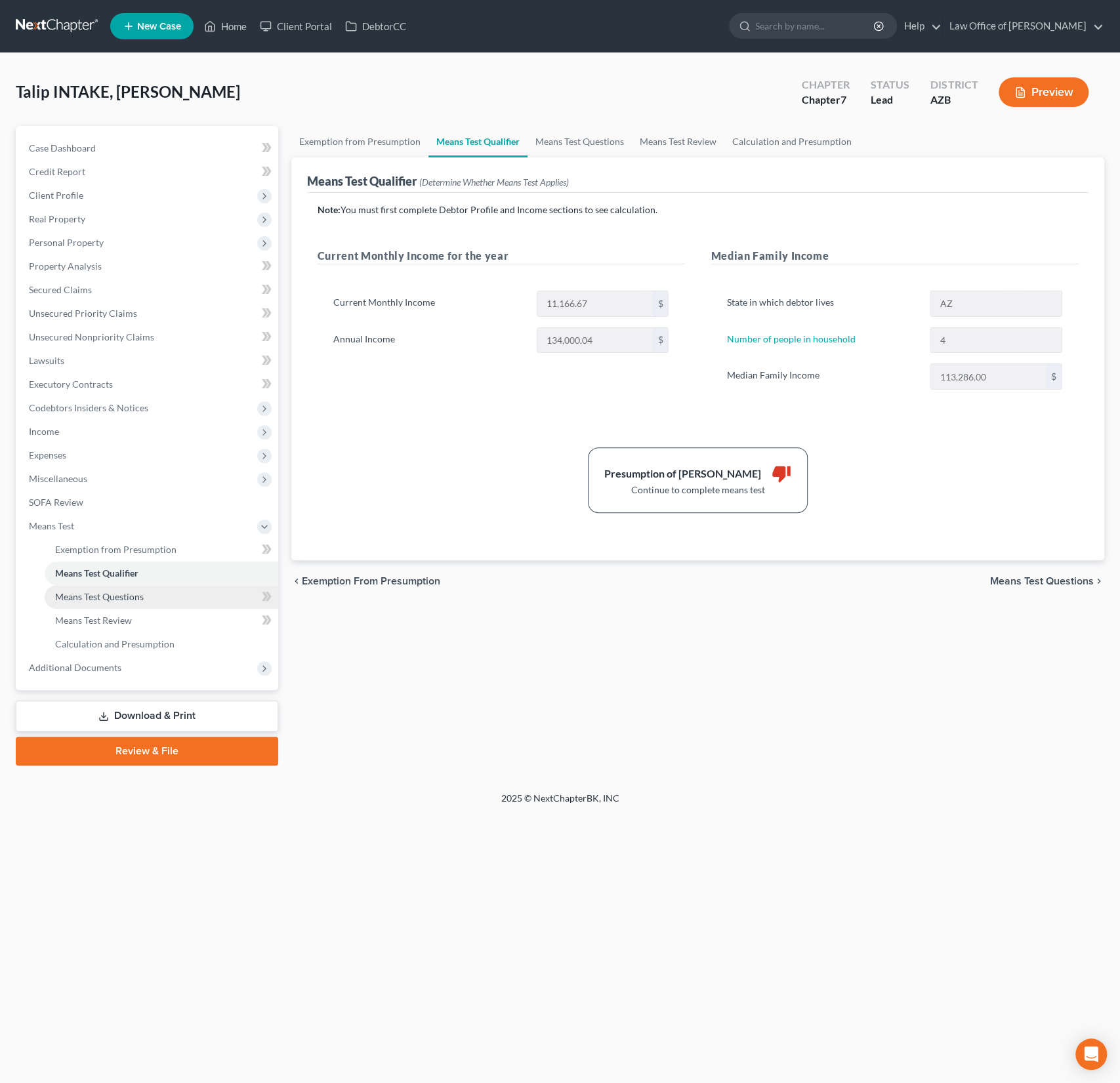
click at [121, 600] on span "Means Test Questions" at bounding box center [99, 597] width 88 height 11
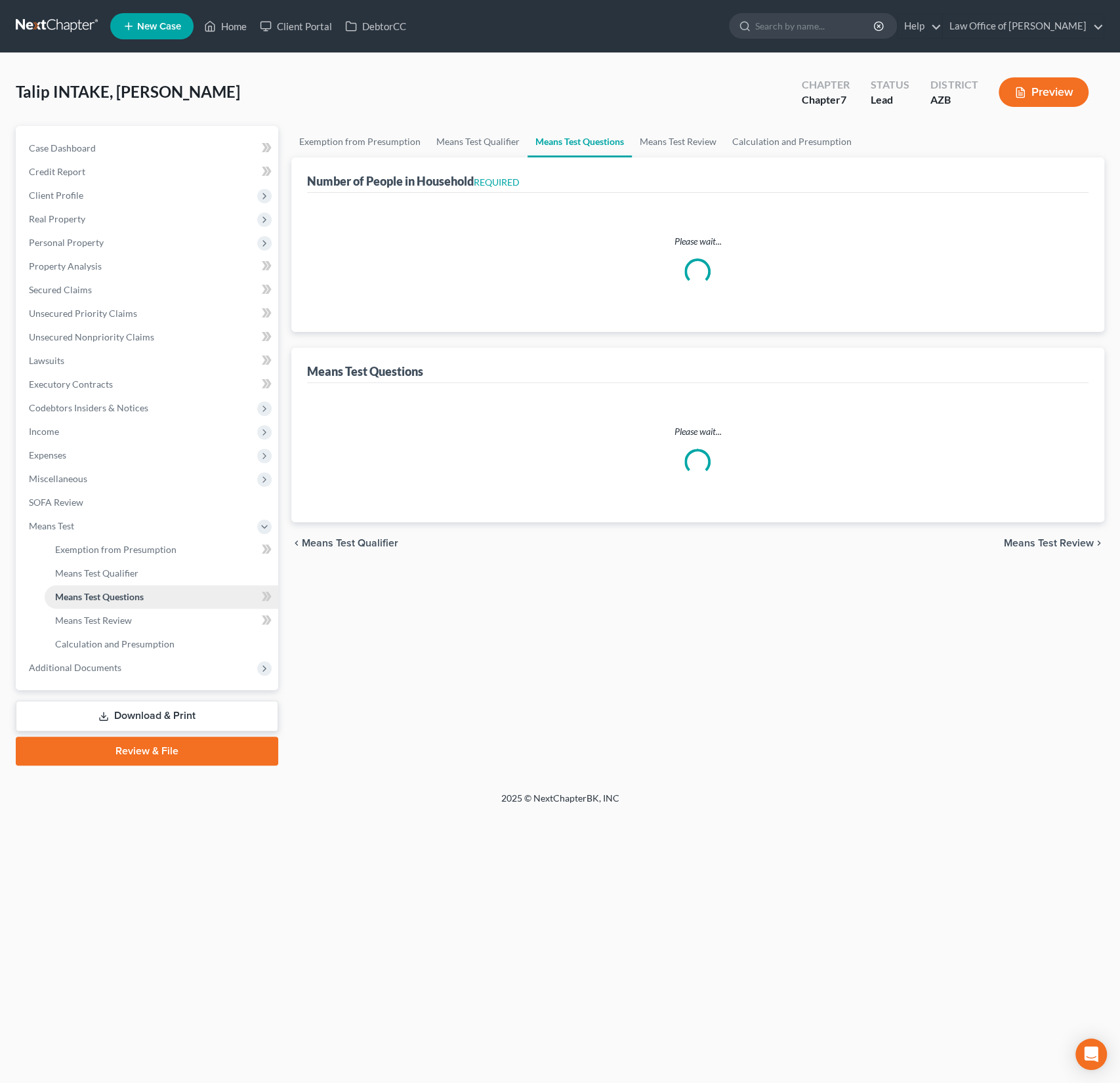
select select "0"
select select "60"
select select "0"
select select "60"
select select "1"
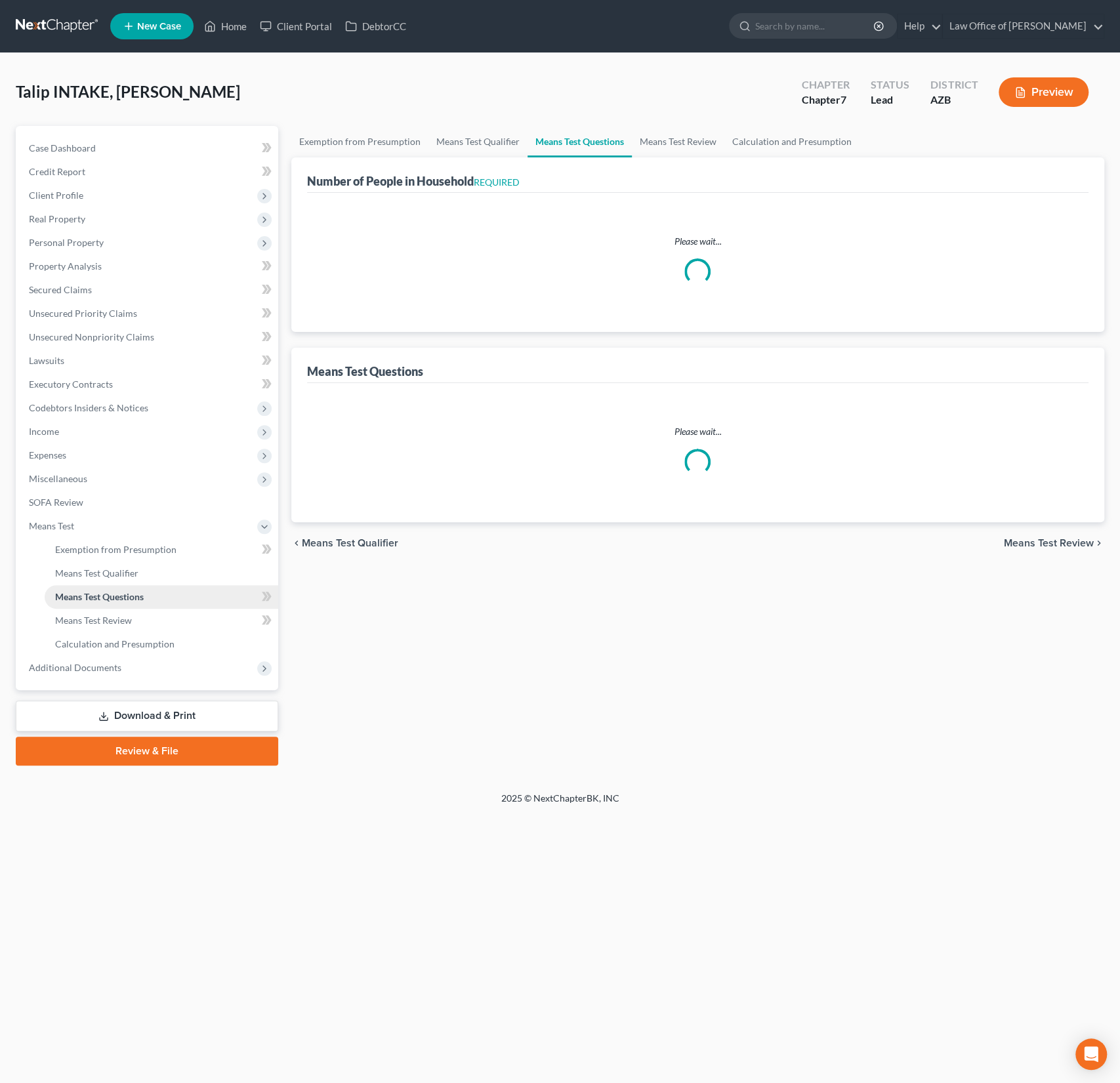
select select "60"
select select "1"
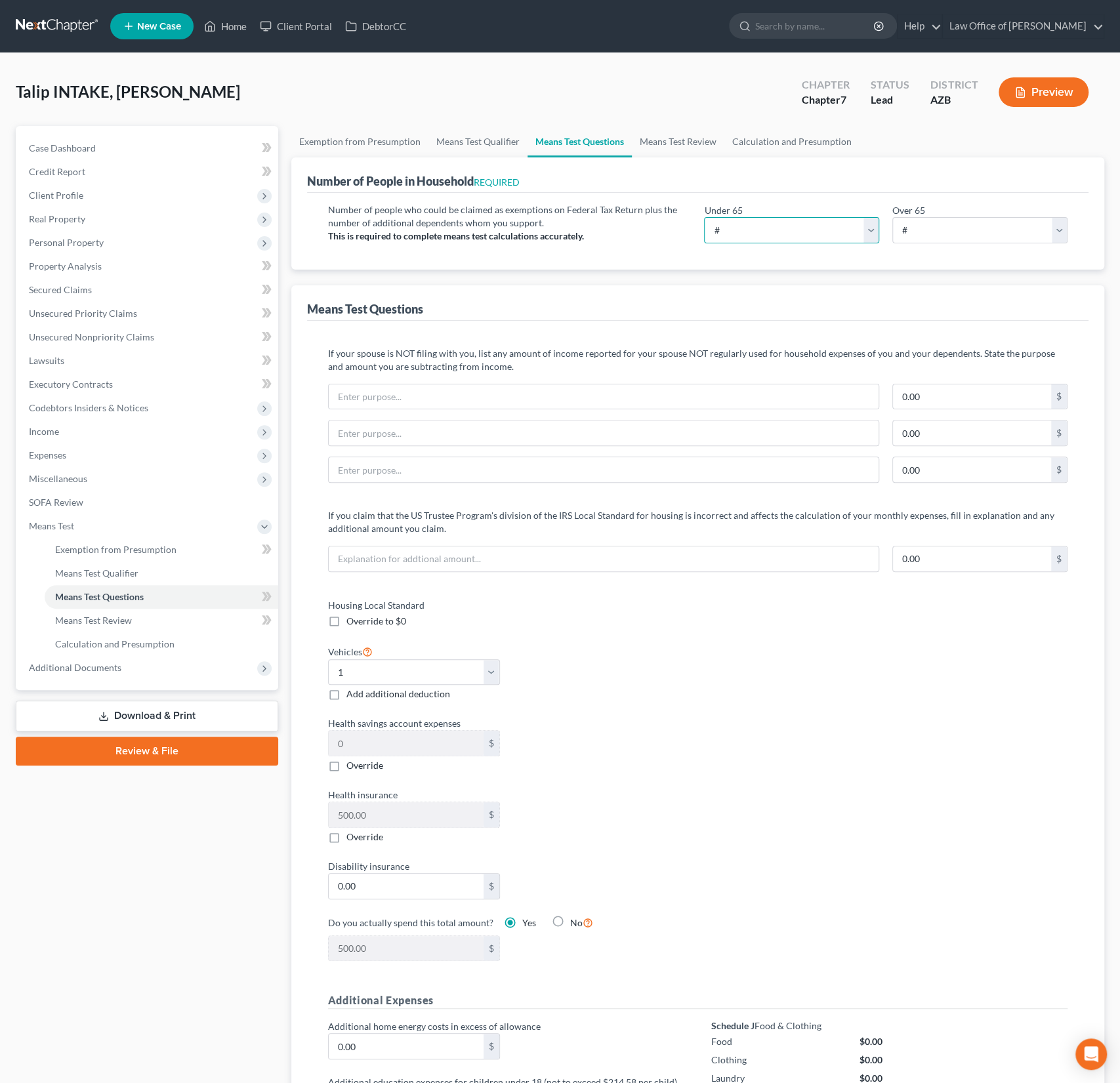
click at [739, 231] on select "# 0 1 2 3 4 5 6 7 8 9 10" at bounding box center [791, 229] width 176 height 26
select select "4"
click at [704, 217] on select "# 0 1 2 3 4 5 6 7 8 9 10" at bounding box center [791, 229] width 176 height 26
click at [119, 618] on span "Means Test Review" at bounding box center [93, 620] width 76 height 11
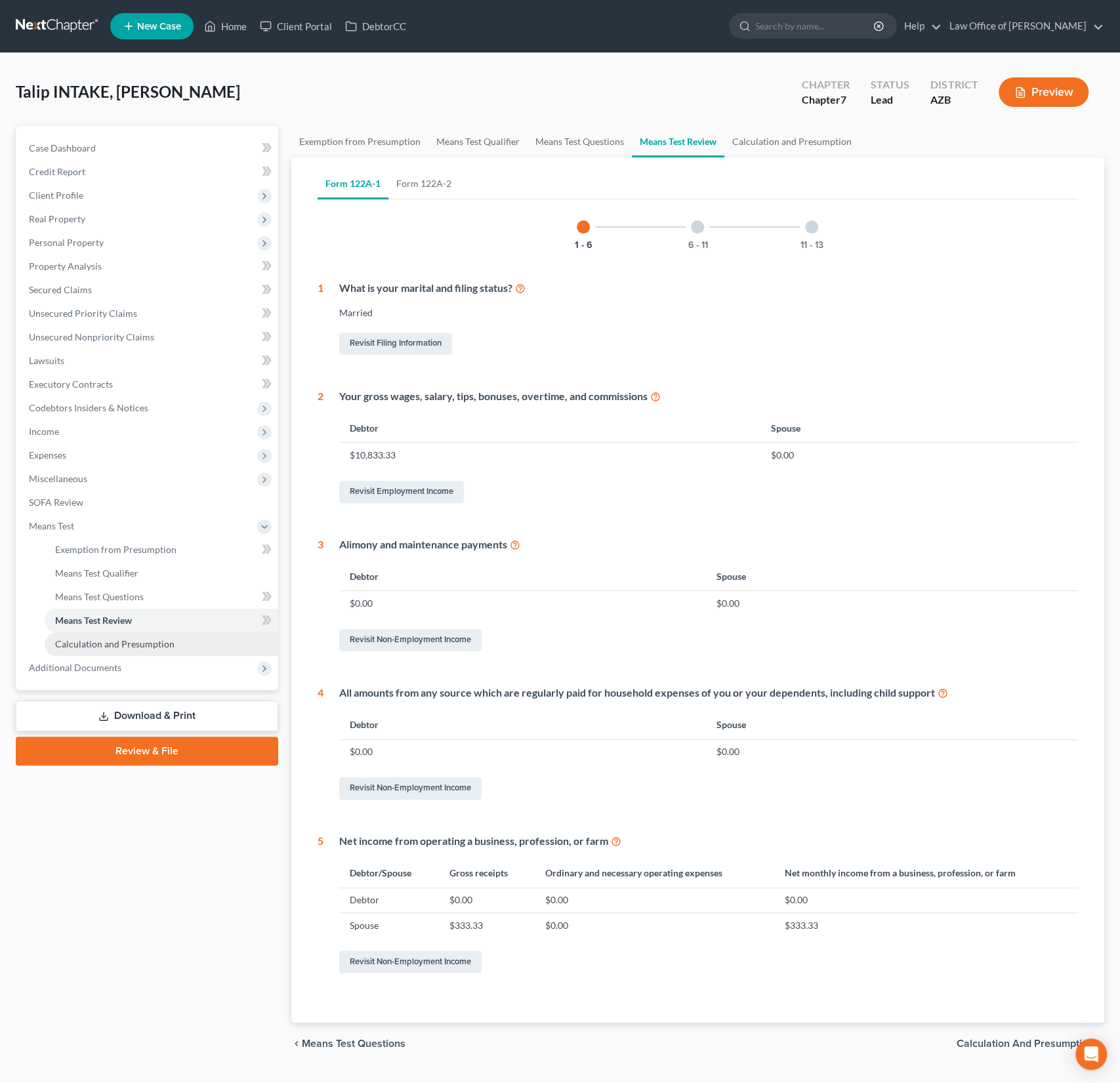
click at [122, 639] on span "Calculation and Presumption" at bounding box center [115, 644] width 119 height 11
